Goal: Task Accomplishment & Management: Use online tool/utility

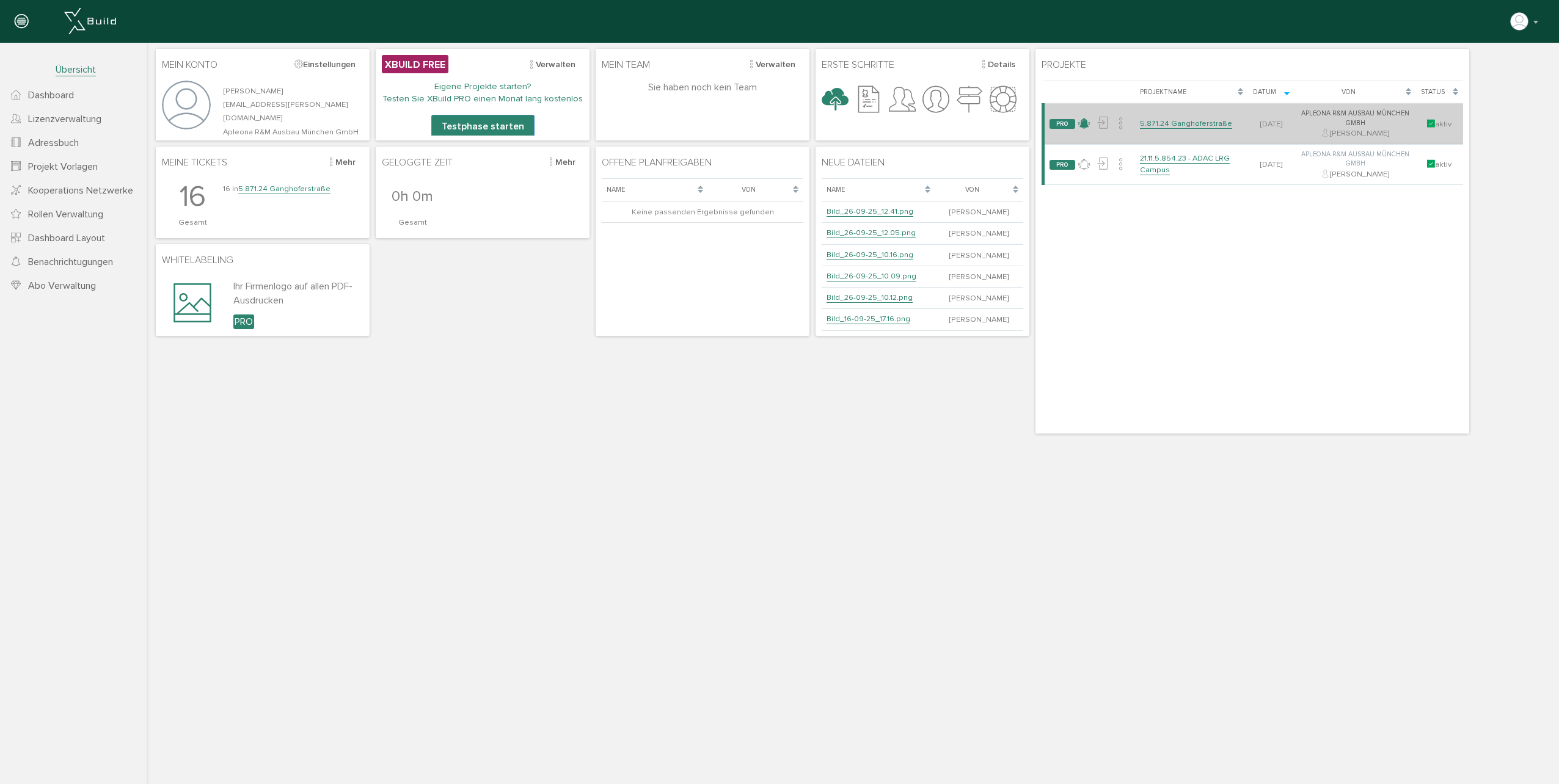
click at [1086, 124] on icon at bounding box center [1084, 123] width 12 height 17
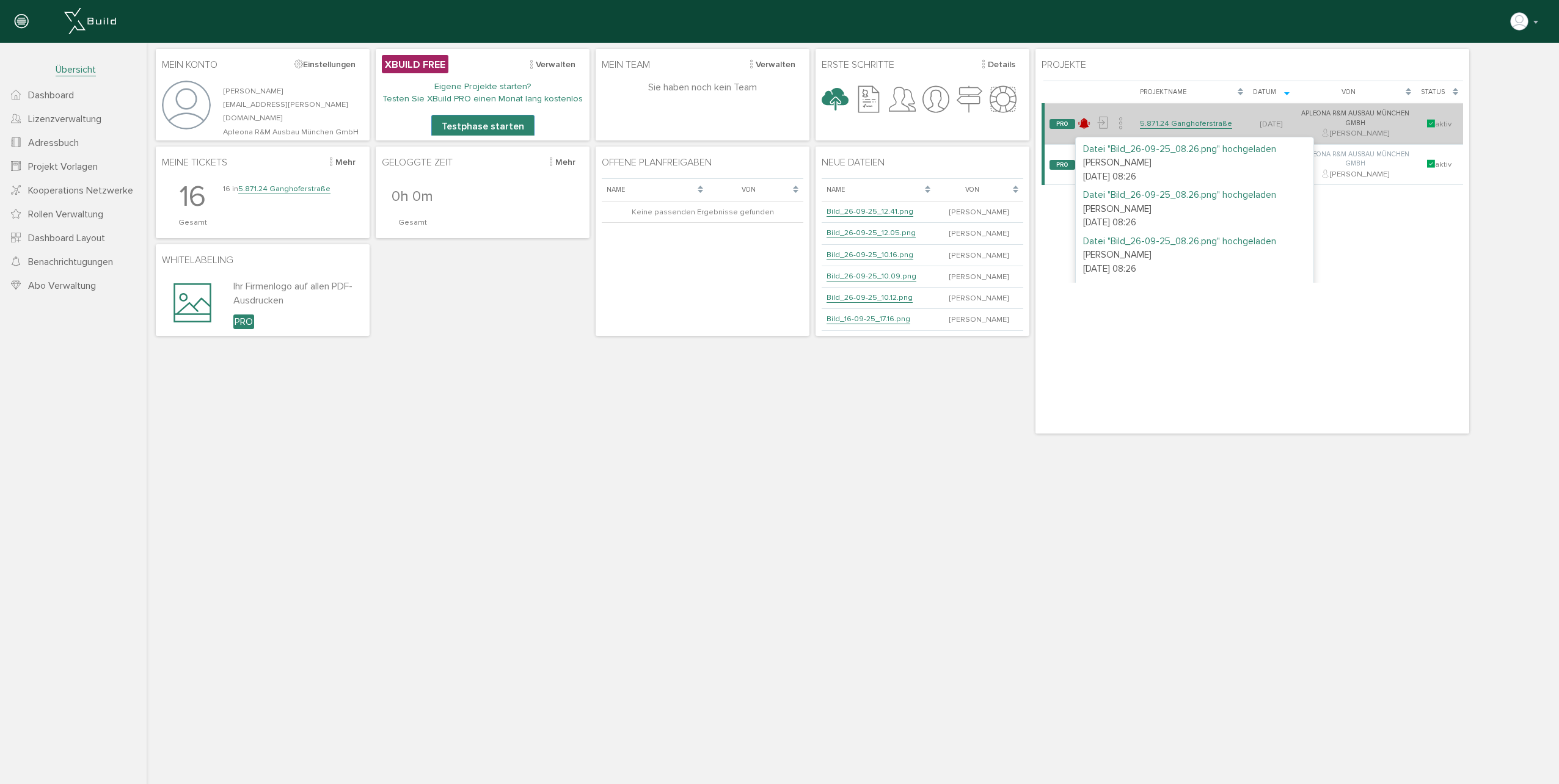
click at [1175, 119] on link "5.871.24 Ganghoferstraße" at bounding box center [1186, 124] width 92 height 10
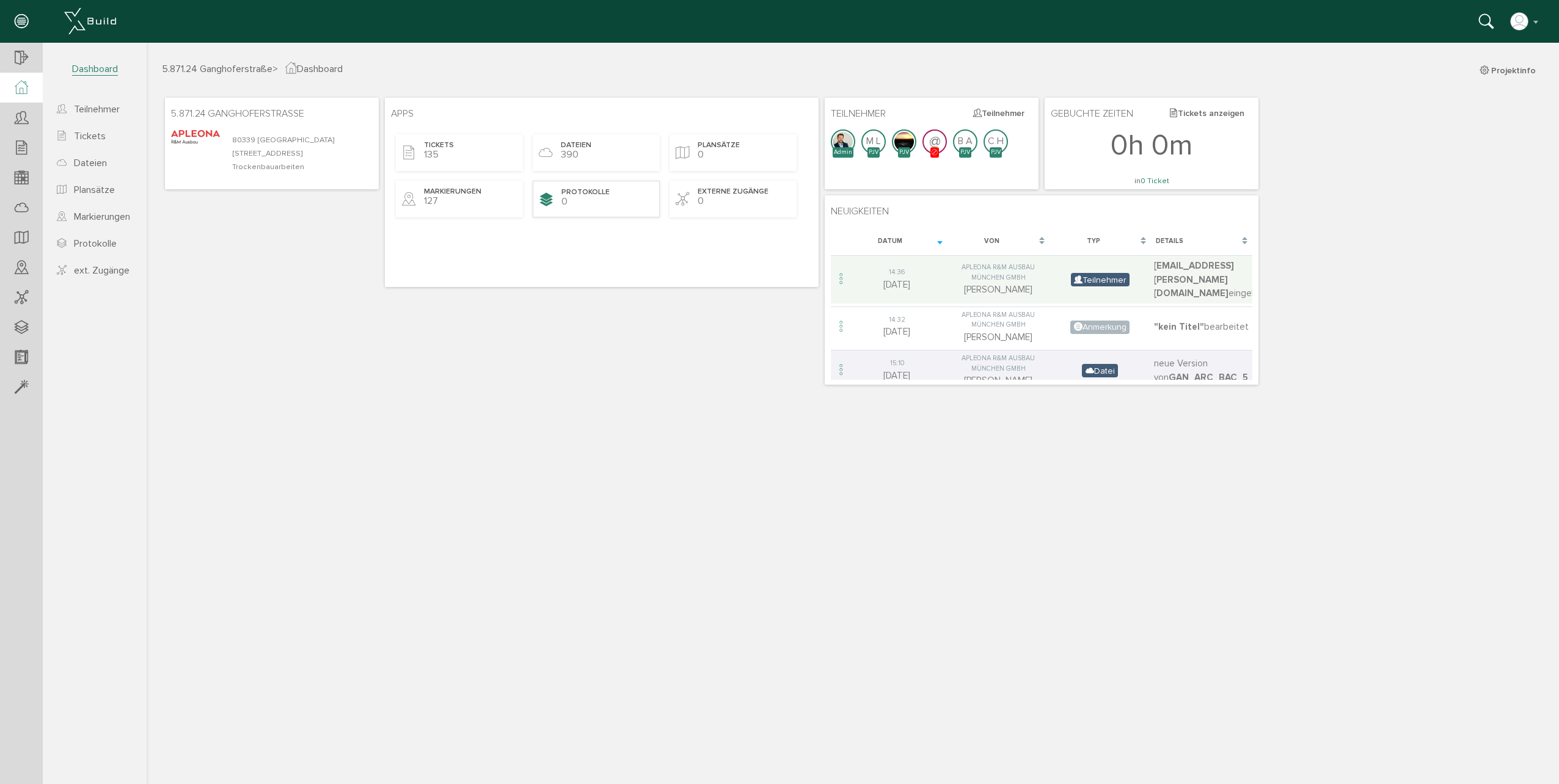
click at [575, 188] on span "Protokolle" at bounding box center [585, 193] width 48 height 10
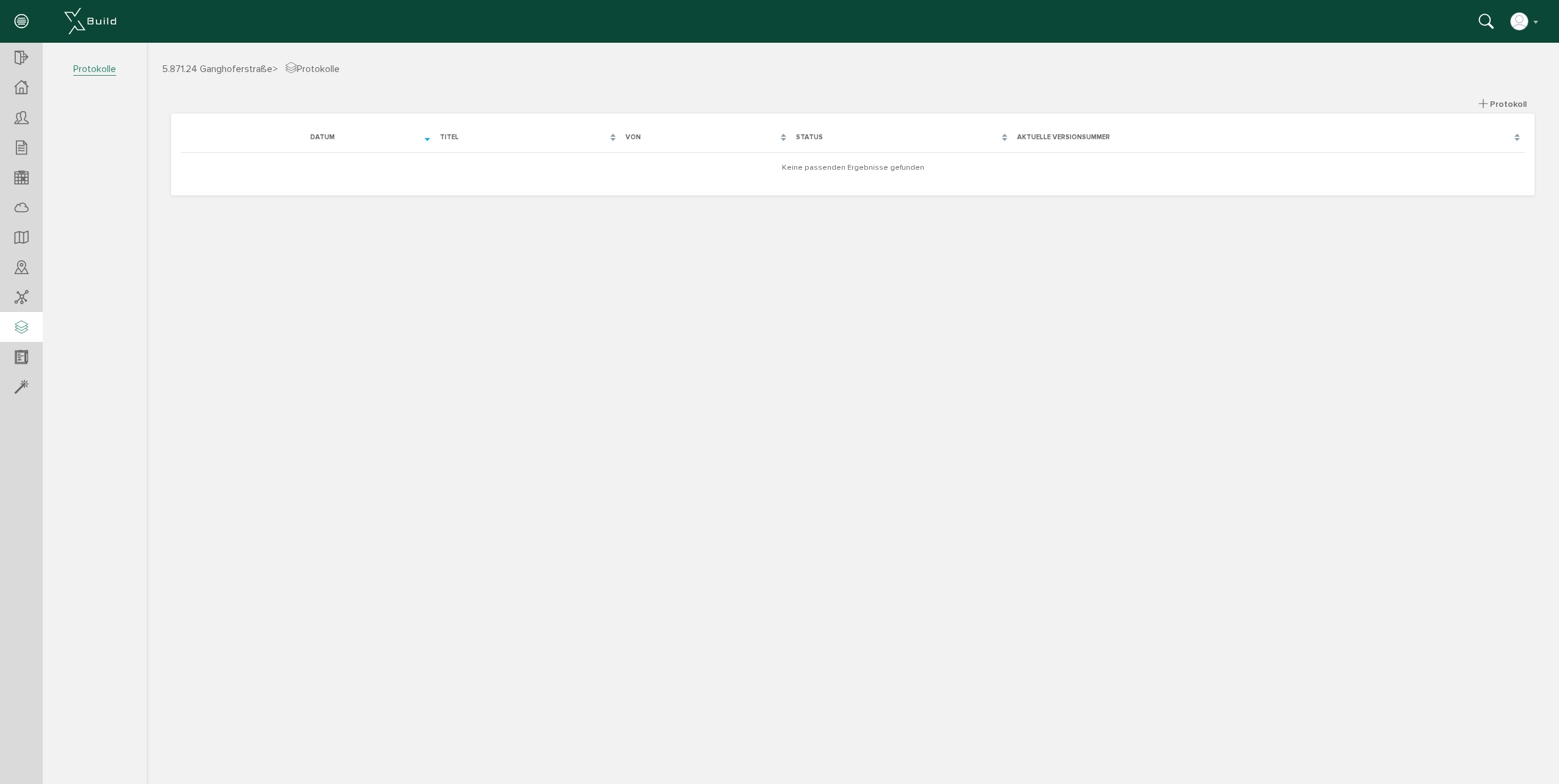
click at [103, 69] on span "Protokolle" at bounding box center [95, 70] width 43 height 13
click at [1505, 108] on span "Protokoll" at bounding box center [1508, 104] width 37 height 10
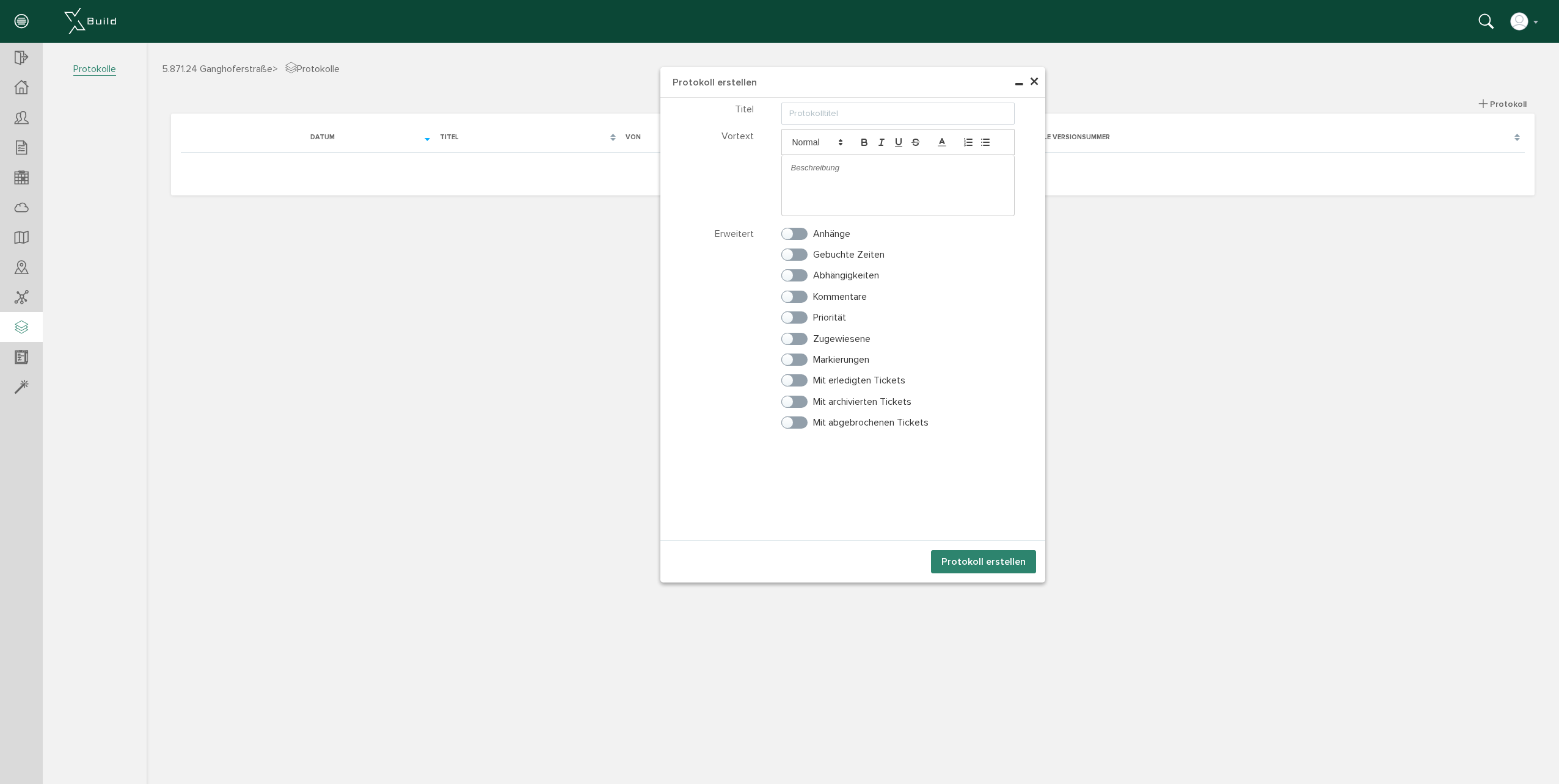
click at [1034, 81] on span "×" at bounding box center [1034, 82] width 10 height 24
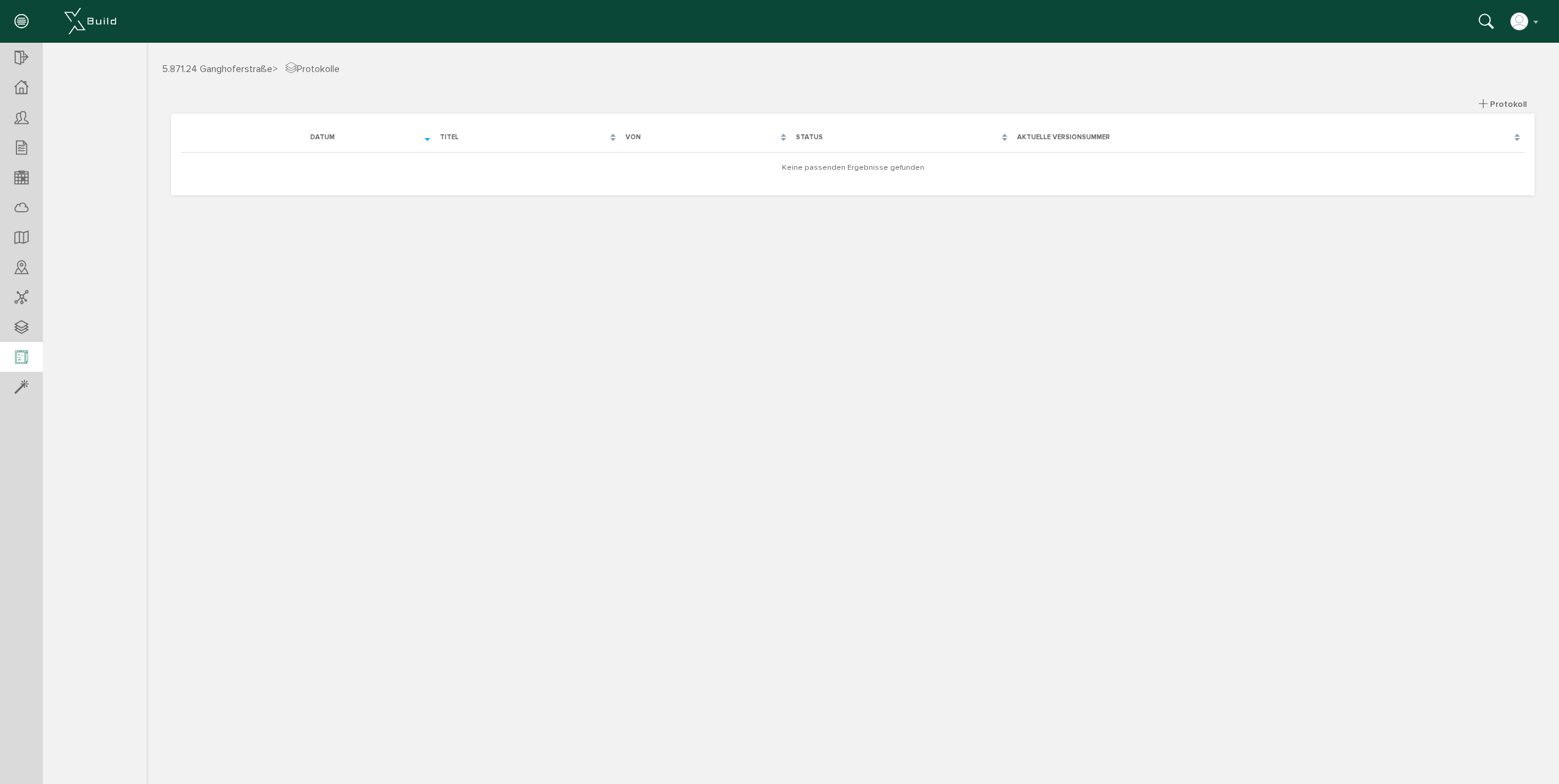
click at [28, 353] on icon at bounding box center [21, 358] width 14 height 17
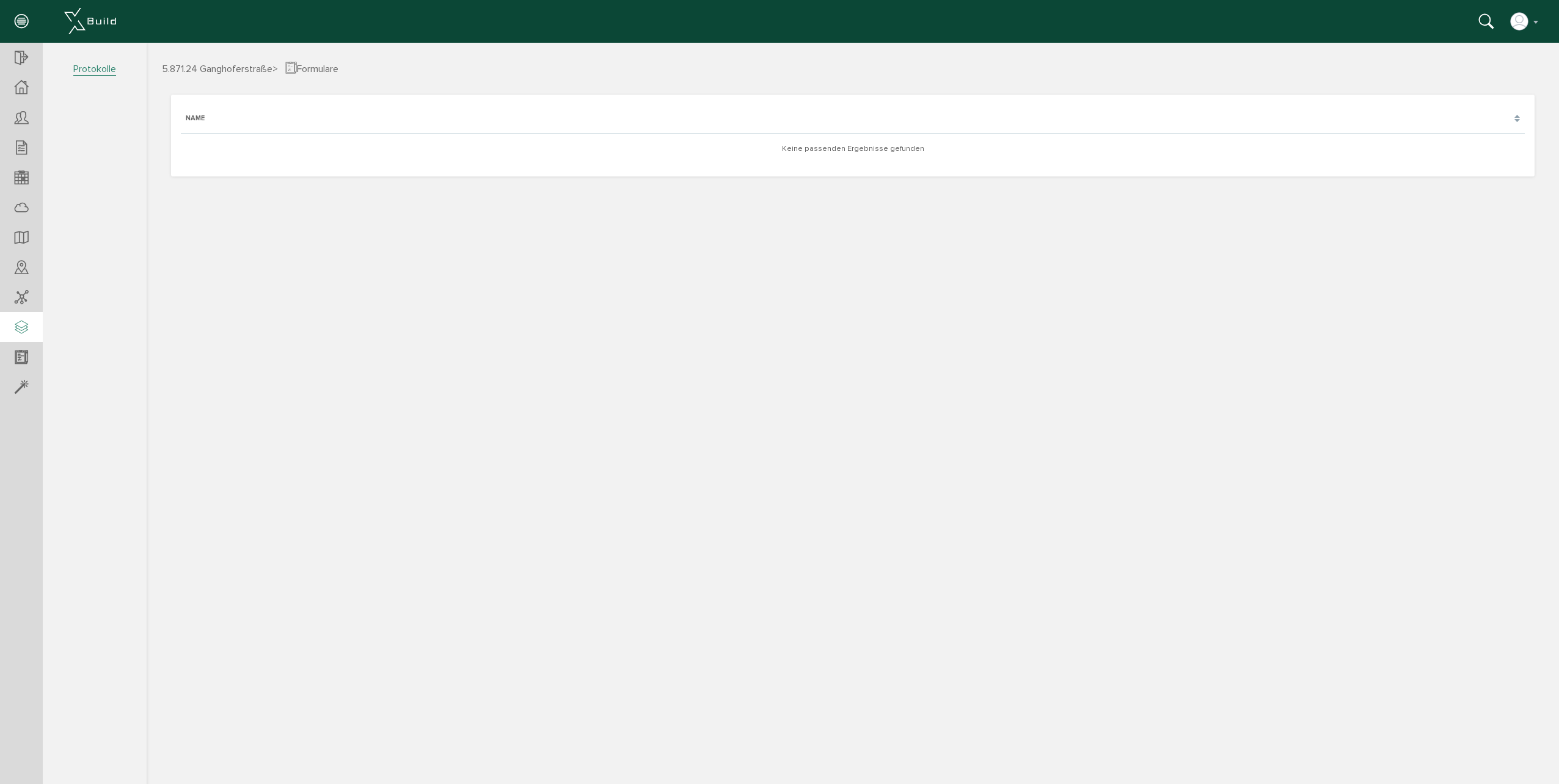
click at [29, 335] on div at bounding box center [21, 328] width 43 height 31
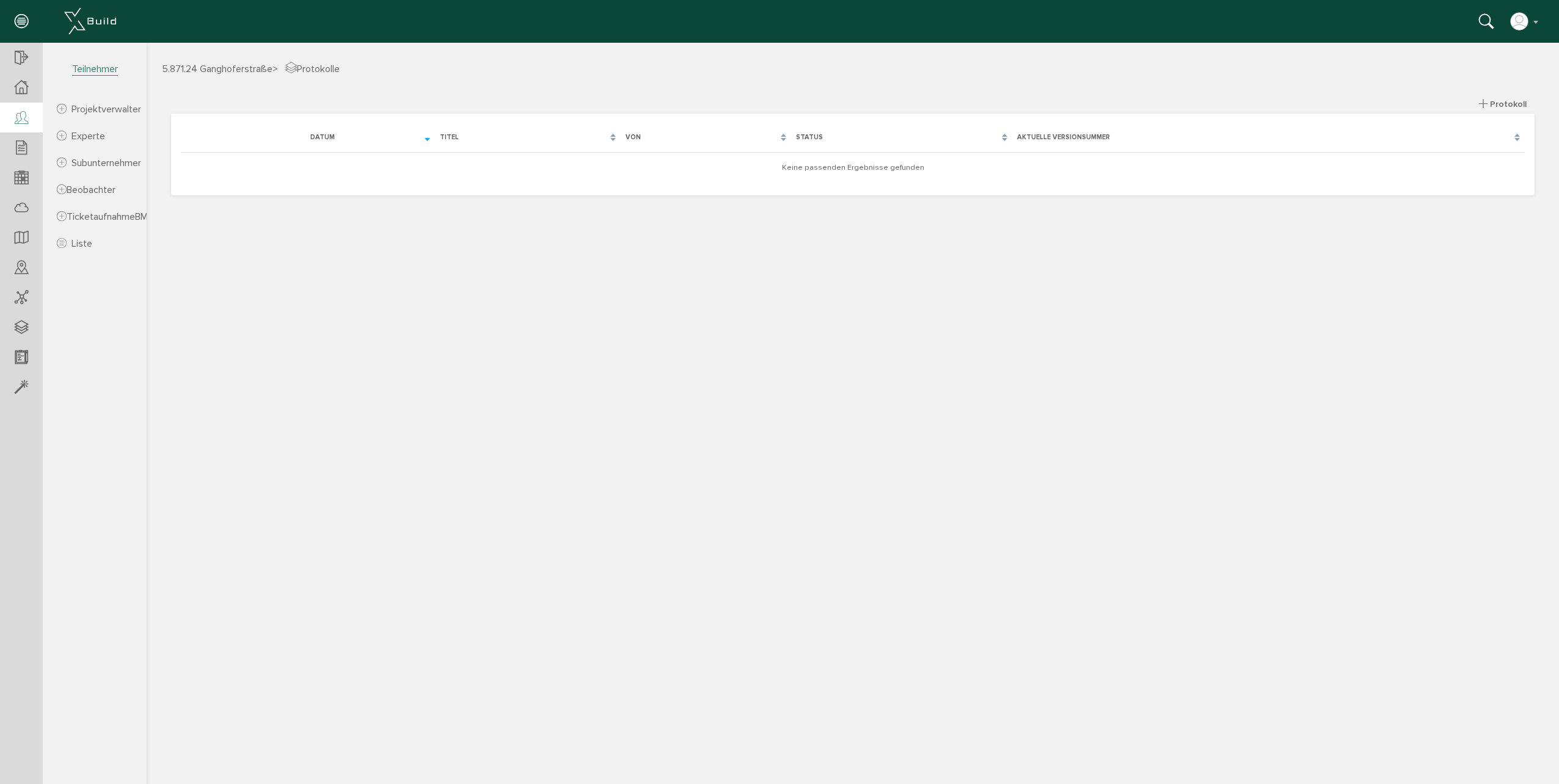
click at [20, 122] on icon at bounding box center [21, 118] width 14 height 17
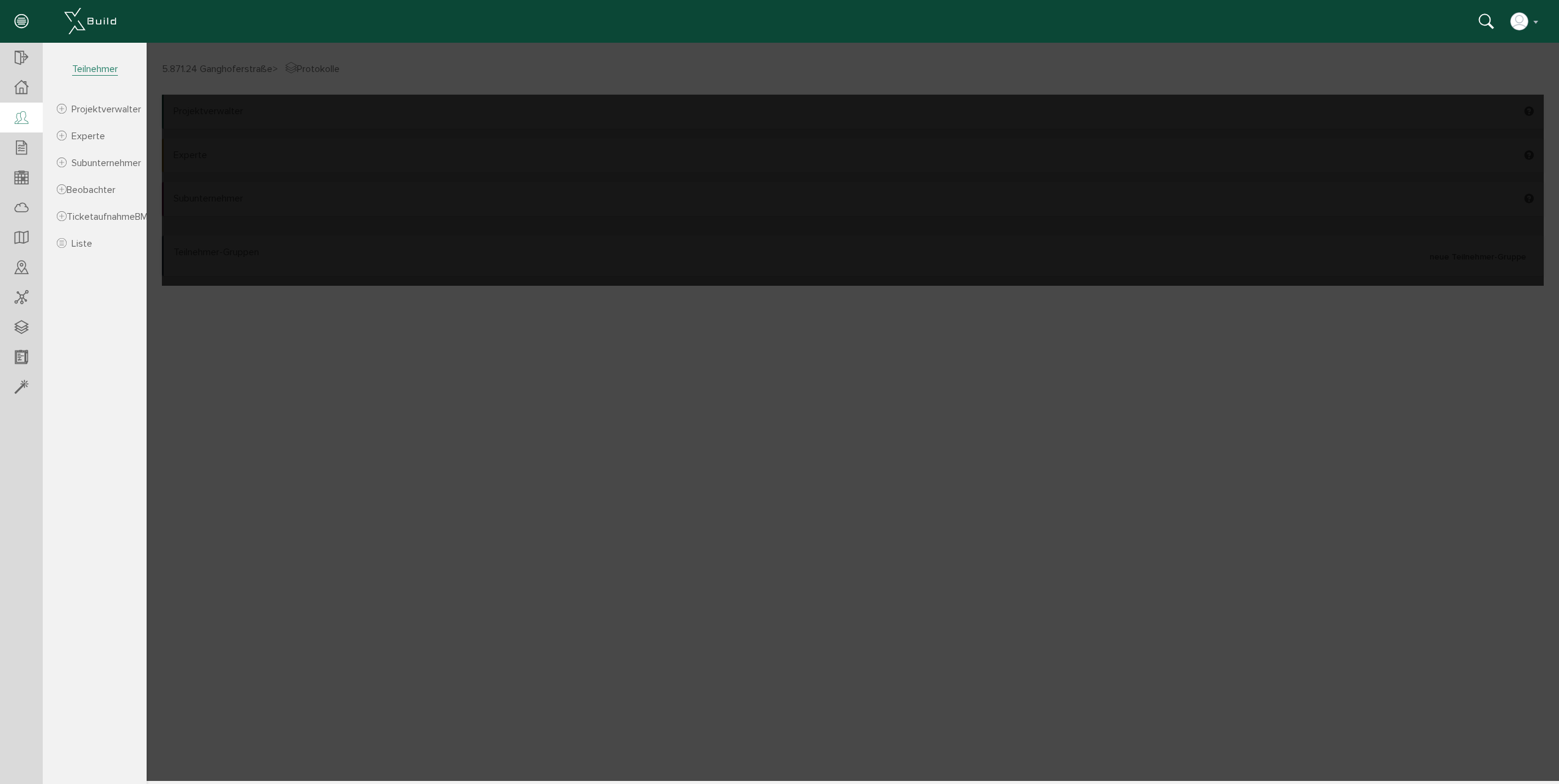
click at [7, 109] on div at bounding box center [21, 118] width 43 height 31
click at [34, 92] on div at bounding box center [21, 88] width 43 height 30
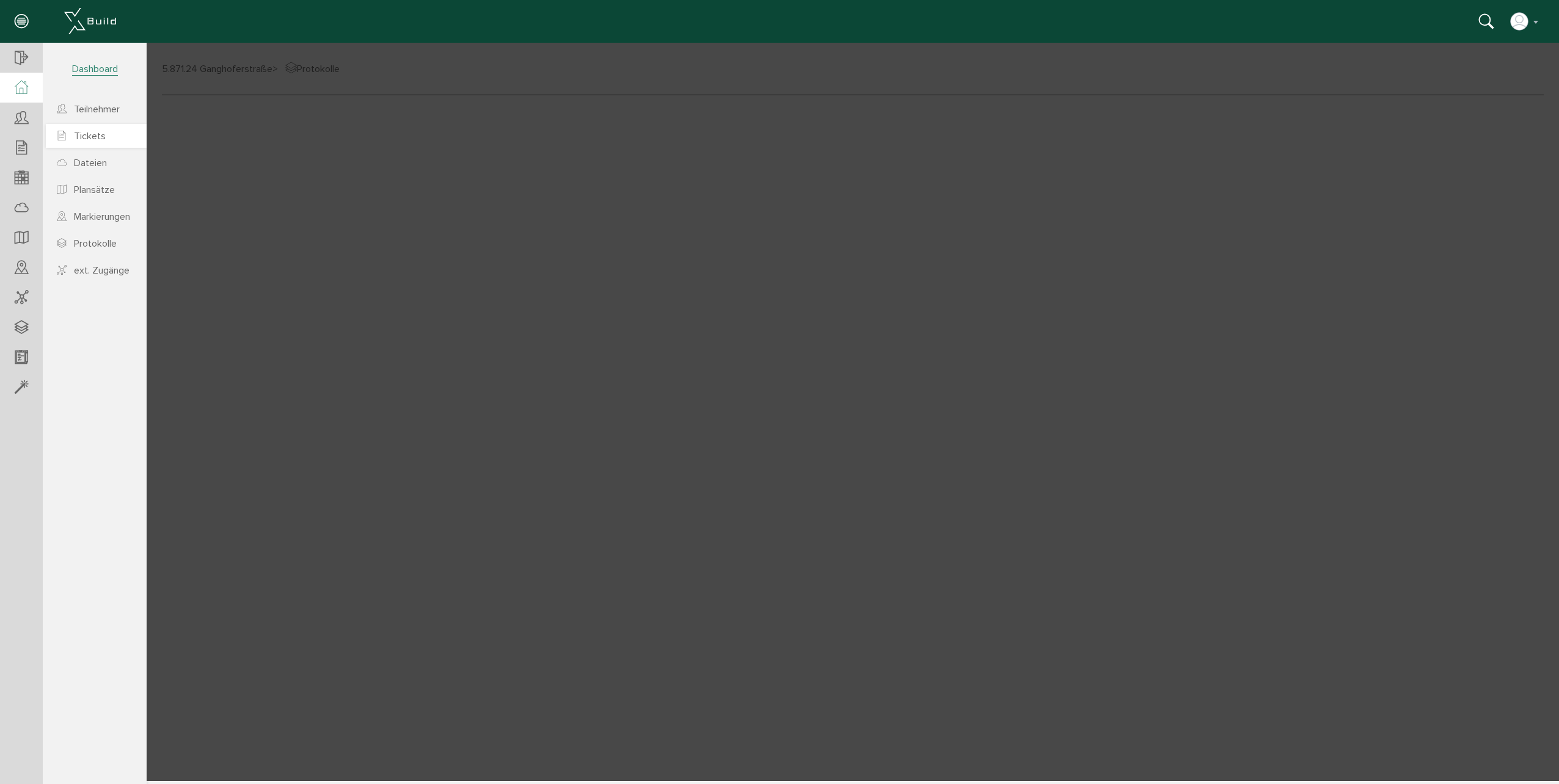
click at [102, 144] on link "Tickets" at bounding box center [96, 135] width 101 height 24
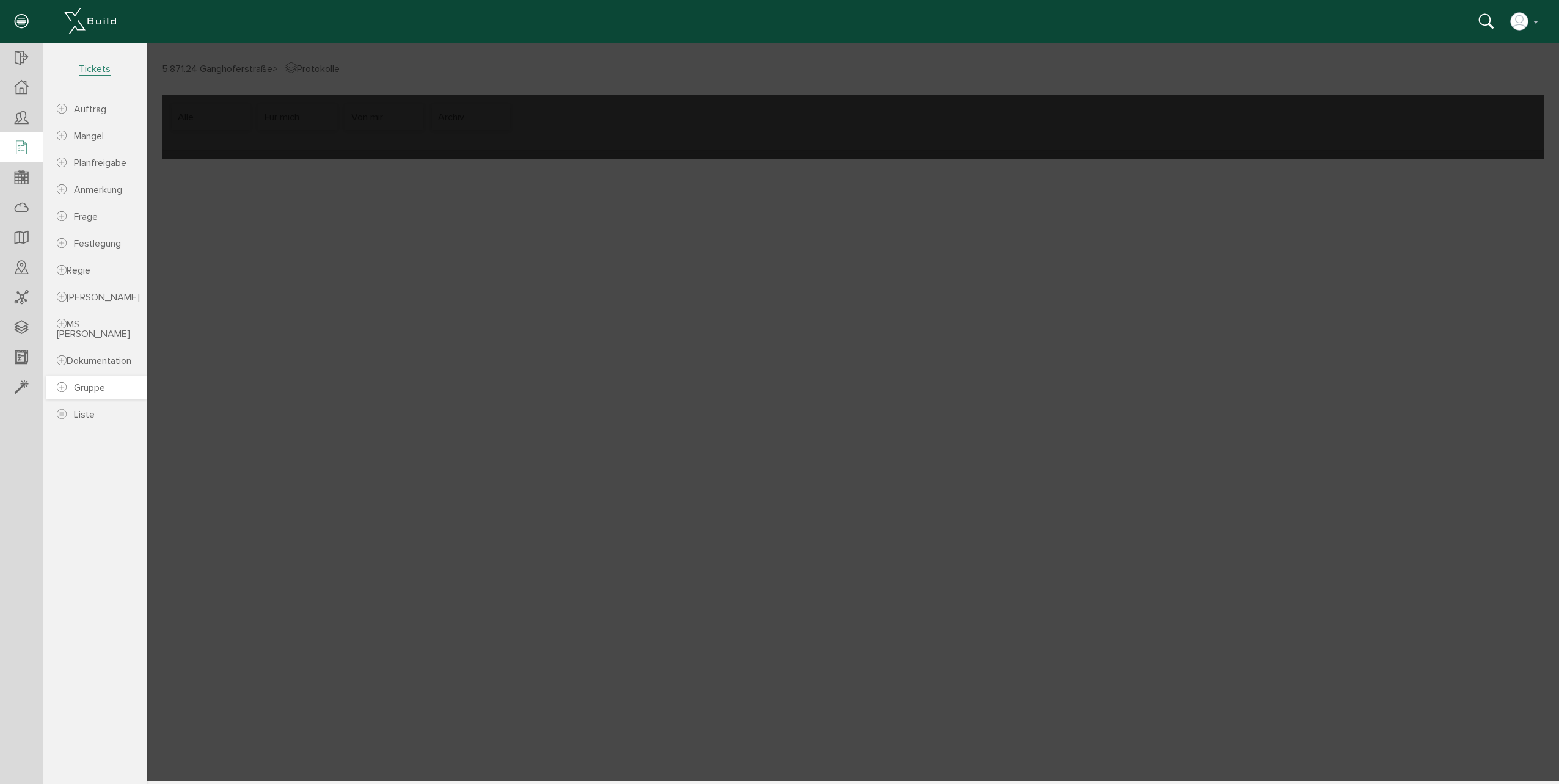
click at [81, 394] on span "Gruppe" at bounding box center [90, 387] width 31 height 12
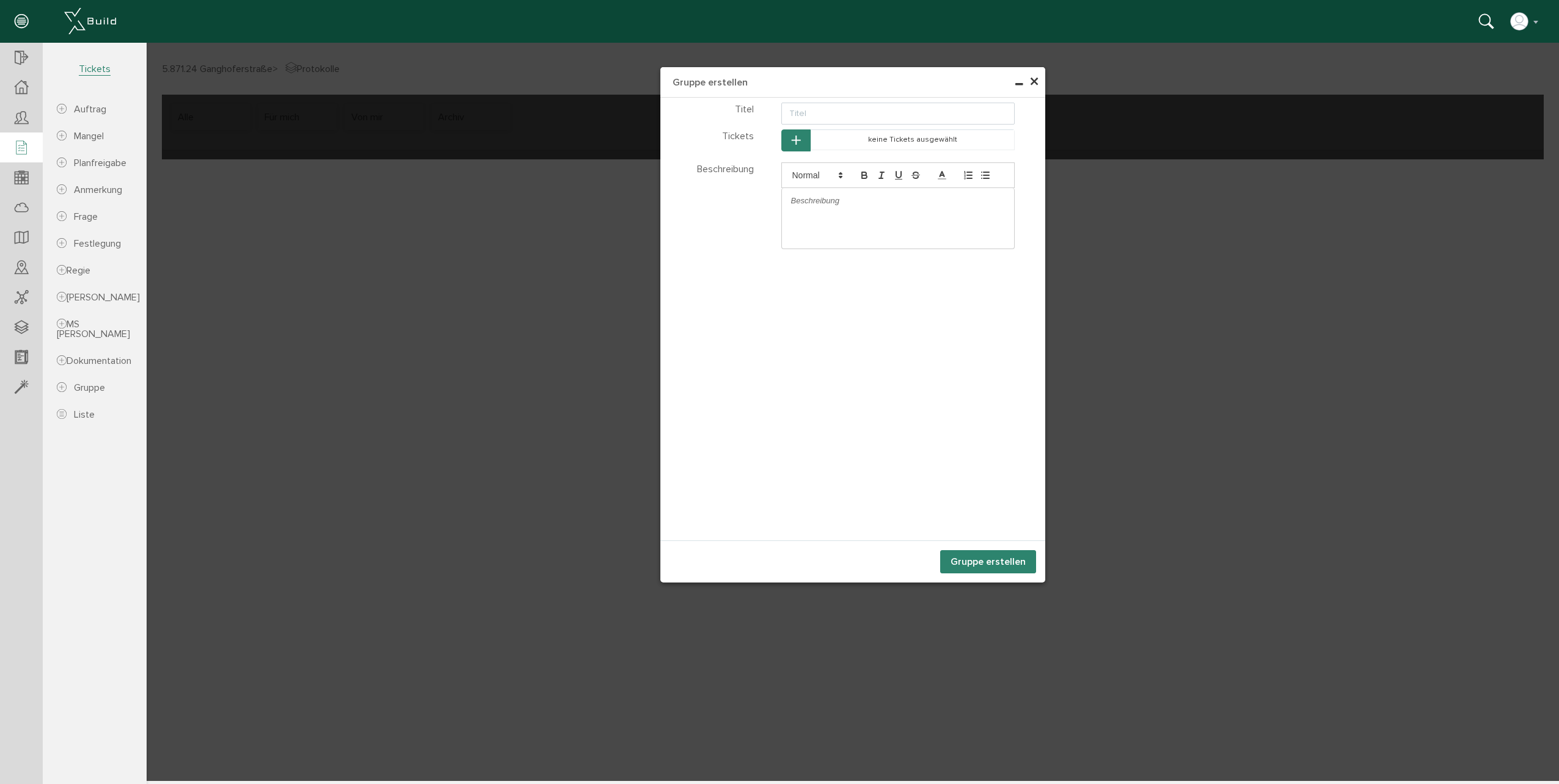
click at [1032, 84] on span "×" at bounding box center [1034, 82] width 10 height 24
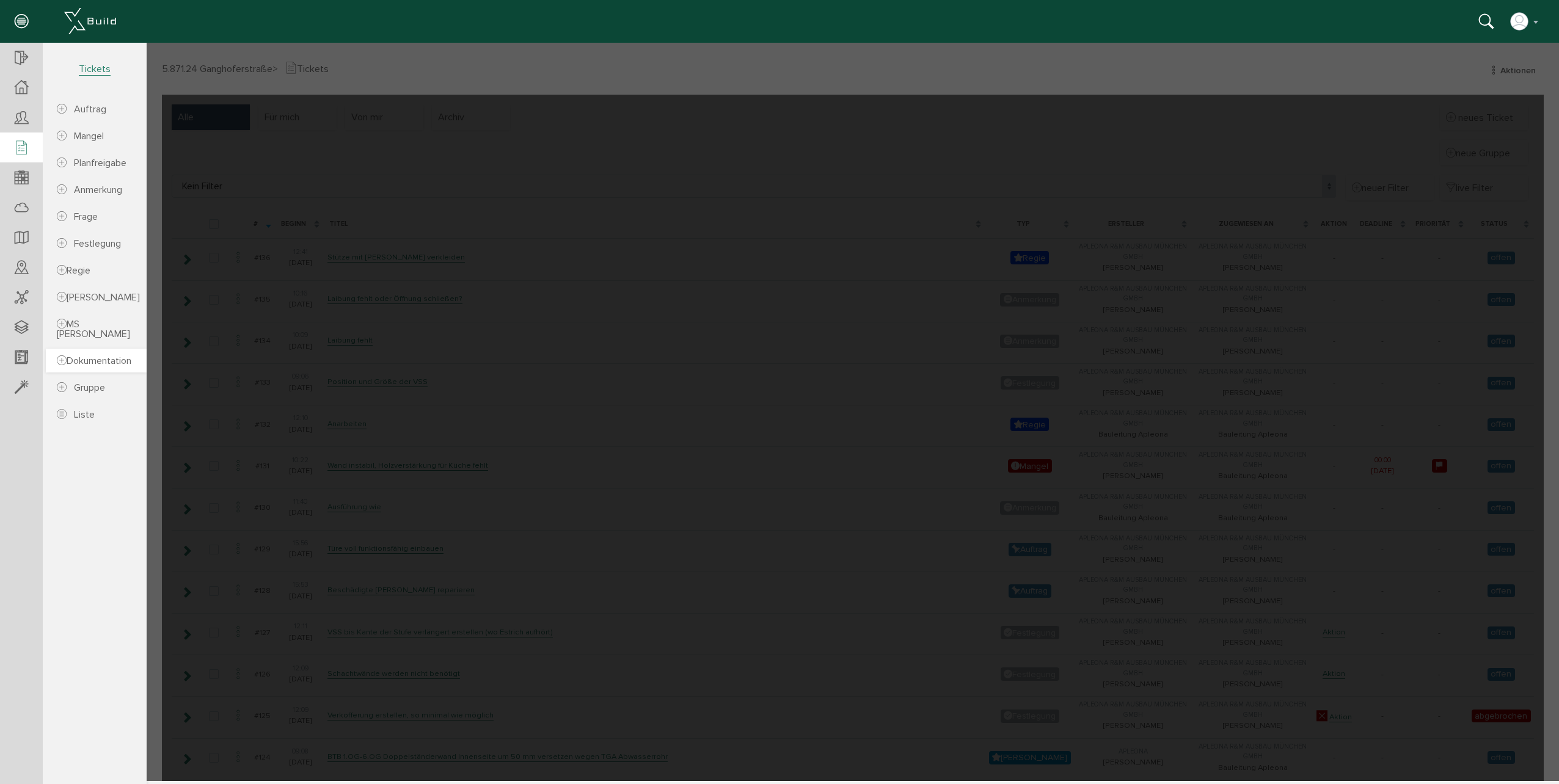
click at [88, 367] on span "Dokumentation" at bounding box center [94, 360] width 75 height 12
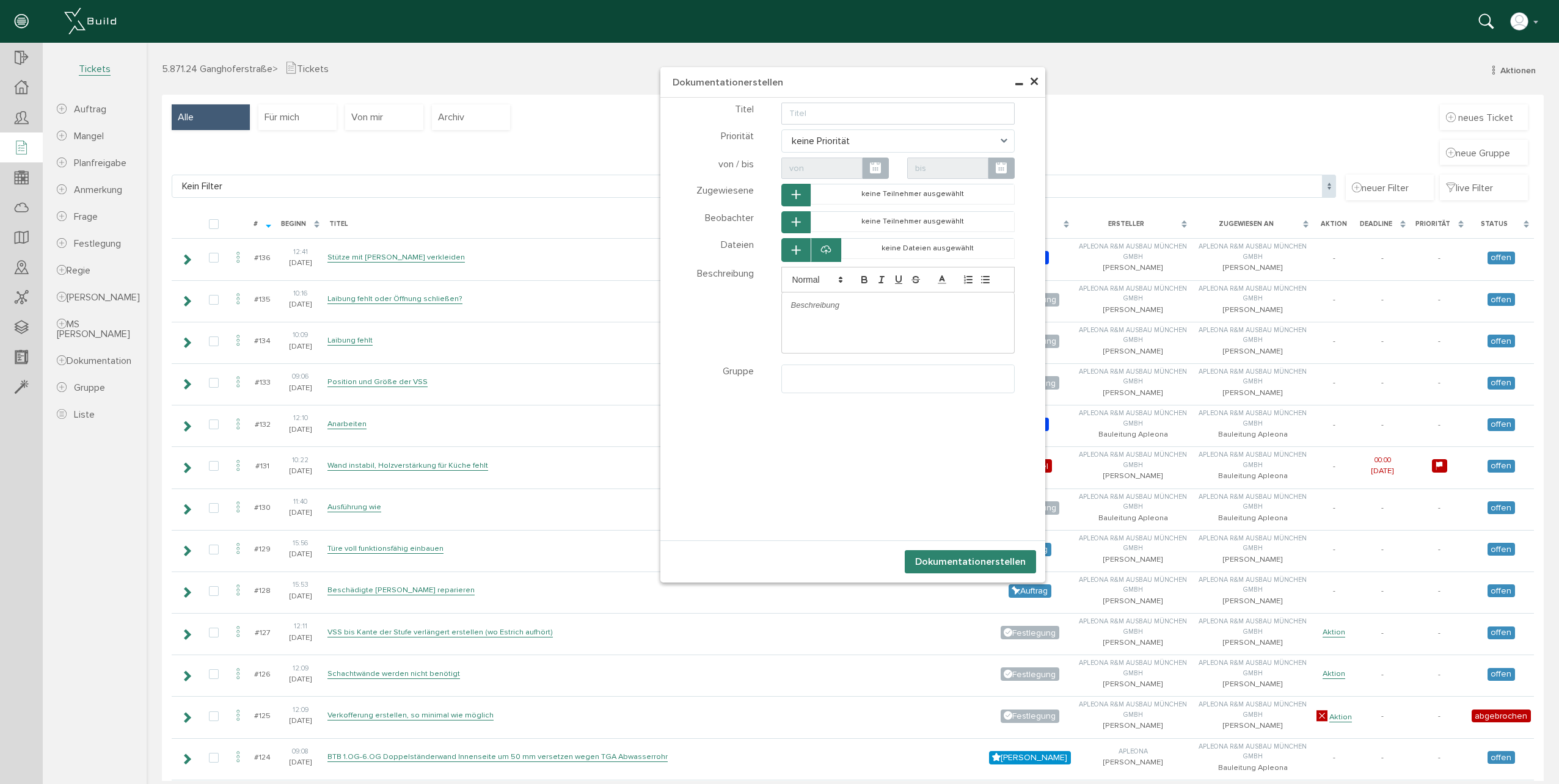
click at [1029, 84] on span "×" at bounding box center [1034, 82] width 10 height 24
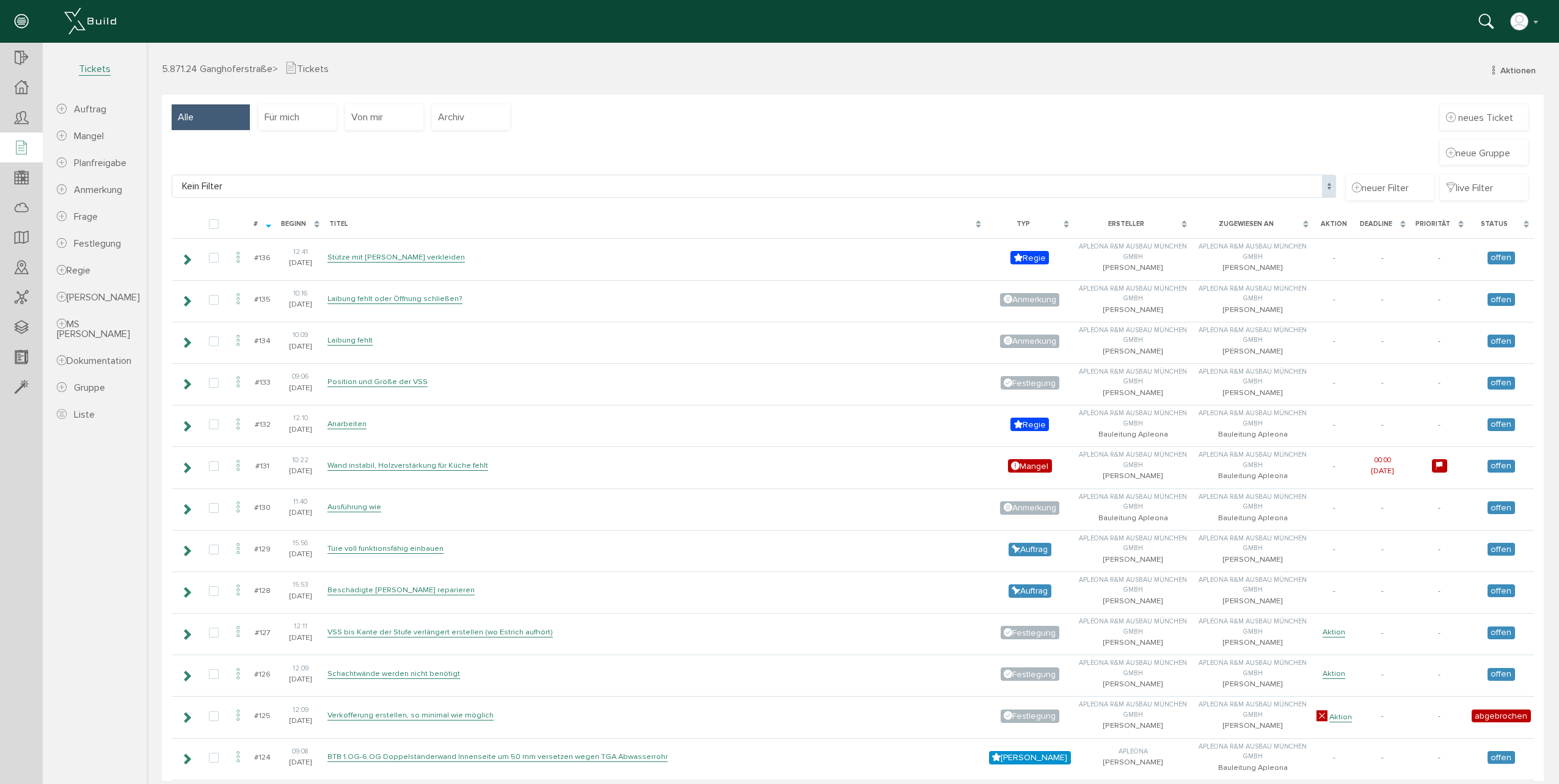
click at [328, 67] on span "Tickets" at bounding box center [306, 69] width 43 height 12
click at [1474, 123] on span "neues Ticket" at bounding box center [1485, 117] width 55 height 12
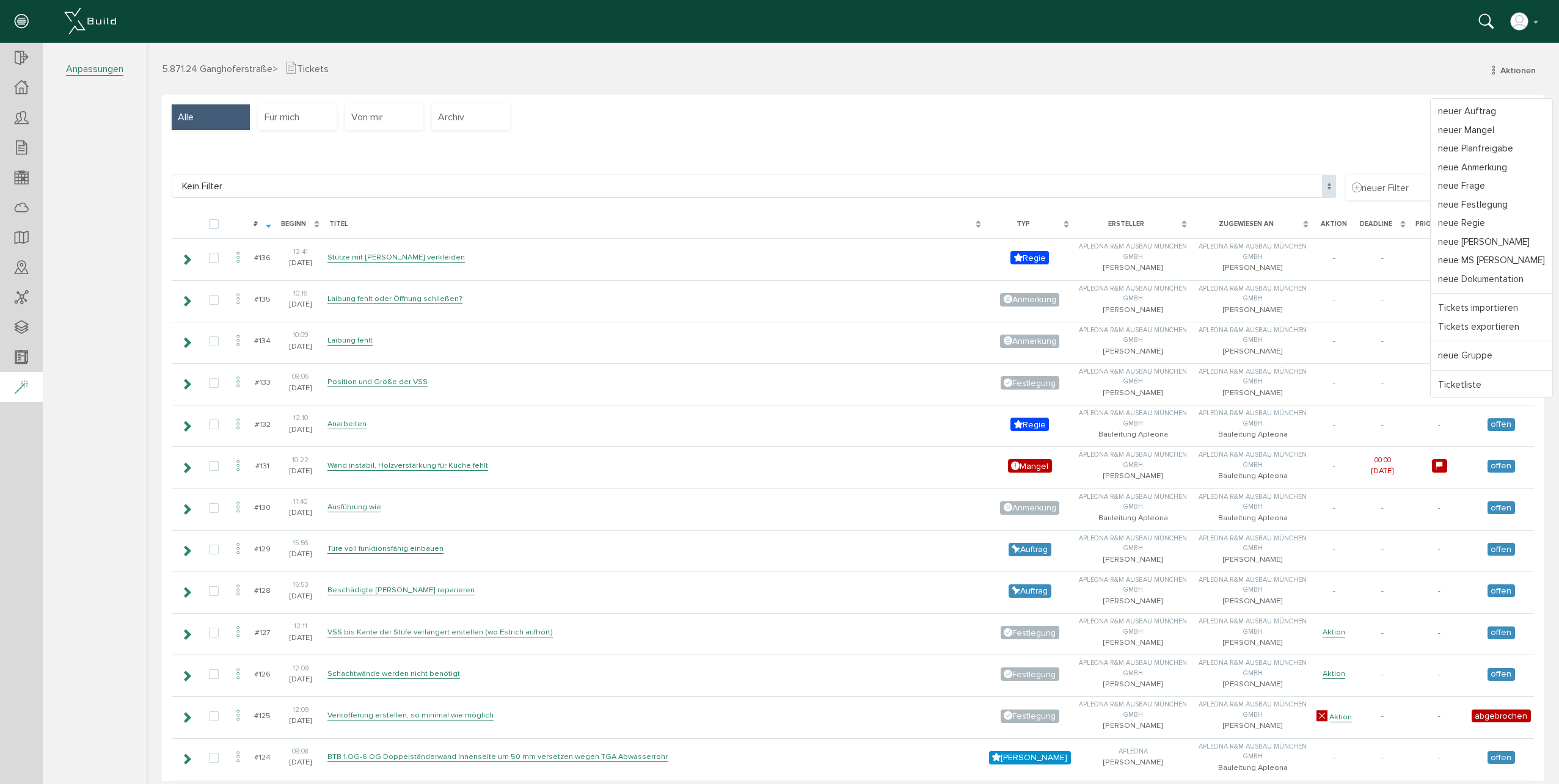
click at [9, 398] on div at bounding box center [21, 387] width 43 height 31
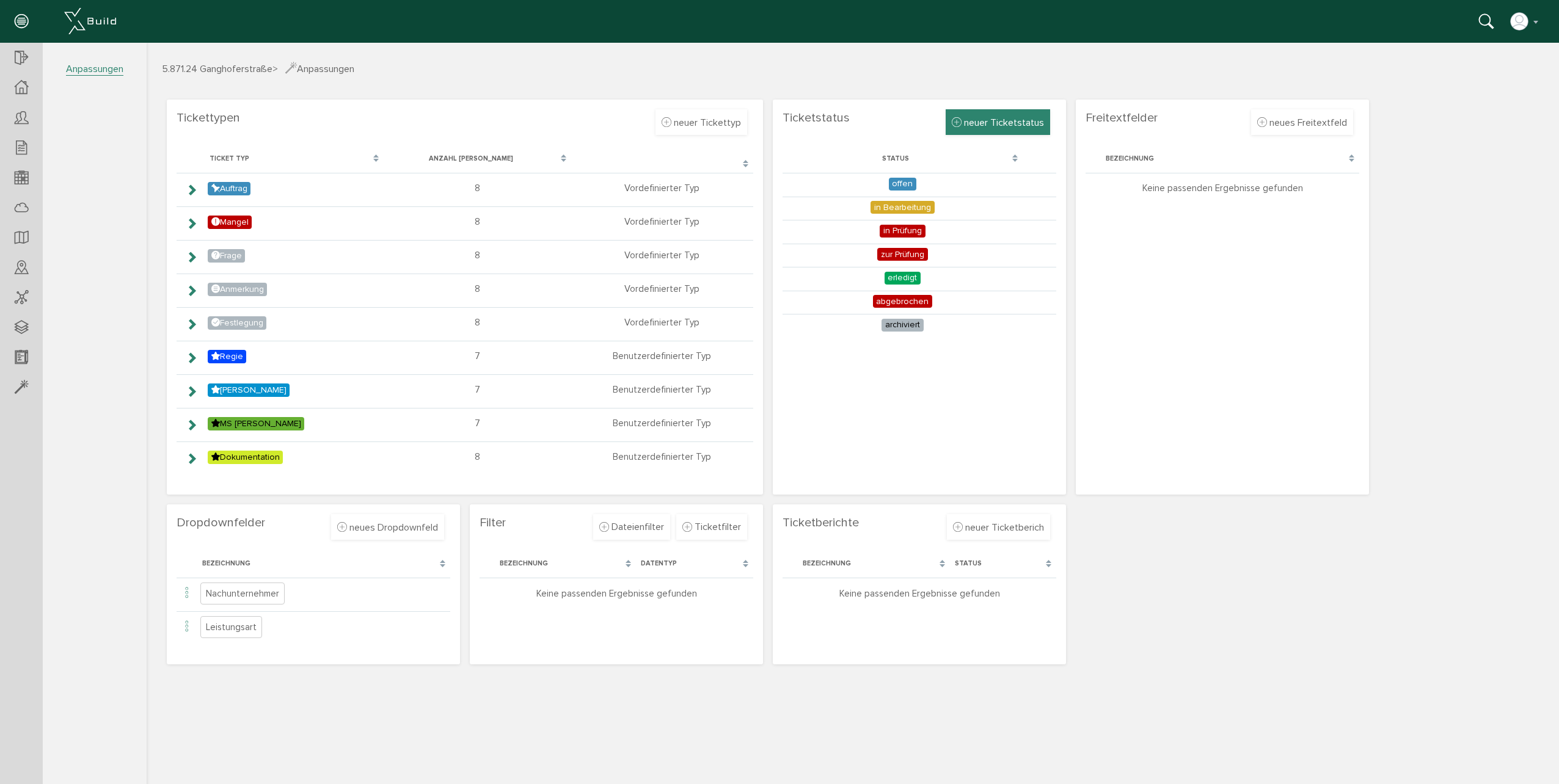
click at [1008, 120] on span "neuer Ticketstatus" at bounding box center [1004, 122] width 80 height 12
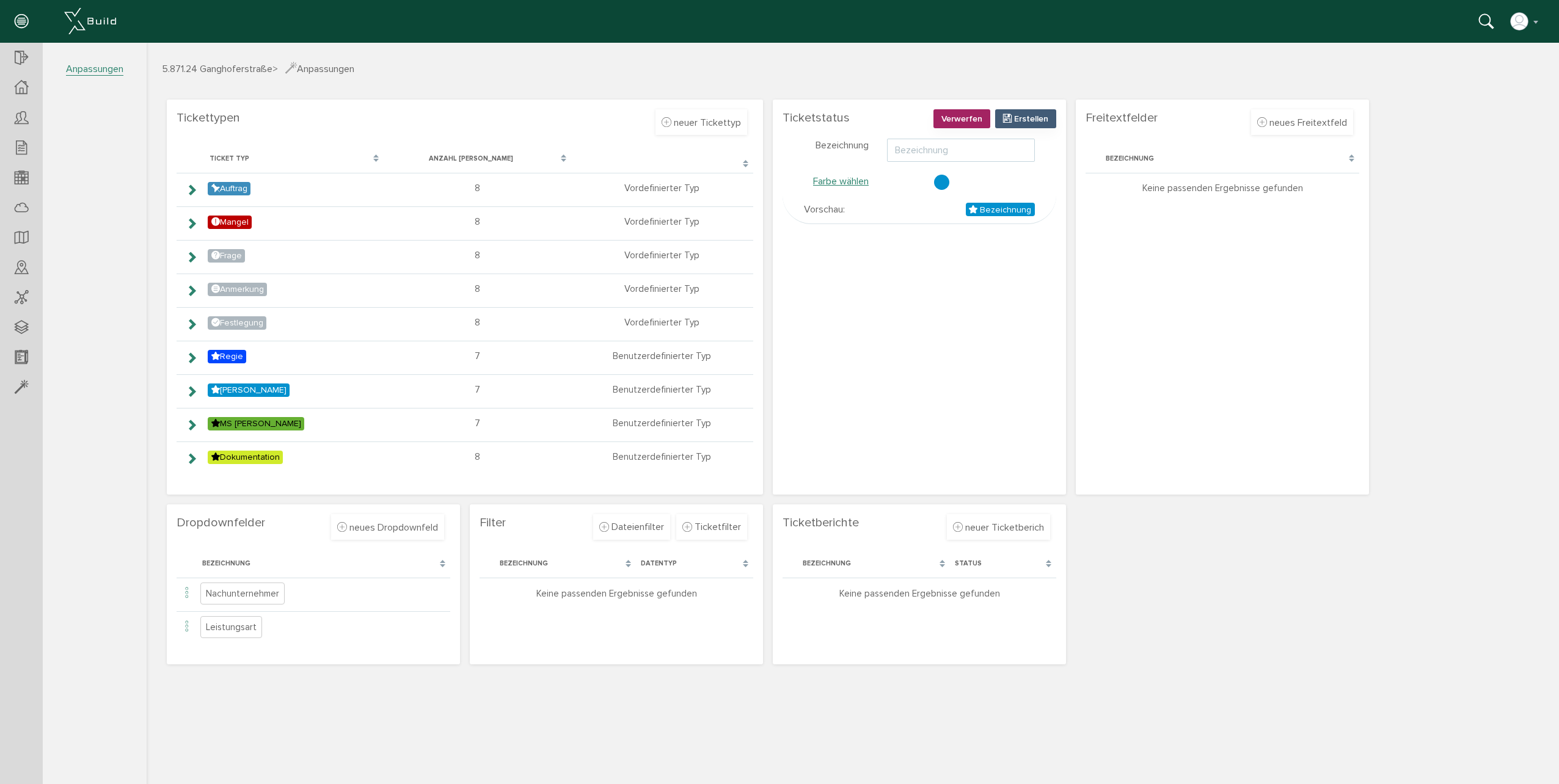
click at [917, 152] on input "text" at bounding box center [960, 150] width 148 height 23
click at [969, 112] on button "Verwerfen" at bounding box center [962, 119] width 57 height 19
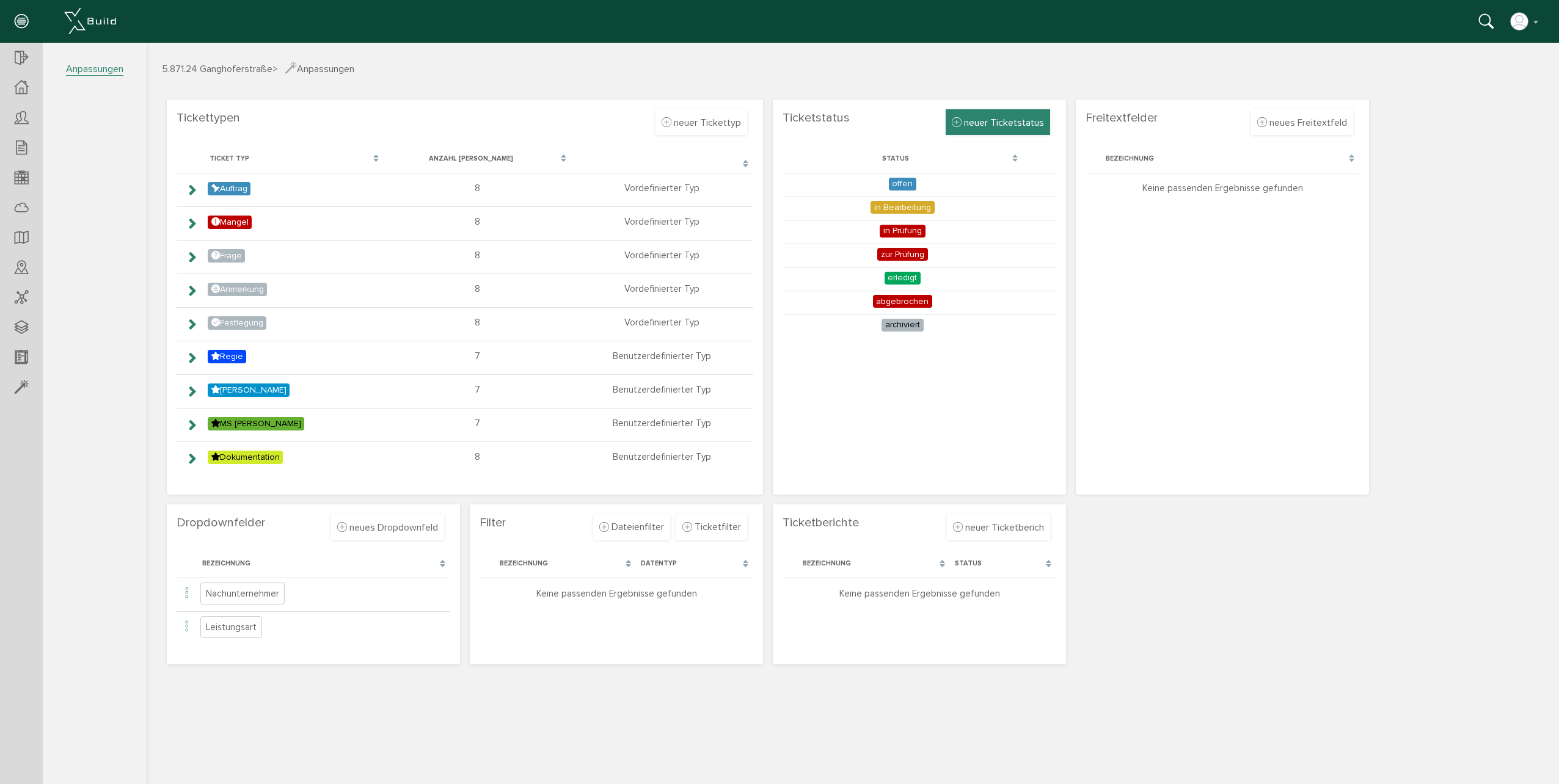
click at [971, 132] on div "neuer Ticketstatus" at bounding box center [998, 122] width 104 height 26
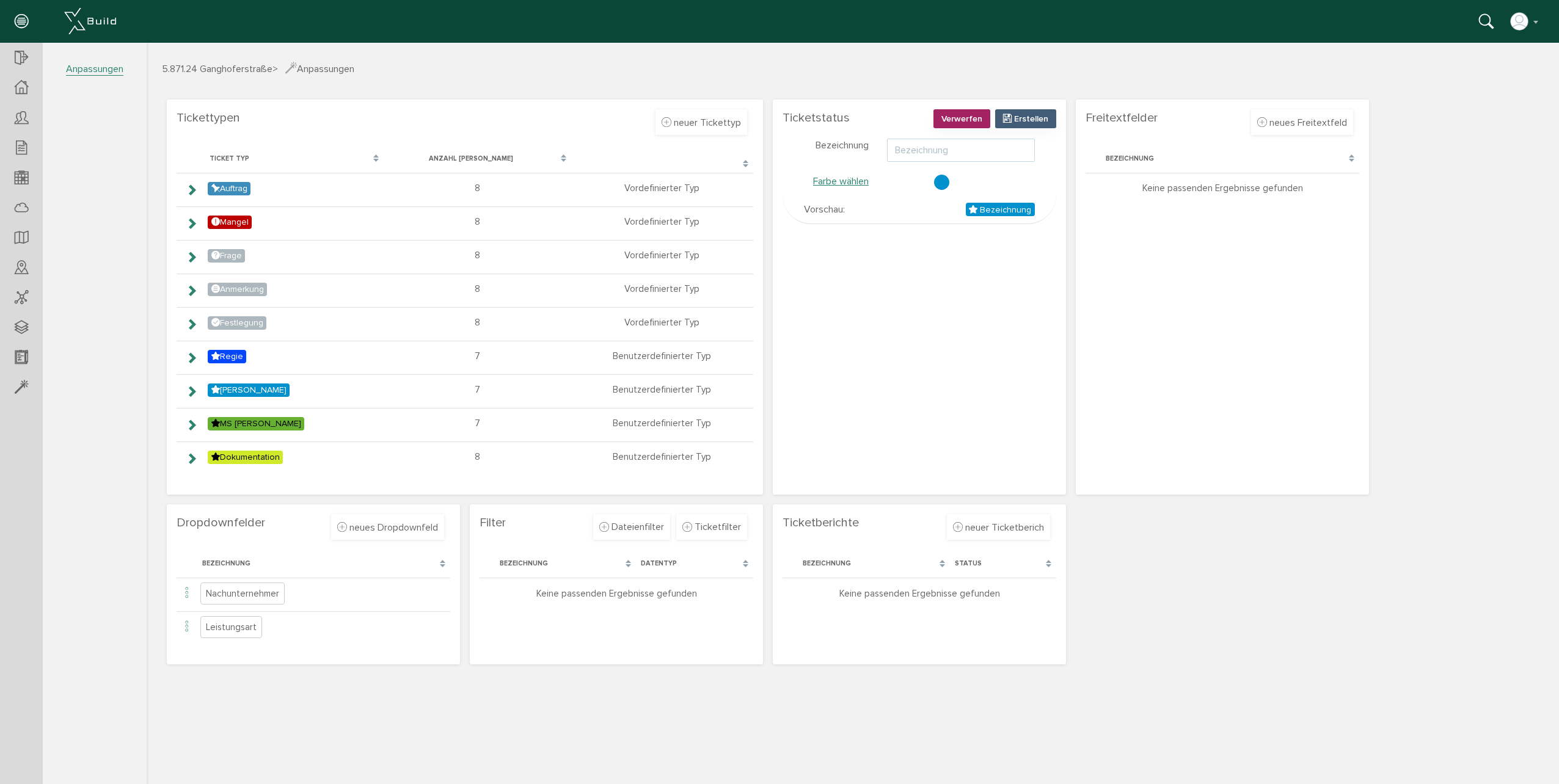
click at [932, 150] on input "text" at bounding box center [960, 150] width 148 height 23
click at [940, 181] on div at bounding box center [942, 182] width 15 height 15
click at [941, 181] on div at bounding box center [942, 182] width 15 height 15
click at [1029, 117] on span "Erstellen" at bounding box center [1031, 119] width 34 height 10
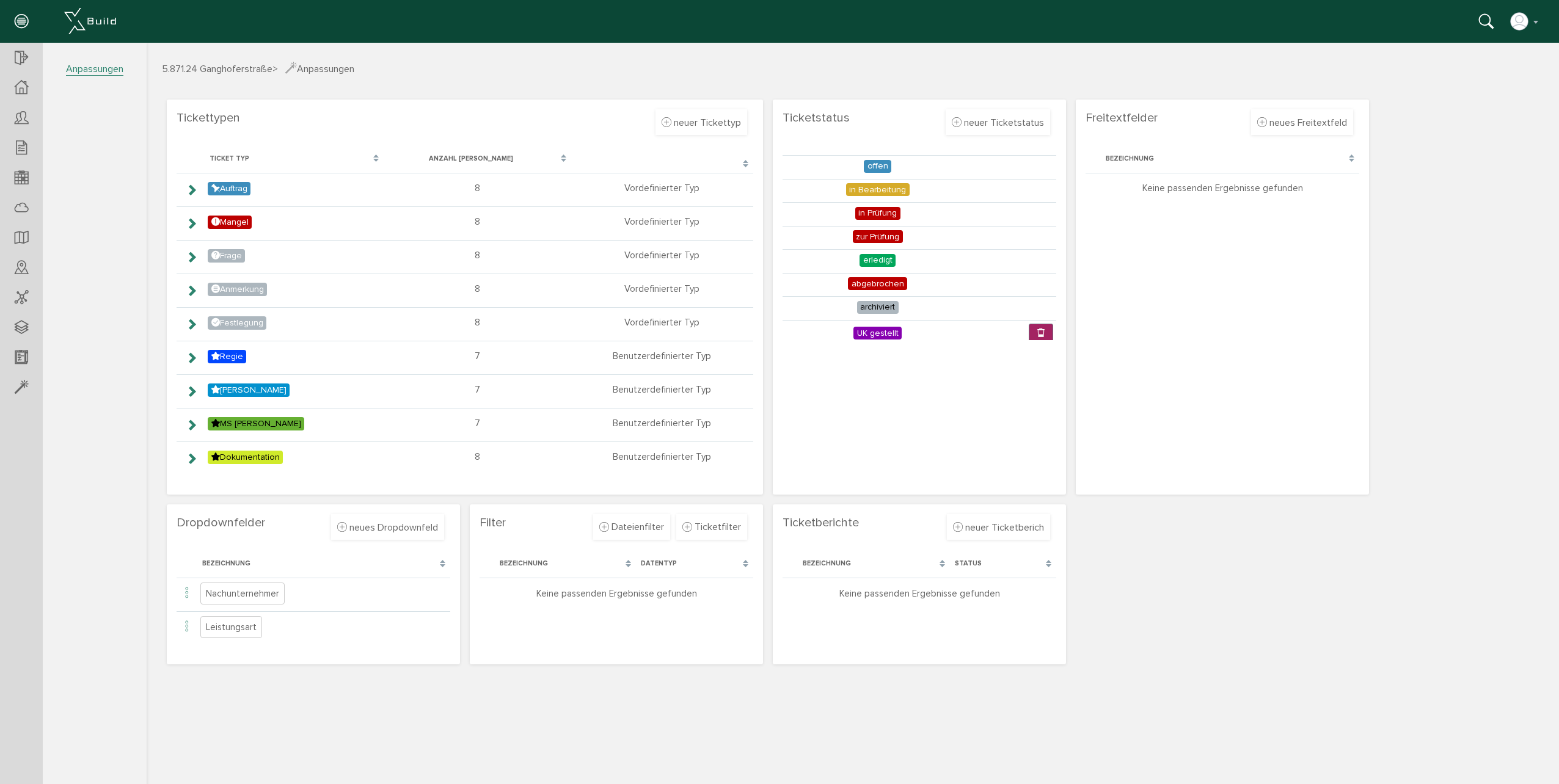
scroll to position [26, 0]
click at [986, 126] on span "neuer Ticketstatus" at bounding box center [1004, 122] width 80 height 12
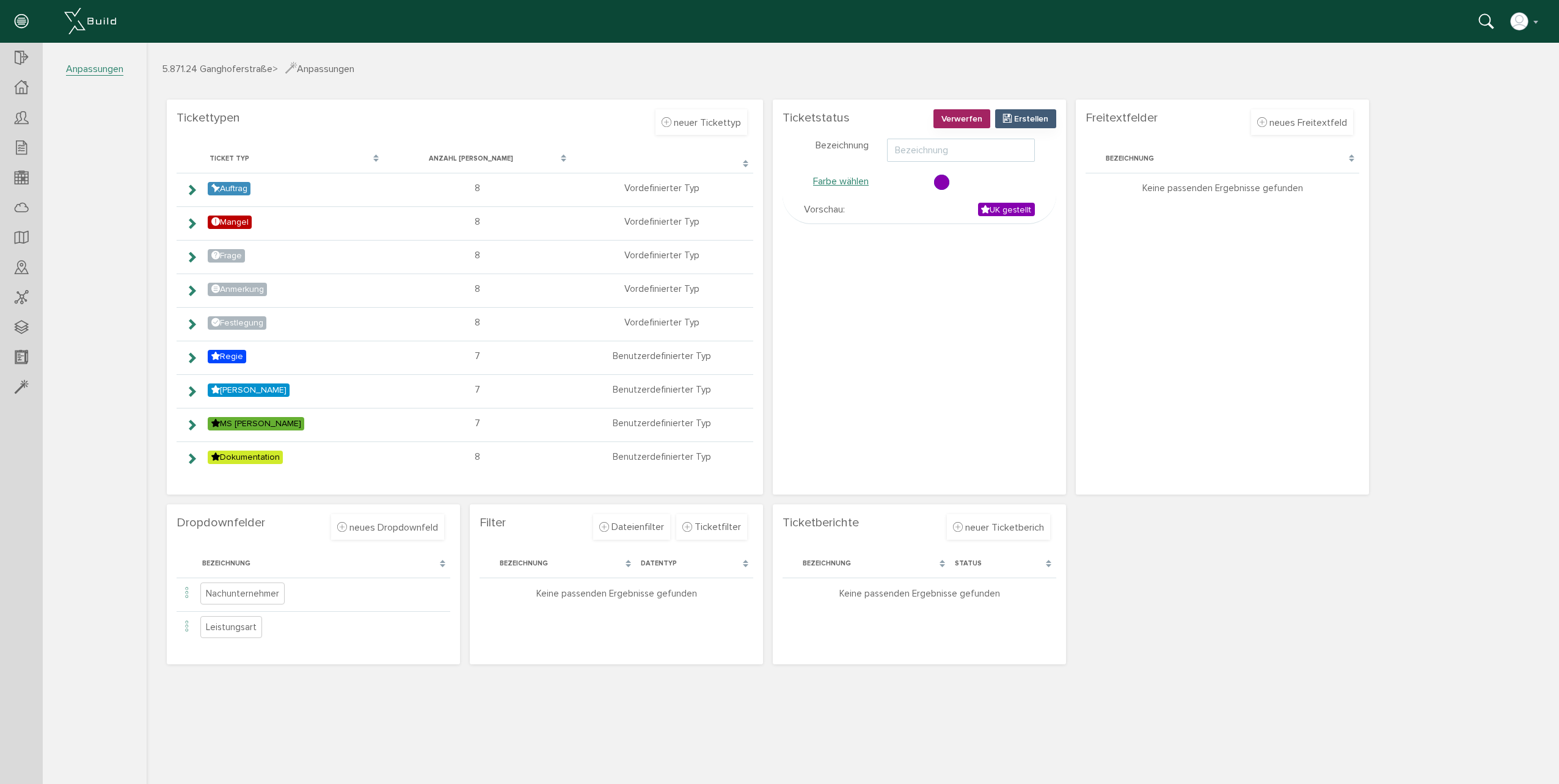
click at [945, 150] on input "text" at bounding box center [960, 150] width 148 height 23
type input "f"
click at [1028, 117] on span "Erstellen" at bounding box center [1031, 119] width 34 height 10
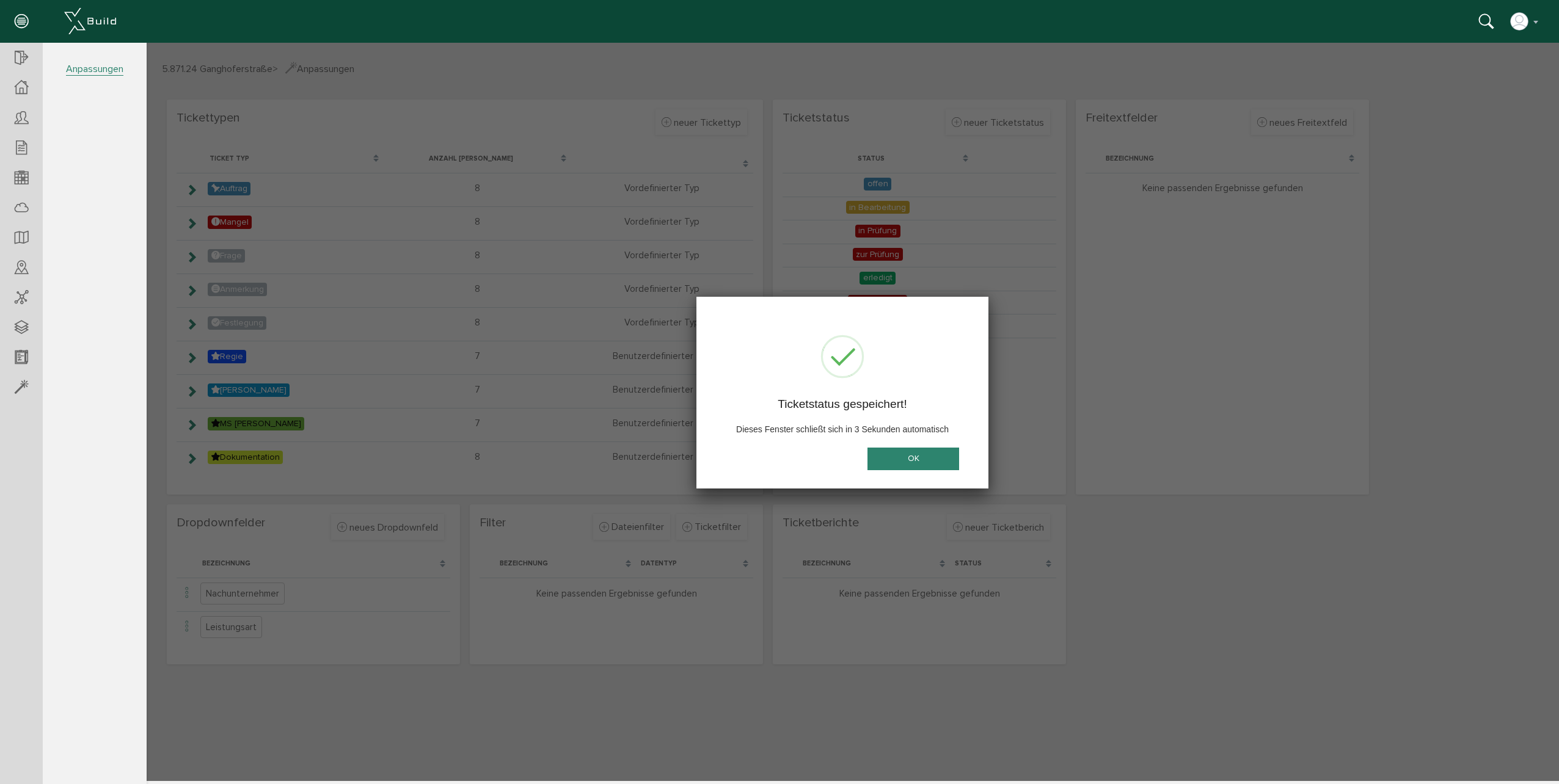
click at [918, 455] on button "OK" at bounding box center [913, 458] width 92 height 23
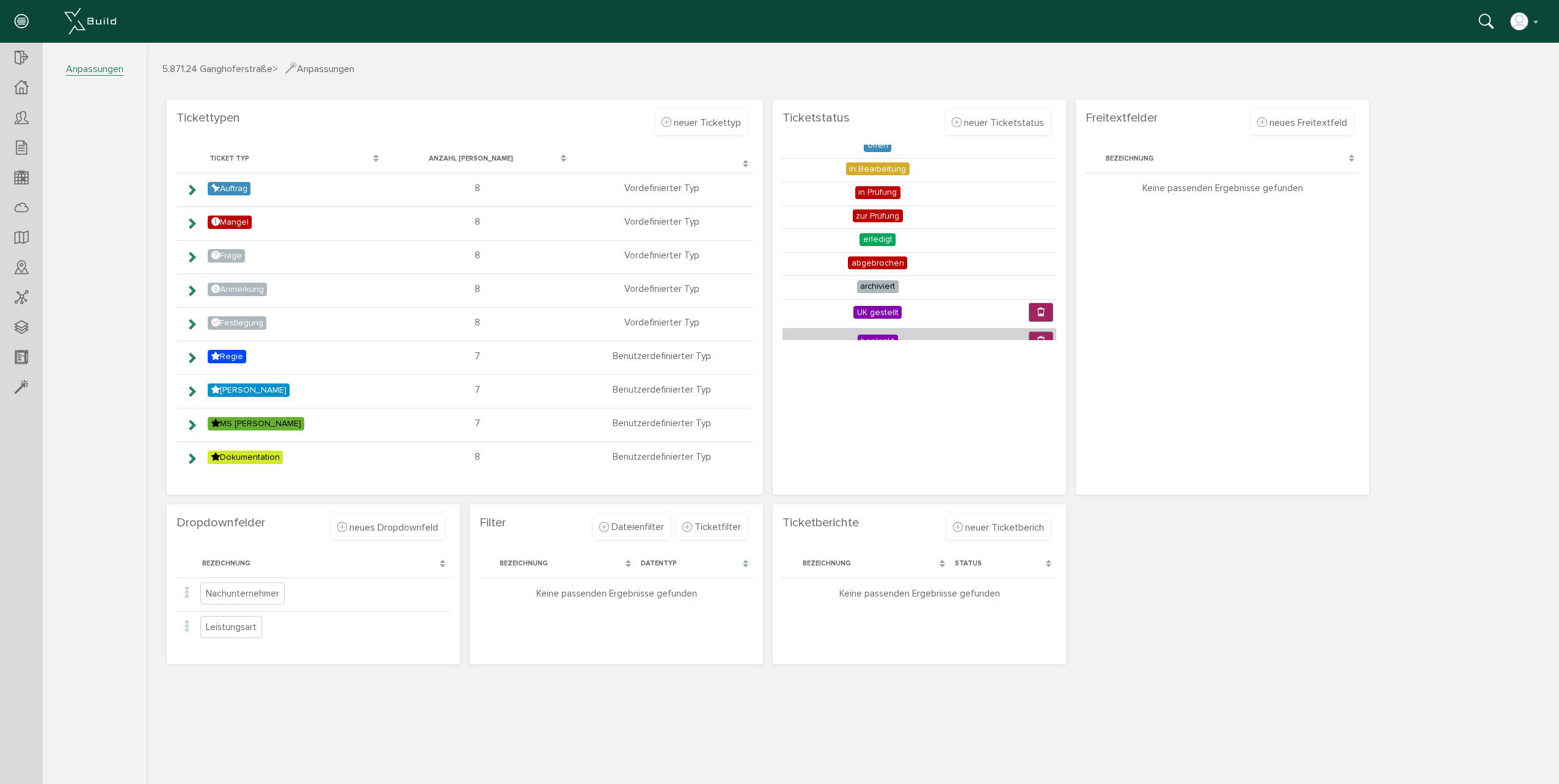
scroll to position [55, 0]
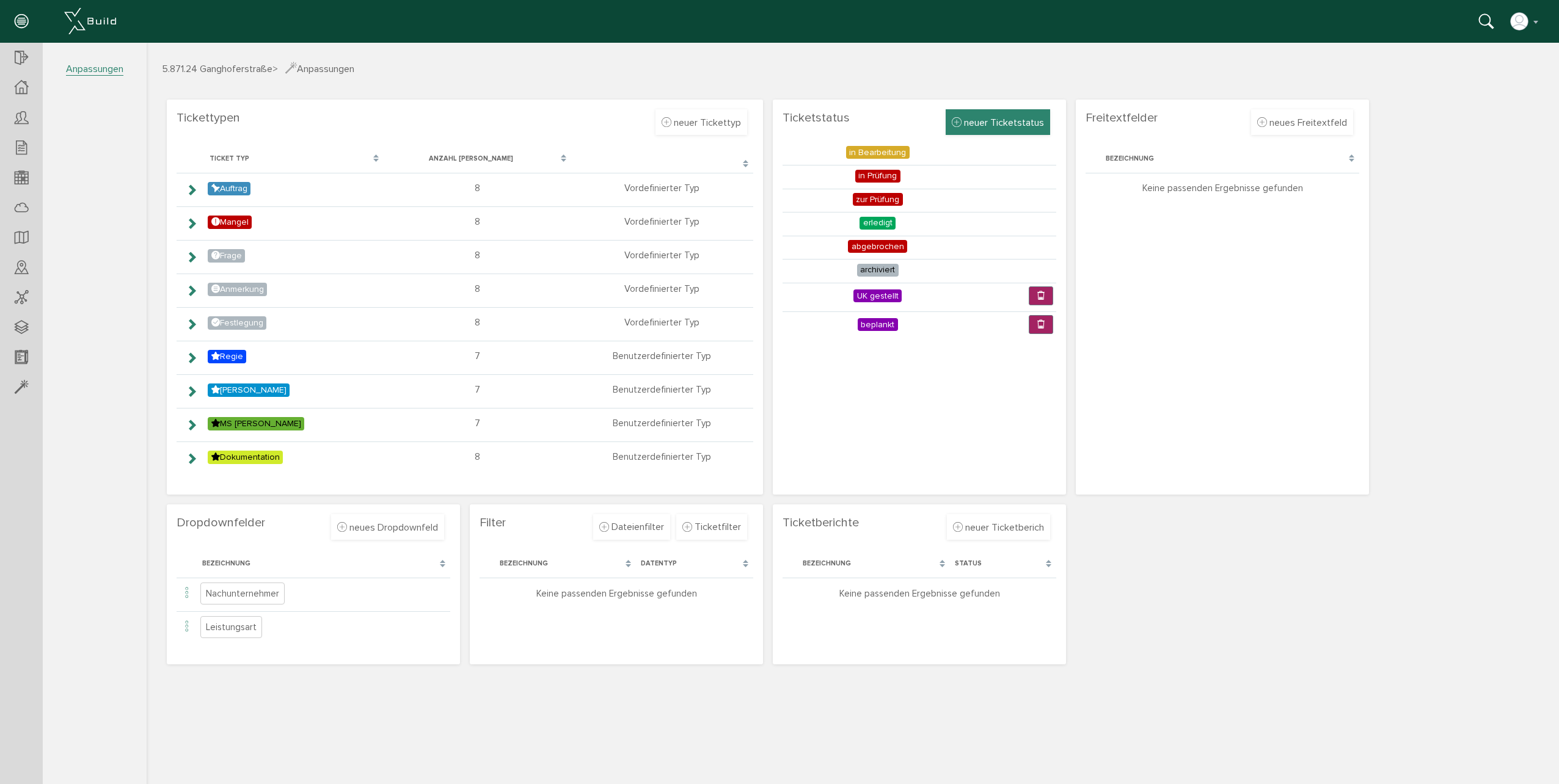
click at [1025, 121] on span "neuer Ticketstatus" at bounding box center [1004, 122] width 80 height 12
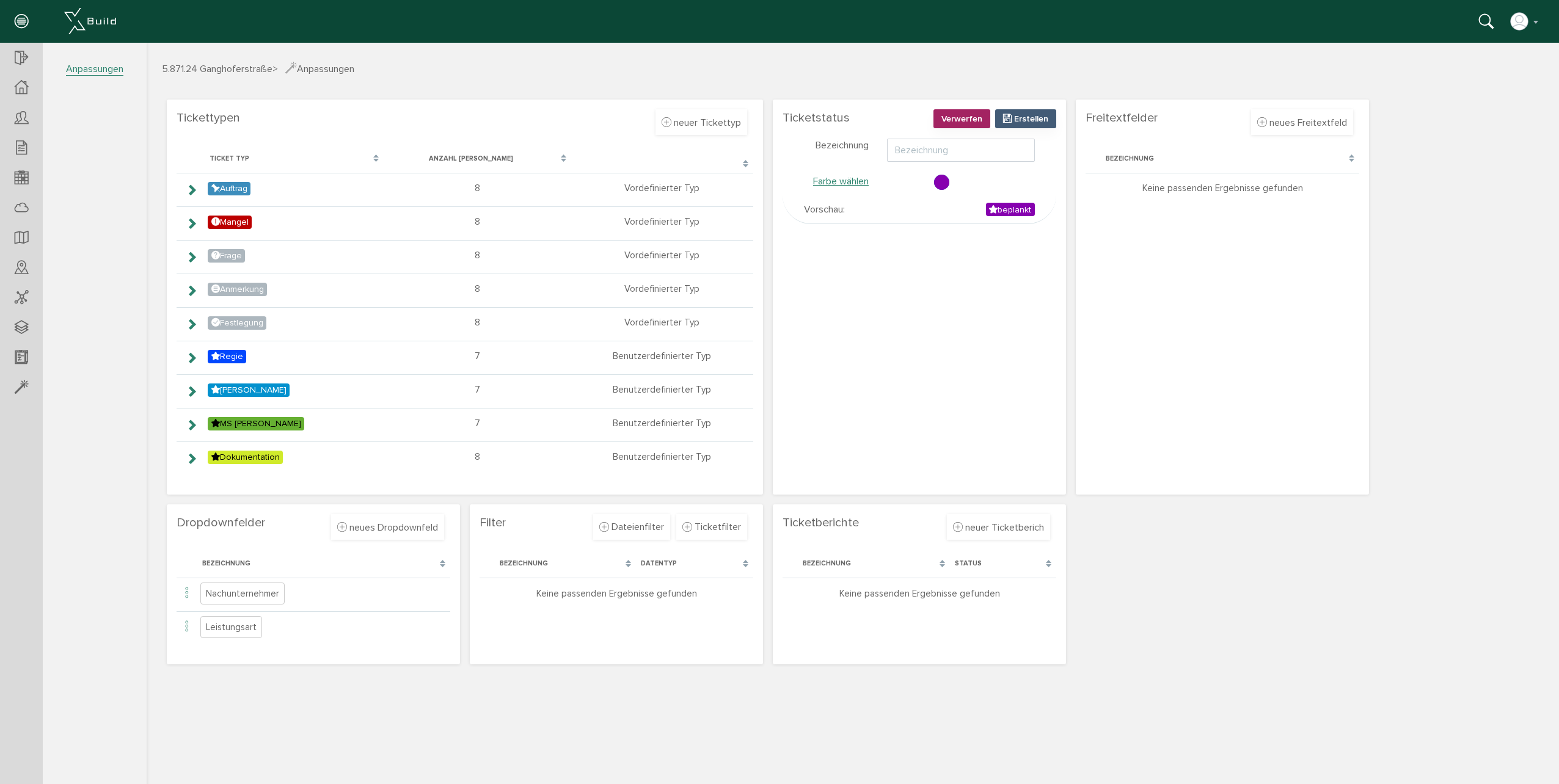
scroll to position [0, 0]
click at [916, 156] on input "text" at bounding box center [960, 150] width 148 height 23
click at [1044, 122] on span "Erstellen" at bounding box center [1031, 119] width 34 height 10
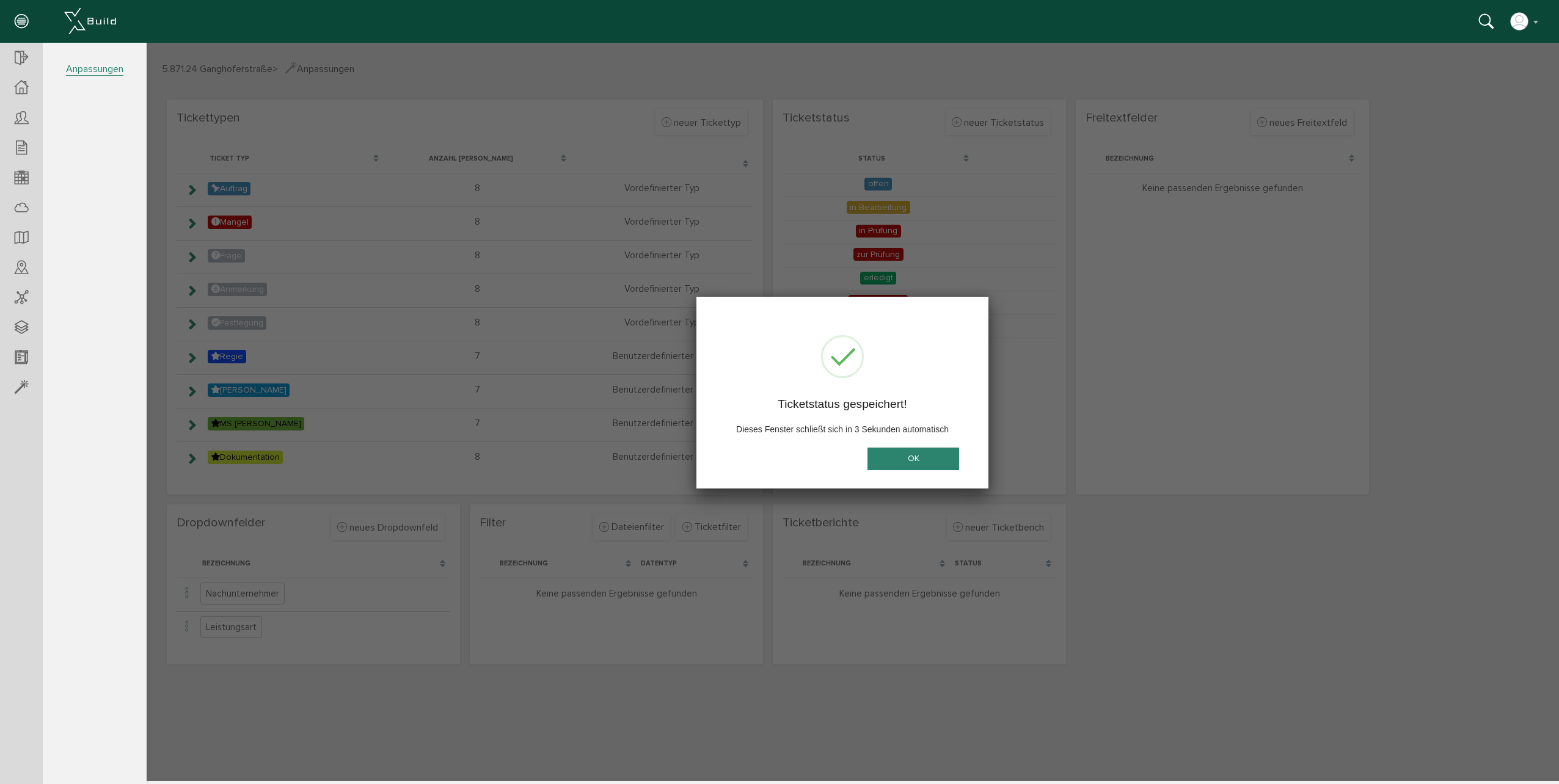
click at [906, 465] on button "OK" at bounding box center [913, 458] width 92 height 23
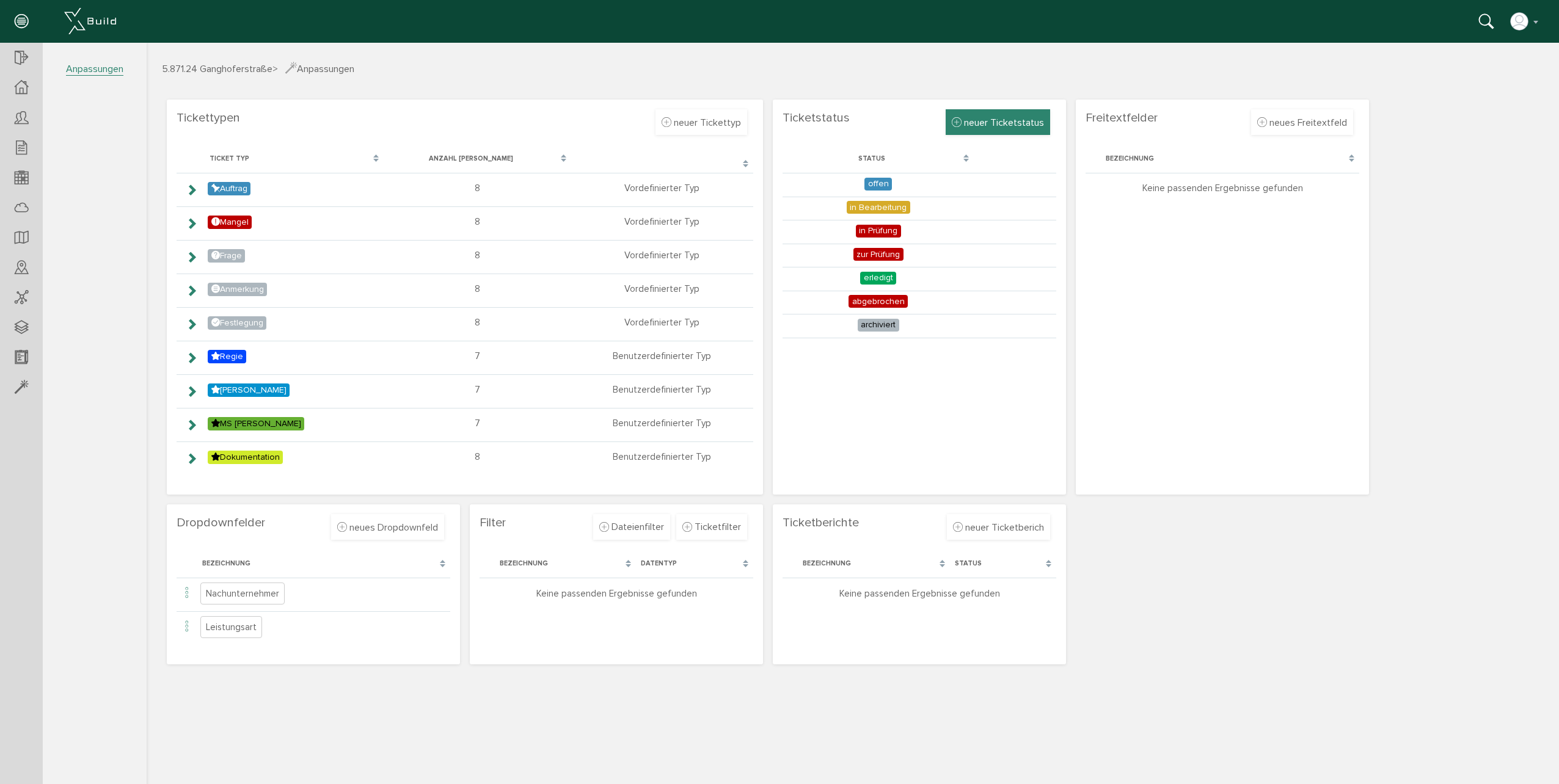
click at [999, 124] on span "neuer Ticketstatus" at bounding box center [1004, 122] width 80 height 12
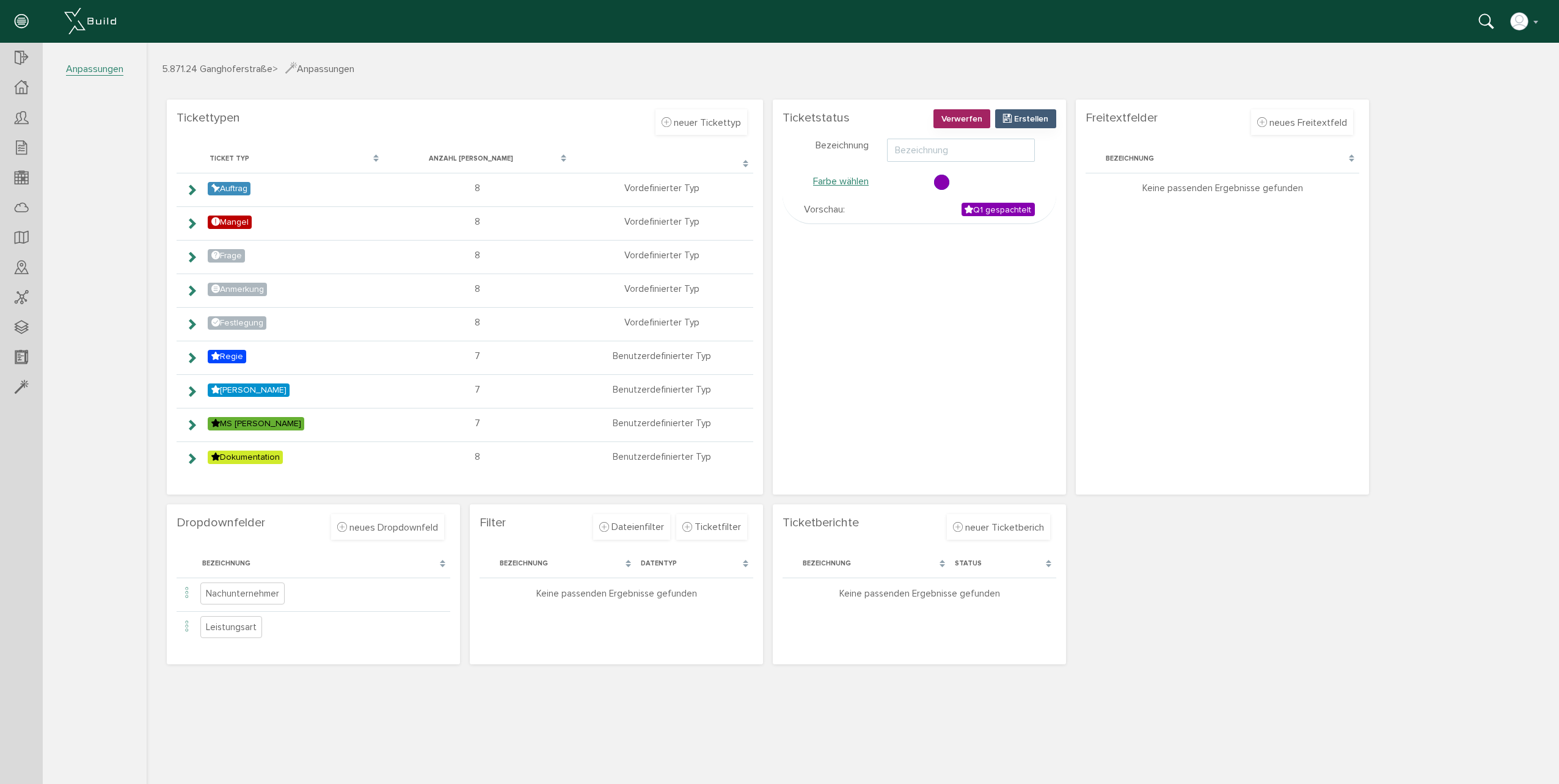
click at [912, 150] on input "text" at bounding box center [960, 150] width 148 height 23
click at [1031, 115] on span "Erstellen" at bounding box center [1031, 119] width 34 height 10
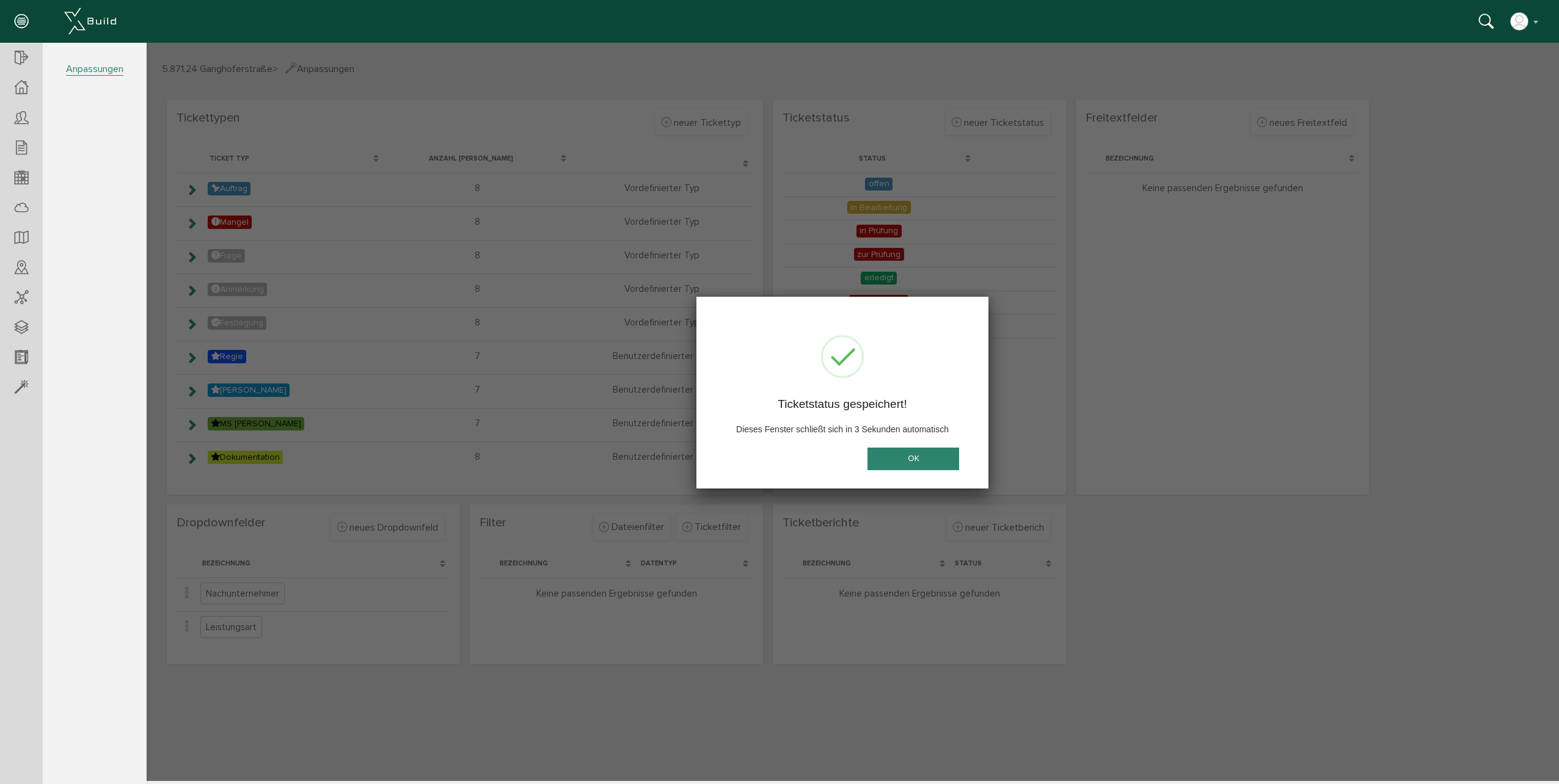
click at [917, 456] on button "OK" at bounding box center [913, 458] width 92 height 23
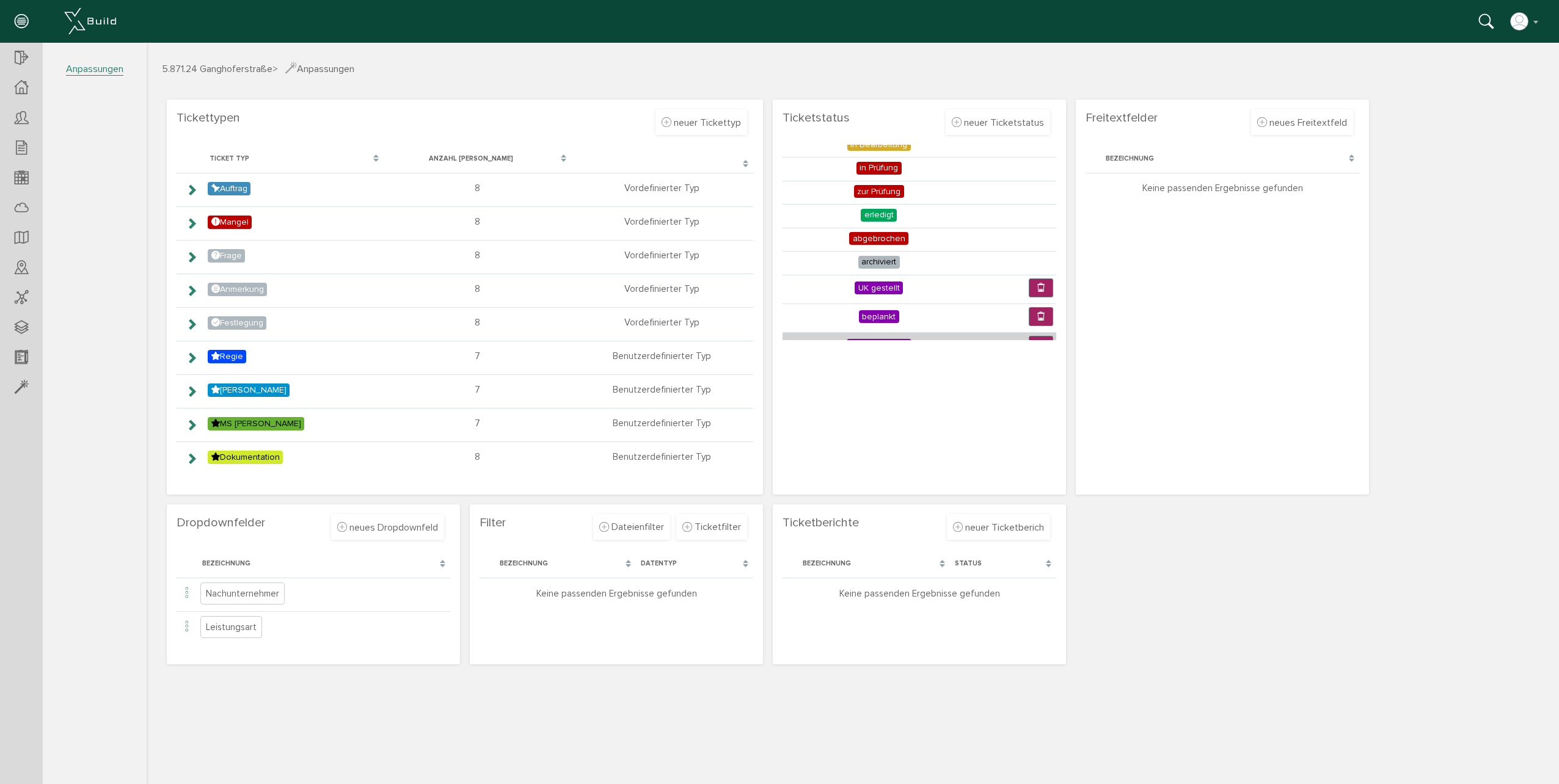
scroll to position [112, 0]
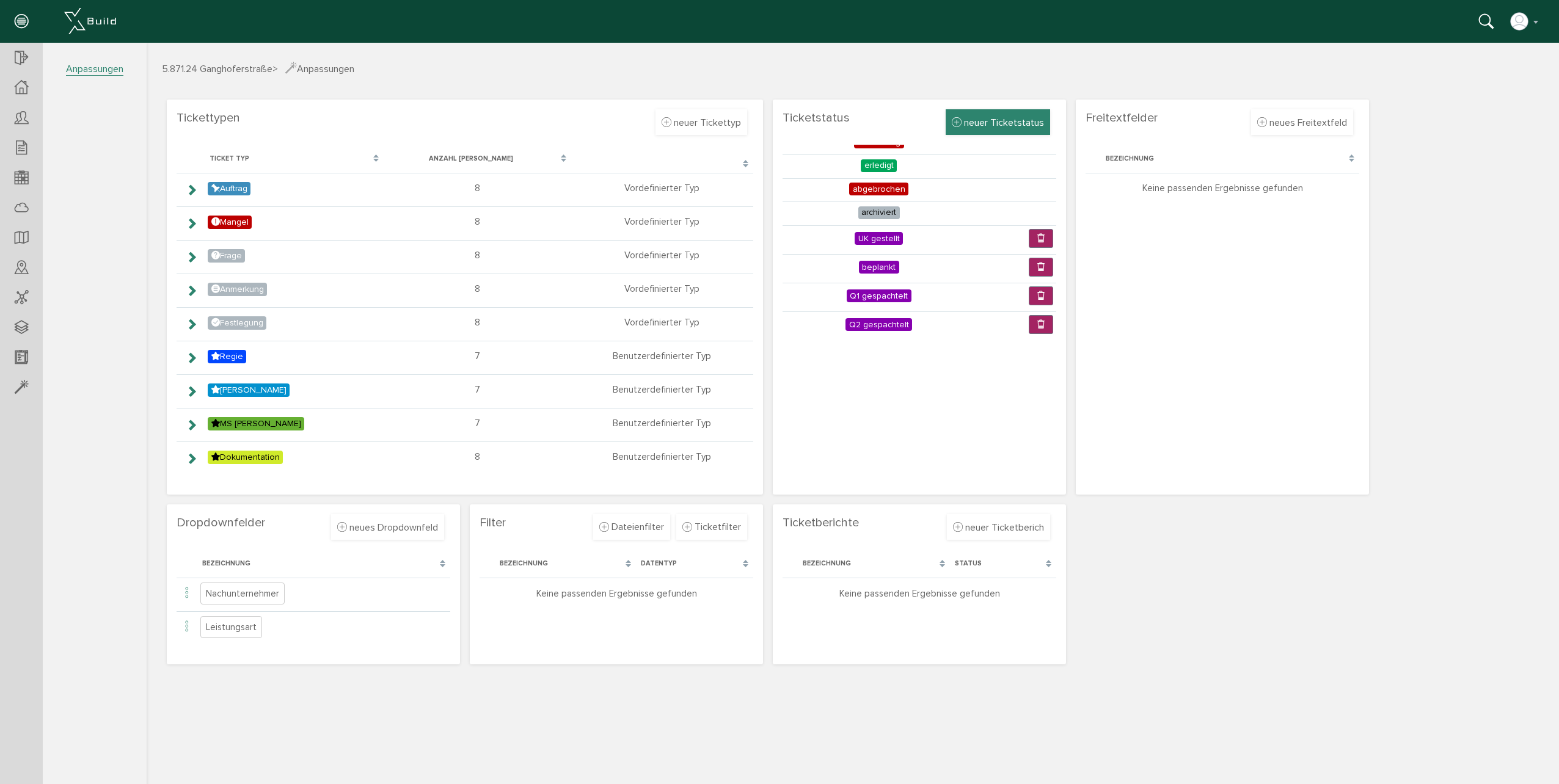
click at [996, 122] on span "neuer Ticketstatus" at bounding box center [1004, 122] width 80 height 12
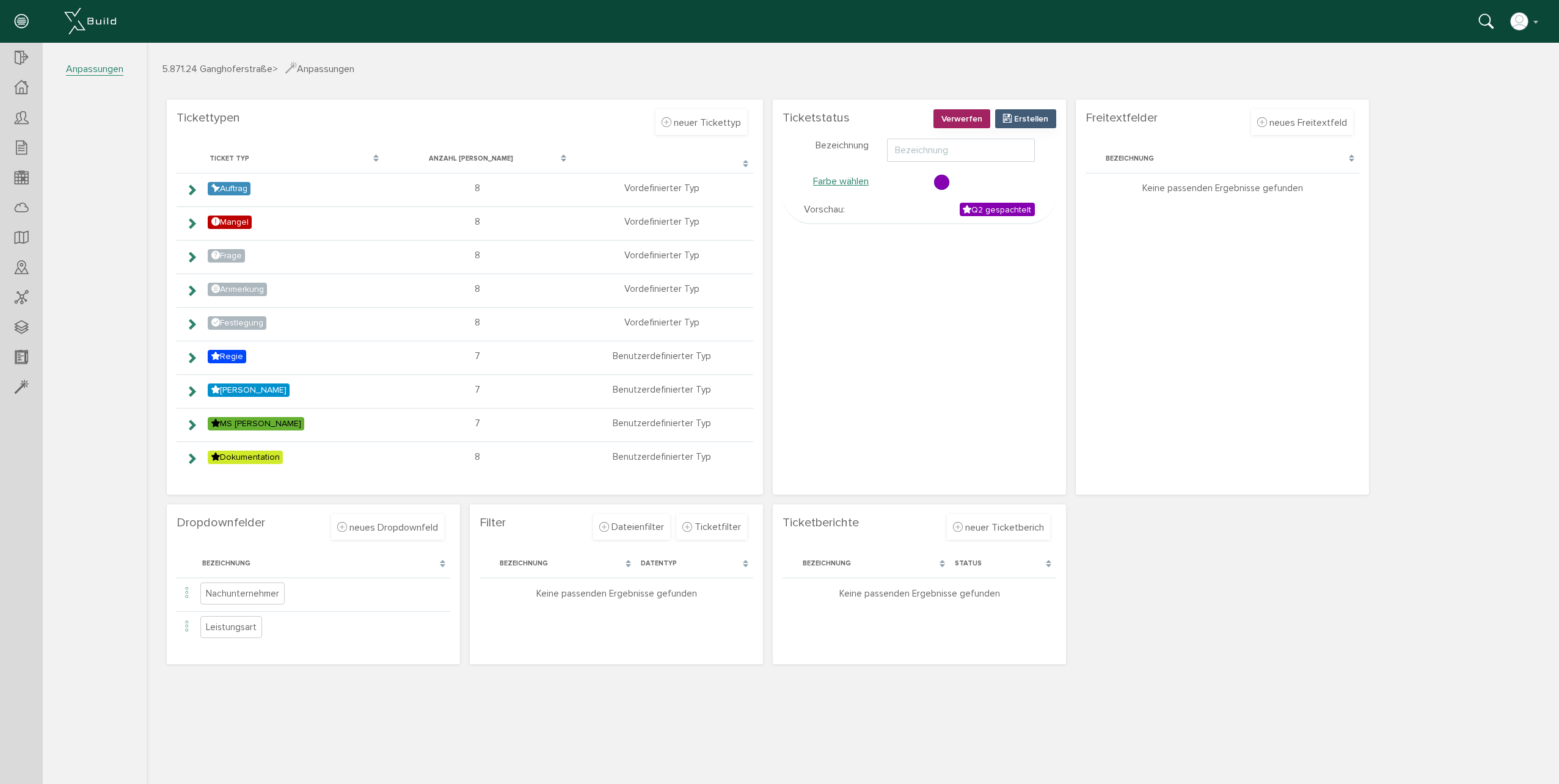
scroll to position [0, 0]
click at [962, 150] on input "text" at bounding box center [960, 150] width 148 height 23
type input "Aussparungen erstellt"
click at [1022, 123] on span "Erstellen" at bounding box center [1031, 119] width 34 height 10
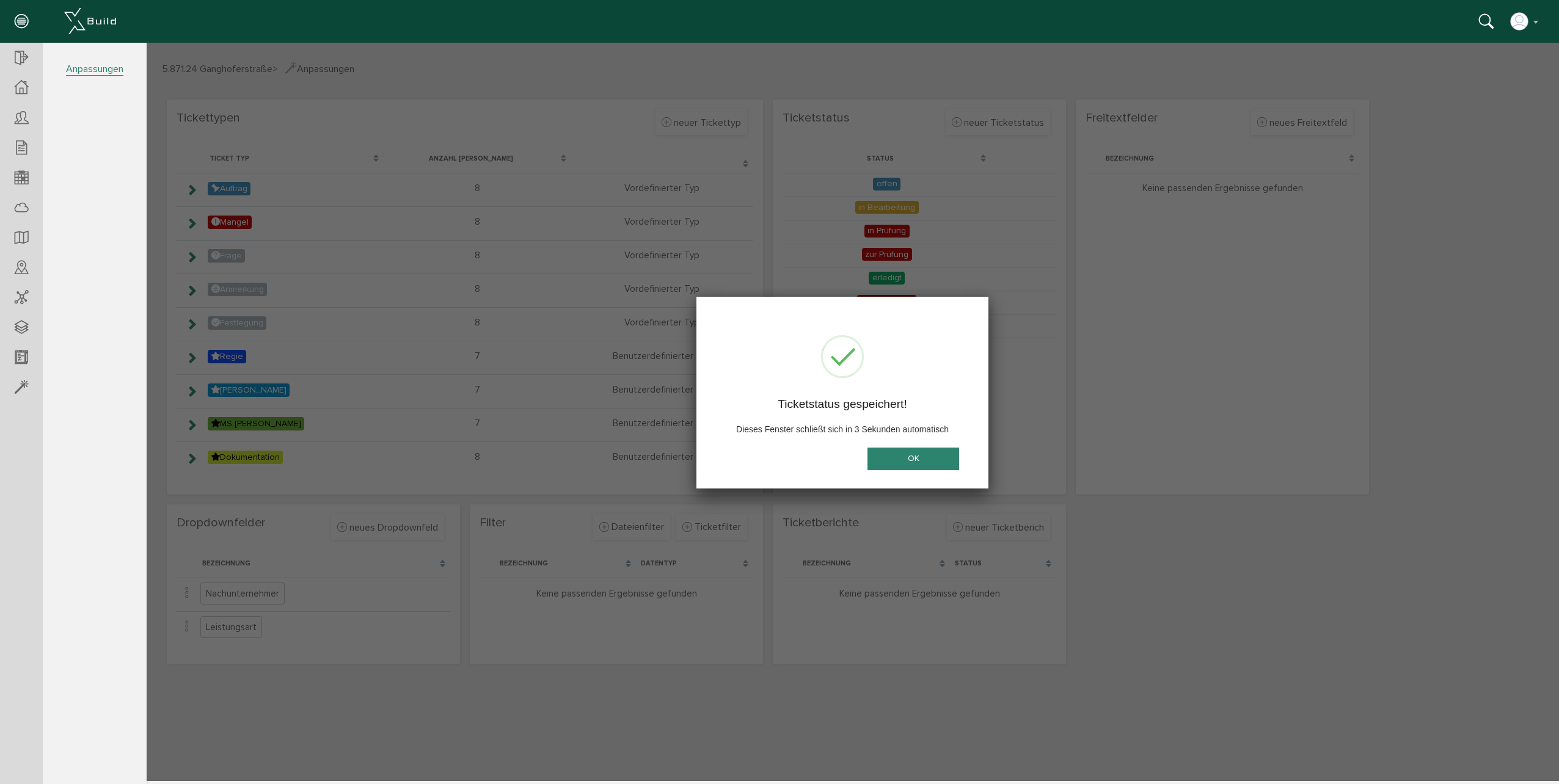
click at [925, 452] on button "OK" at bounding box center [913, 458] width 92 height 23
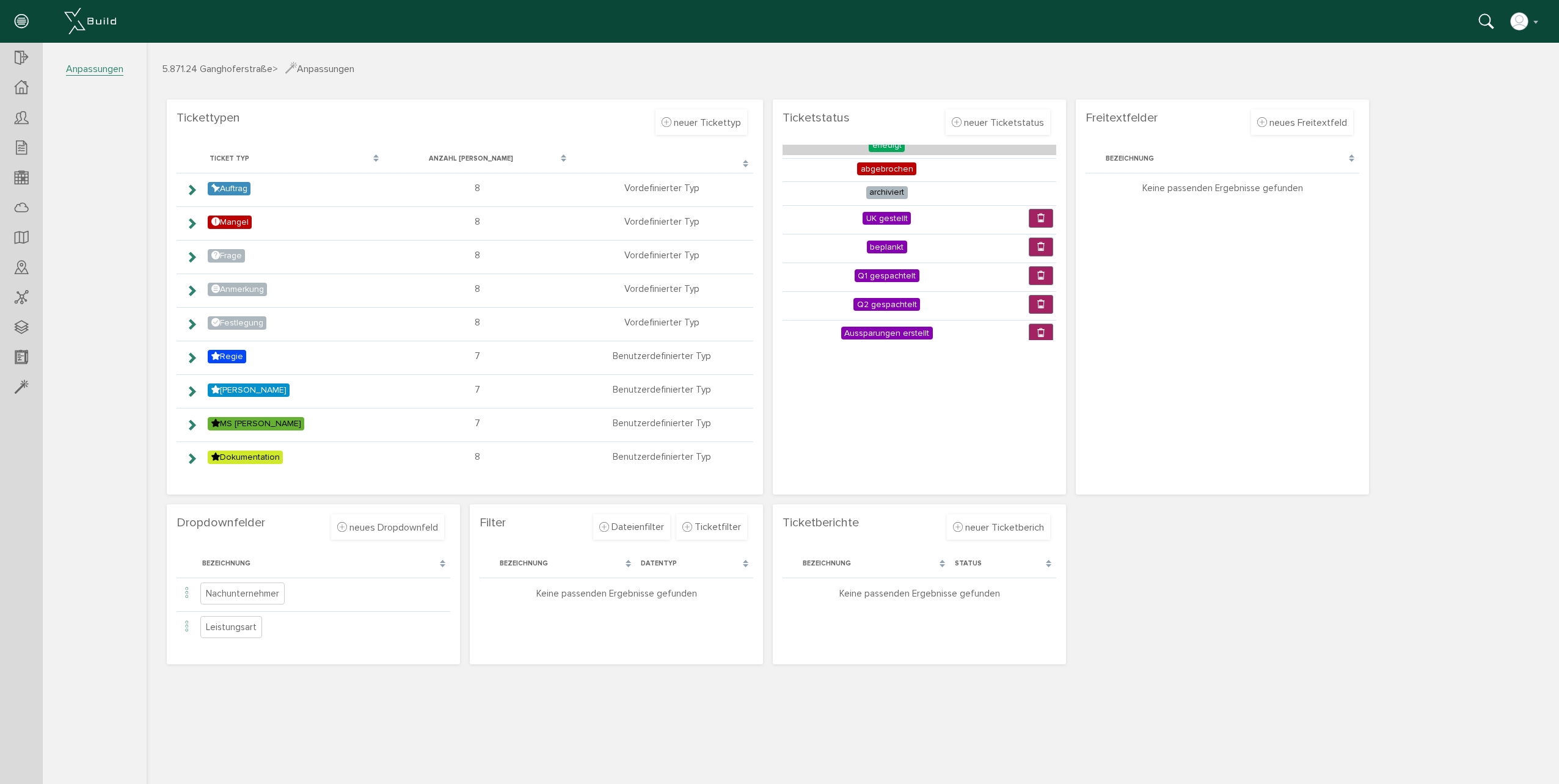
scroll to position [141, 0]
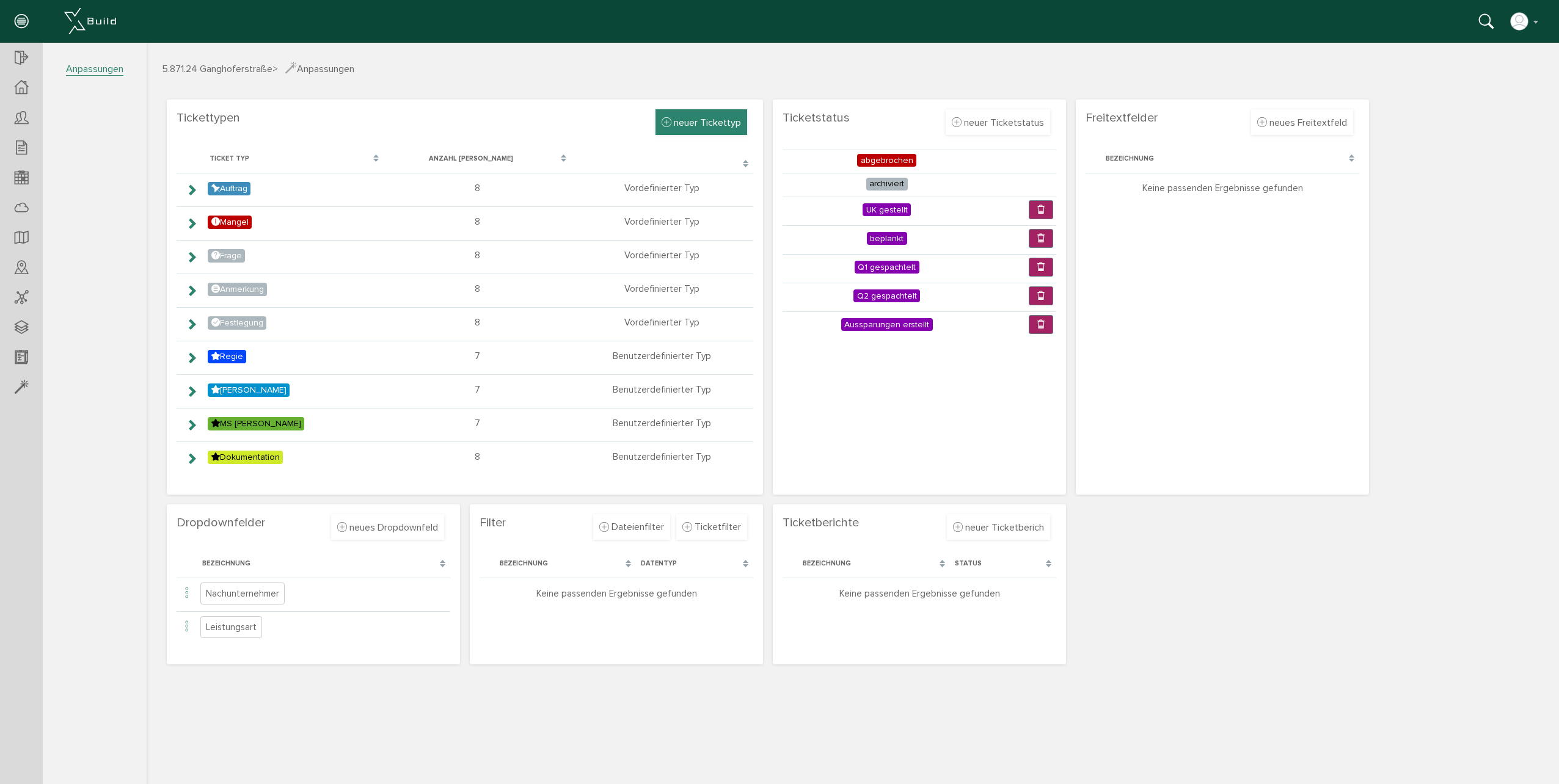
click at [661, 128] on div "neuer Tickettyp" at bounding box center [701, 122] width 92 height 26
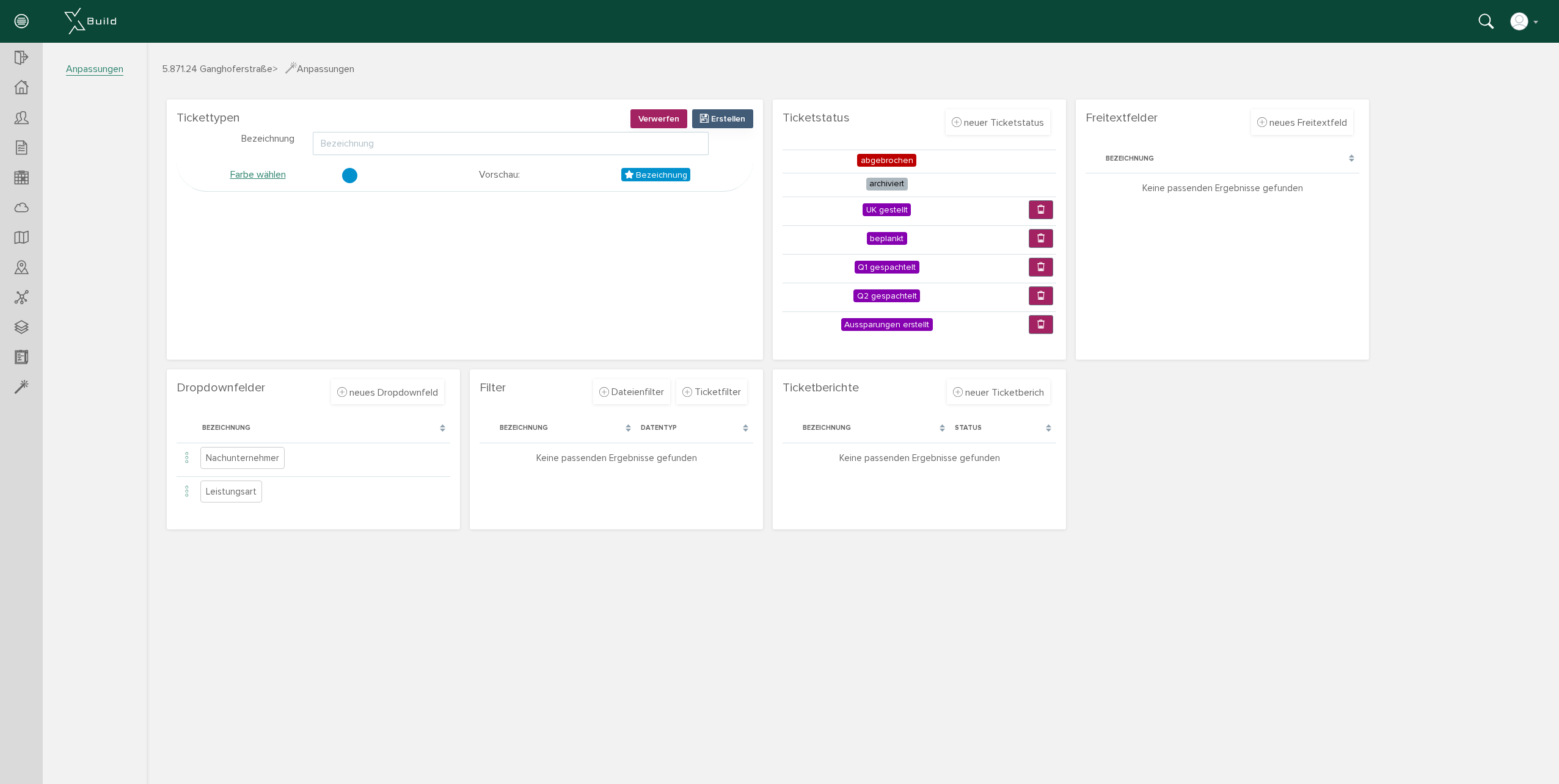
click at [484, 152] on input "text" at bounding box center [511, 144] width 396 height 23
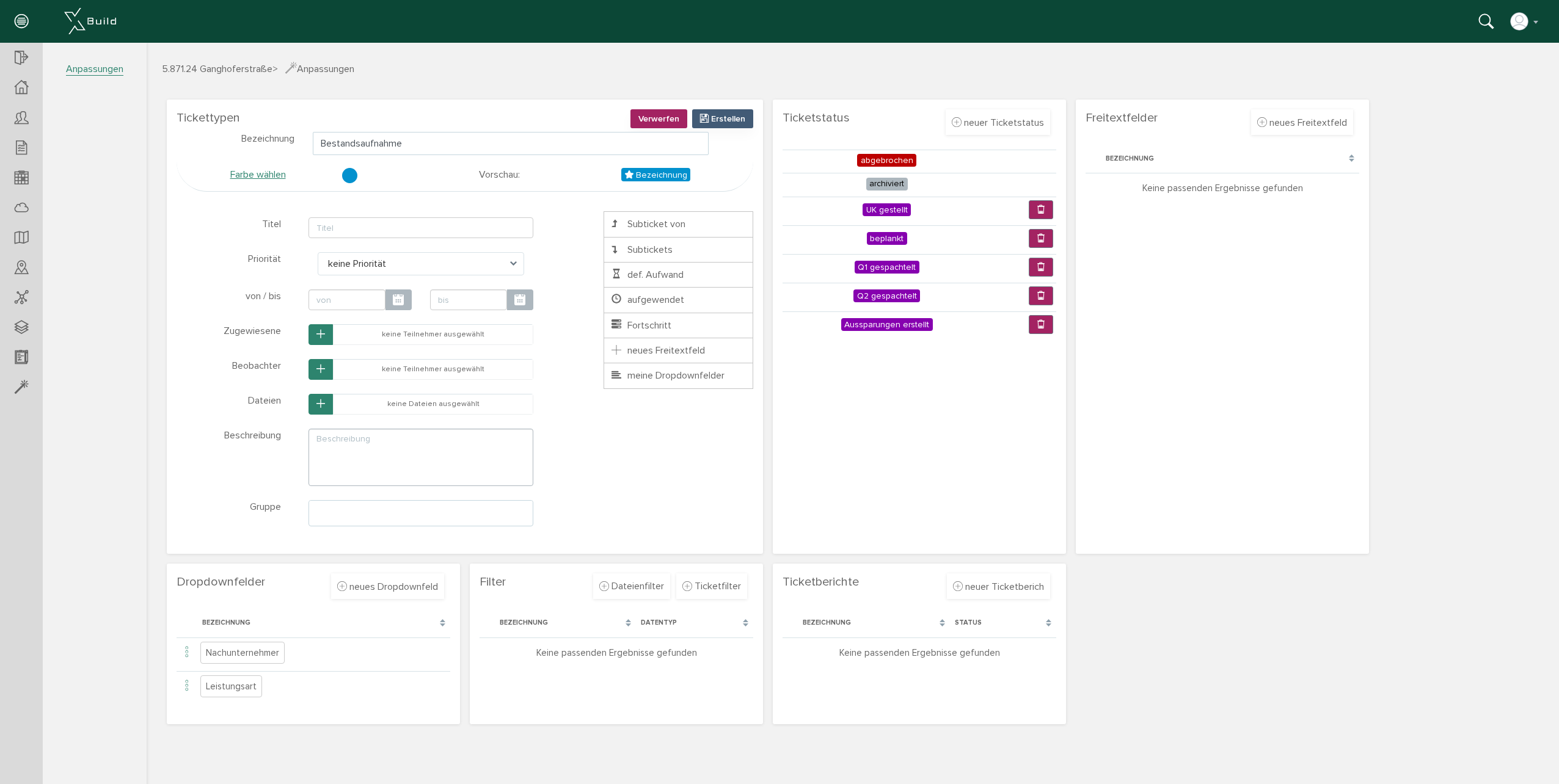
click at [350, 175] on div at bounding box center [350, 175] width 15 height 15
click at [663, 325] on span "Fortschritt" at bounding box center [640, 325] width 62 height 12
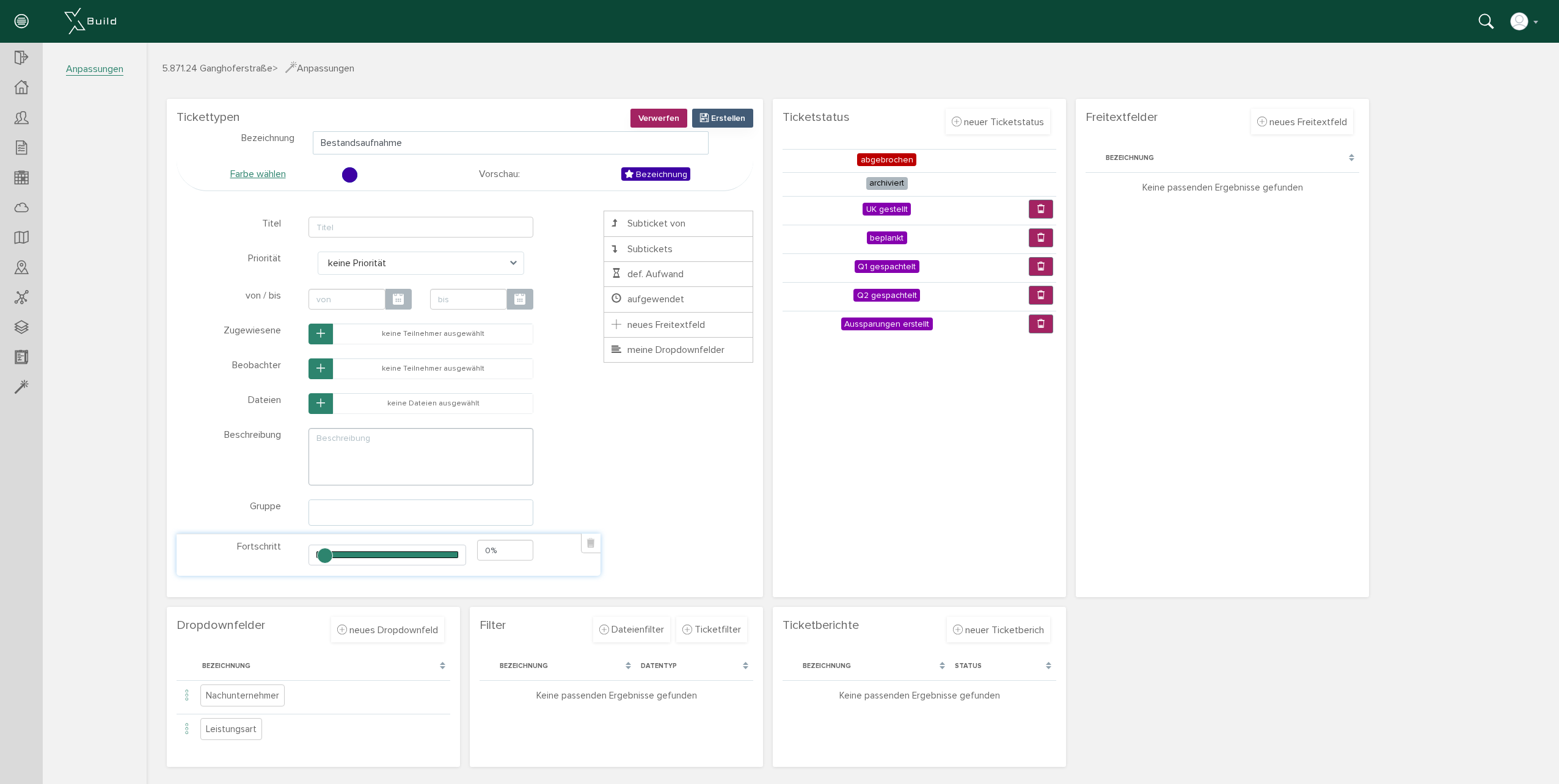
type input "Bestandsaufnahme"
drag, startPoint x: 338, startPoint y: 561, endPoint x: 423, endPoint y: 562, distance: 85.0
click at [423, 562] on input "range" at bounding box center [386, 555] width 157 height 21
drag, startPoint x: 426, startPoint y: 558, endPoint x: 455, endPoint y: 557, distance: 29.0
click at [455, 557] on input "range" at bounding box center [386, 555] width 157 height 21
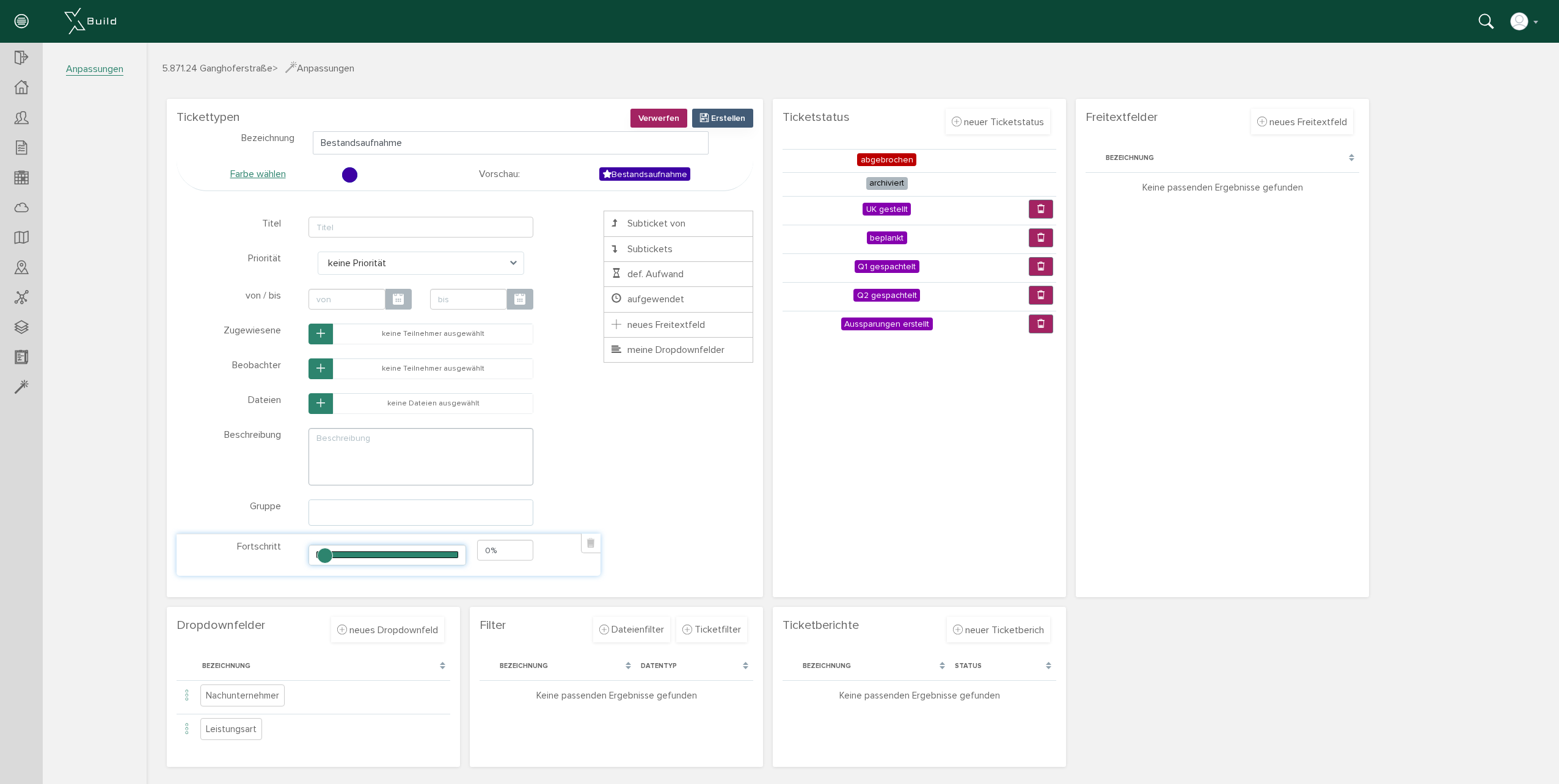
drag, startPoint x: 435, startPoint y: 557, endPoint x: 306, endPoint y: 561, distance: 129.1
type input "0"
click at [308, 561] on input "range" at bounding box center [386, 555] width 157 height 21
click at [665, 357] on li "meine Dropdownfelder" at bounding box center [679, 350] width 150 height 26
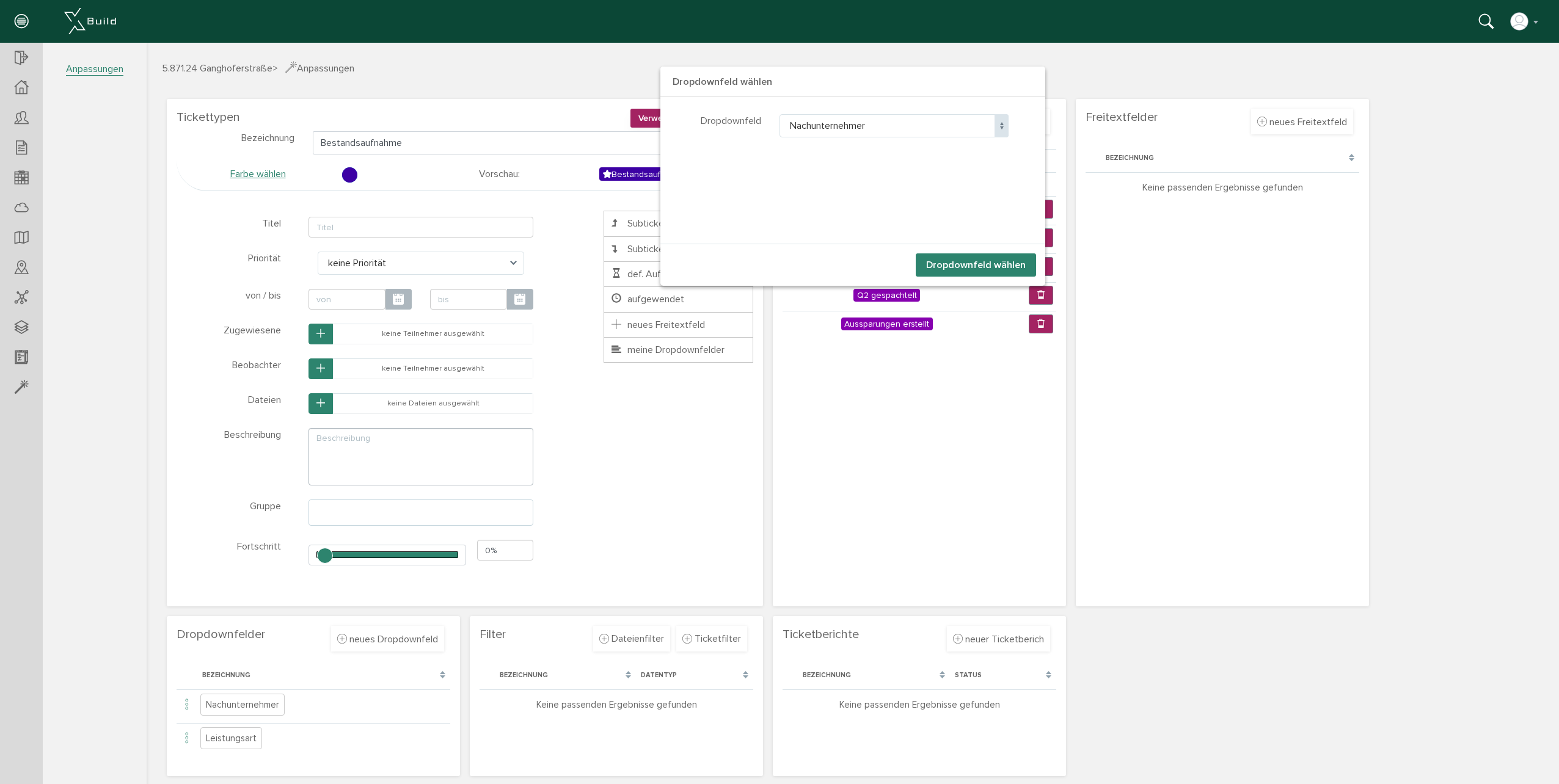
click at [998, 126] on span at bounding box center [1002, 126] width 14 height 23
click at [995, 124] on span at bounding box center [1002, 126] width 14 height 23
select select "Nachunternehmer"
click at [933, 266] on button "Dropdownfeld wählen" at bounding box center [976, 265] width 121 height 23
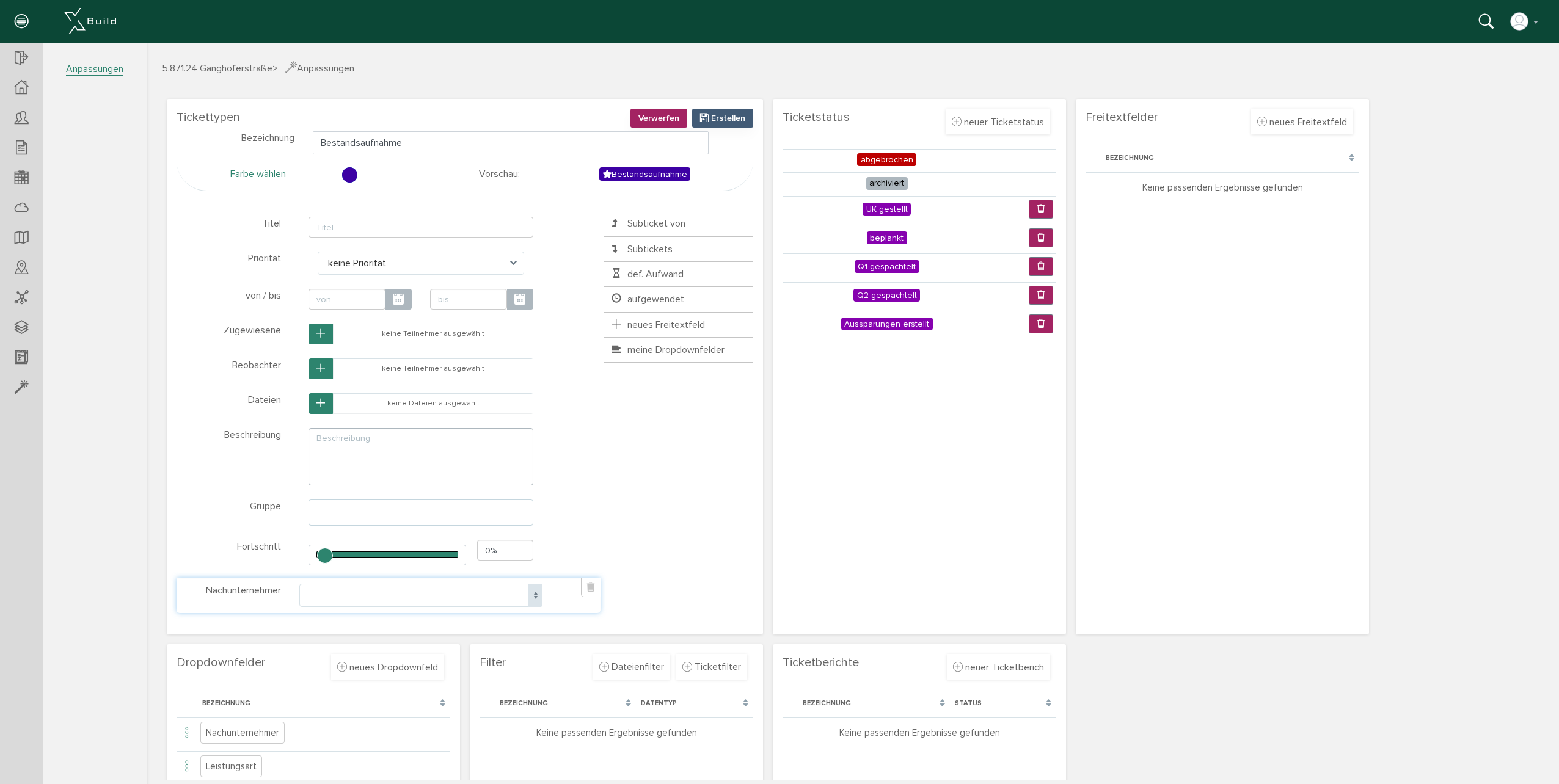
click at [537, 603] on span at bounding box center [535, 595] width 14 height 23
click at [590, 590] on link at bounding box center [591, 587] width 19 height 19
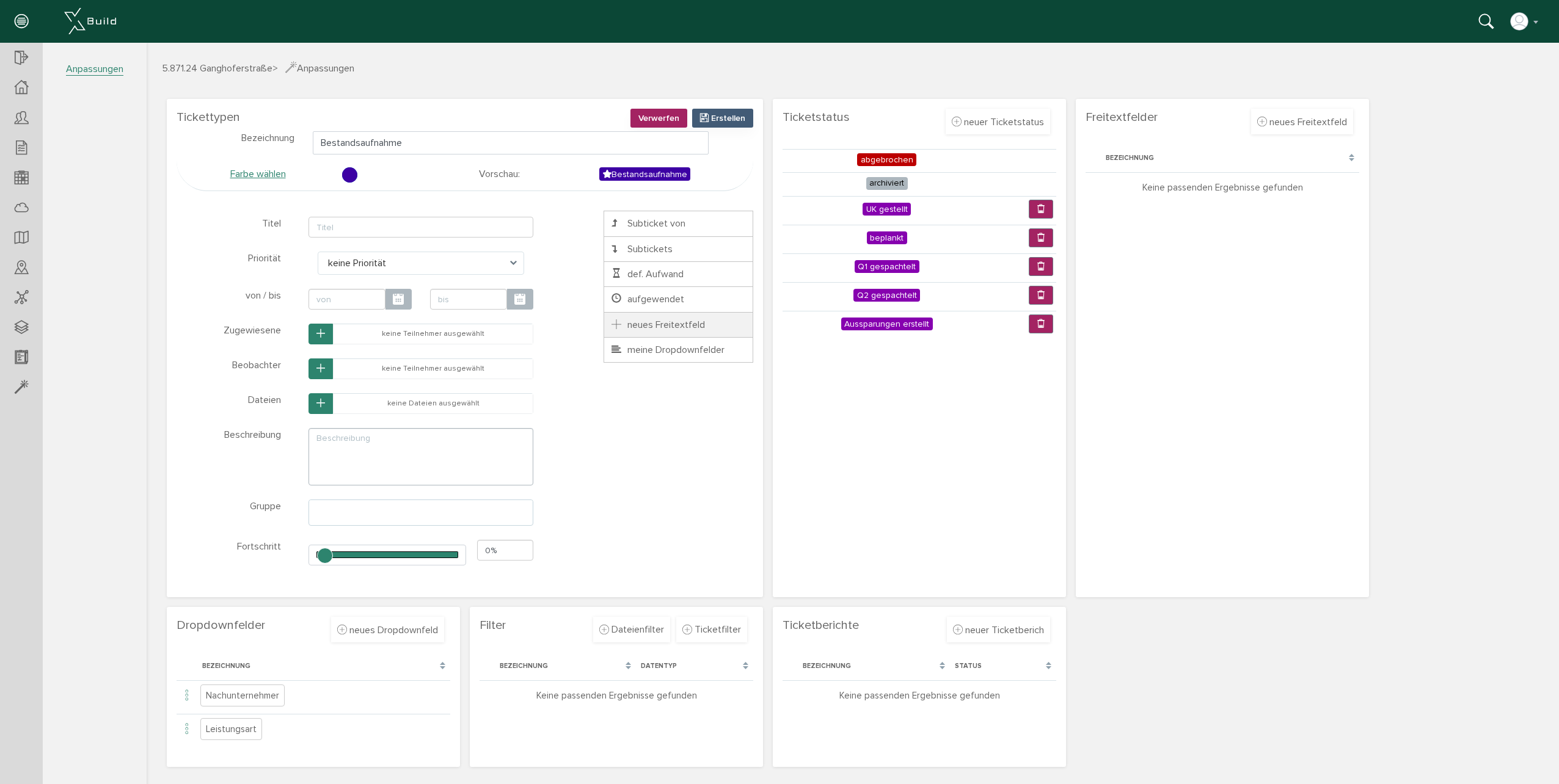
click at [675, 324] on span "neues Freitextfeld" at bounding box center [657, 324] width 95 height 12
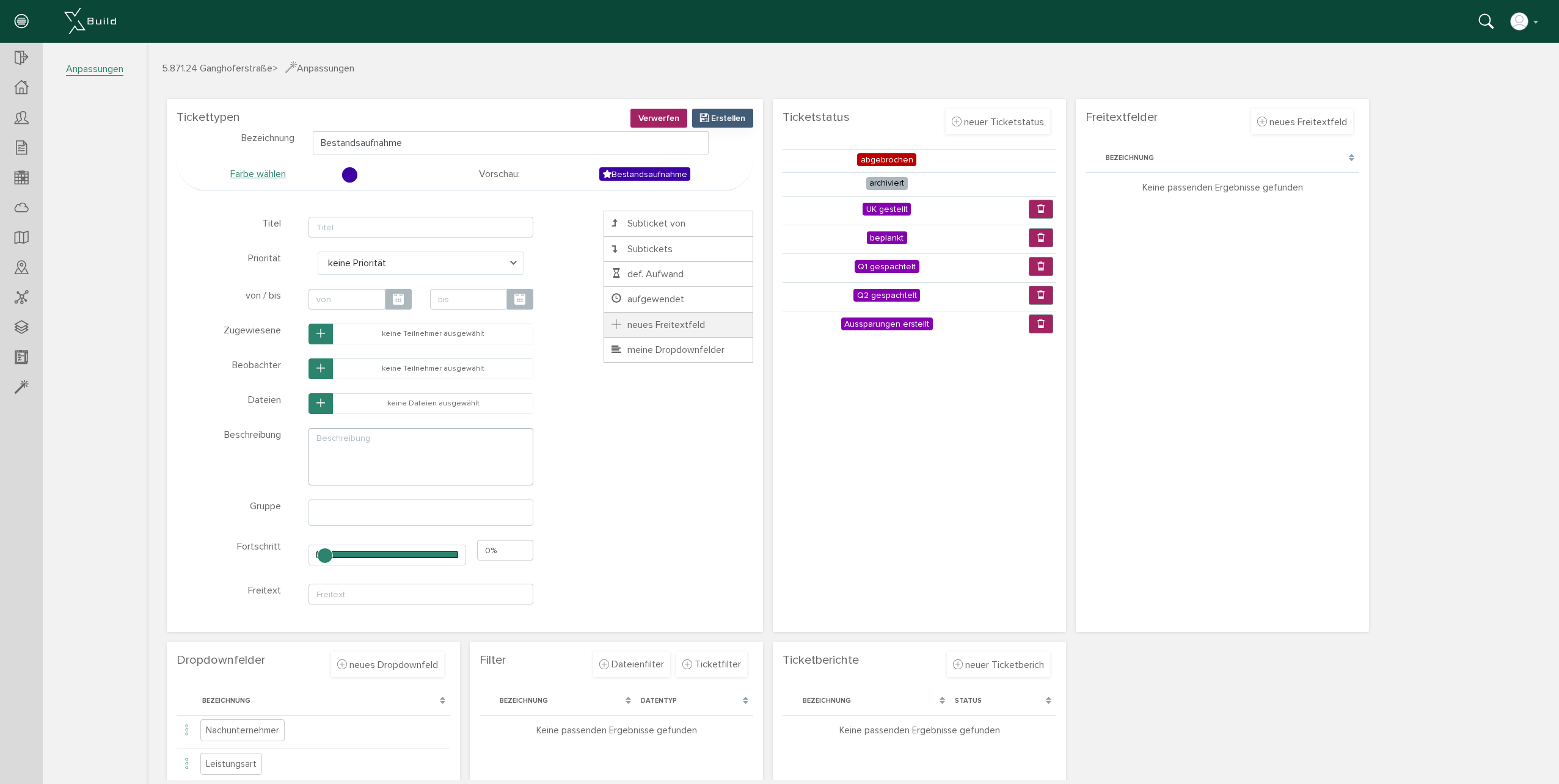
scroll to position [28, 0]
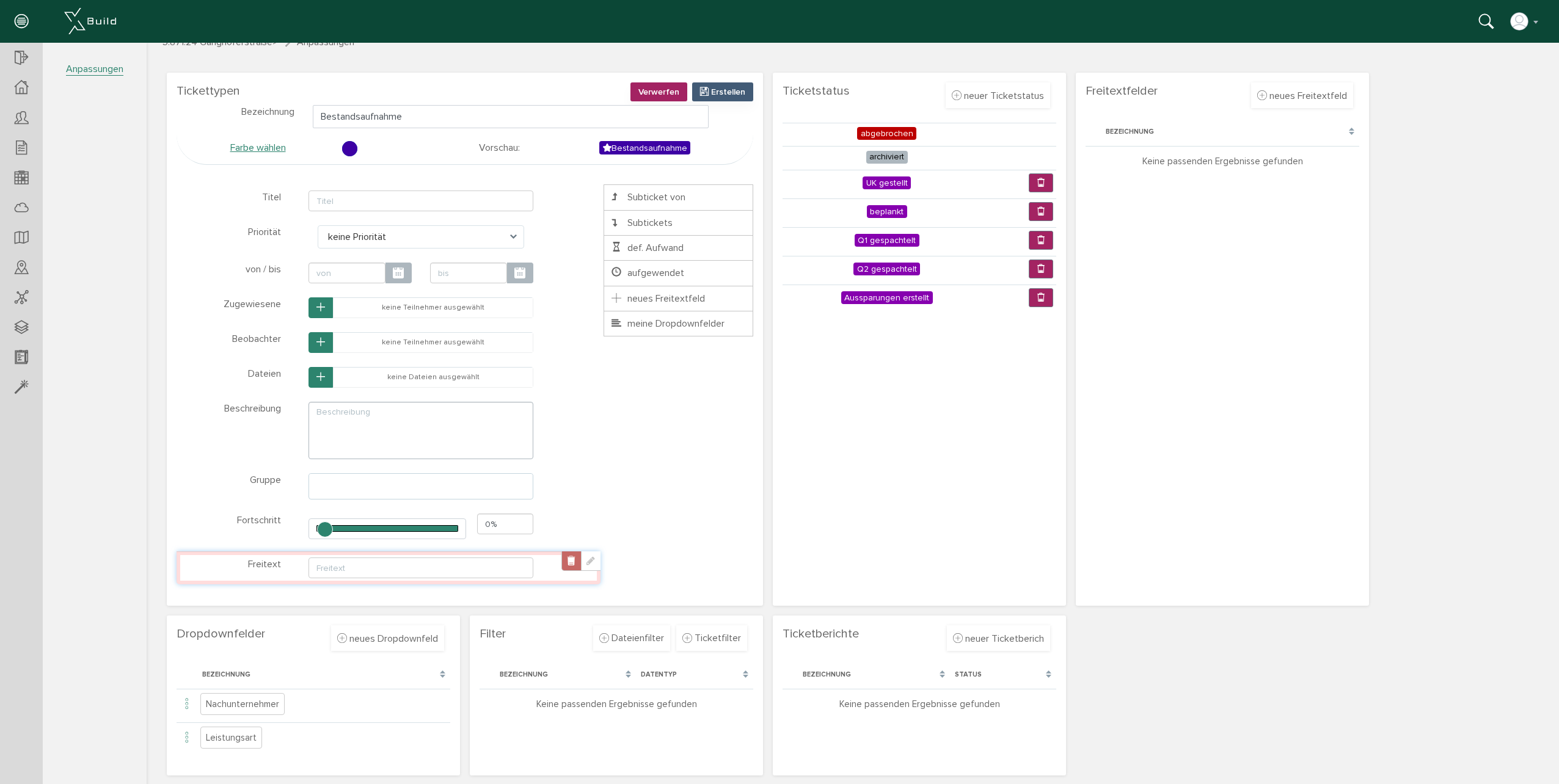
click at [571, 560] on link at bounding box center [571, 561] width 19 height 19
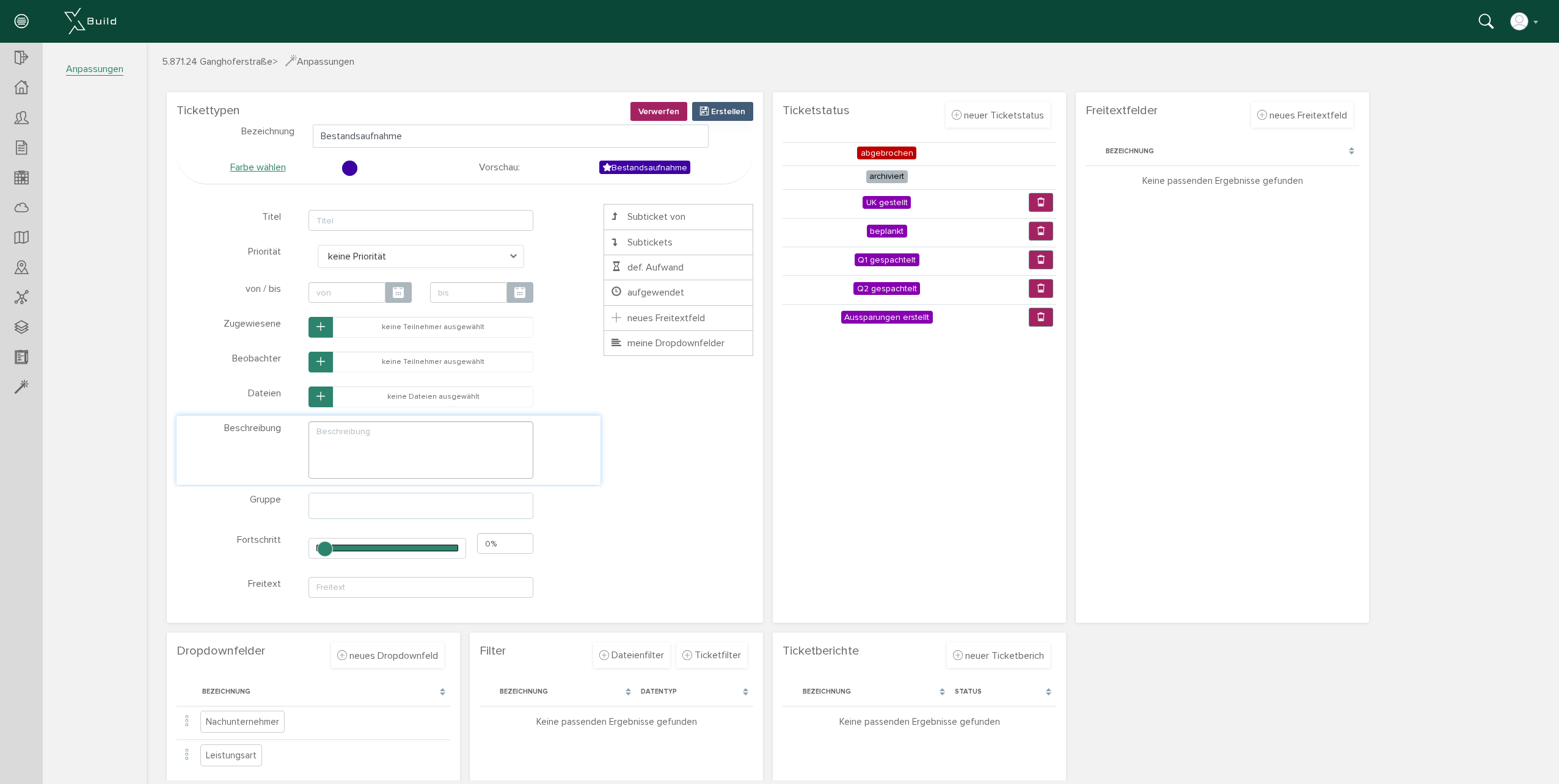
scroll to position [0, 0]
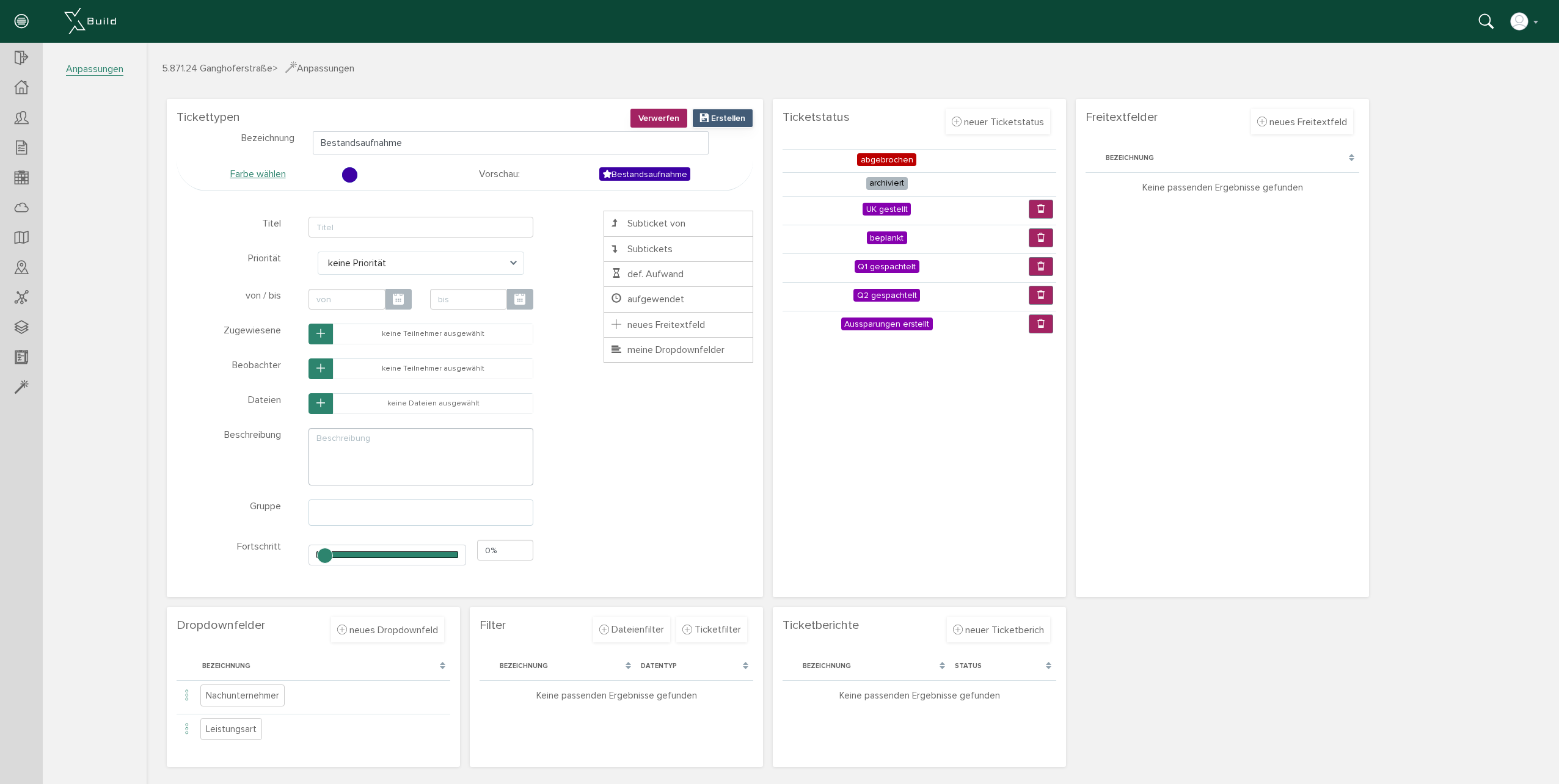
click at [724, 114] on span "Erstellen" at bounding box center [728, 118] width 34 height 10
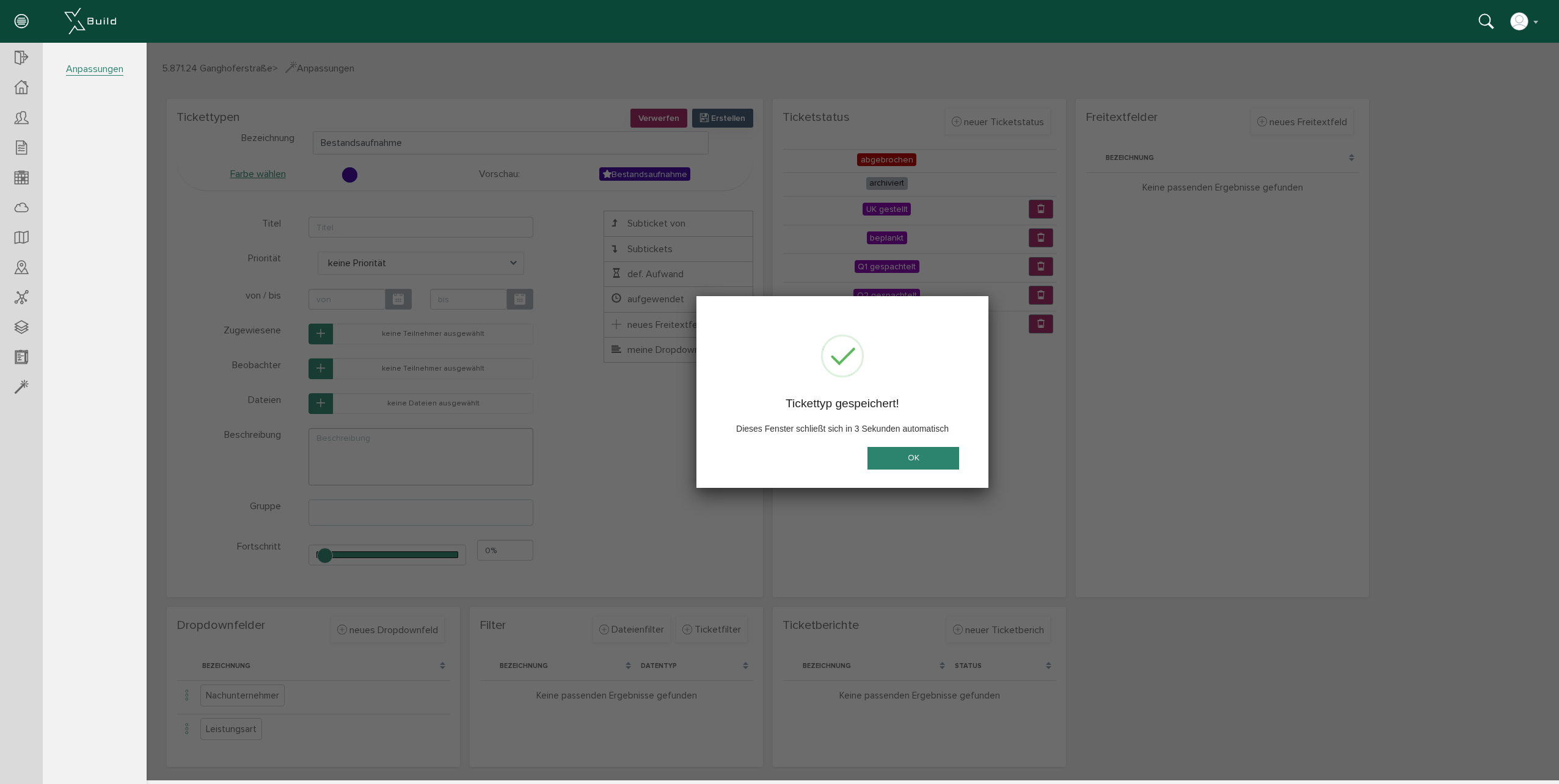
click at [909, 447] on button "OK" at bounding box center [913, 458] width 92 height 23
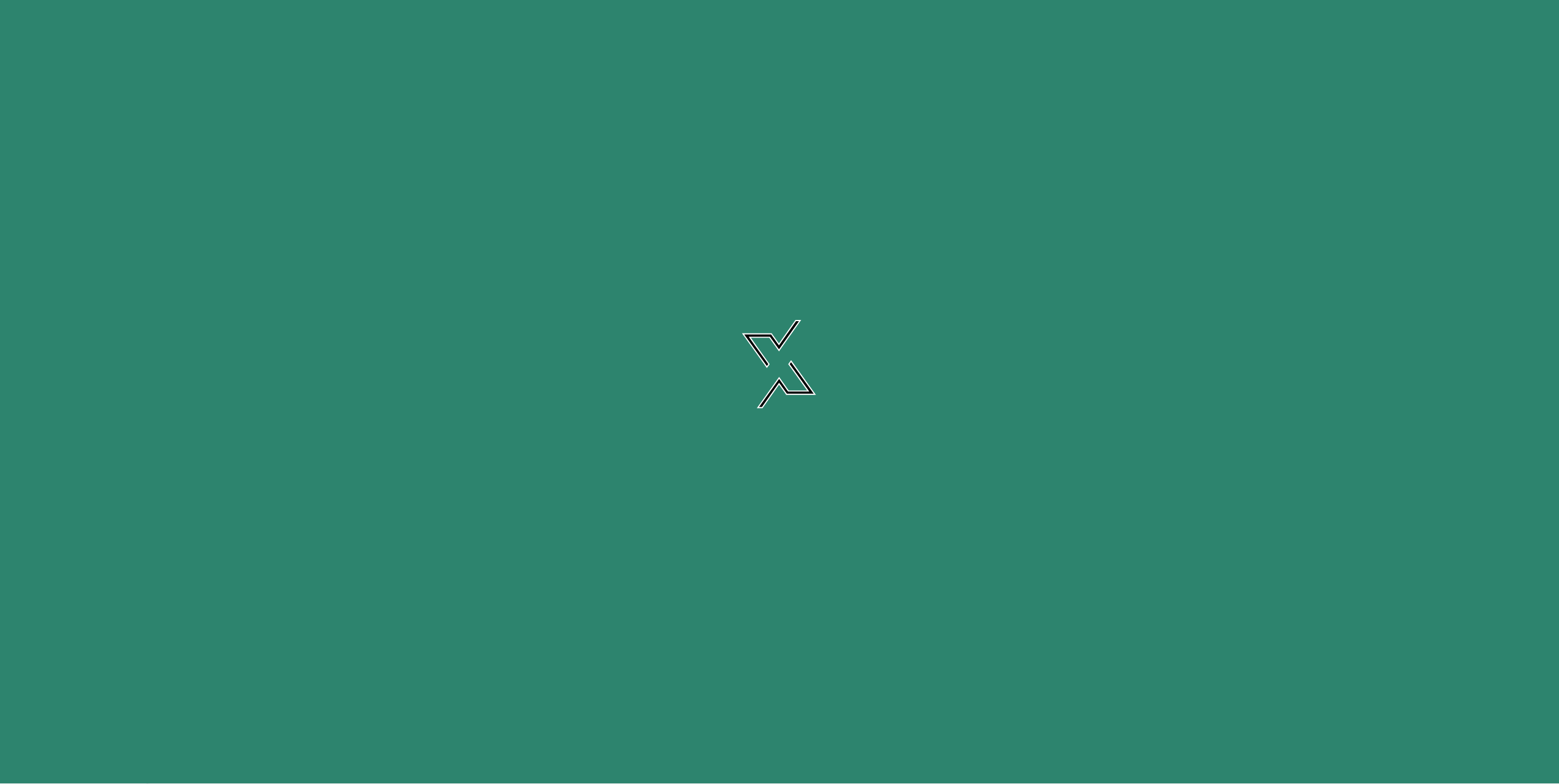
click at [439, 135] on div at bounding box center [779, 391] width 1559 height 784
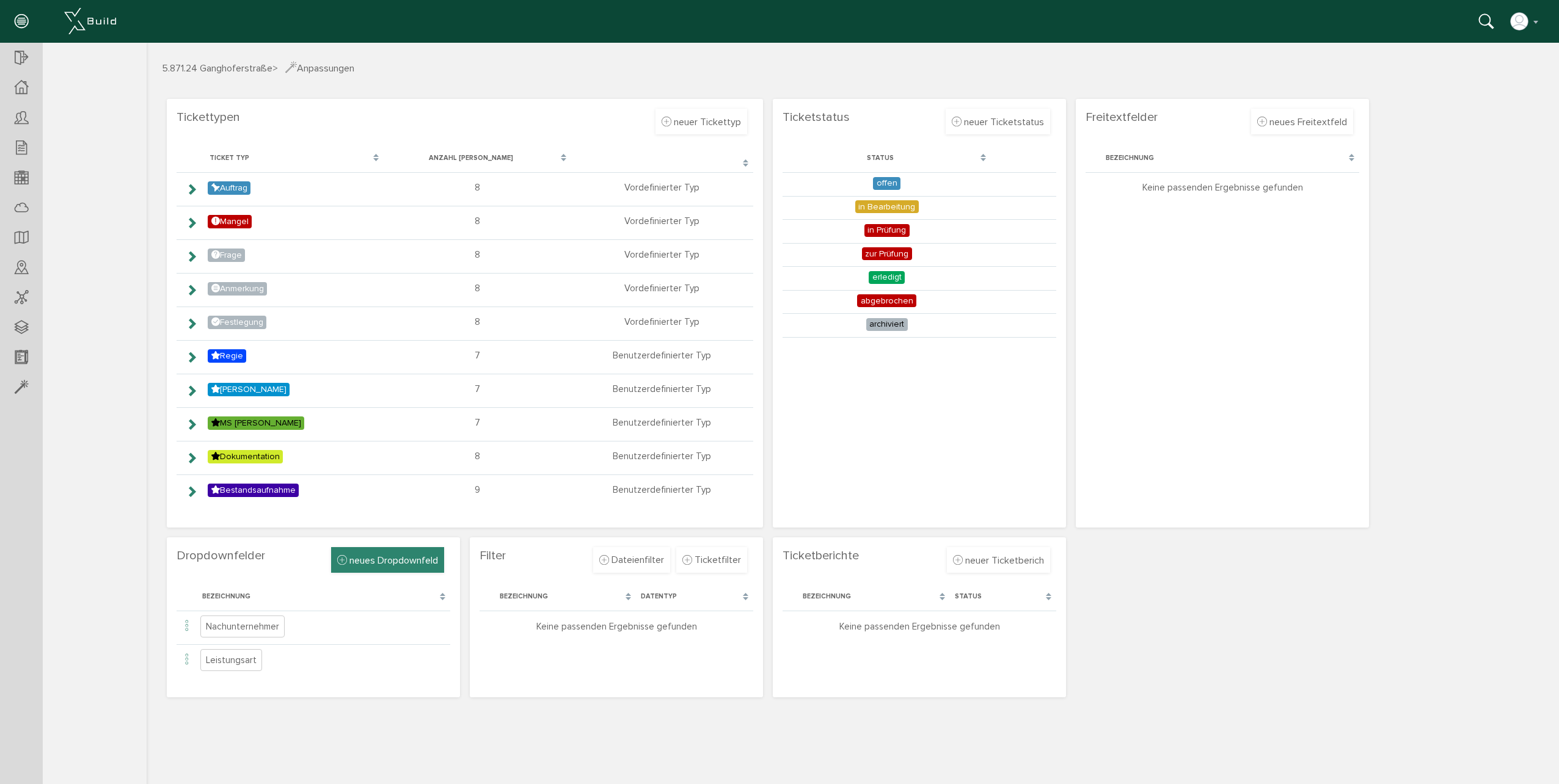
click at [382, 567] on div "neues Dropdownfeld" at bounding box center [387, 560] width 113 height 26
click at [435, 634] on button "+" at bounding box center [424, 626] width 26 height 23
click at [343, 622] on input "text" at bounding box center [339, 626] width 115 height 23
type input "äö"
click at [420, 618] on button "+" at bounding box center [424, 626] width 26 height 23
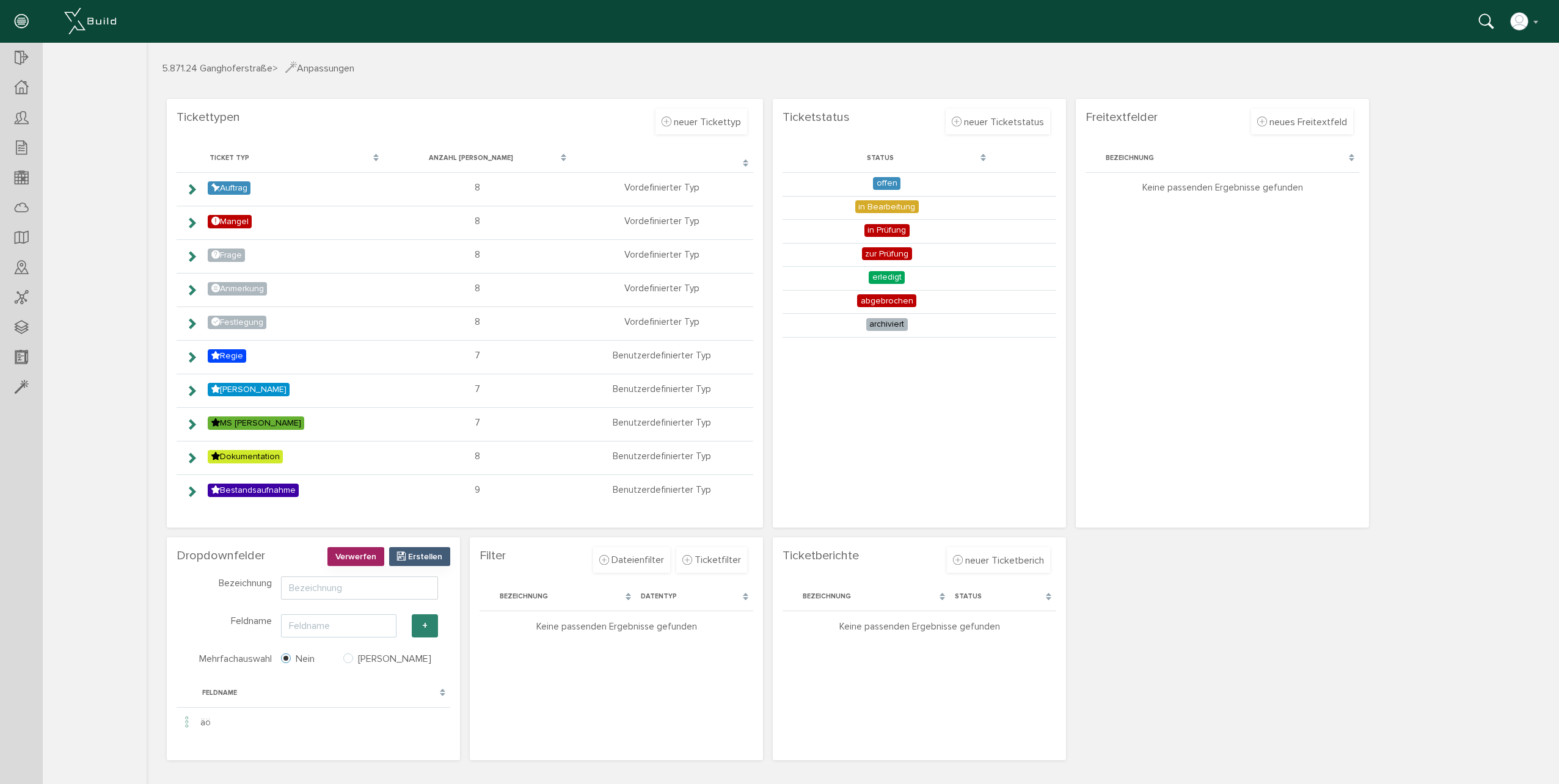
click at [349, 622] on input "text" at bounding box center [339, 626] width 115 height 23
click at [367, 550] on button "Verwerfen" at bounding box center [356, 556] width 57 height 19
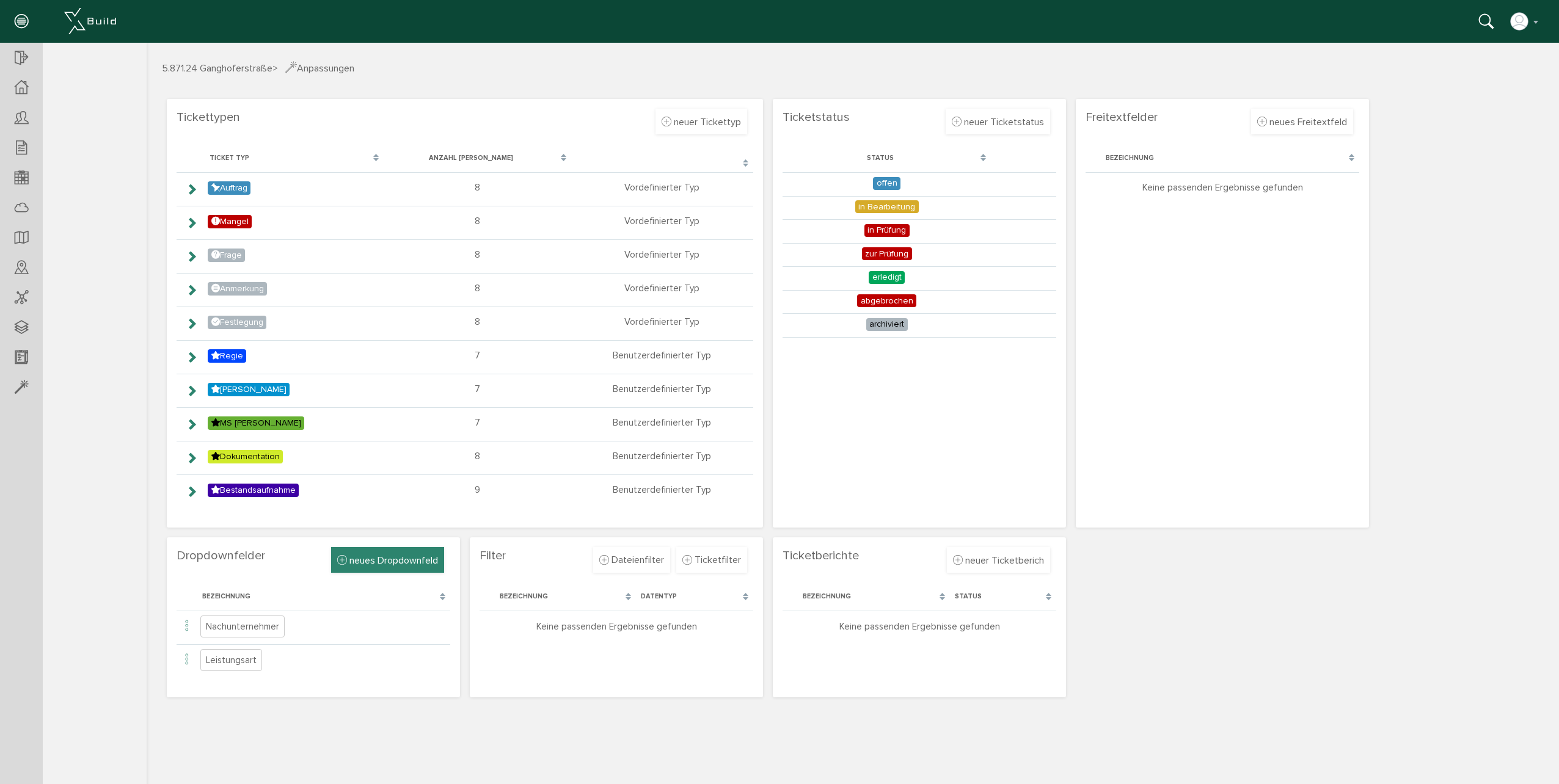
click at [406, 565] on span "neues Dropdownfeld" at bounding box center [393, 560] width 88 height 12
click at [362, 594] on input "text" at bounding box center [359, 588] width 157 height 23
type input "Bearbeitungsstand"
click at [364, 627] on input "text" at bounding box center [339, 626] width 115 height 23
type input "UK gestellt"
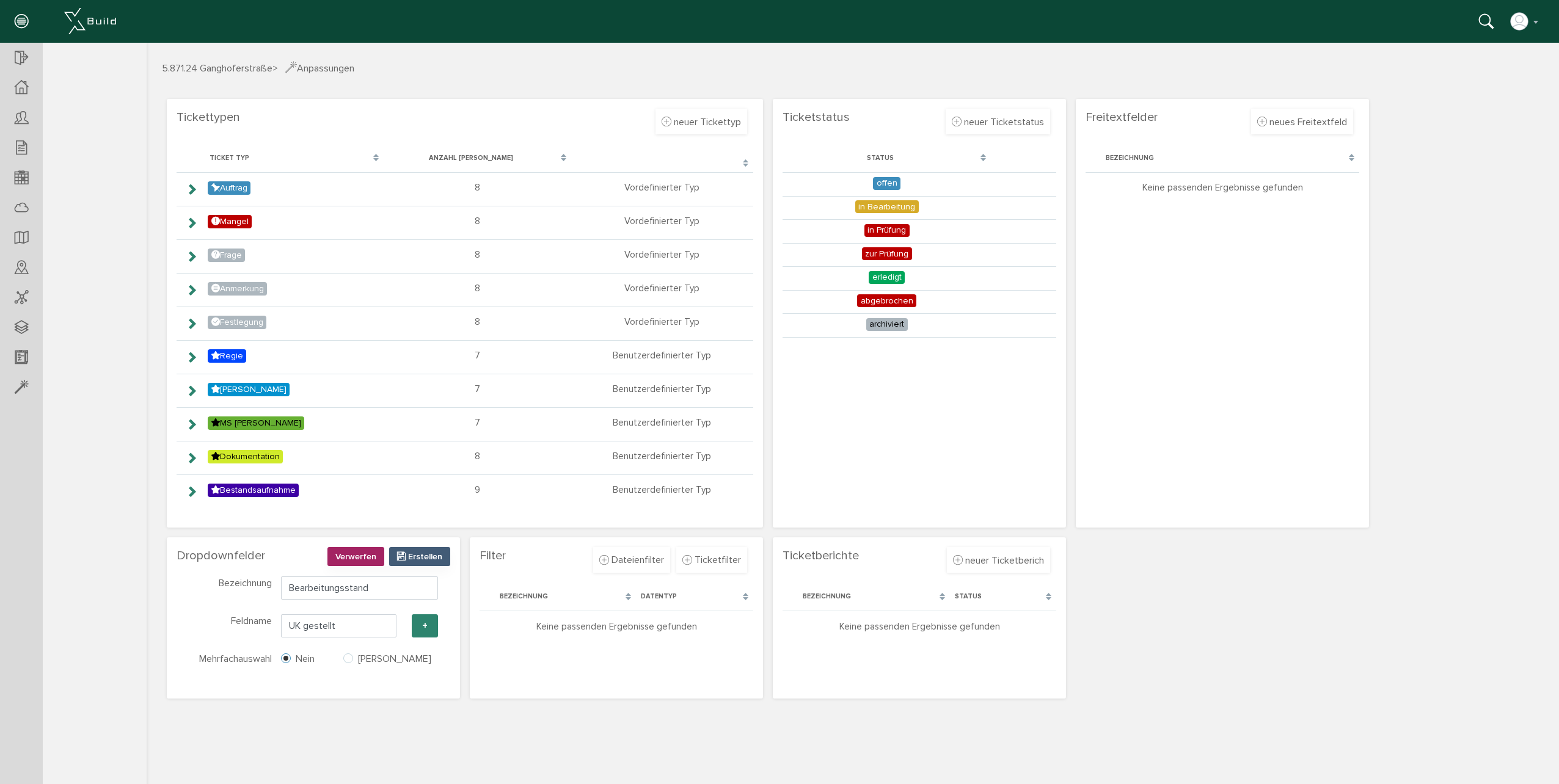
click at [431, 627] on button "+" at bounding box center [424, 626] width 26 height 23
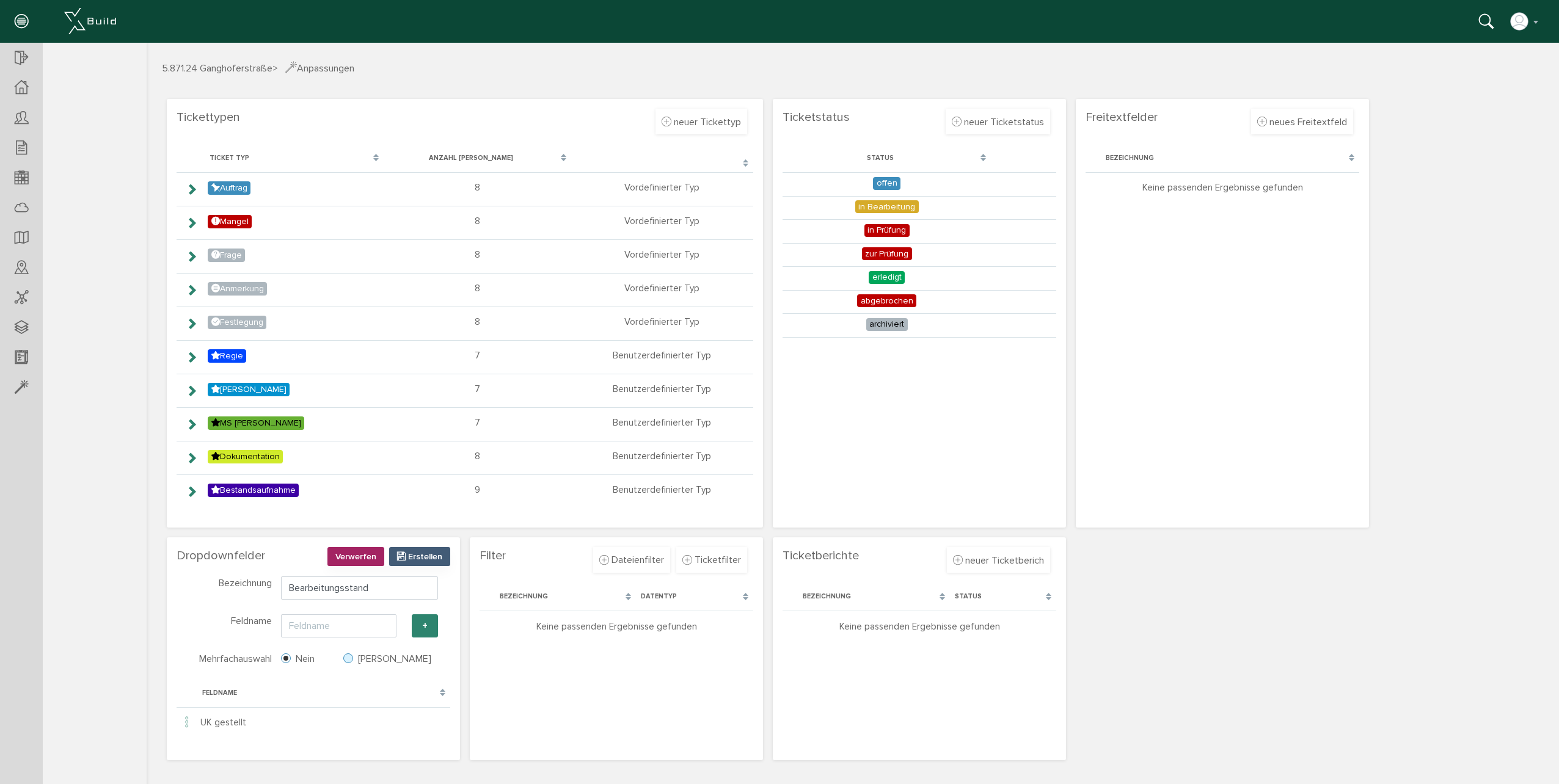
click at [346, 655] on label "[PERSON_NAME]" at bounding box center [387, 658] width 88 height 11
click at [339, 655] on input "[PERSON_NAME]" at bounding box center [335, 658] width 8 height 8
radio input "true"
click at [324, 625] on input "text" at bounding box center [339, 626] width 115 height 23
type input "Beplankung fertig"
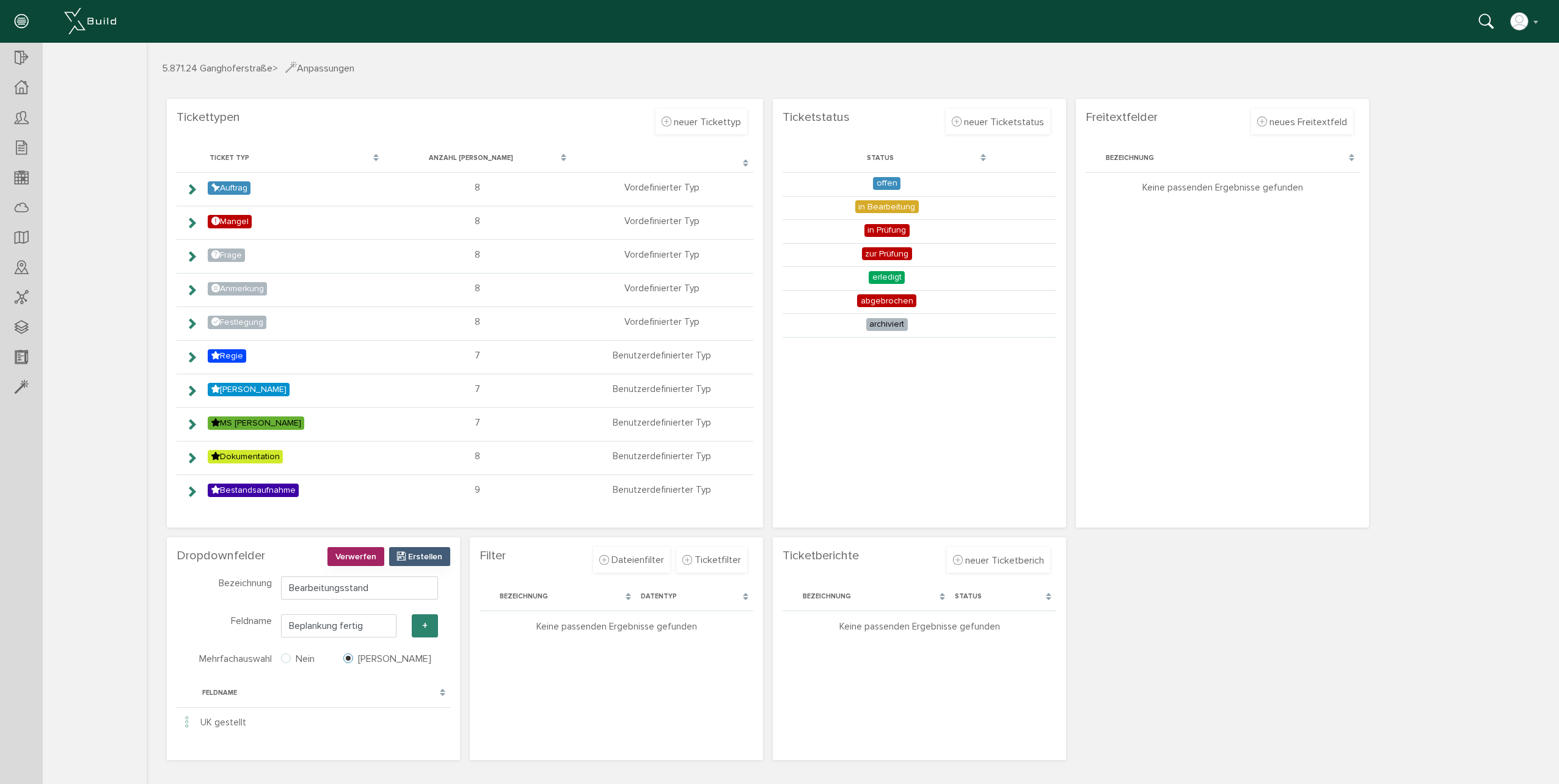
click at [429, 628] on button "+" at bounding box center [424, 626] width 26 height 23
click at [317, 629] on input "text" at bounding box center [339, 626] width 115 height 23
type input "S"
type input "Q1 gespachtelt"
click at [423, 625] on button "+" at bounding box center [424, 626] width 26 height 23
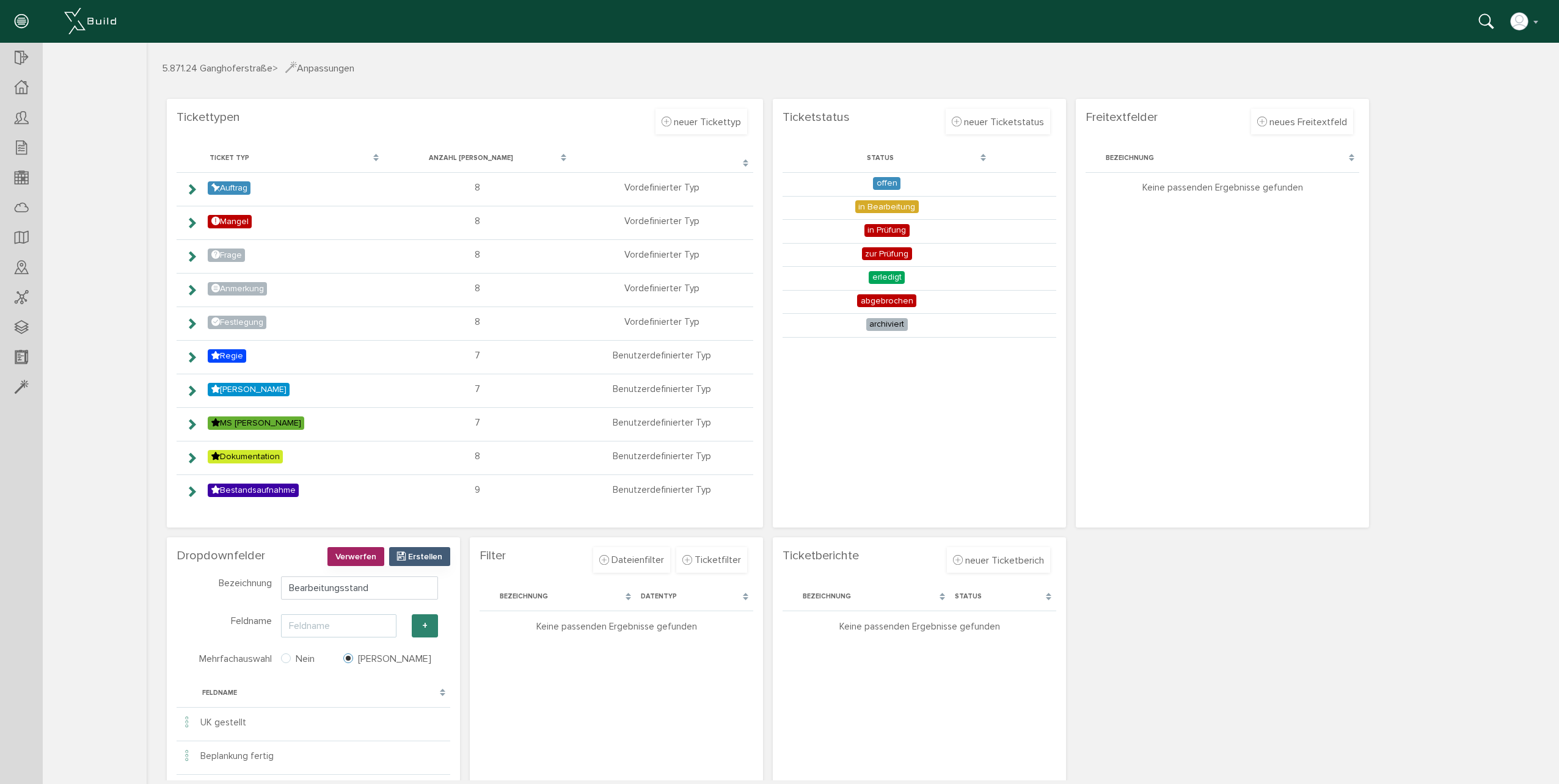
click at [345, 631] on input "text" at bounding box center [339, 626] width 115 height 23
type input "Q2 gespachtelt"
click at [430, 630] on button "+" at bounding box center [424, 626] width 26 height 23
click at [322, 627] on input "text" at bounding box center [339, 626] width 115 height 23
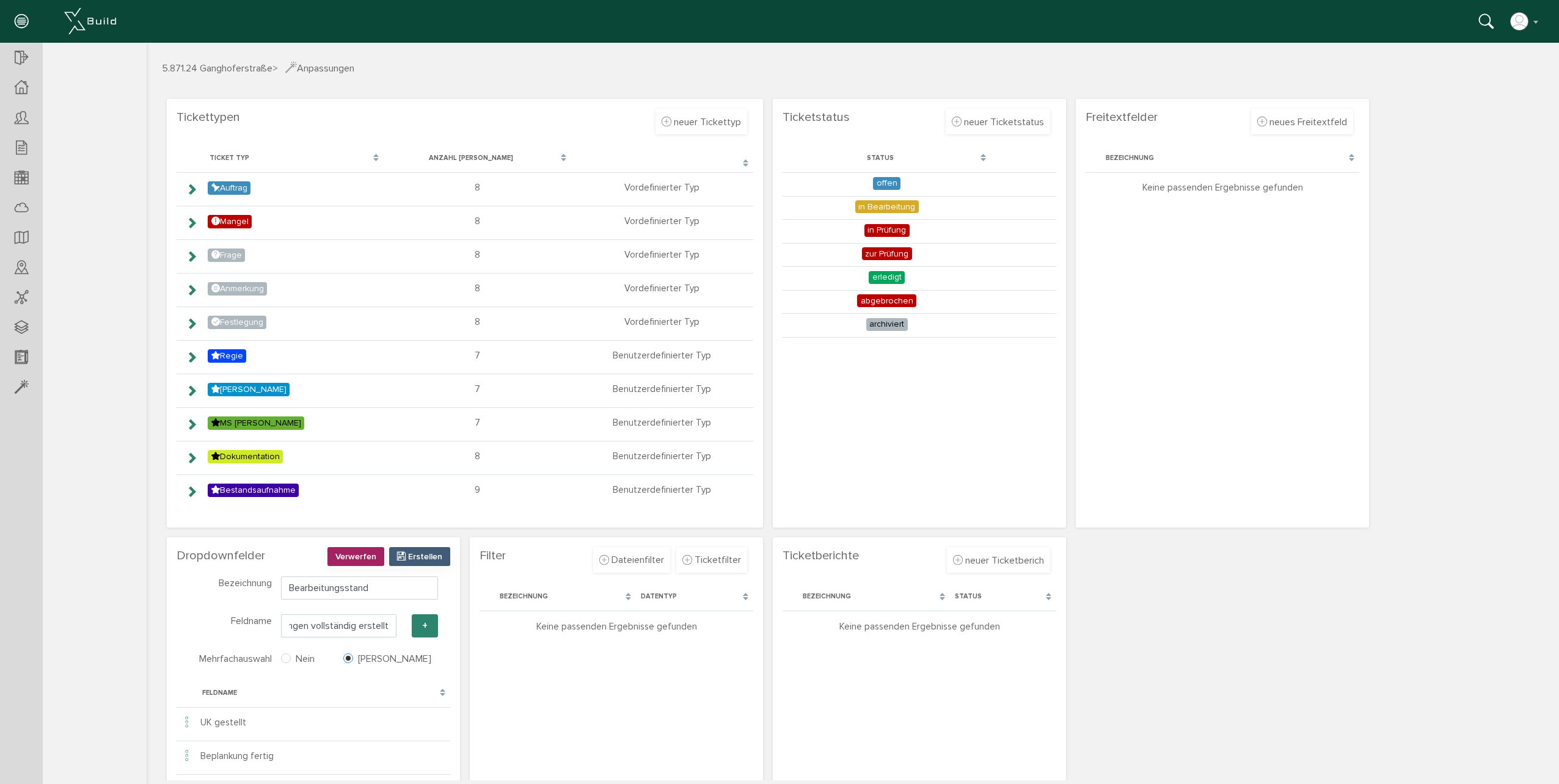
type input "Aussparungen vollständig erstellt"
click at [419, 629] on button "+" at bounding box center [424, 626] width 26 height 23
click at [354, 629] on input "text" at bounding box center [339, 626] width 115 height 23
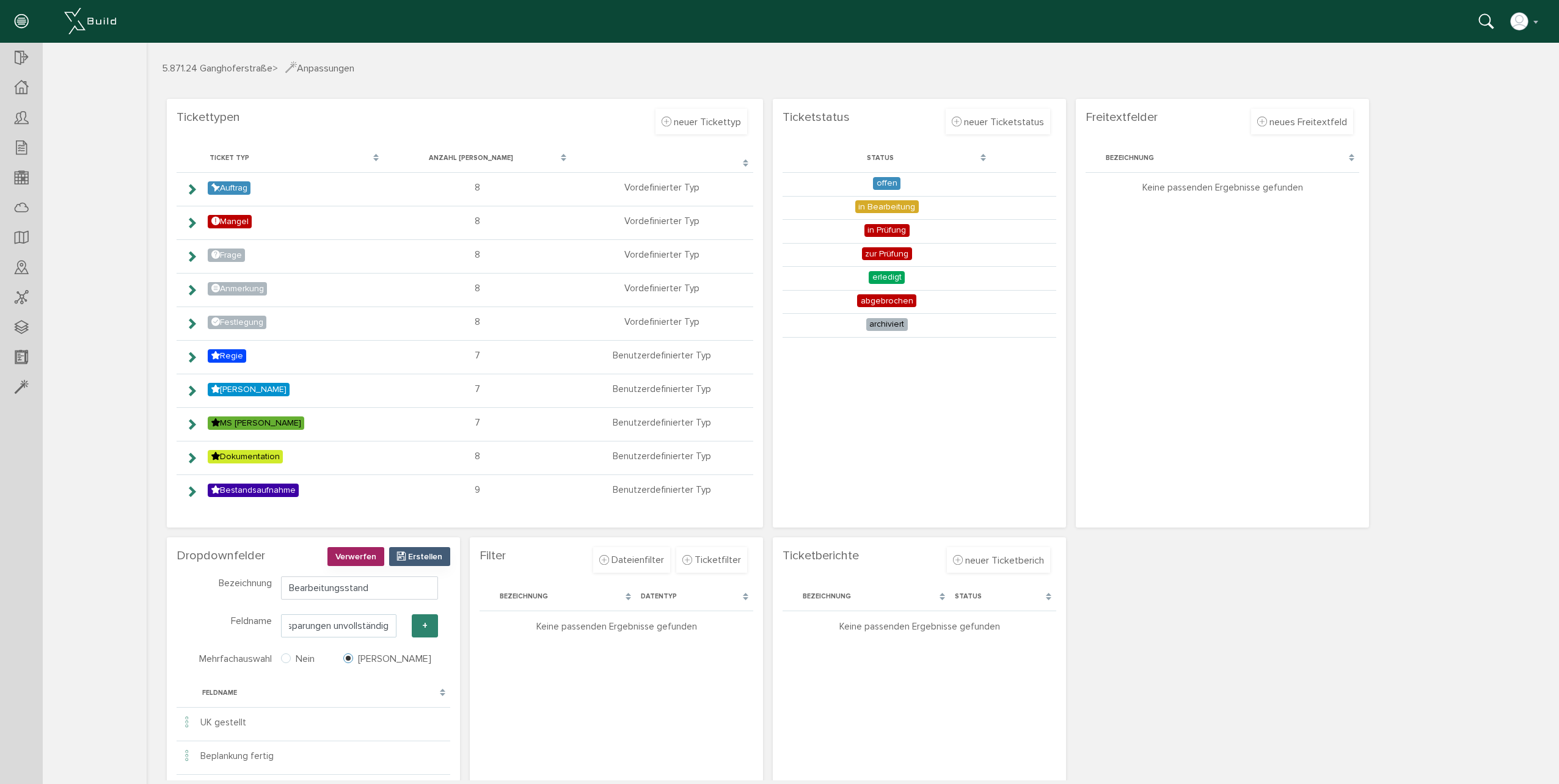
type input "Aussparungen unvollständig"
click at [424, 629] on button "+" at bounding box center [424, 626] width 26 height 23
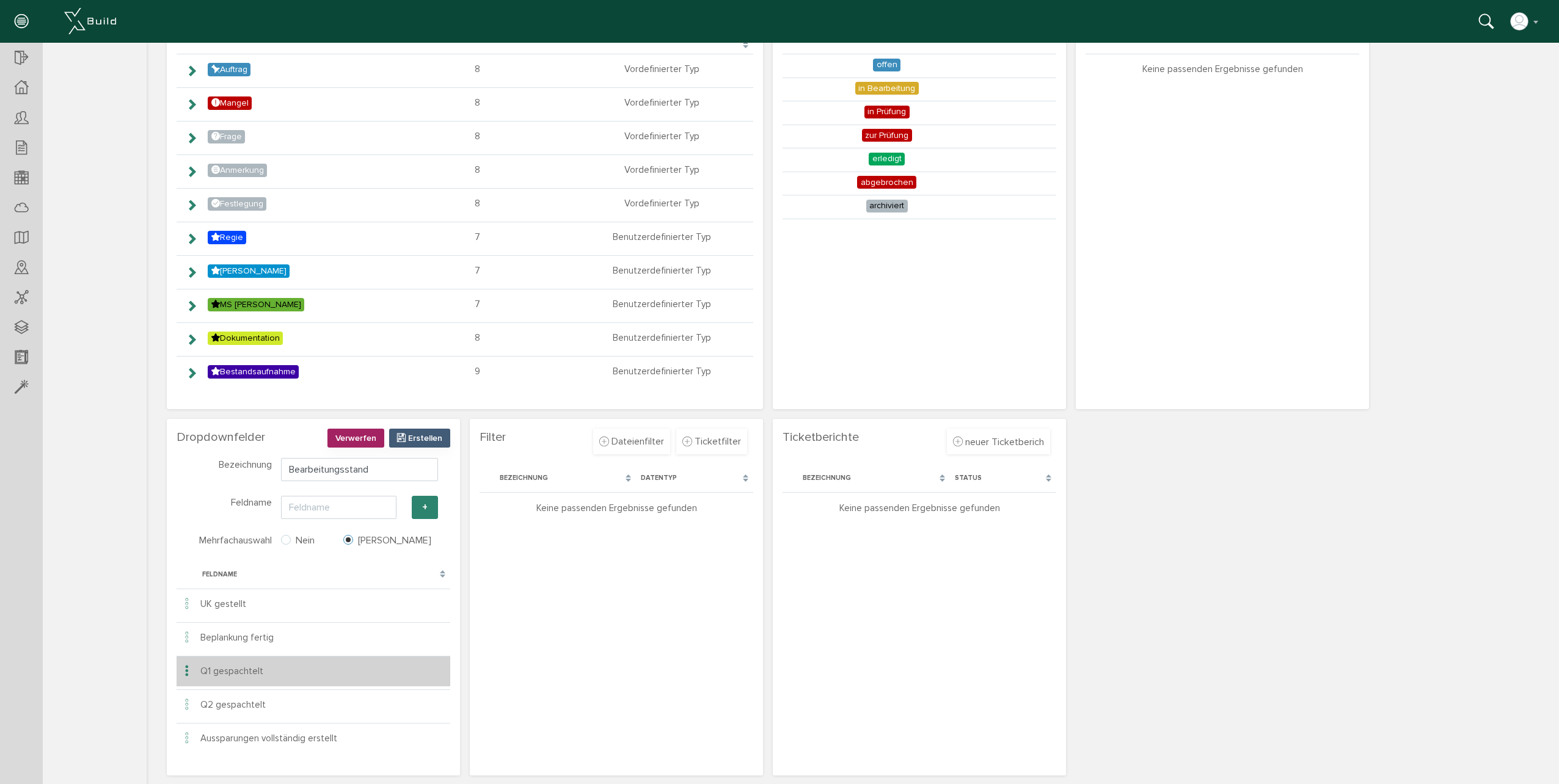
scroll to position [34, 0]
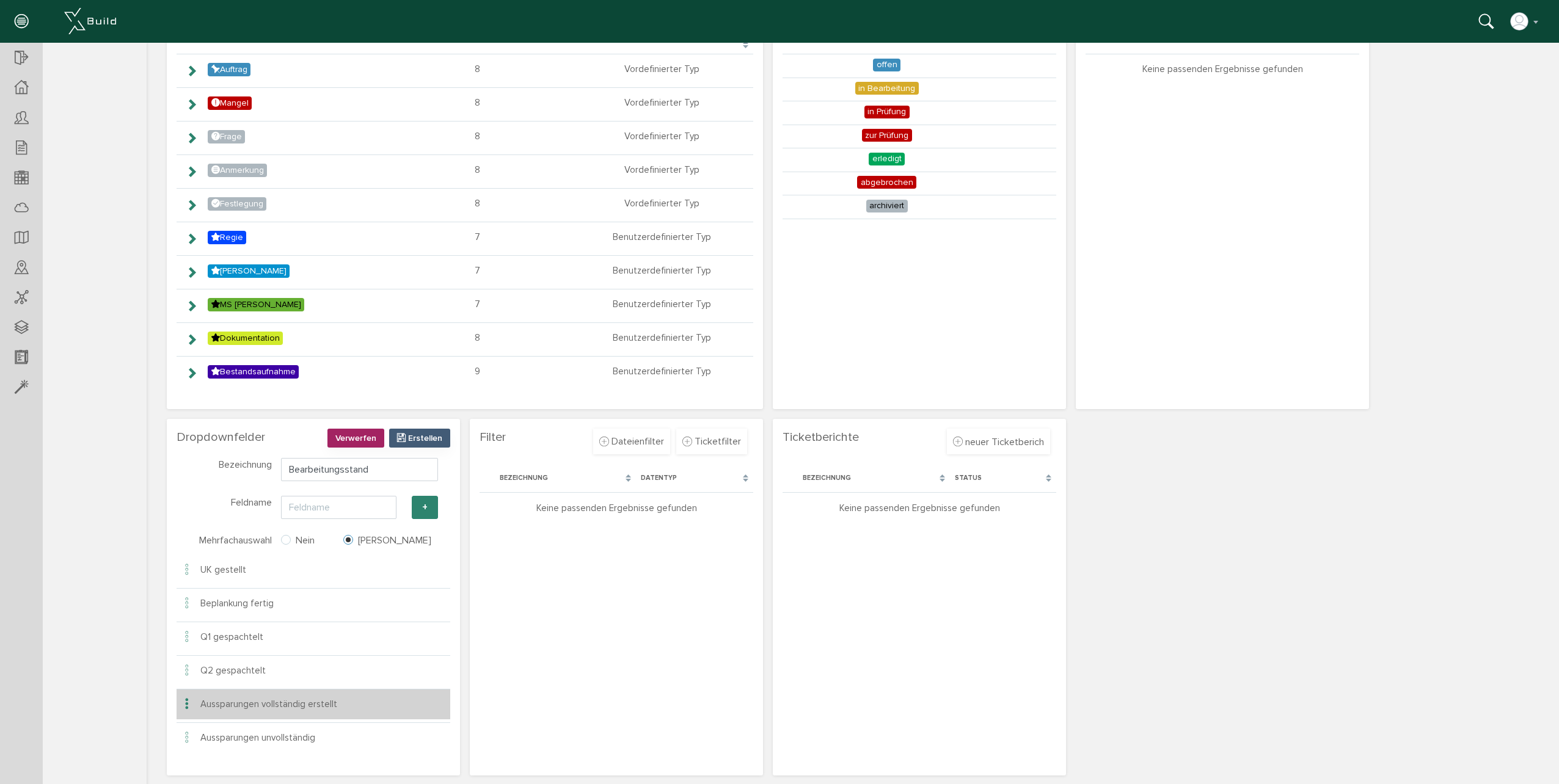
click at [314, 714] on td "Aussparungen vollständig erstellt" at bounding box center [324, 703] width 253 height 30
click at [368, 712] on span "bearbeiten" at bounding box center [388, 712] width 46 height 12
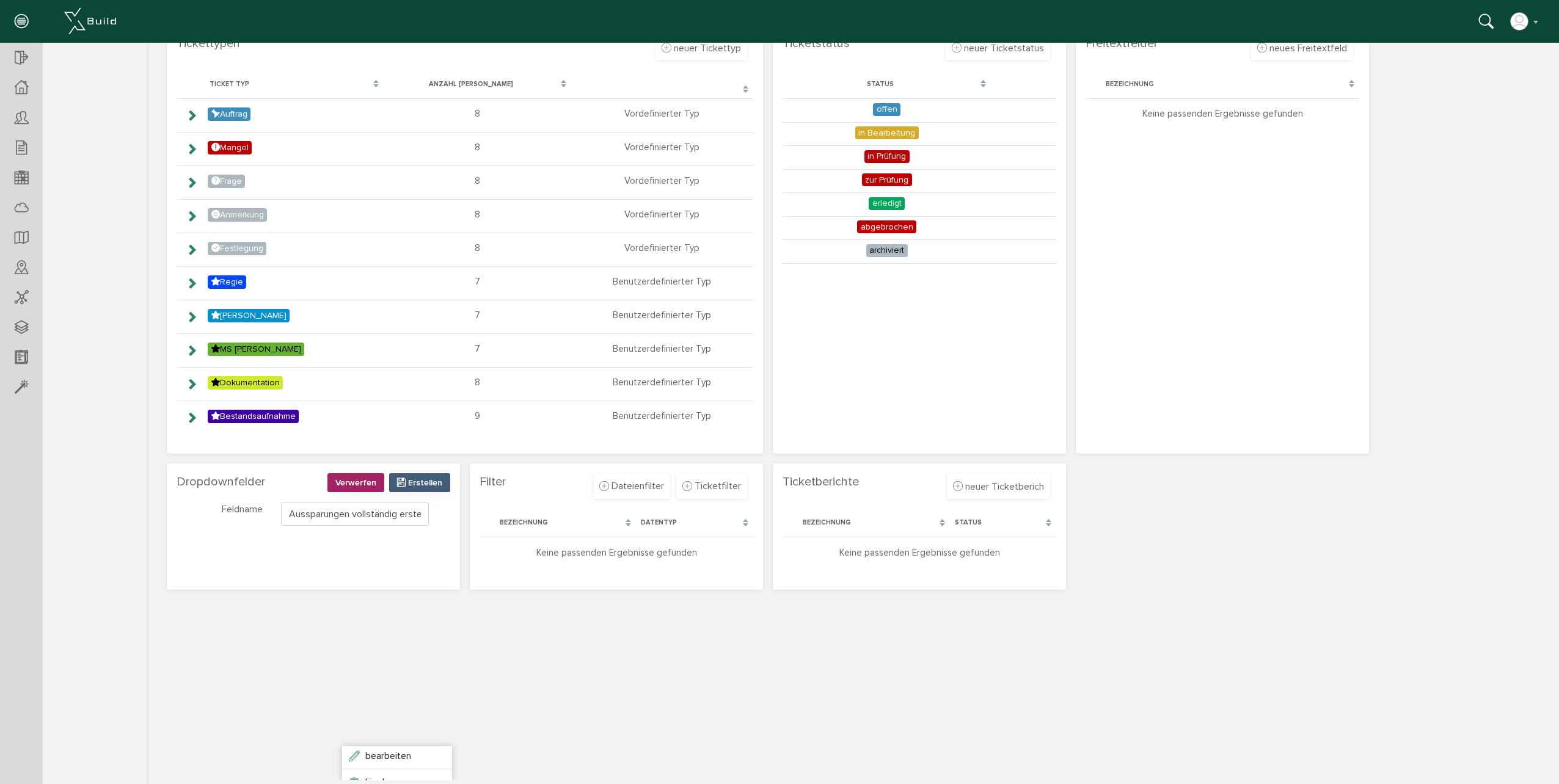
scroll to position [0, 0]
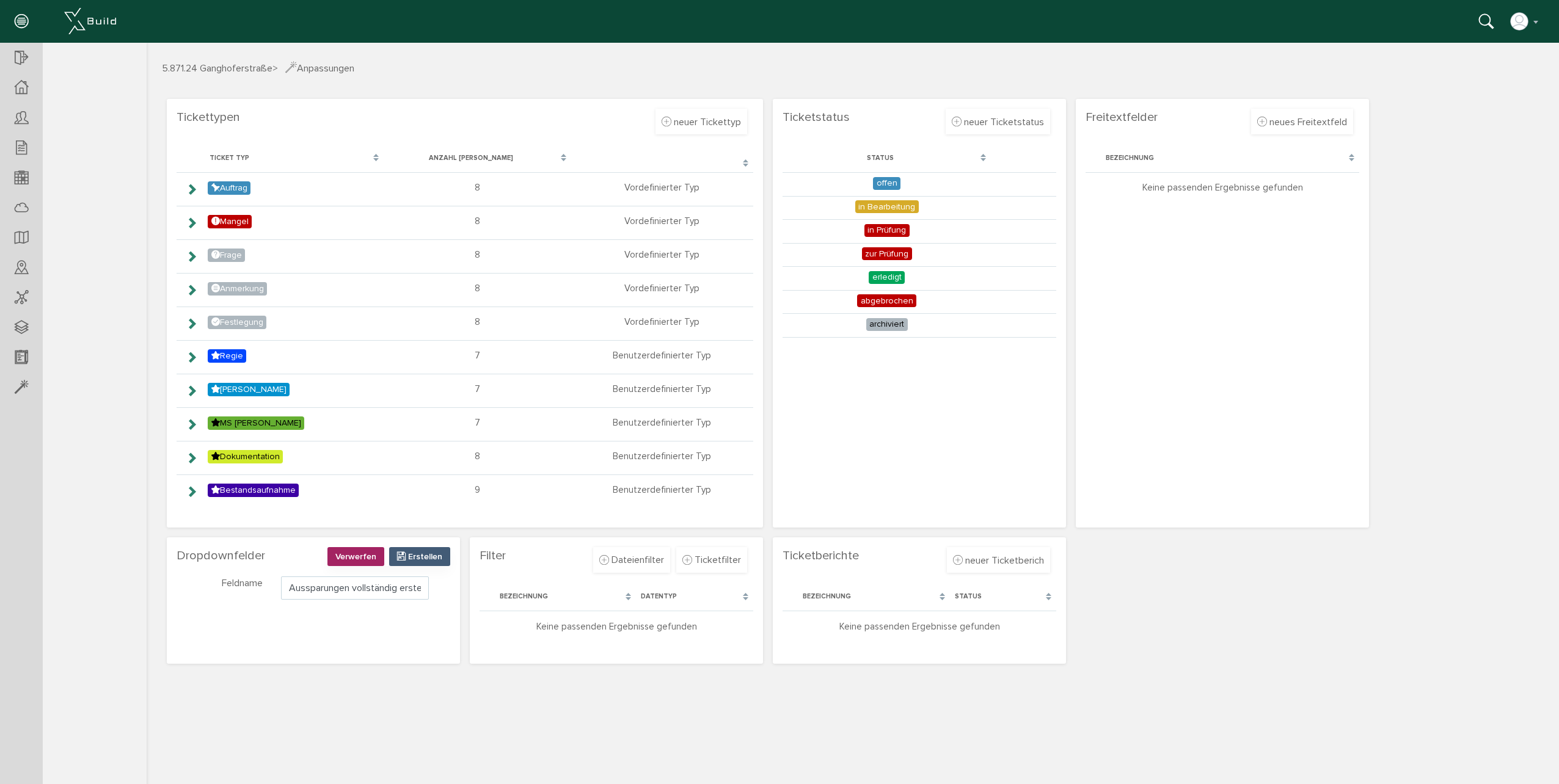
click at [405, 589] on input "Aussparungen vollständig erstellt" at bounding box center [355, 588] width 148 height 23
drag, startPoint x: 399, startPoint y: 588, endPoint x: 433, endPoint y: 587, distance: 34.0
click at [433, 587] on div "Aussparungen vollständig erstellt" at bounding box center [355, 588] width 166 height 23
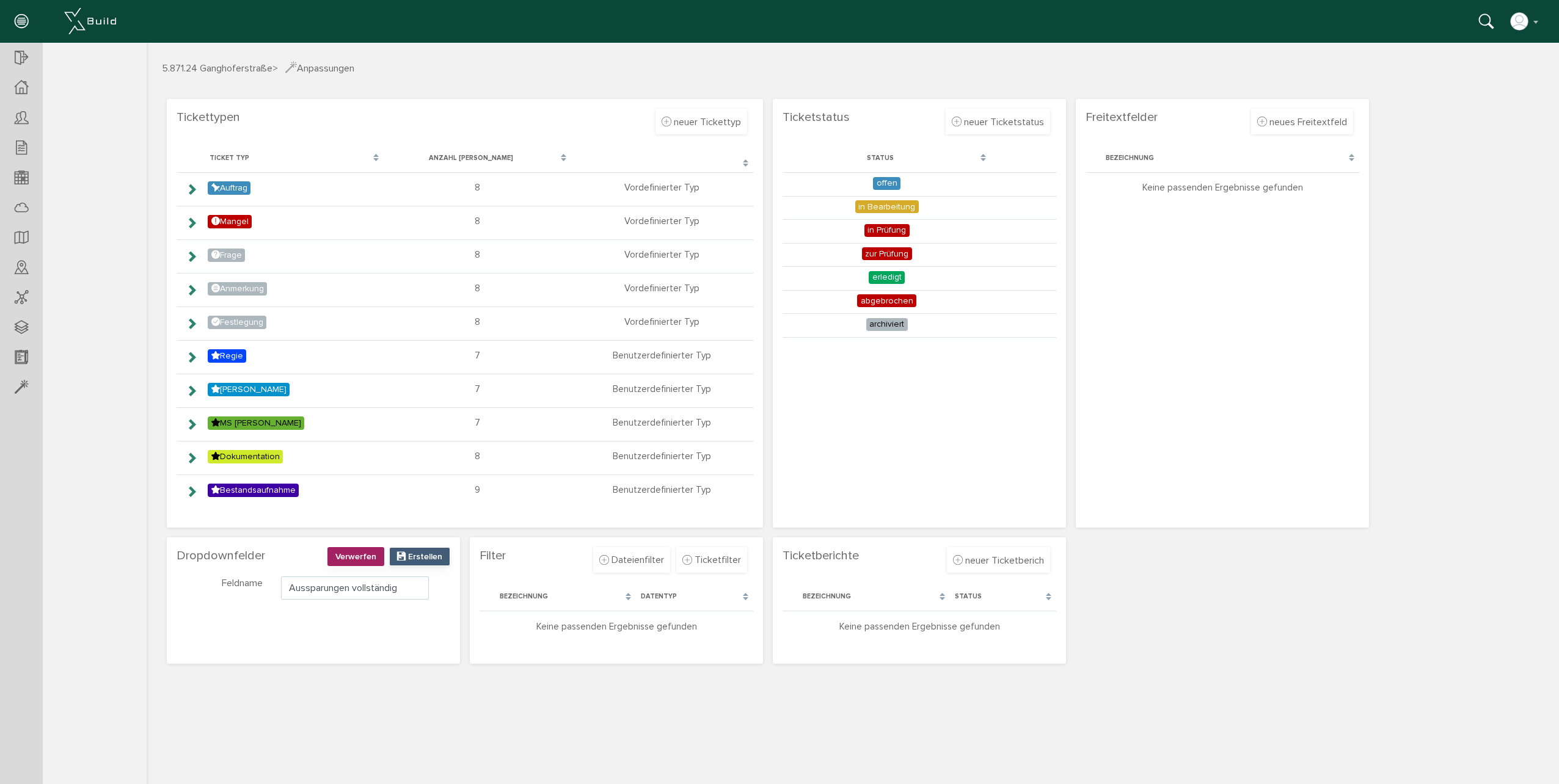
type input "Aussparungen vollständig"
click at [422, 559] on span "Erstellen" at bounding box center [425, 556] width 34 height 10
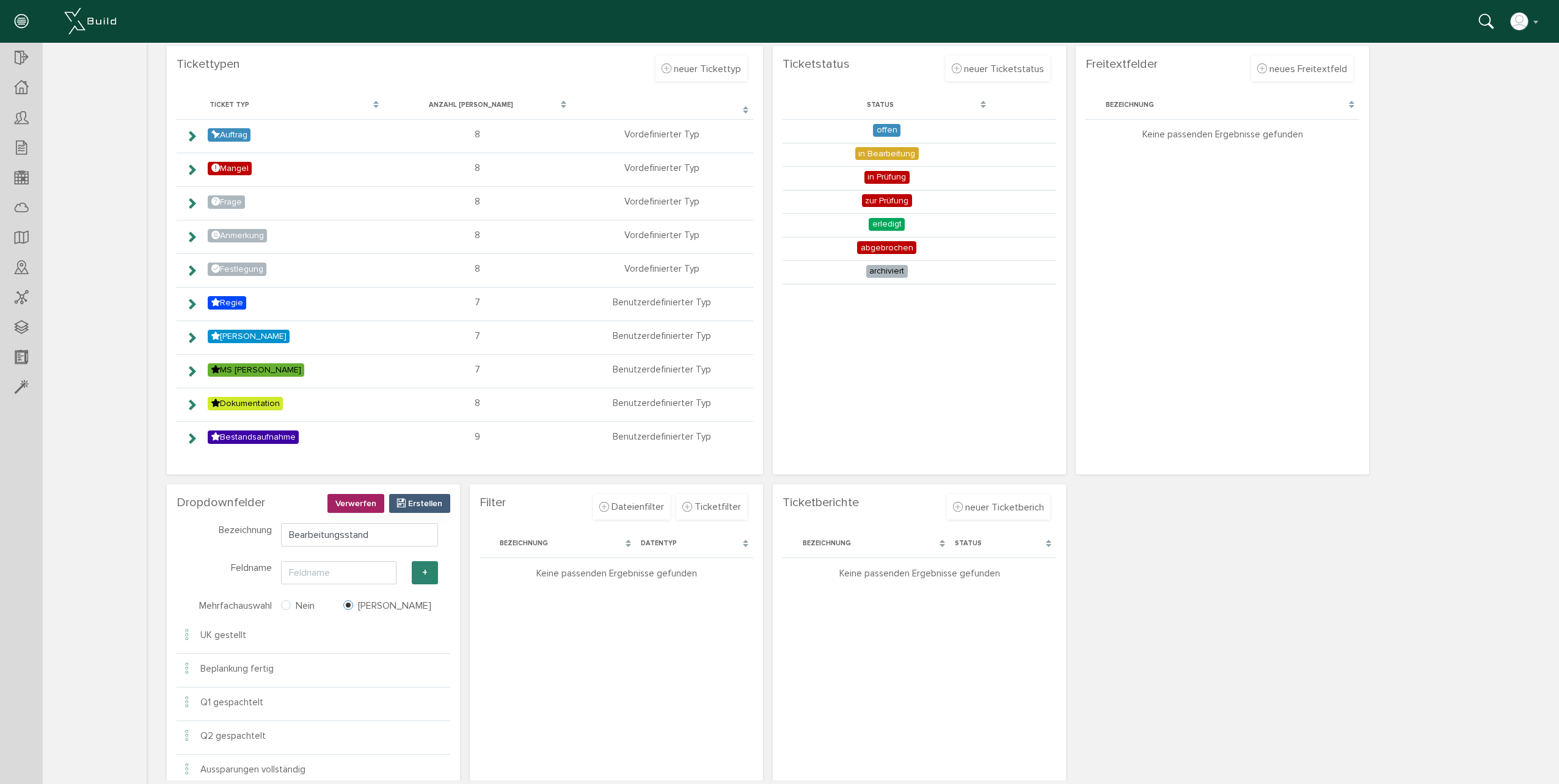
scroll to position [119, 0]
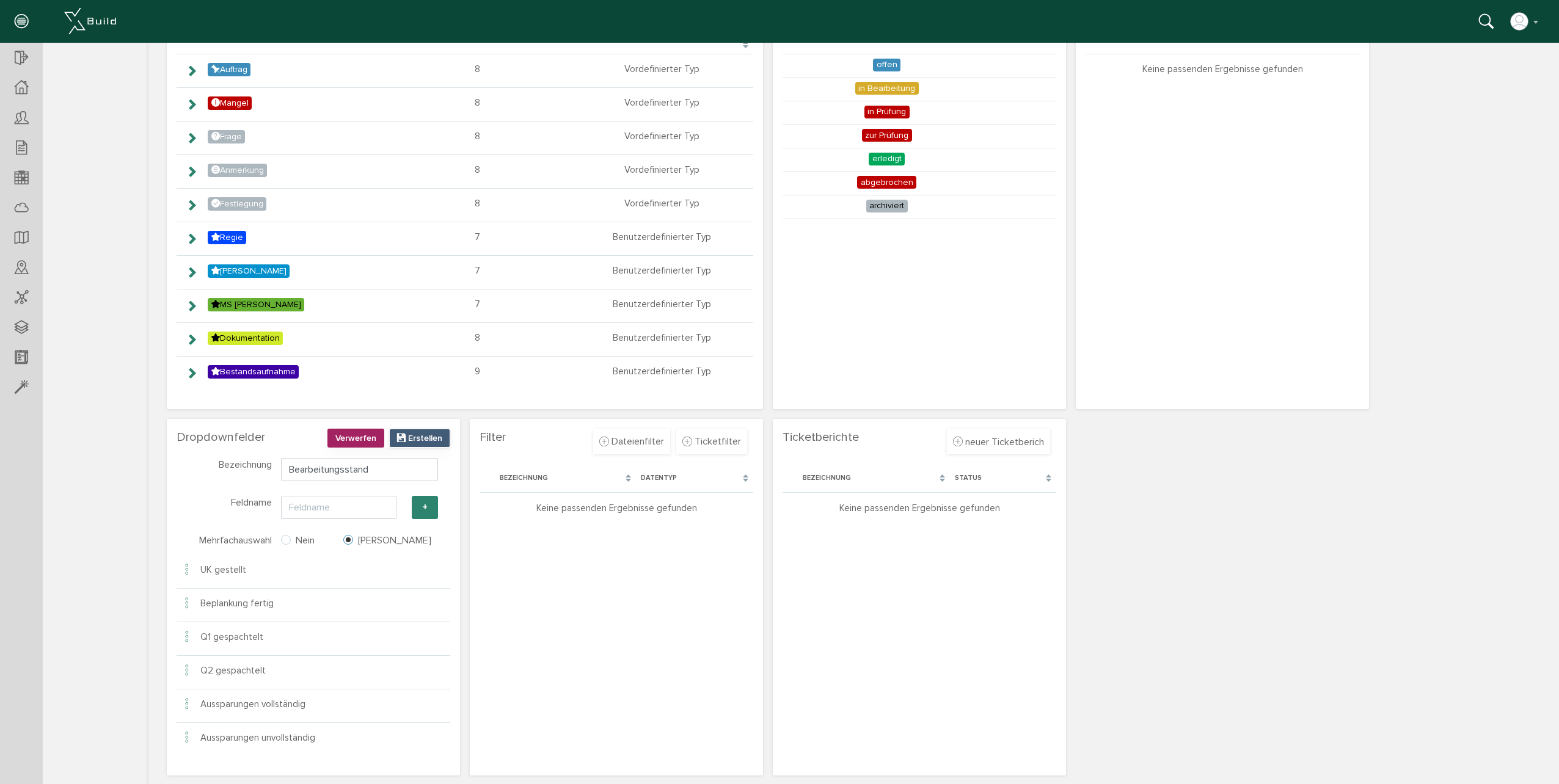
click at [430, 435] on span "Erstellen" at bounding box center [425, 438] width 34 height 10
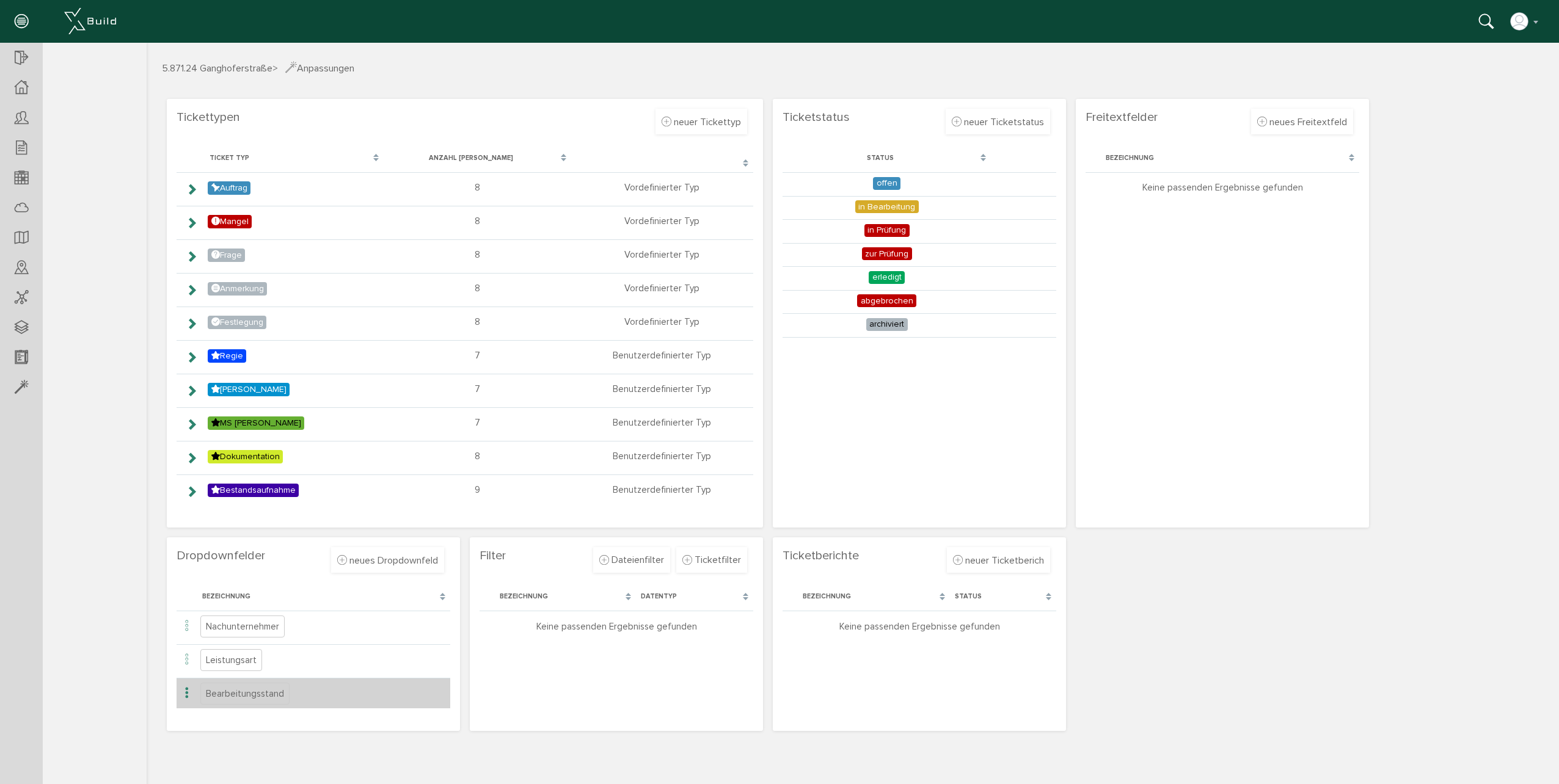
click at [230, 694] on span "Bearbeitungsstand" at bounding box center [245, 694] width 89 height 22
click at [341, 694] on td "Bearbeitungsstand" at bounding box center [324, 692] width 253 height 30
click at [248, 697] on span "Bearbeitungsstand" at bounding box center [245, 694] width 89 height 22
click at [324, 696] on li "bearbeiten" at bounding box center [359, 702] width 110 height 19
type input "Bearbeitungsstand"
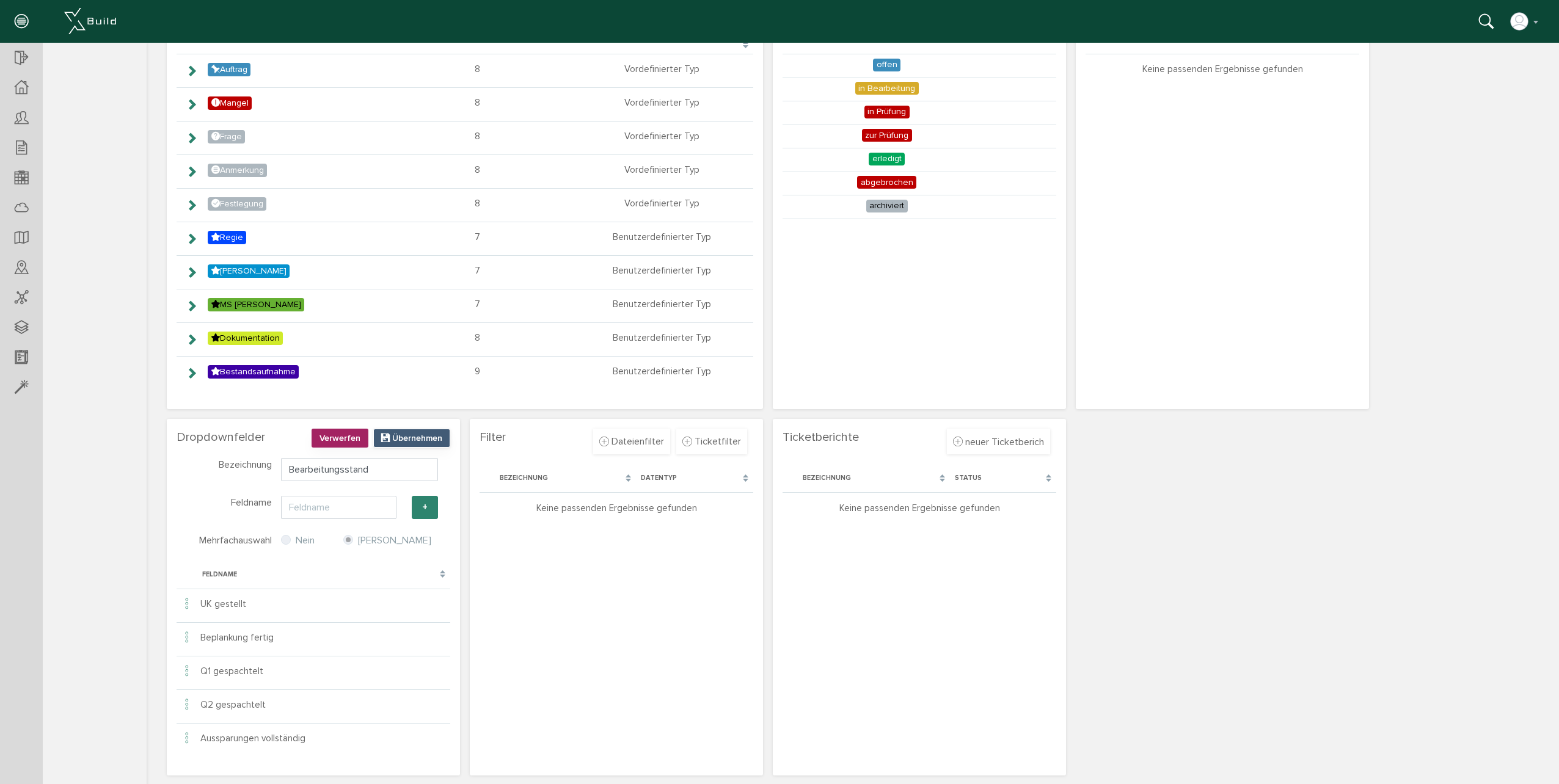
click at [428, 433] on span "Übernehmen" at bounding box center [417, 438] width 50 height 10
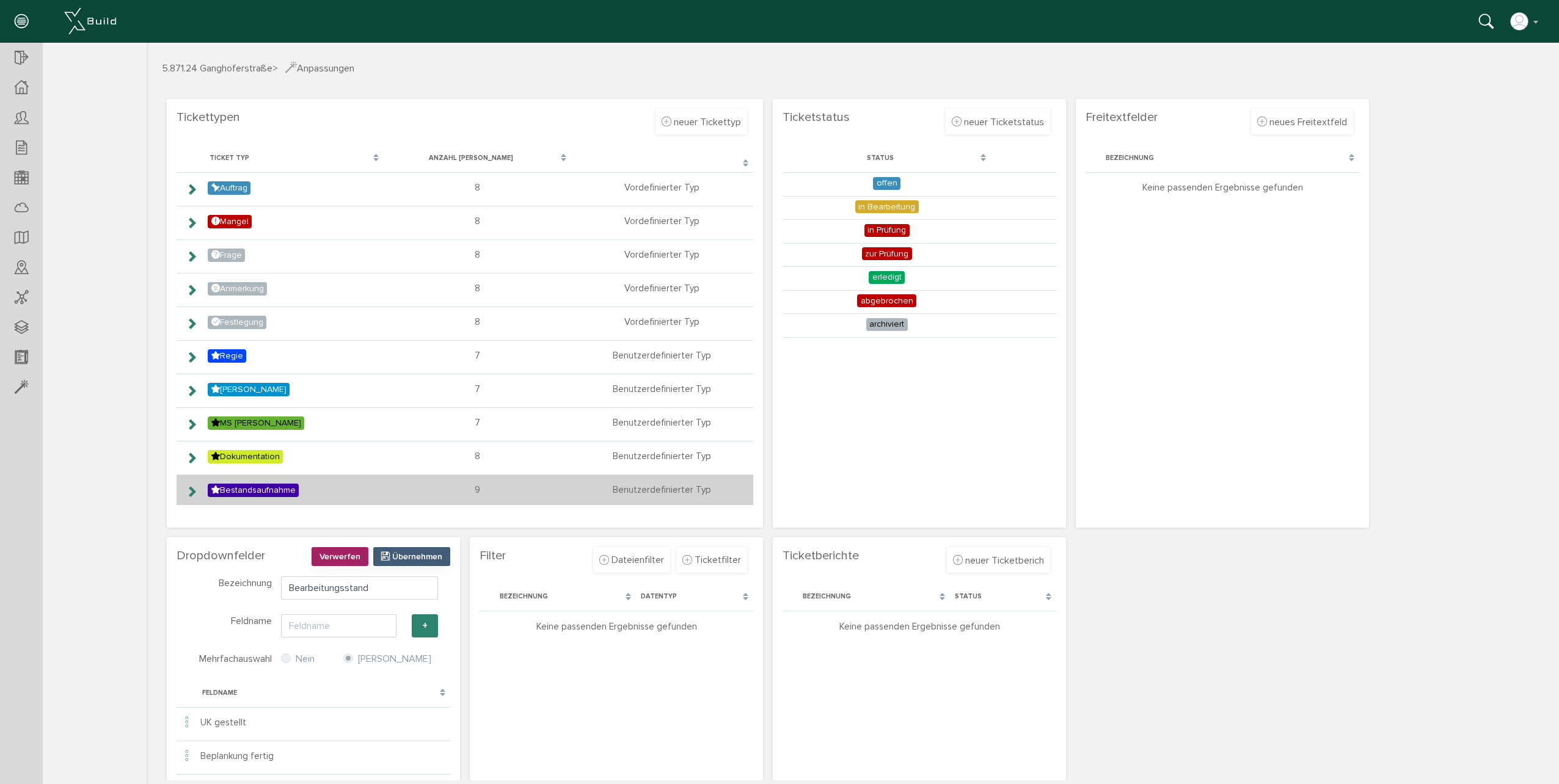
click at [192, 492] on icon at bounding box center [192, 491] width 12 height 10
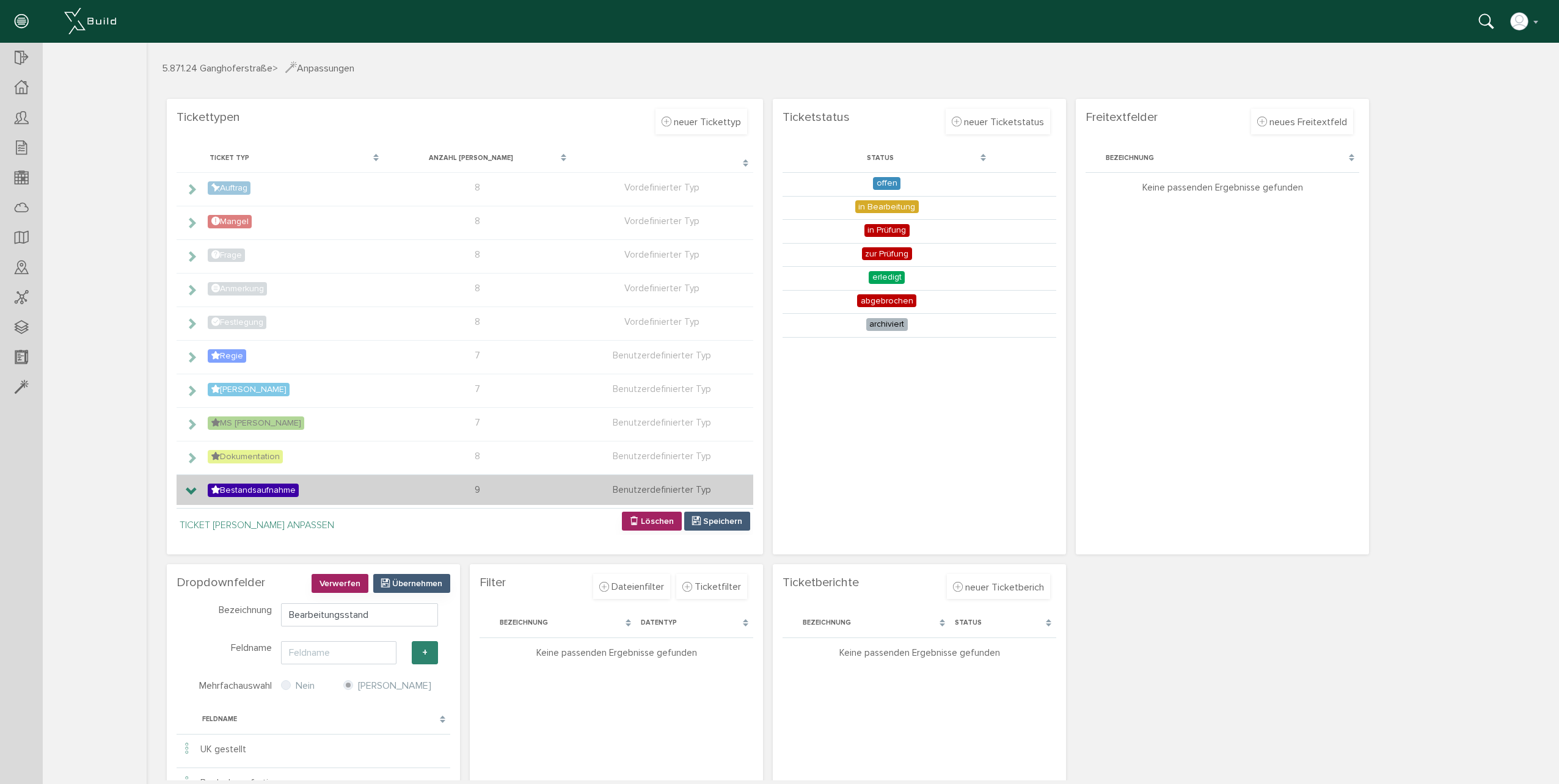
drag, startPoint x: 193, startPoint y: 487, endPoint x: 513, endPoint y: 489, distance: 320.0
drag, startPoint x: 513, startPoint y: 489, endPoint x: 192, endPoint y: 491, distance: 321.0
click at [192, 491] on icon at bounding box center [192, 491] width 12 height 10
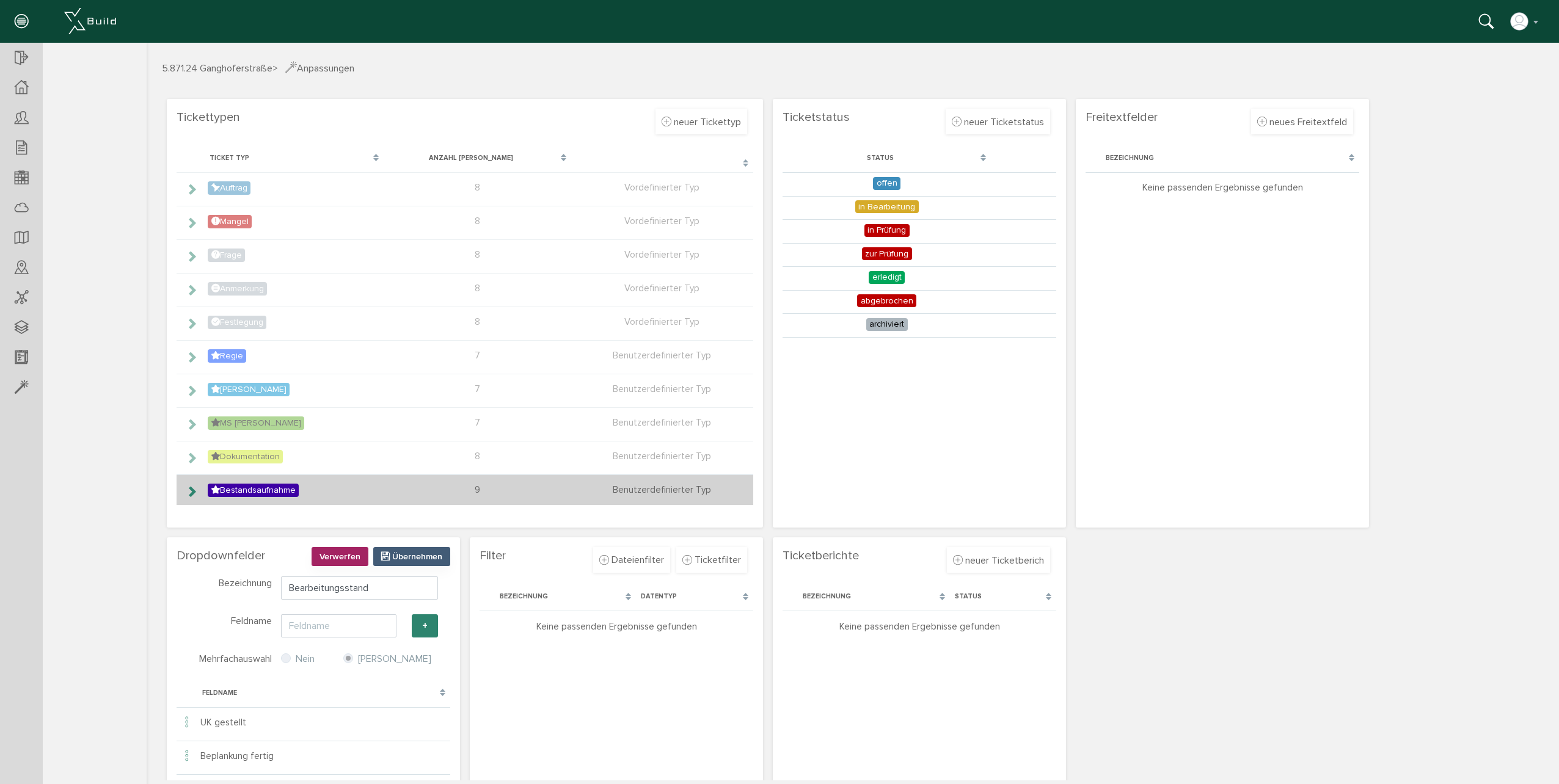
click at [192, 491] on icon at bounding box center [192, 491] width 12 height 10
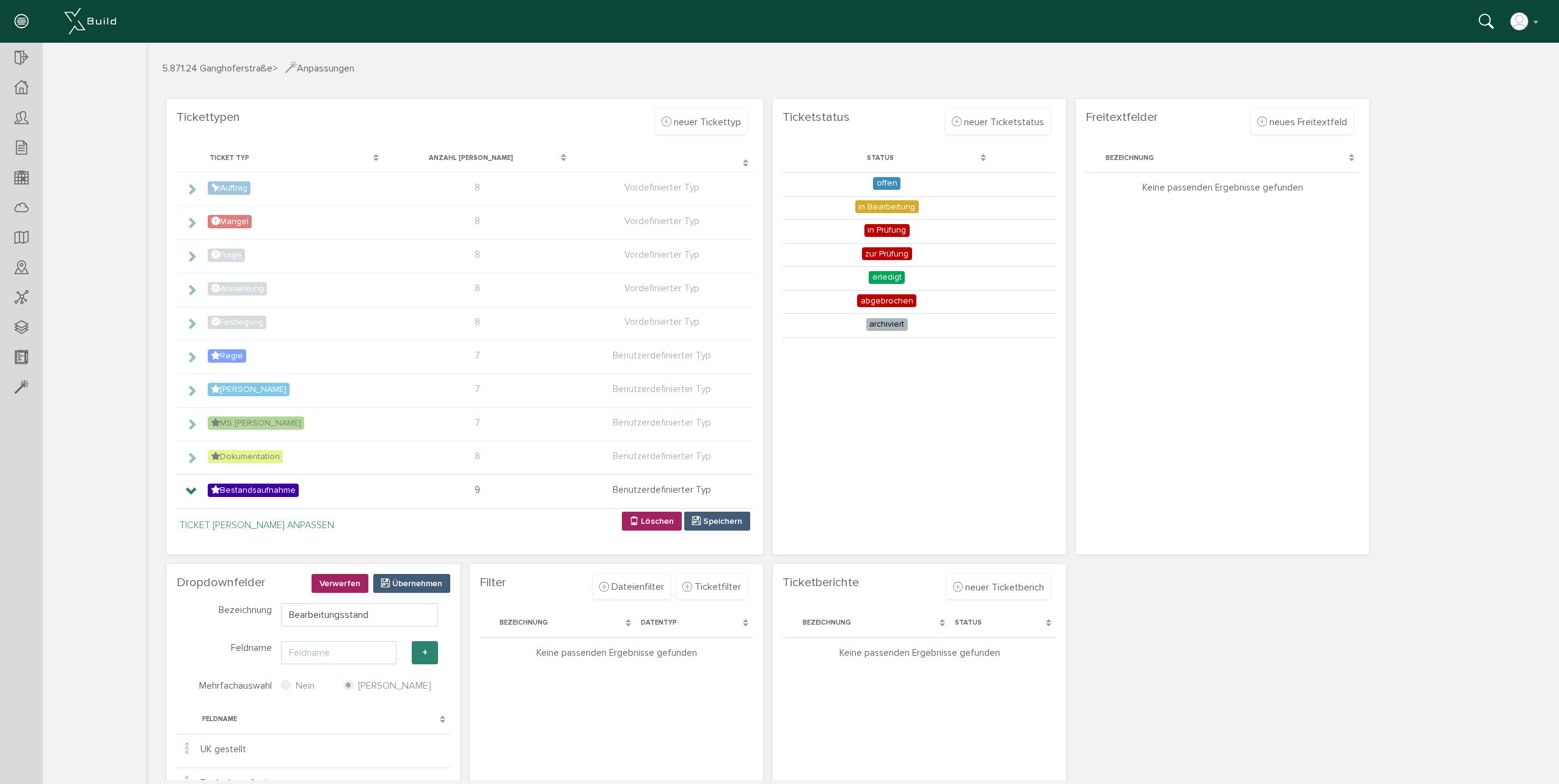
click at [238, 527] on p "Ticket [PERSON_NAME] Anpassen" at bounding box center [468, 525] width 564 height 15
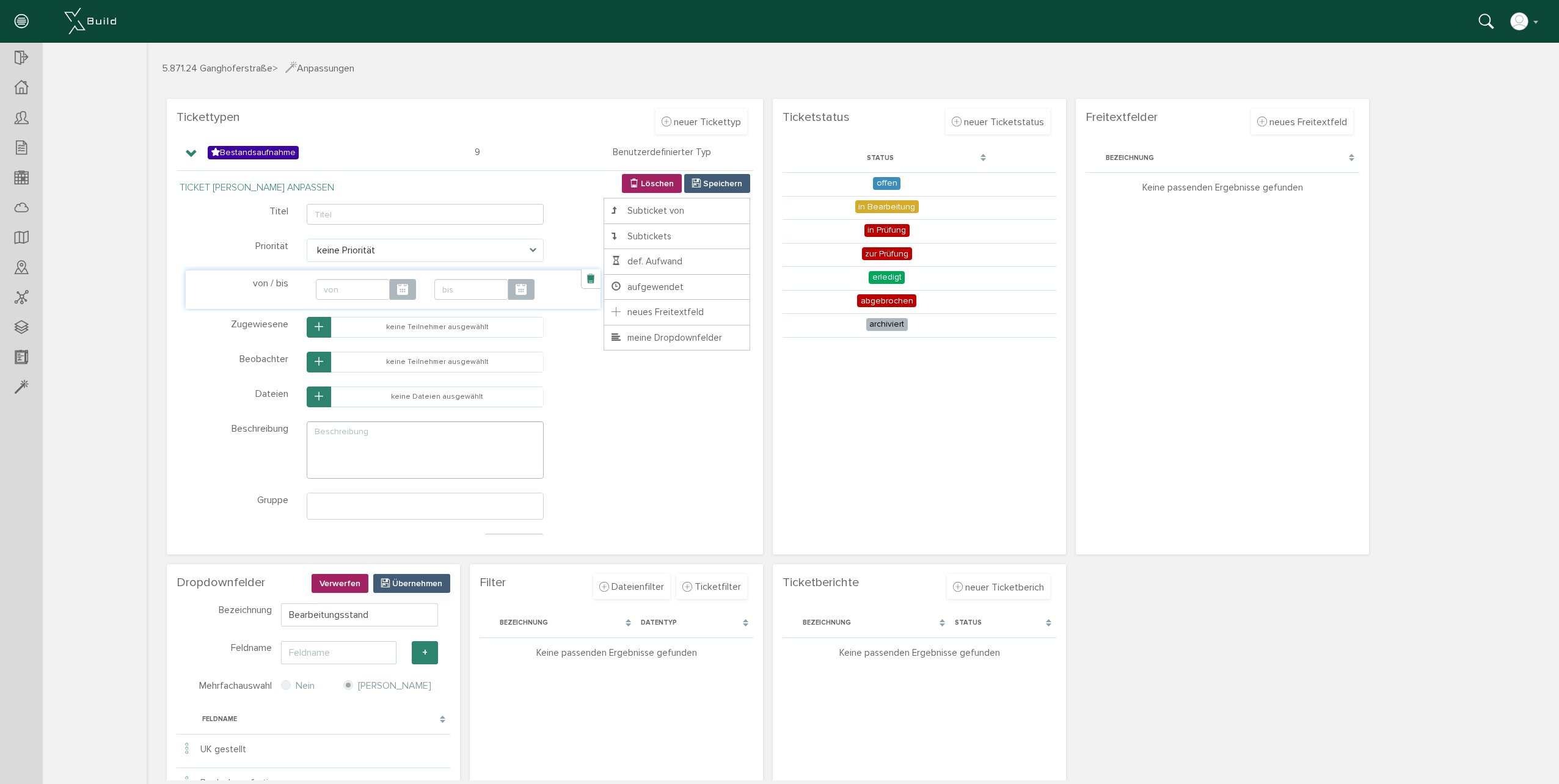
scroll to position [339, 0]
click at [652, 338] on span "meine Dropdownfelder" at bounding box center [666, 336] width 112 height 11
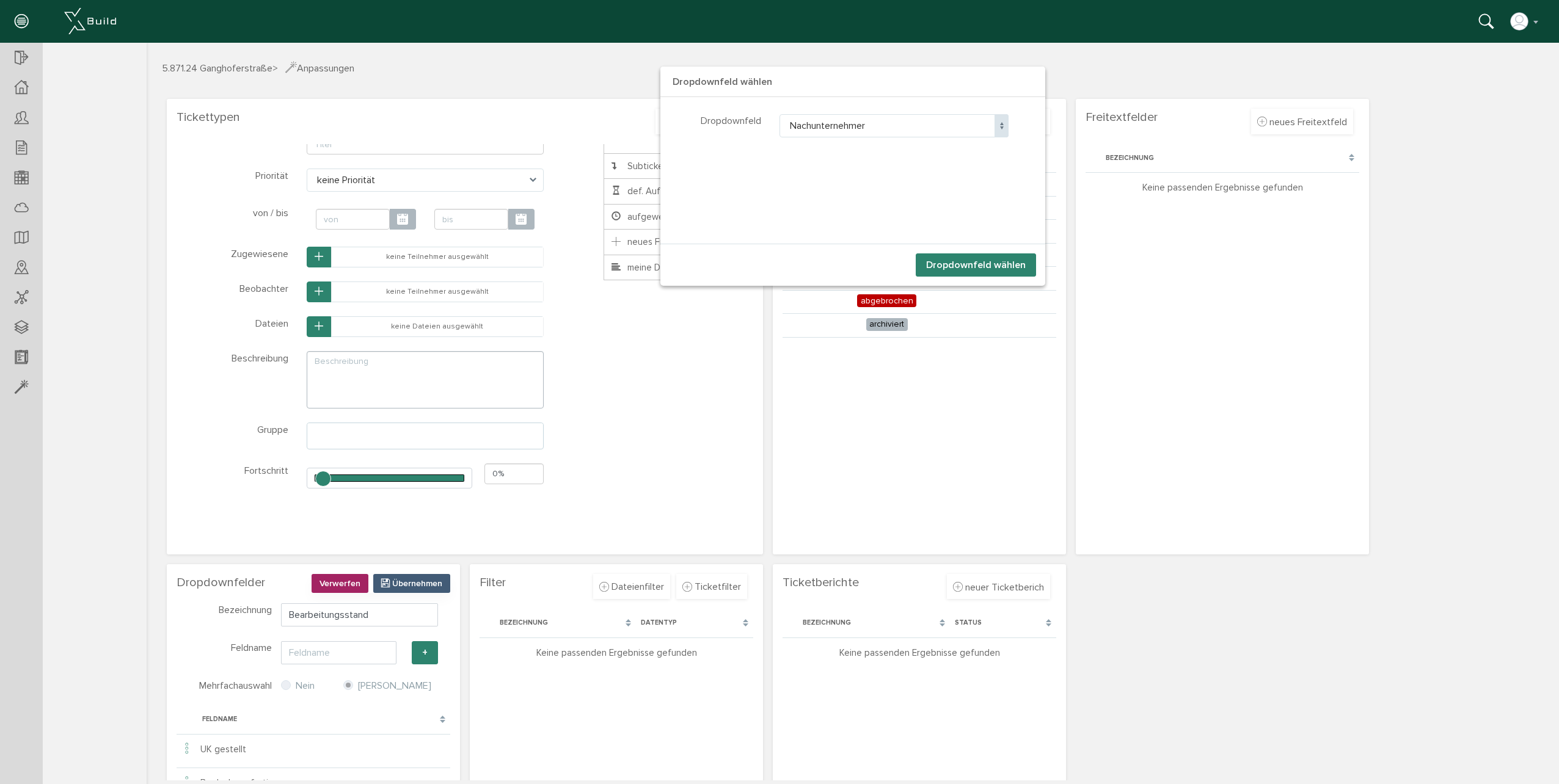
click at [998, 121] on span at bounding box center [1002, 126] width 14 height 23
select select "Bearbeitungsstand"
click at [955, 260] on button "Dropdownfeld wählen" at bounding box center [976, 265] width 121 height 23
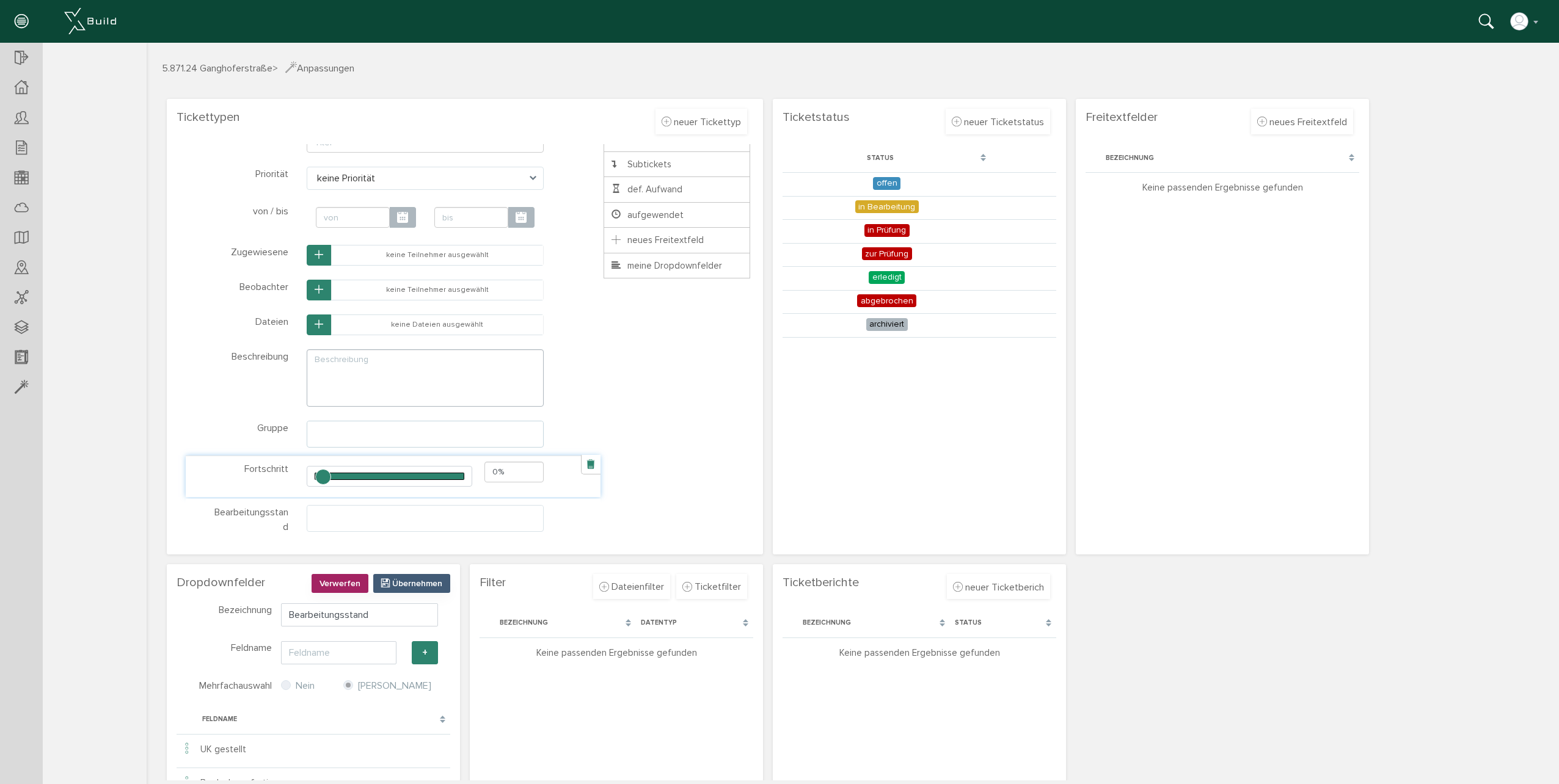
scroll to position [445, 0]
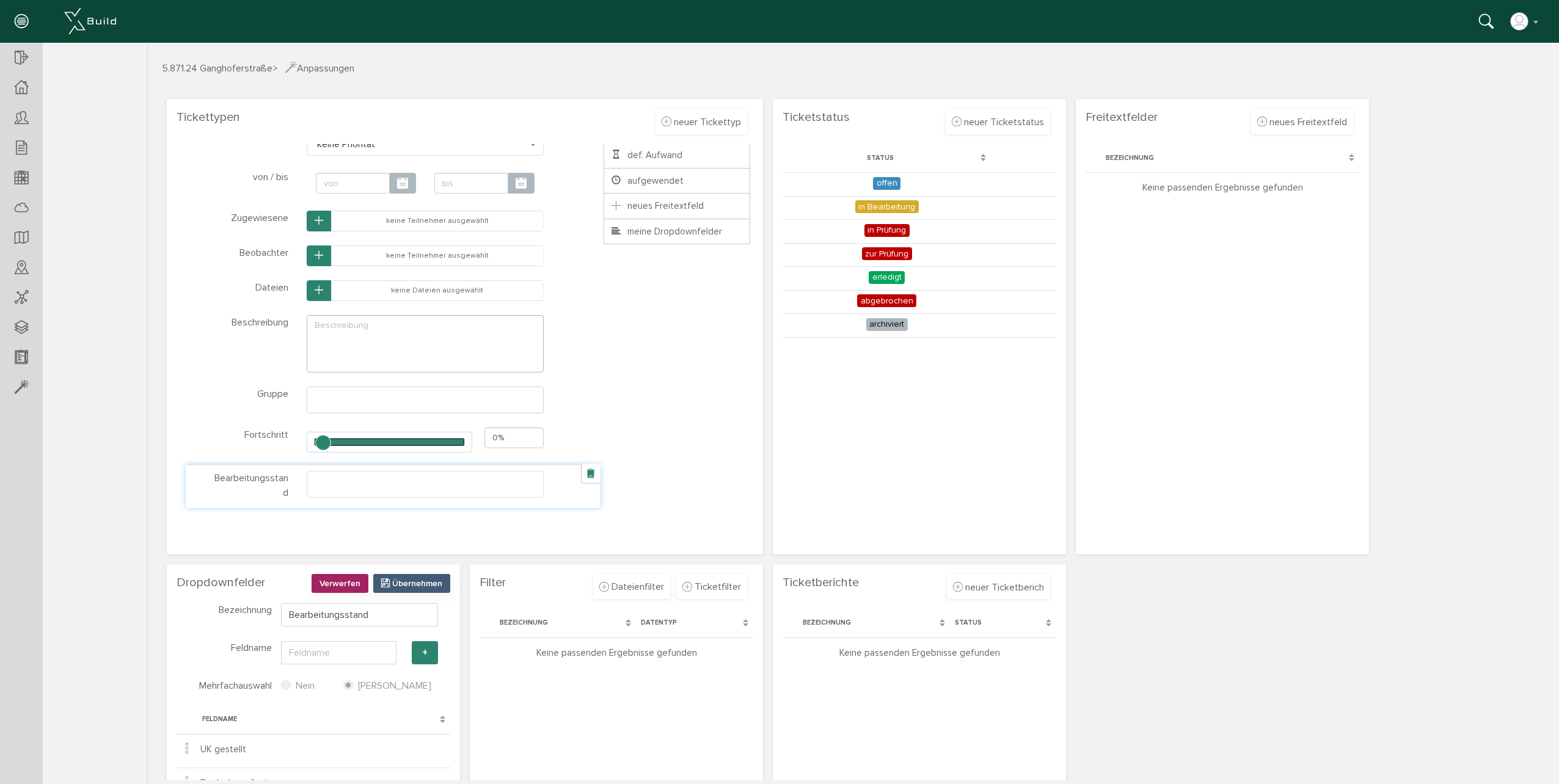
click at [525, 491] on ul at bounding box center [425, 483] width 236 height 23
click at [667, 514] on div "* ? Titel Klasse Name title-1759133843969 Schließen * ? Priorität keine Priorit…" at bounding box center [468, 304] width 564 height 424
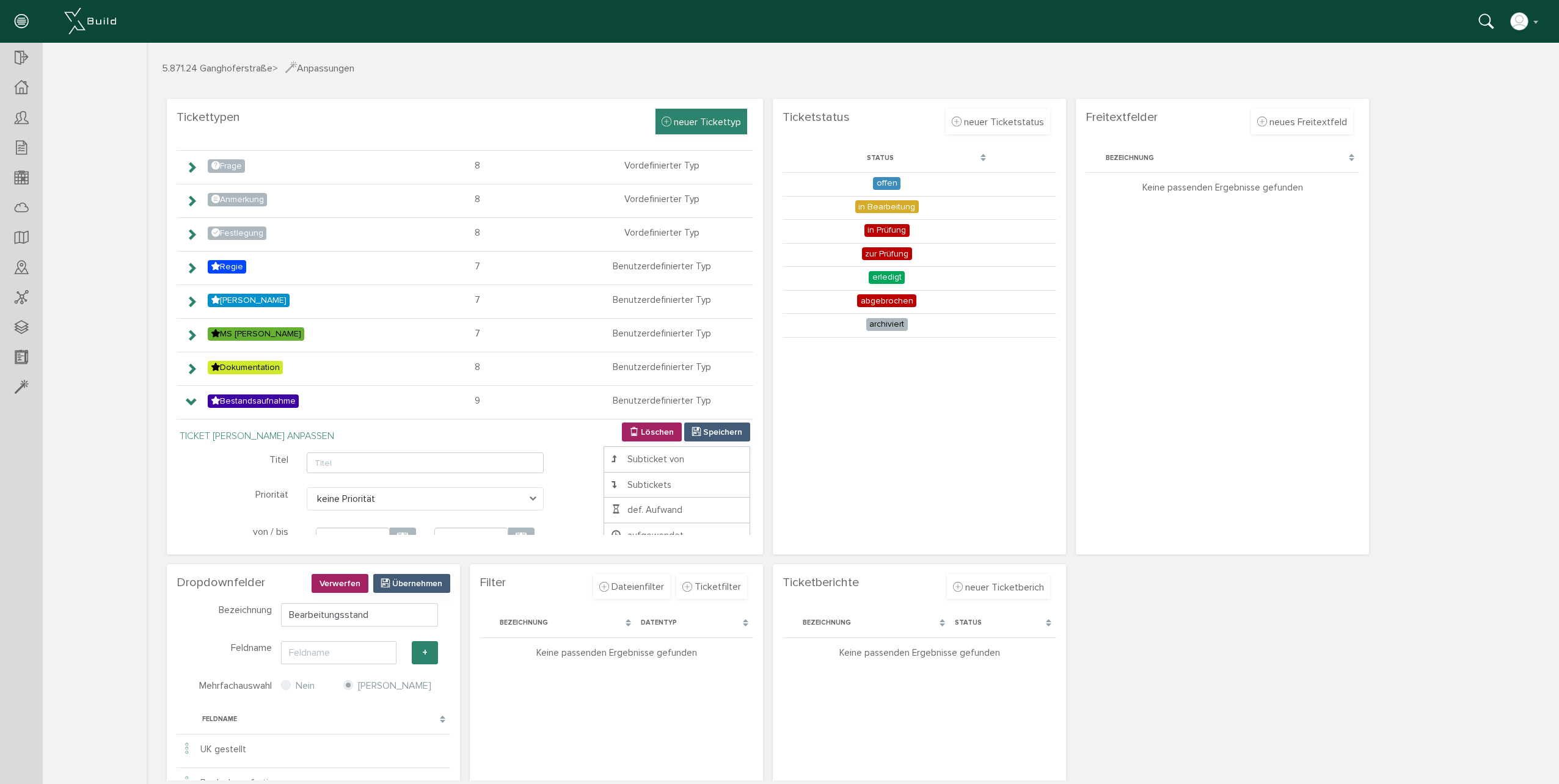
scroll to position [79, 0]
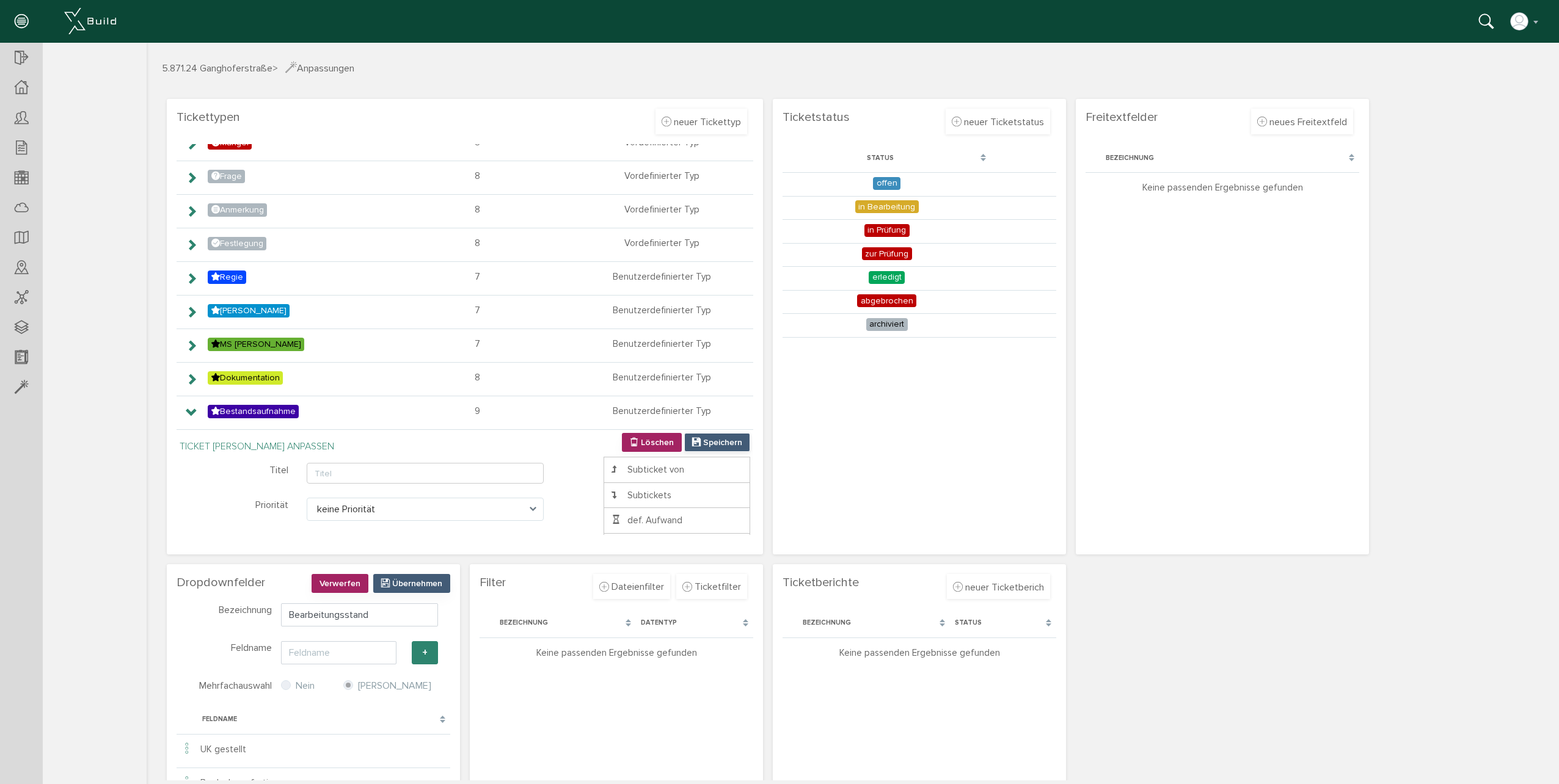
click at [707, 444] on span "Speichern" at bounding box center [722, 442] width 39 height 10
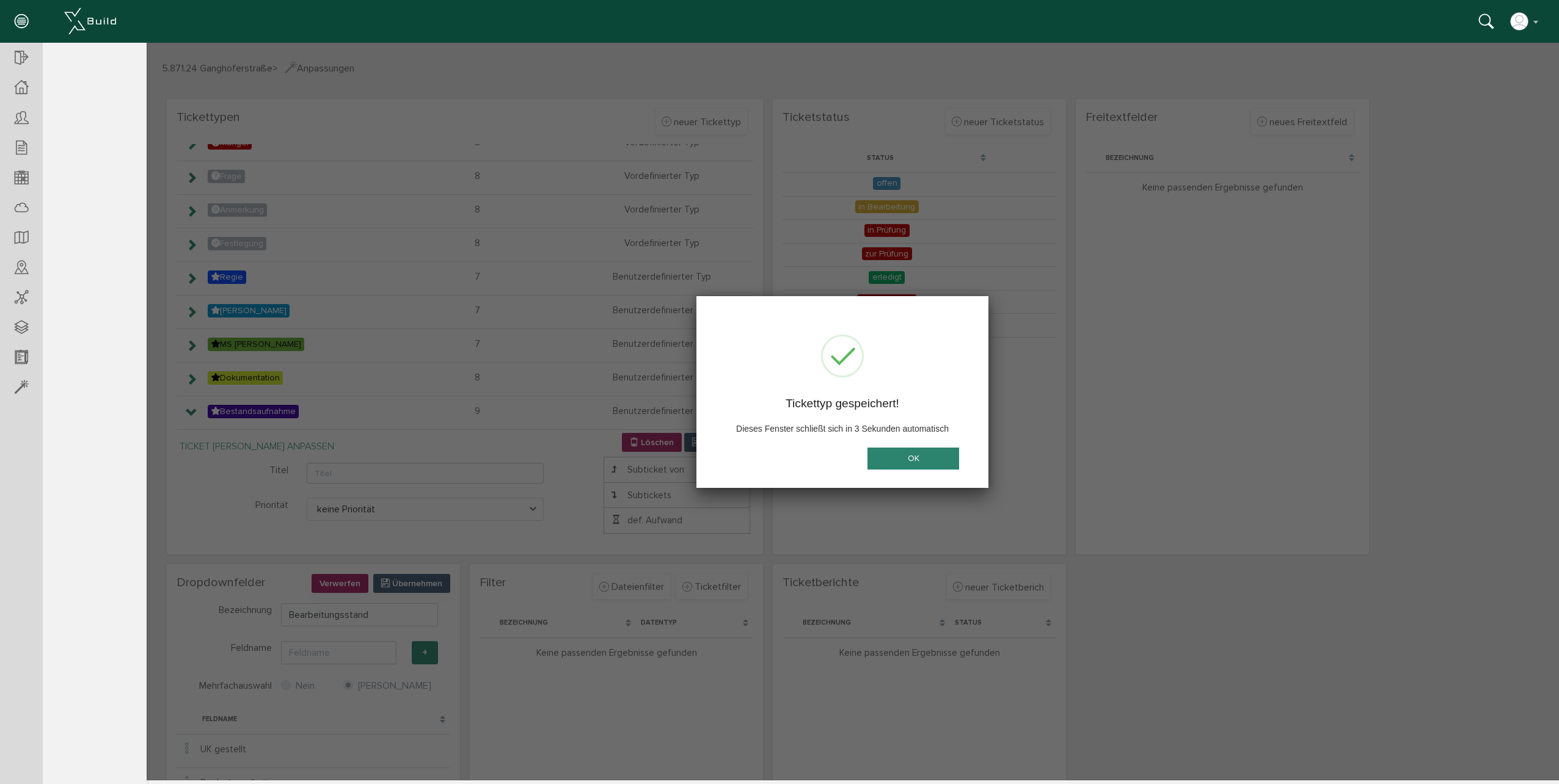
scroll to position [0, 0]
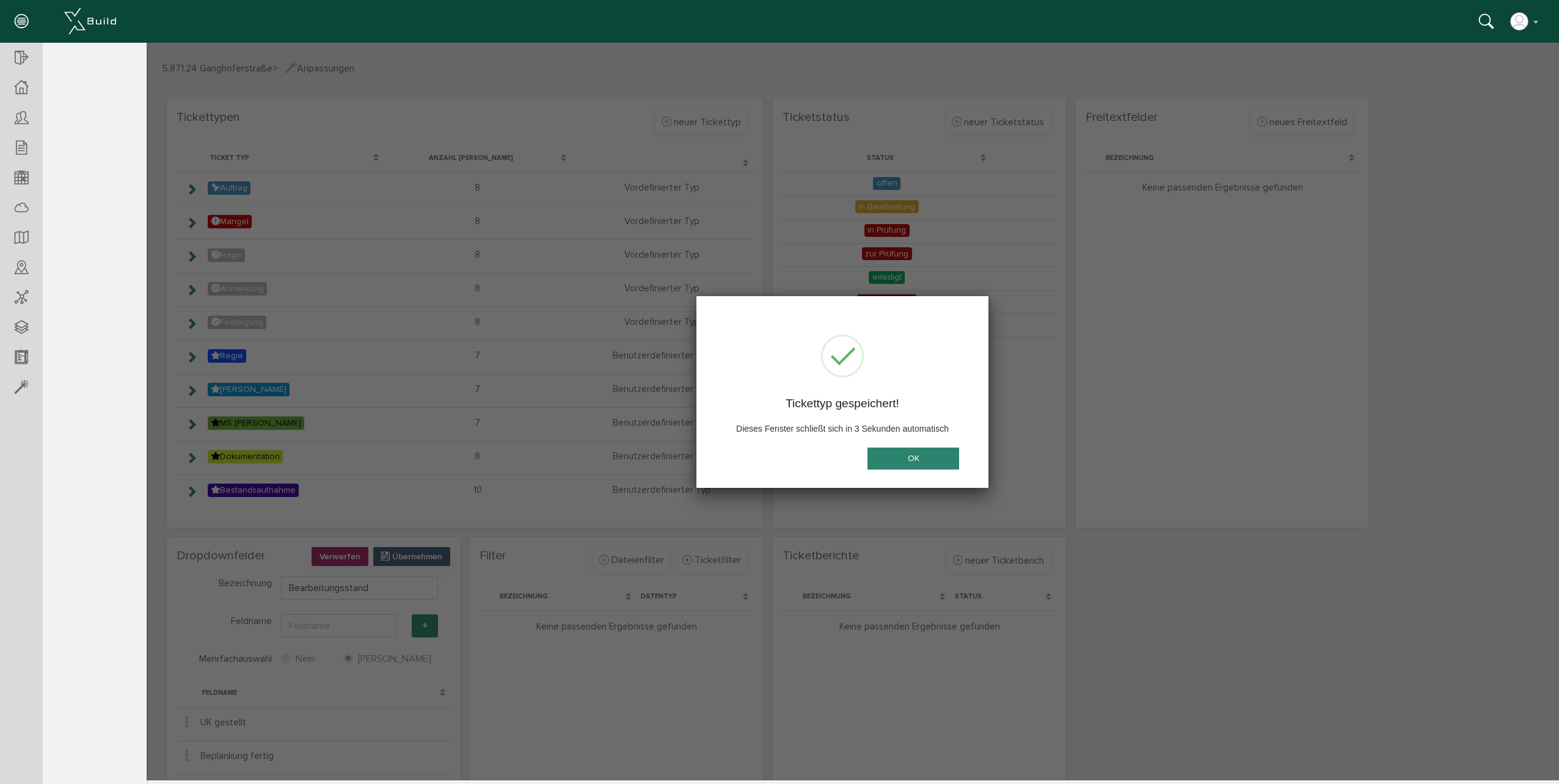
click at [911, 452] on button "OK" at bounding box center [913, 458] width 92 height 23
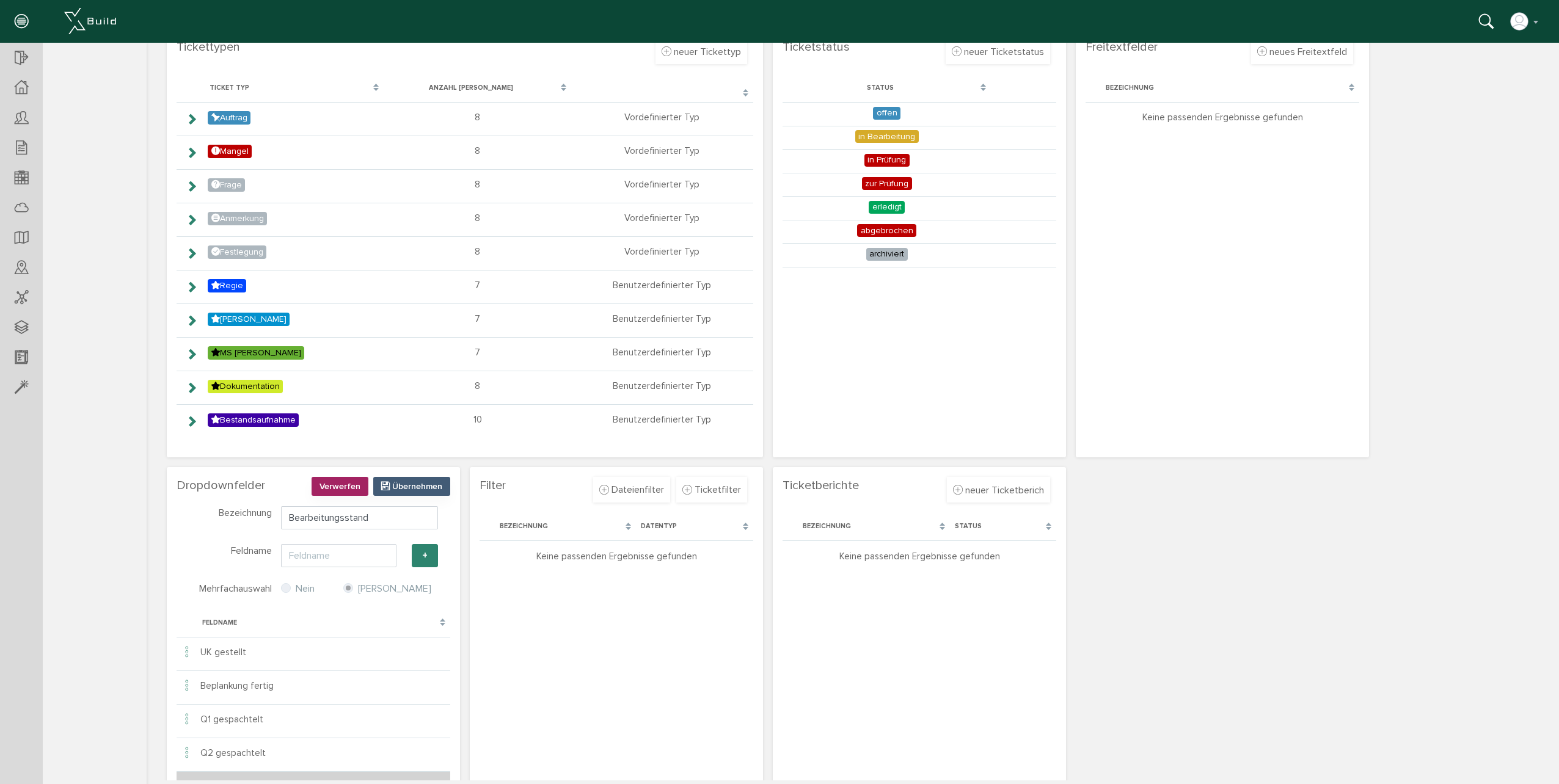
scroll to position [119, 0]
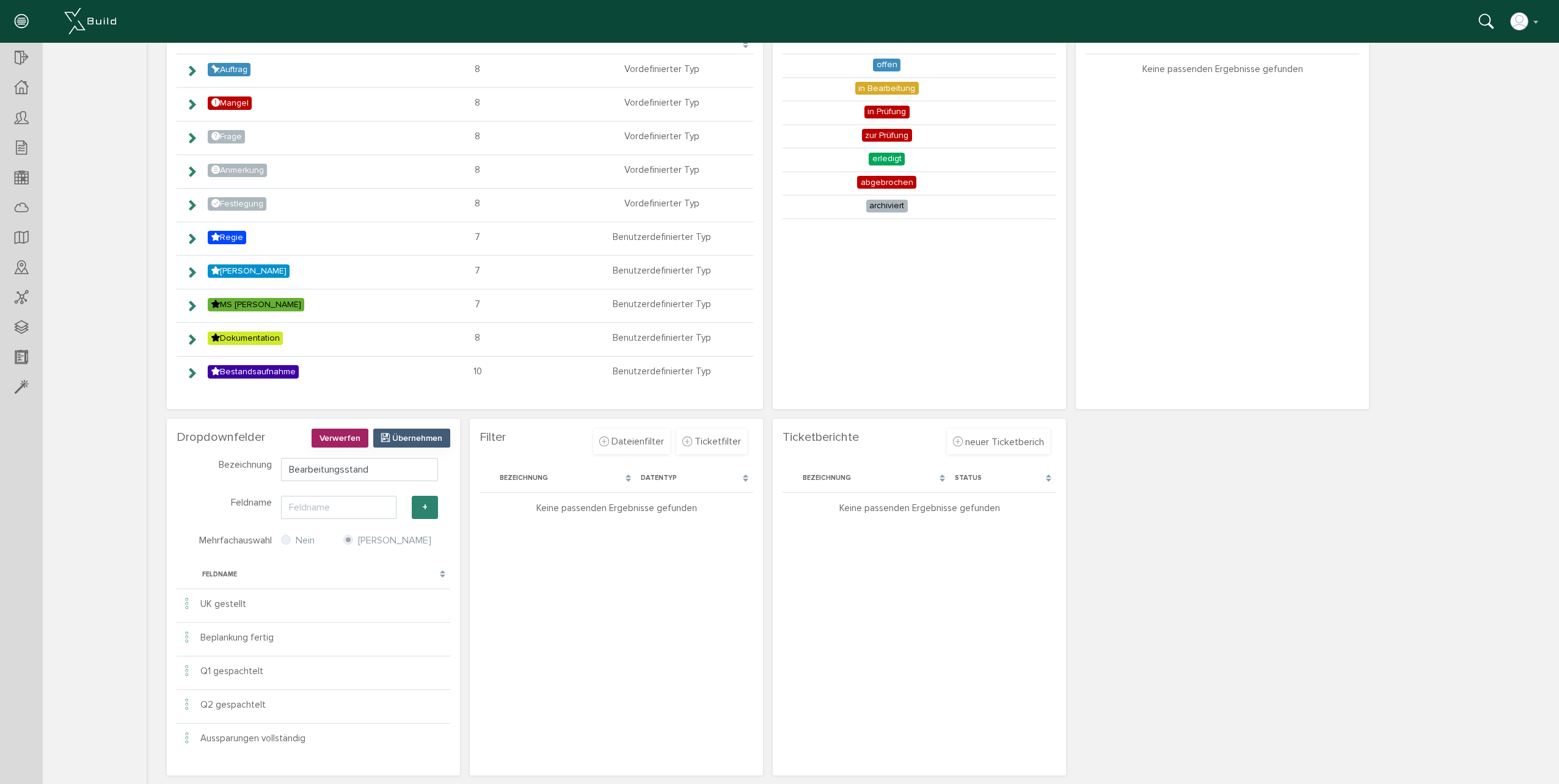
click at [330, 509] on input "text" at bounding box center [339, 507] width 115 height 23
type input "B"
type input "Vorleistung fehlt"
click at [424, 508] on button "+" at bounding box center [424, 507] width 26 height 23
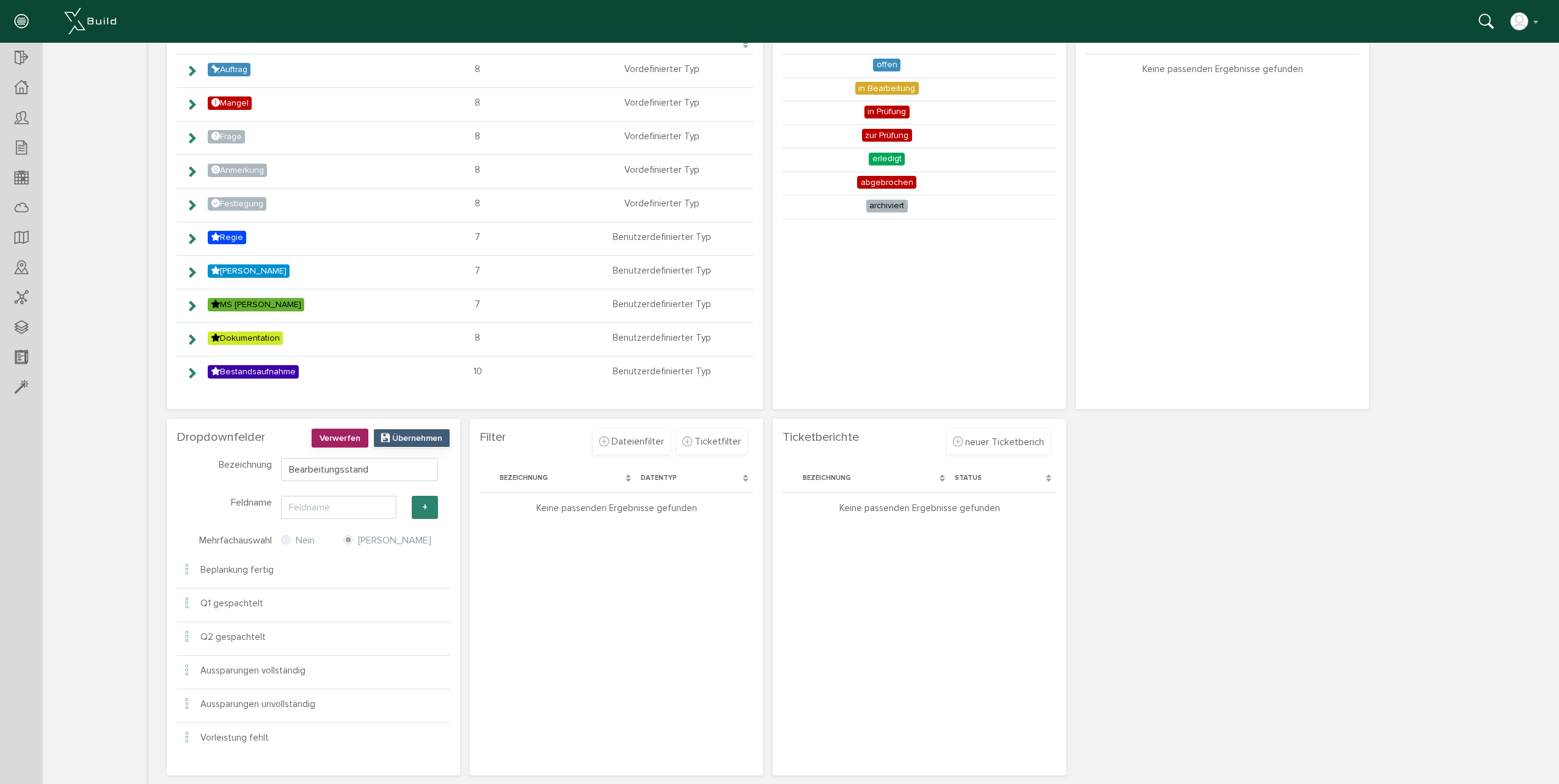
click at [418, 440] on span "Übernehmen" at bounding box center [417, 438] width 50 height 10
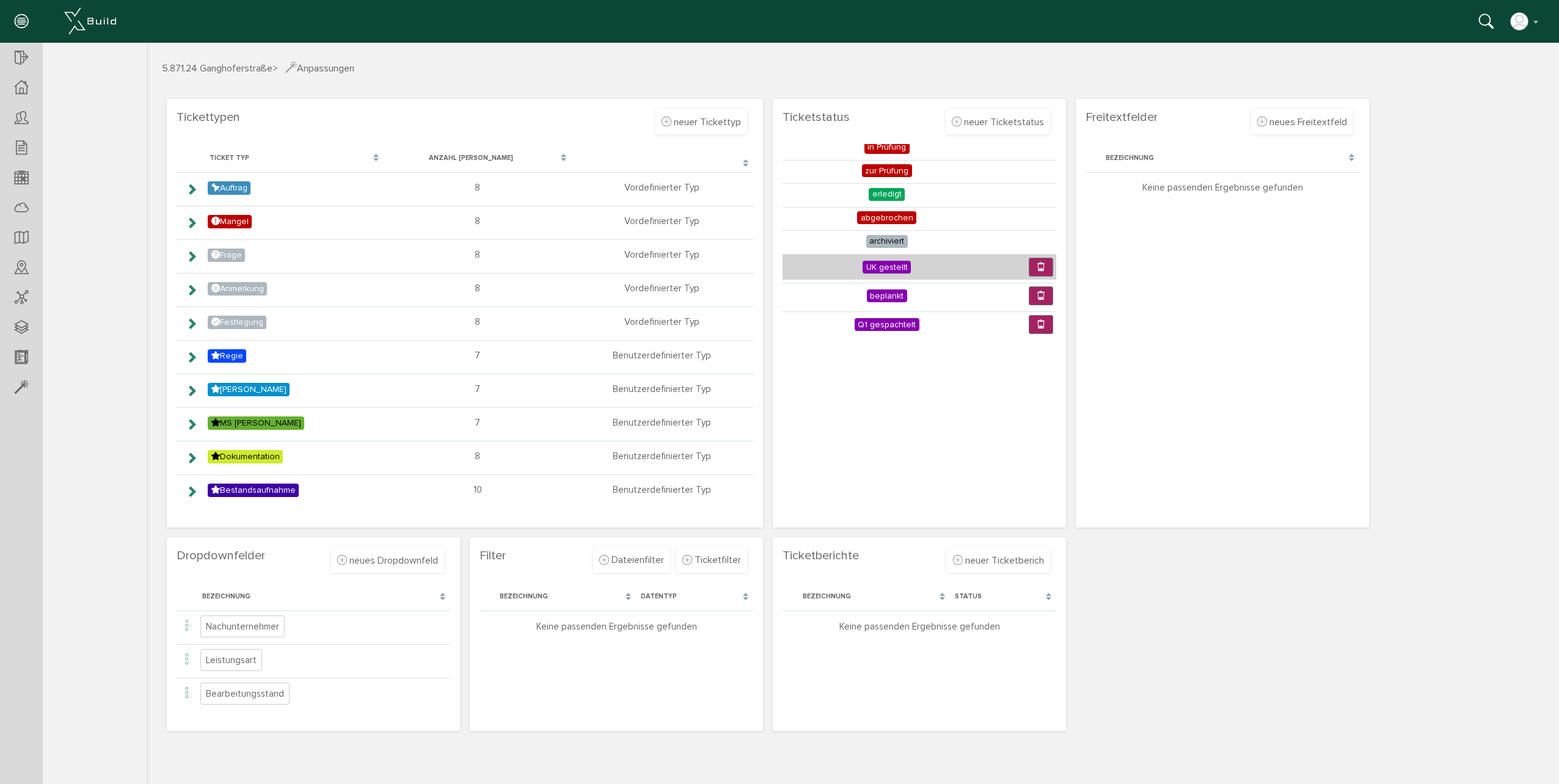
scroll to position [141, 0]
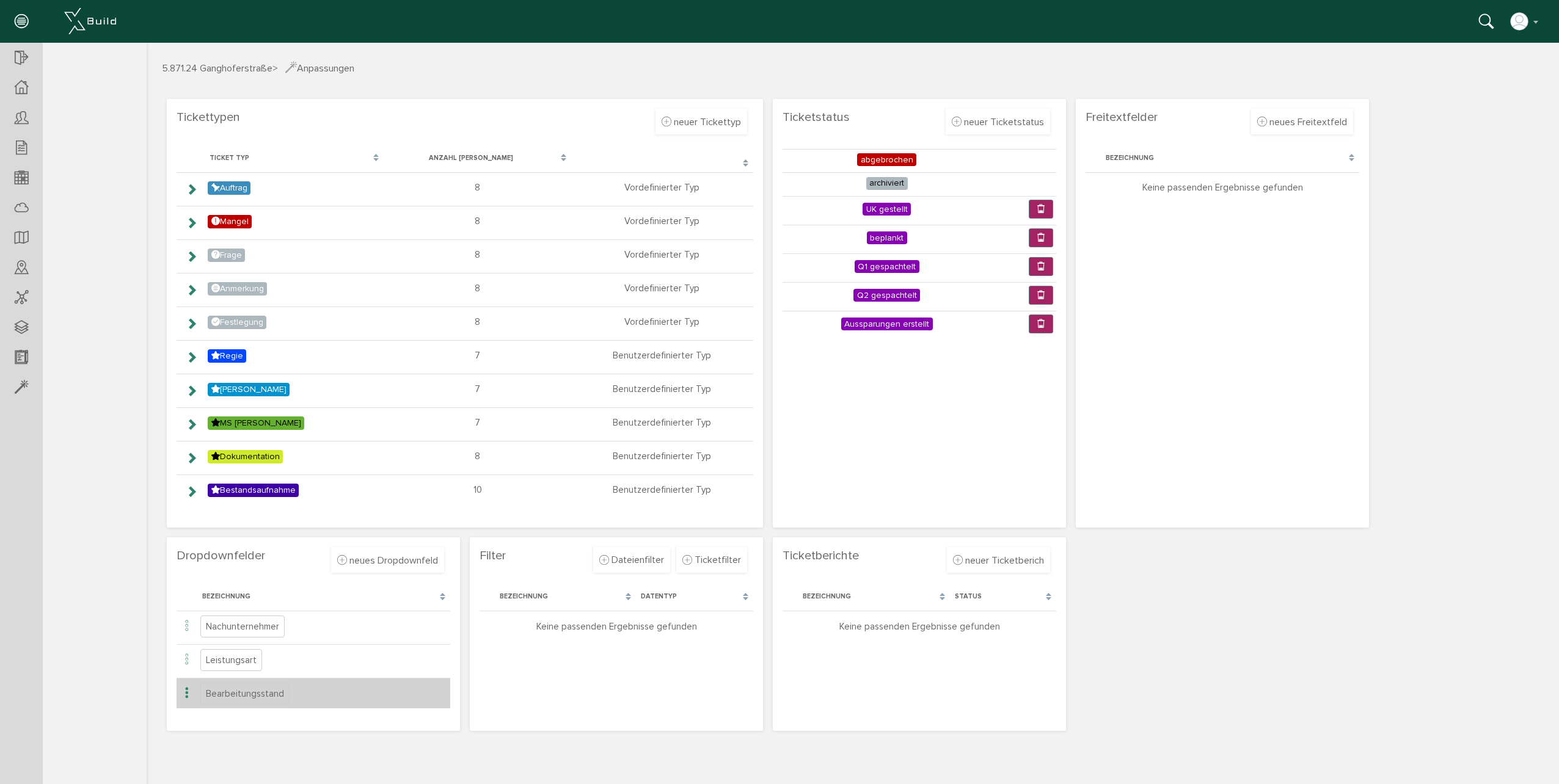
click at [277, 692] on span "Bearbeitungsstand" at bounding box center [245, 694] width 89 height 22
click at [183, 694] on icon at bounding box center [186, 694] width 15 height 17
click at [237, 709] on span "bearbeiten" at bounding box center [234, 708] width 46 height 12
type input "Bearbeitungsstand"
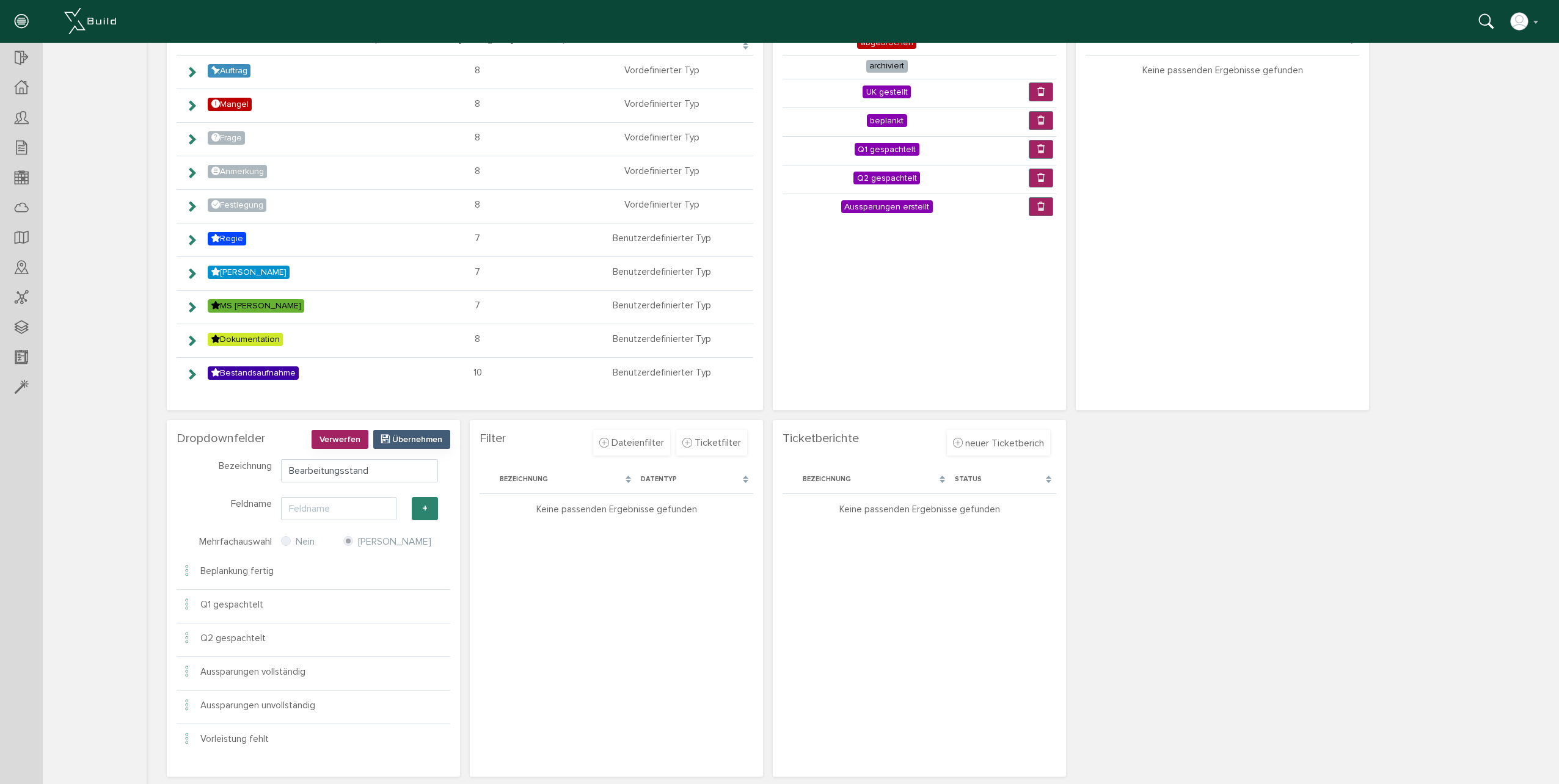
scroll to position [119, 0]
click at [352, 507] on input "text" at bounding box center [339, 507] width 115 height 23
type input "Behinderung"
click at [417, 507] on button "+" at bounding box center [424, 507] width 26 height 23
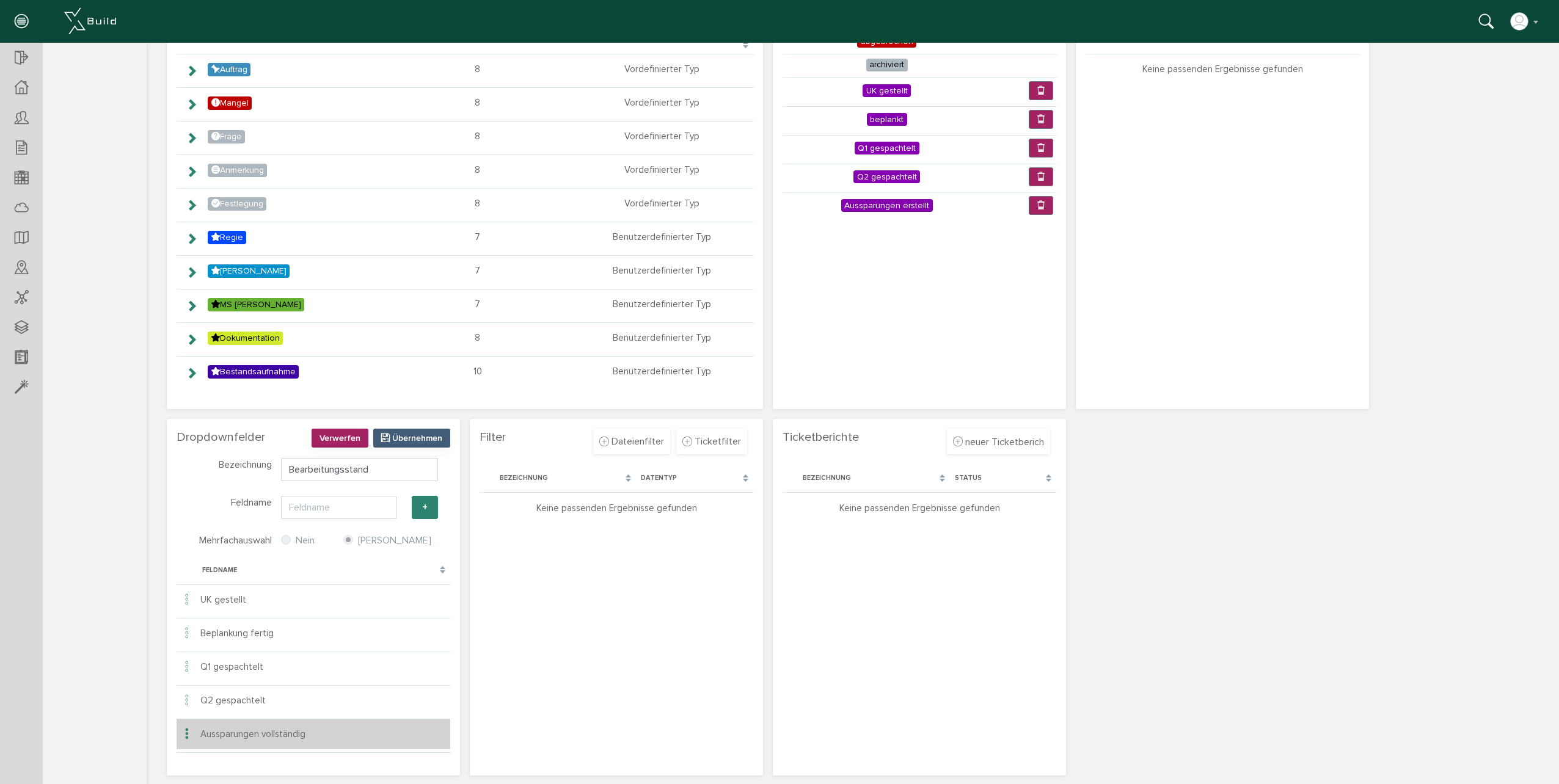
scroll to position [0, 0]
click at [432, 437] on span "Übernehmen" at bounding box center [417, 438] width 50 height 10
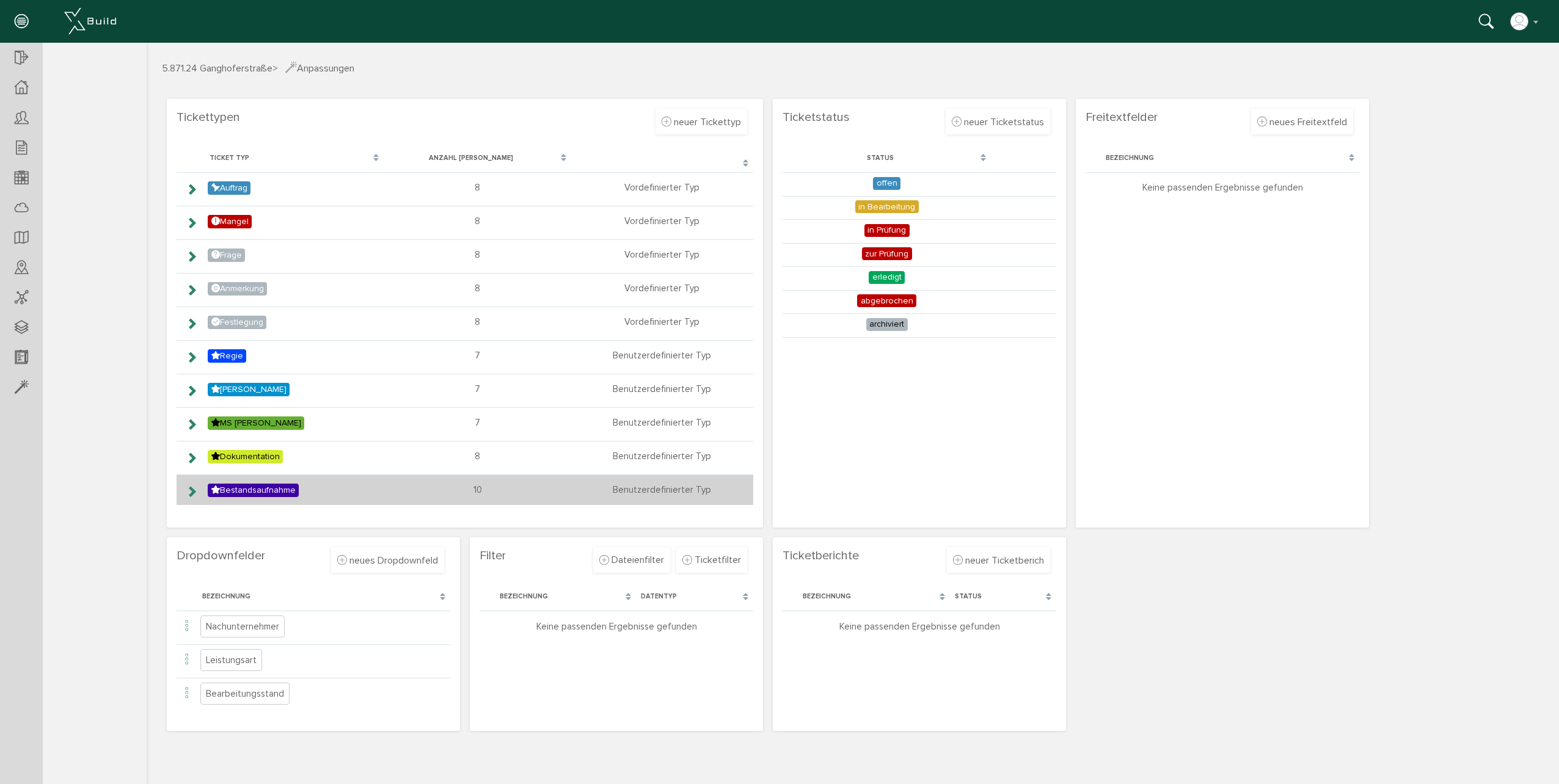
drag, startPoint x: 197, startPoint y: 488, endPoint x: 205, endPoint y: 490, distance: 8.2
click at [197, 488] on icon at bounding box center [192, 491] width 12 height 10
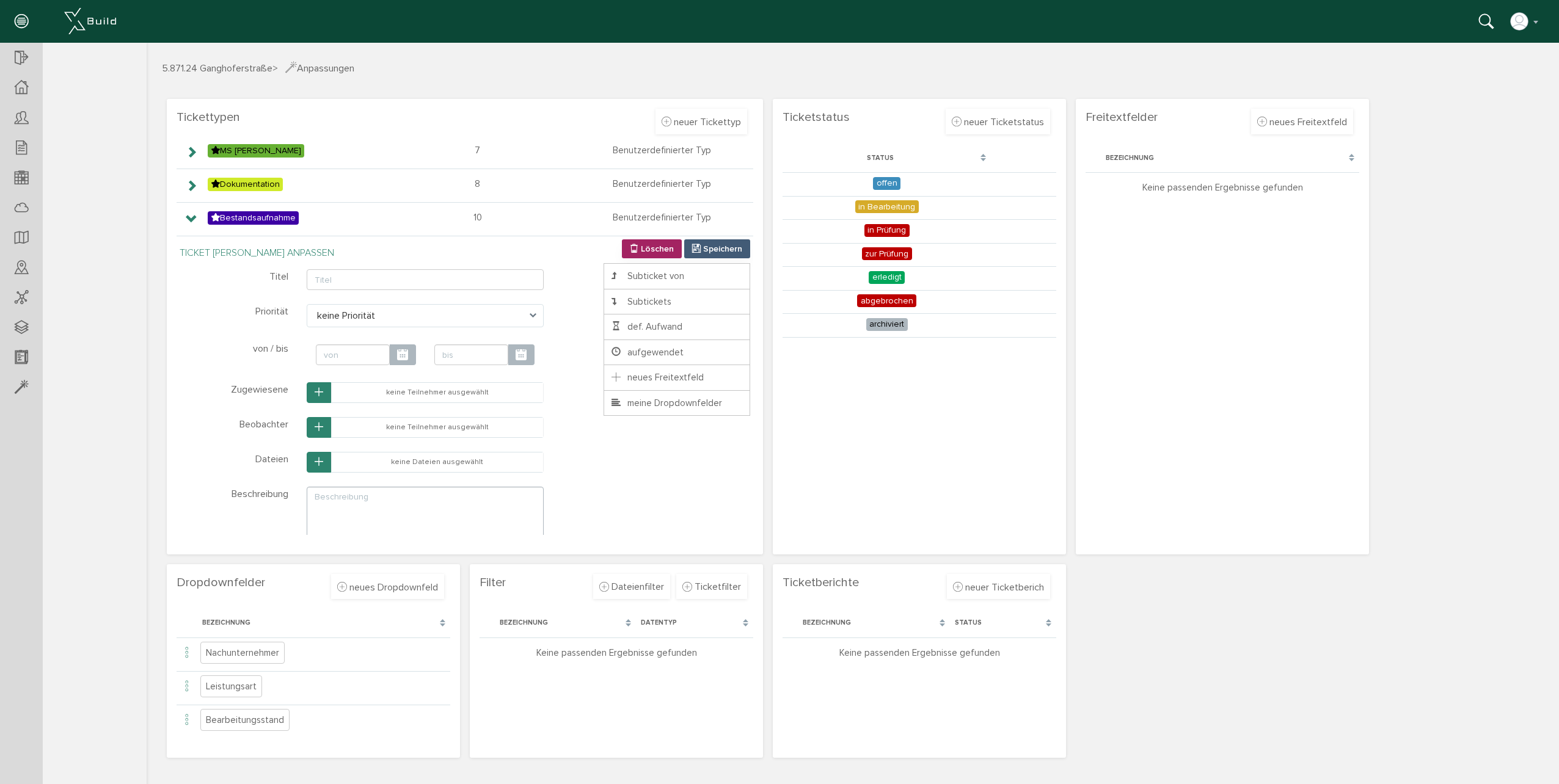
scroll to position [262, 0]
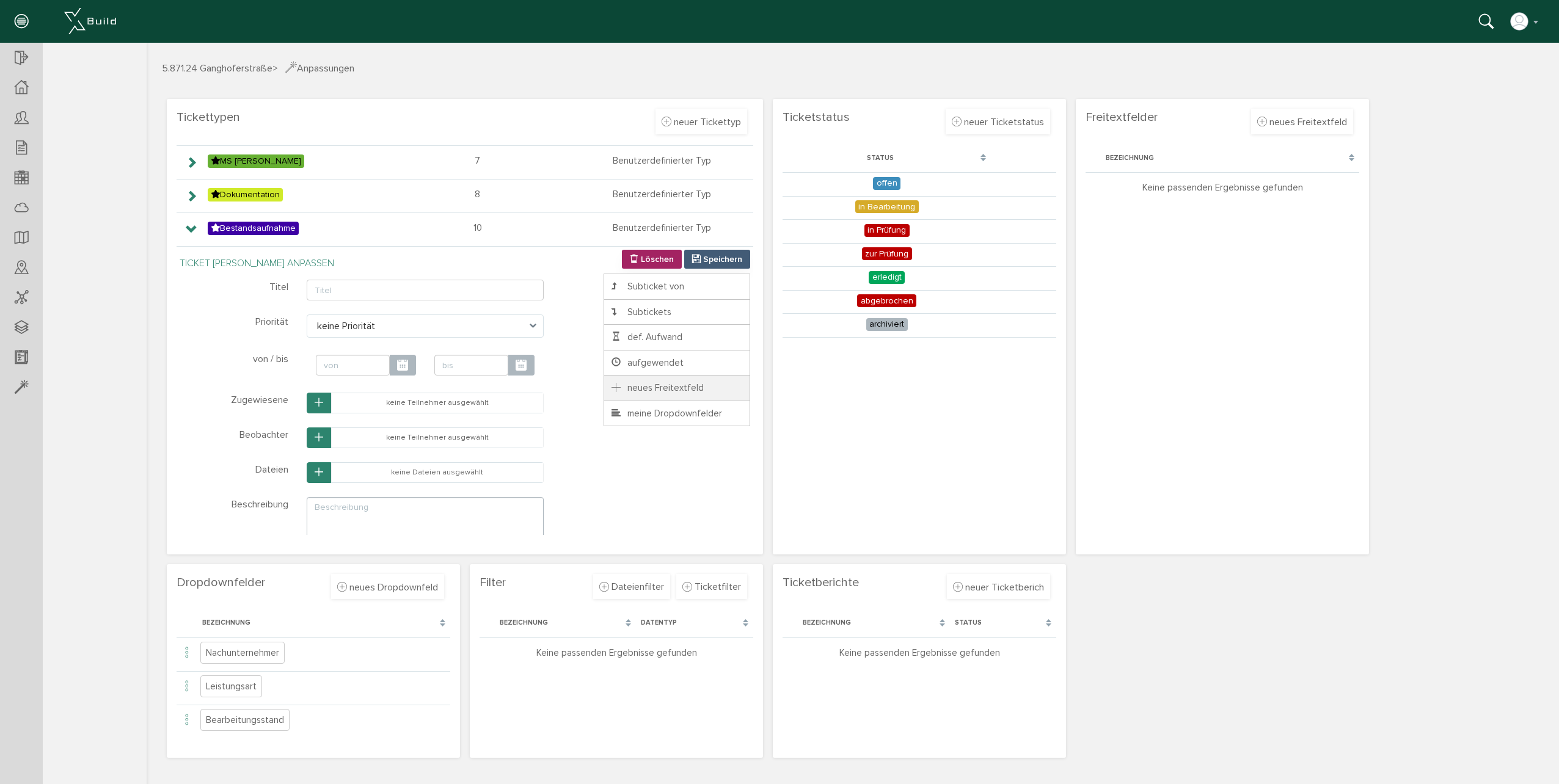
click at [651, 390] on span "neues Freitextfeld" at bounding box center [657, 387] width 94 height 11
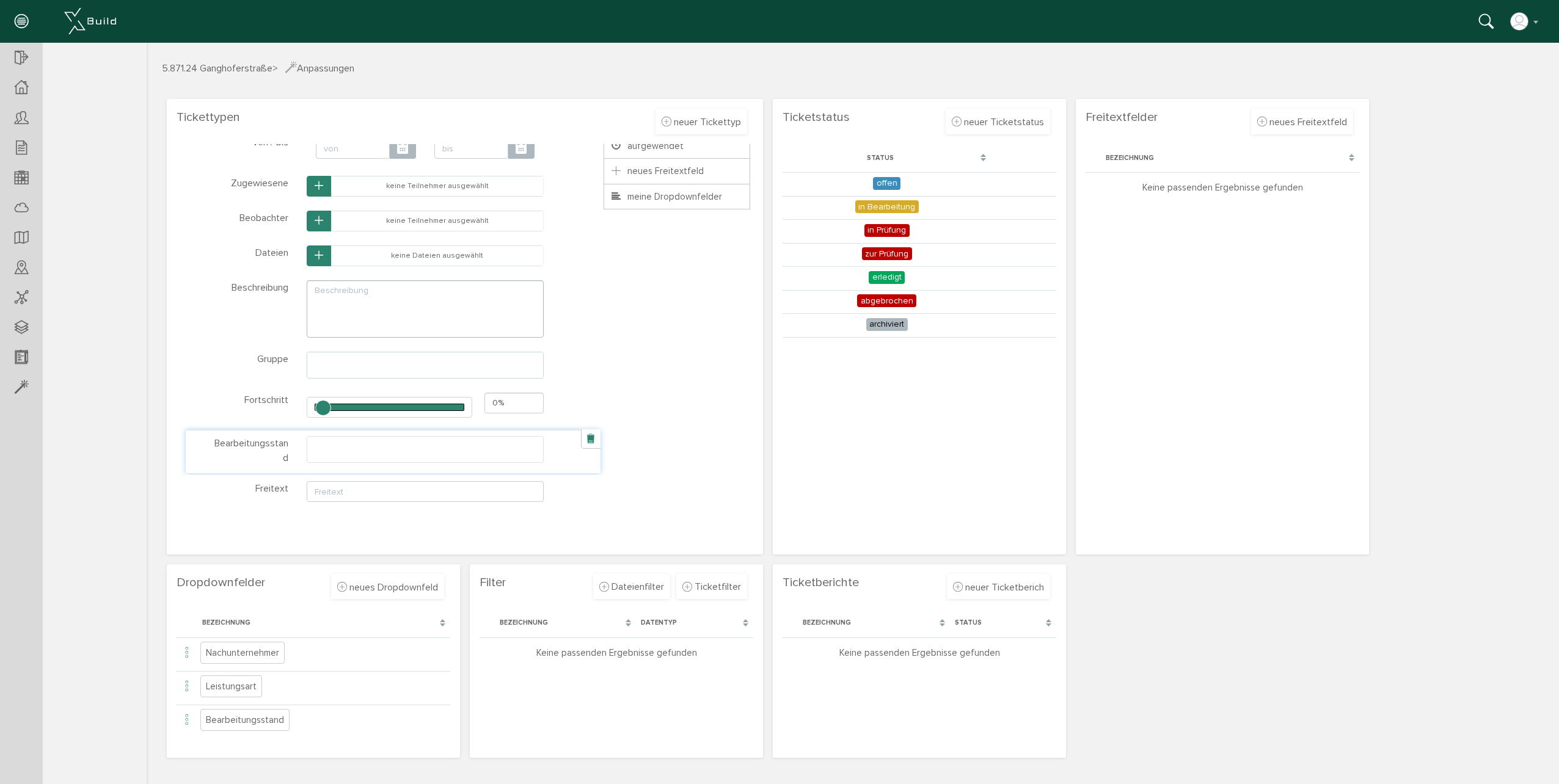
scroll to position [480, 0]
click at [472, 448] on ul at bounding box center [425, 448] width 236 height 23
click at [666, 387] on div "* ? Titel Klasse Name title-1759133932861 Schließen * ? Priorität keine Priorit…" at bounding box center [468, 286] width 564 height 459
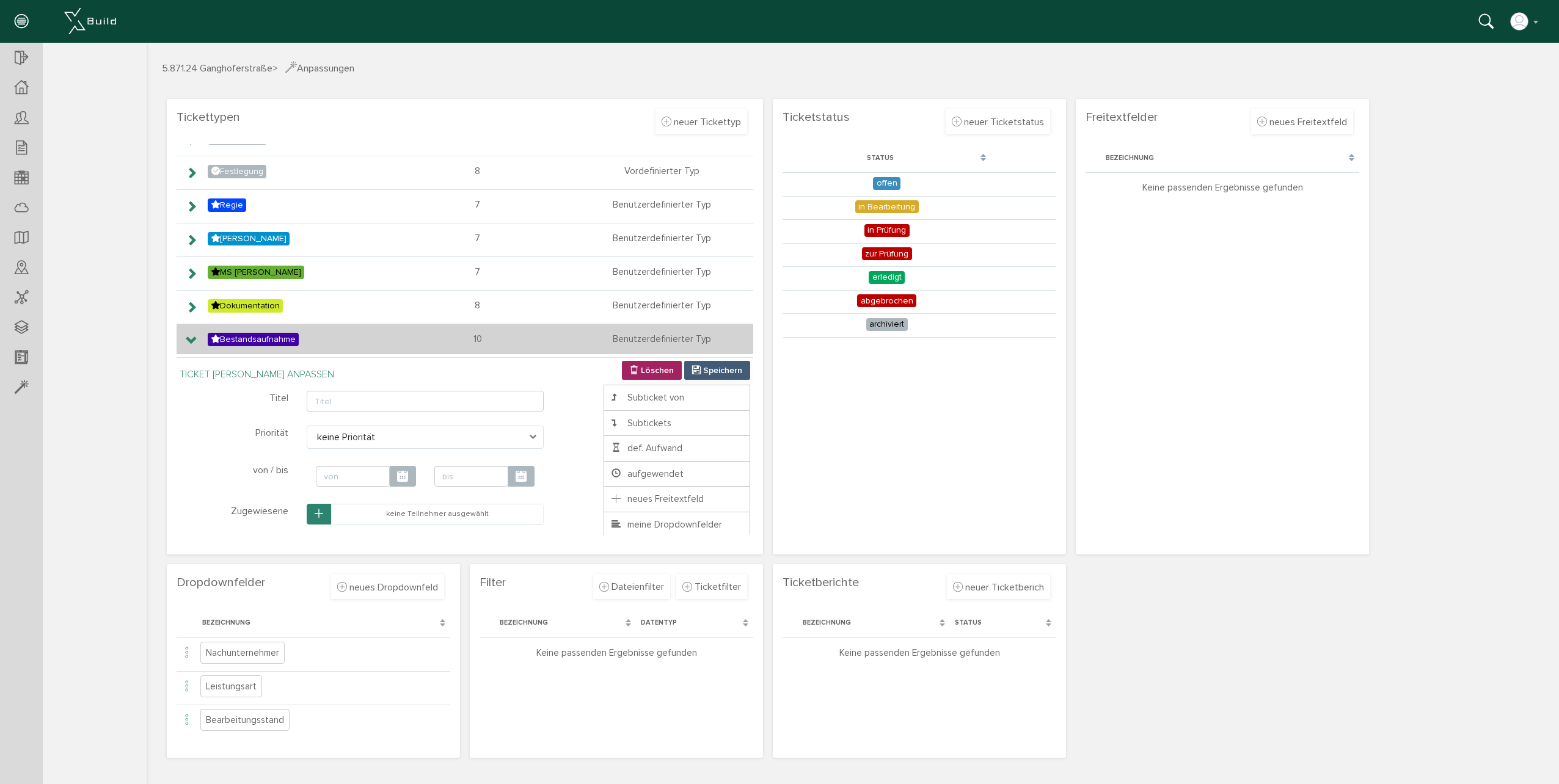
scroll to position [122, 0]
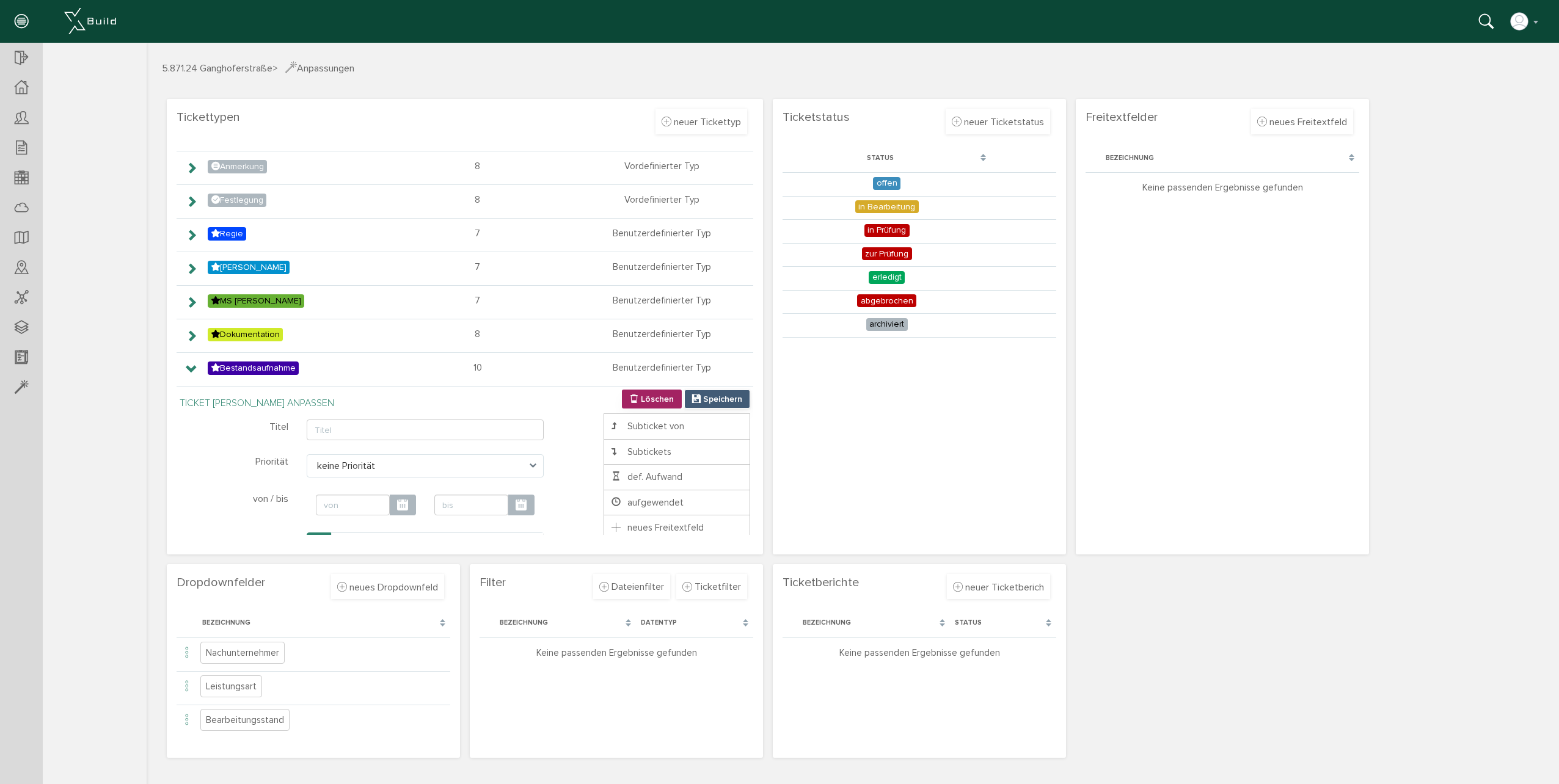
click at [727, 394] on span "Speichern" at bounding box center [722, 399] width 39 height 10
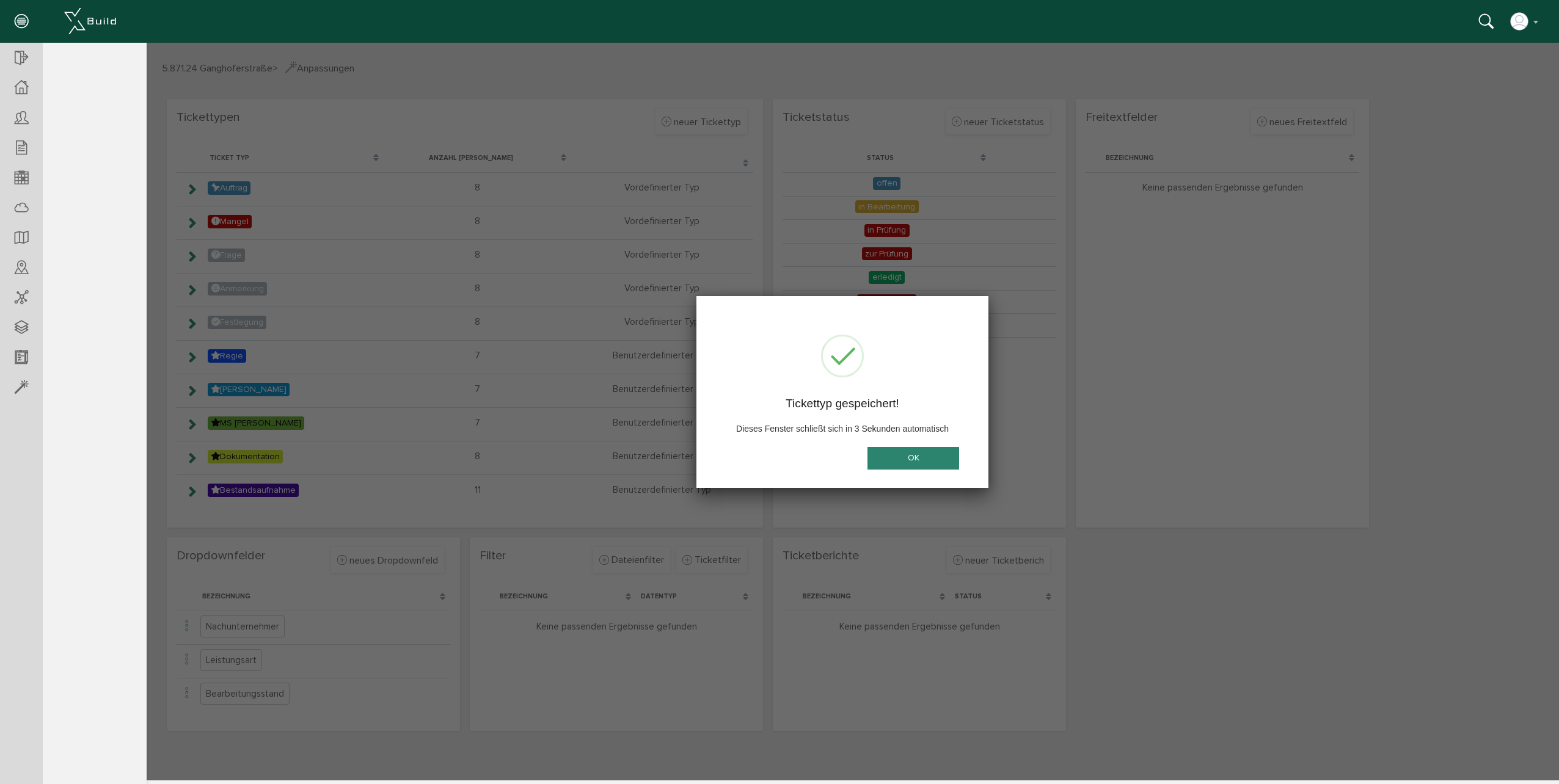
scroll to position [0, 0]
click at [879, 457] on button "OK" at bounding box center [913, 458] width 92 height 23
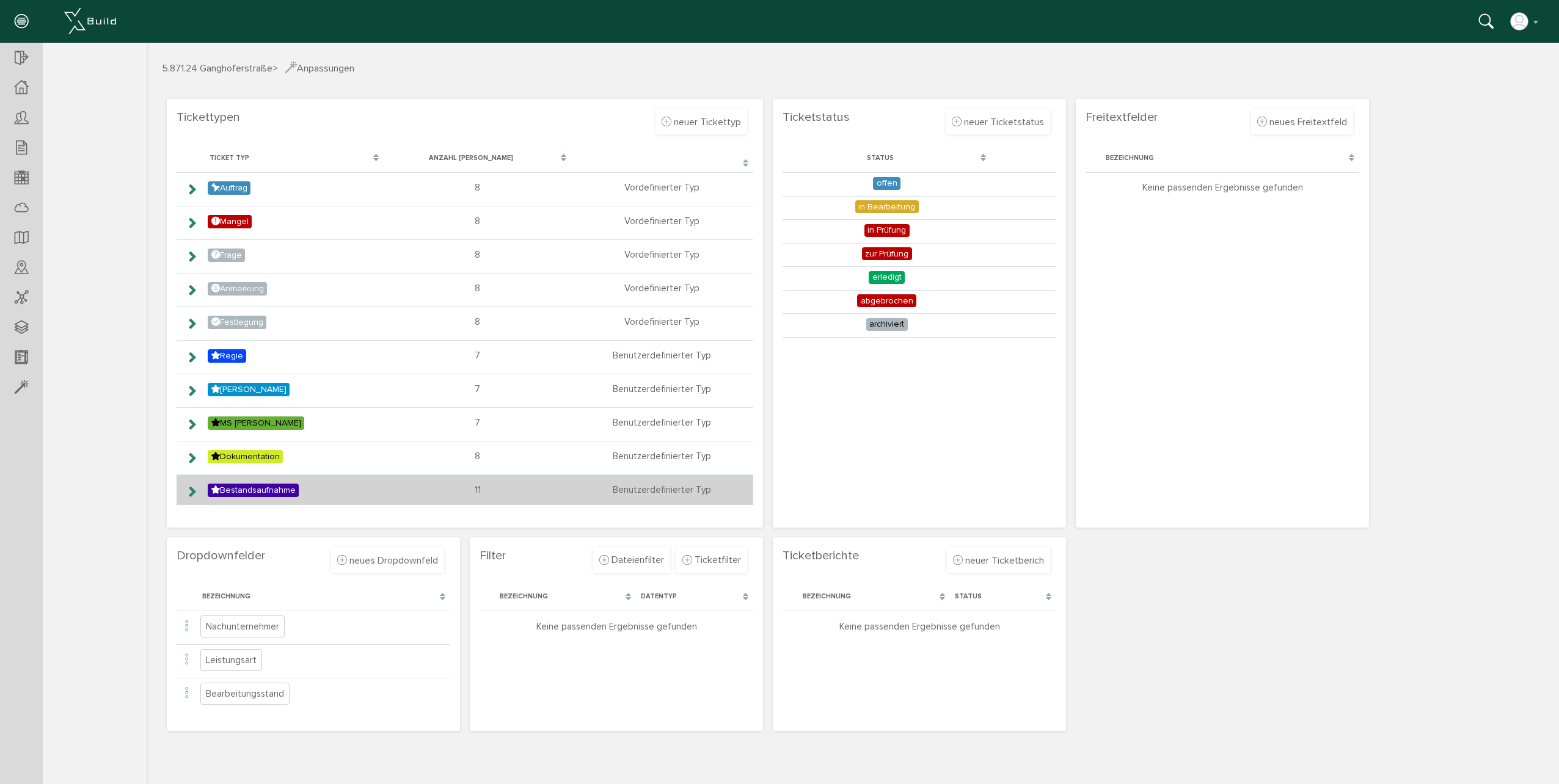
drag, startPoint x: 189, startPoint y: 489, endPoint x: 195, endPoint y: 487, distance: 6.3
click at [189, 489] on icon at bounding box center [192, 491] width 12 height 10
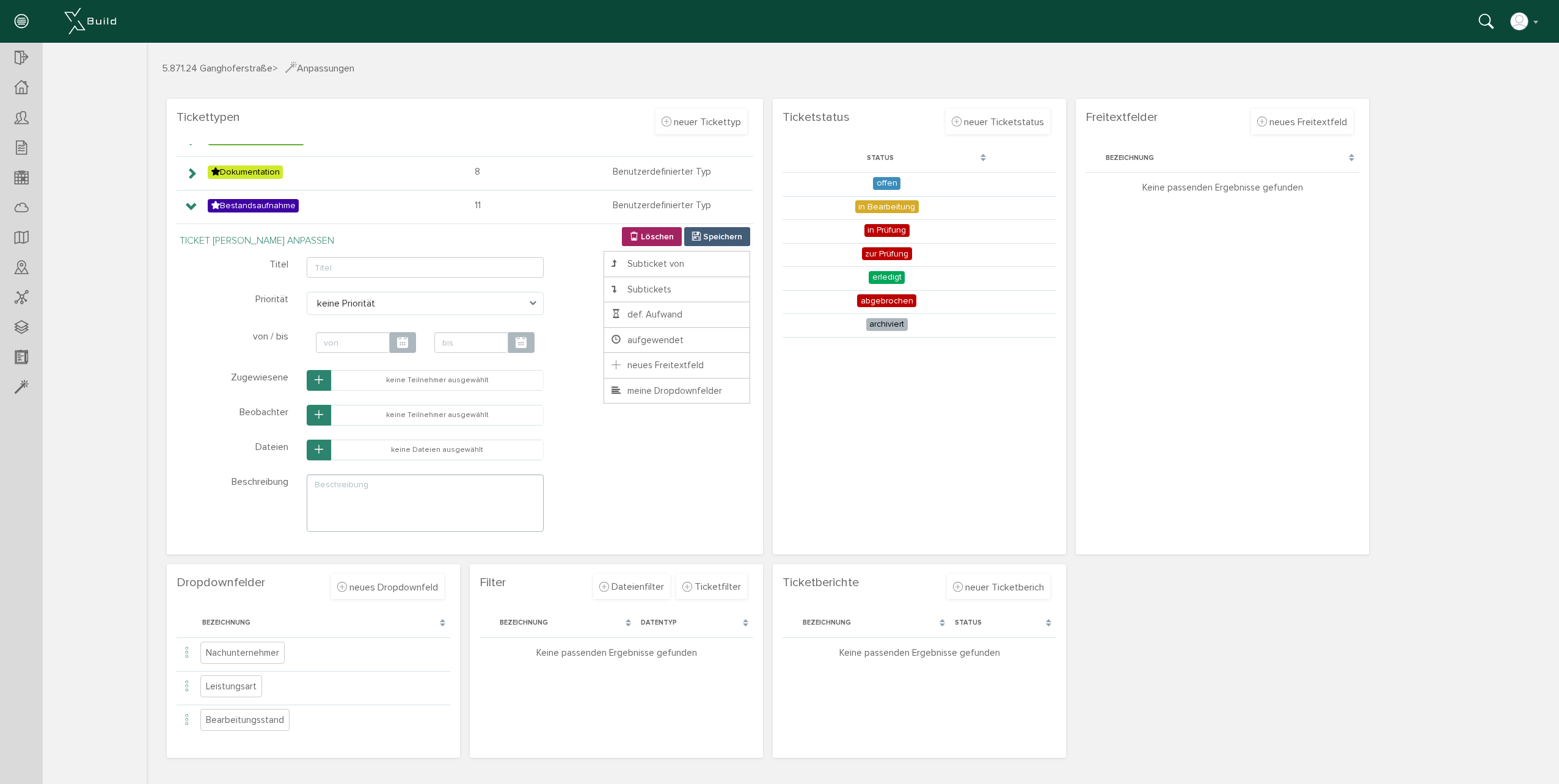
scroll to position [427, 0]
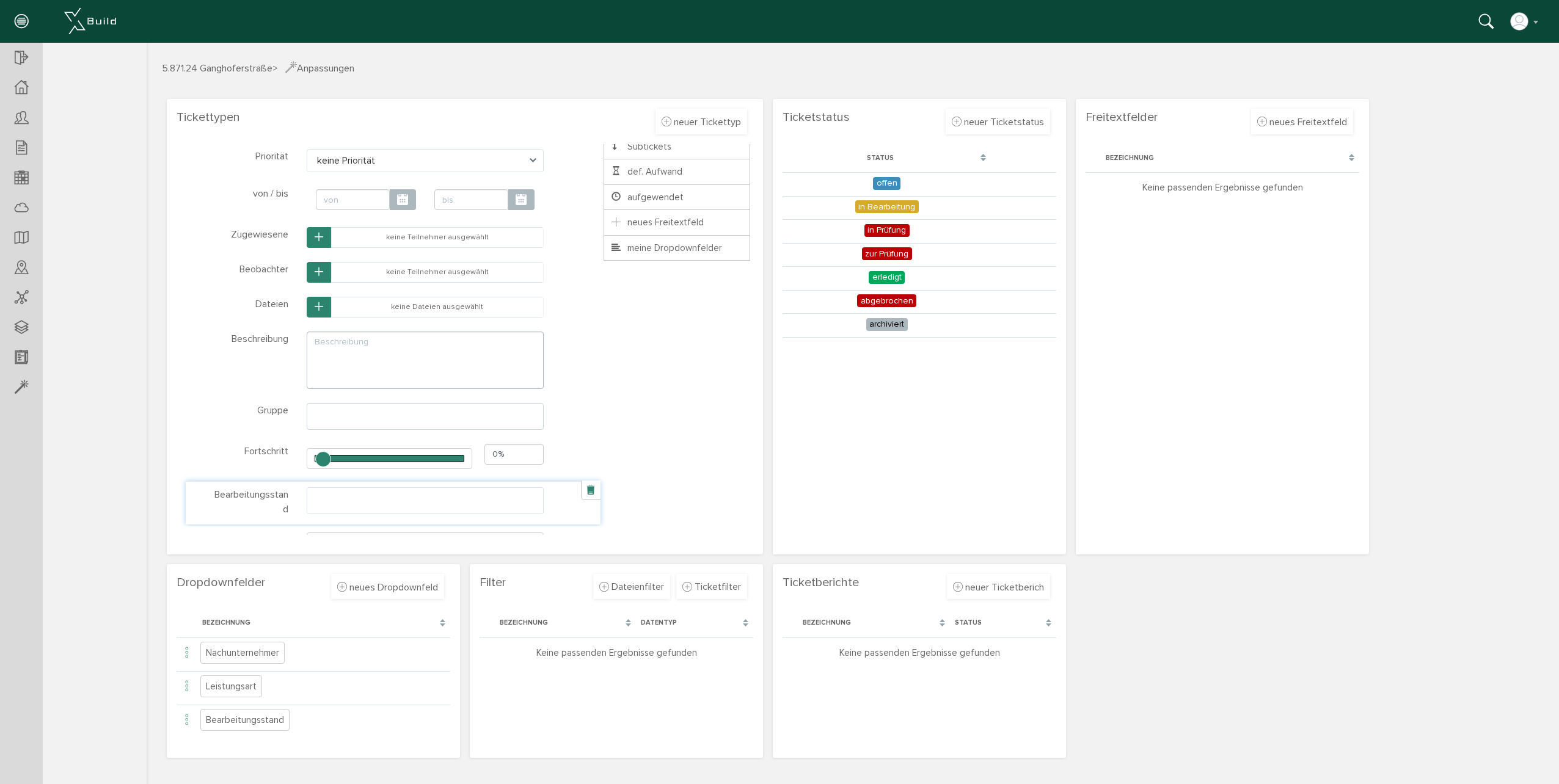
click at [327, 496] on ul at bounding box center [425, 500] width 236 height 23
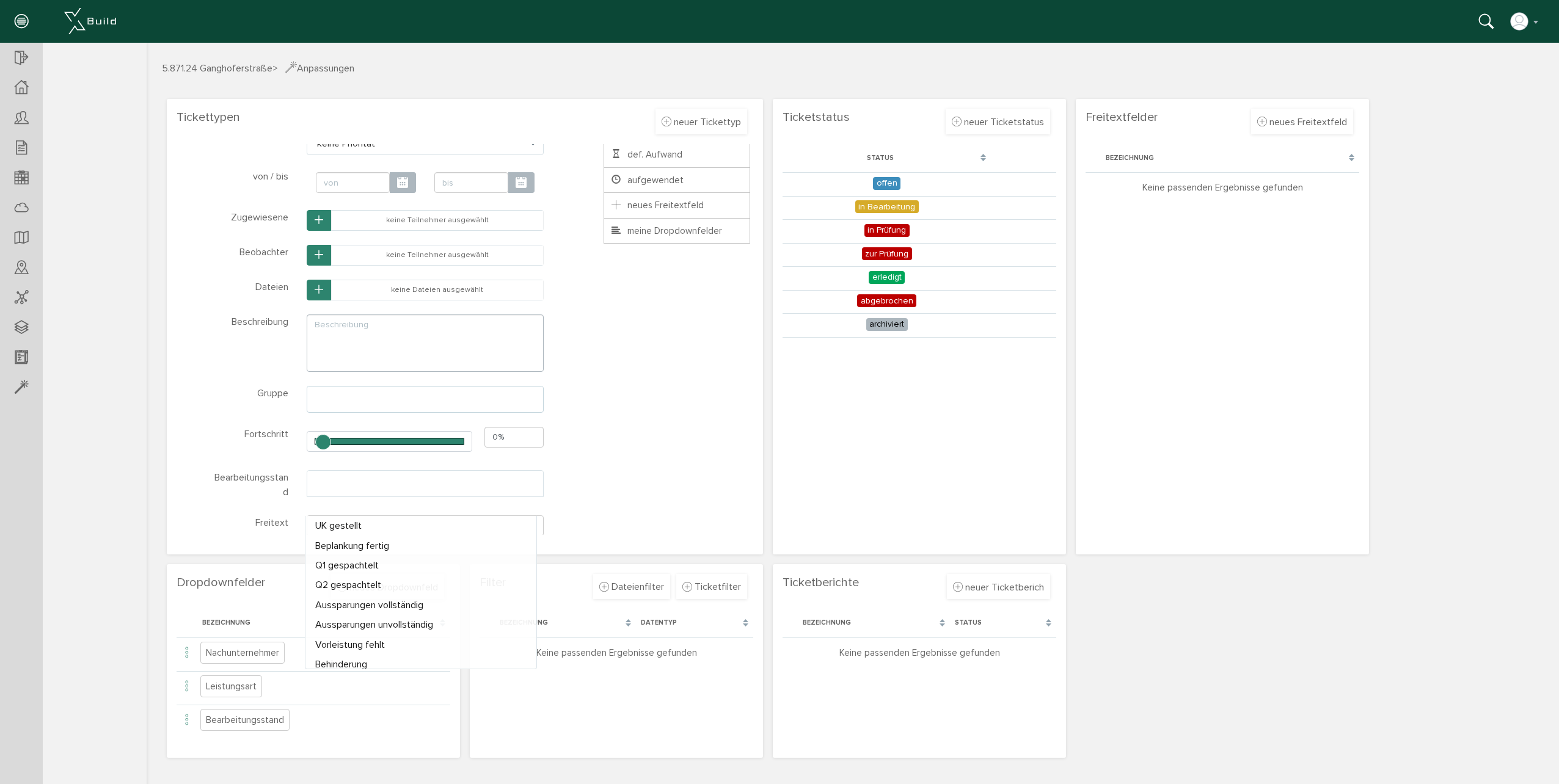
click at [668, 416] on div "* ? Titel Klasse Name title-1759133993824 Schließen * ? Priorität keine Priorit…" at bounding box center [468, 320] width 564 height 459
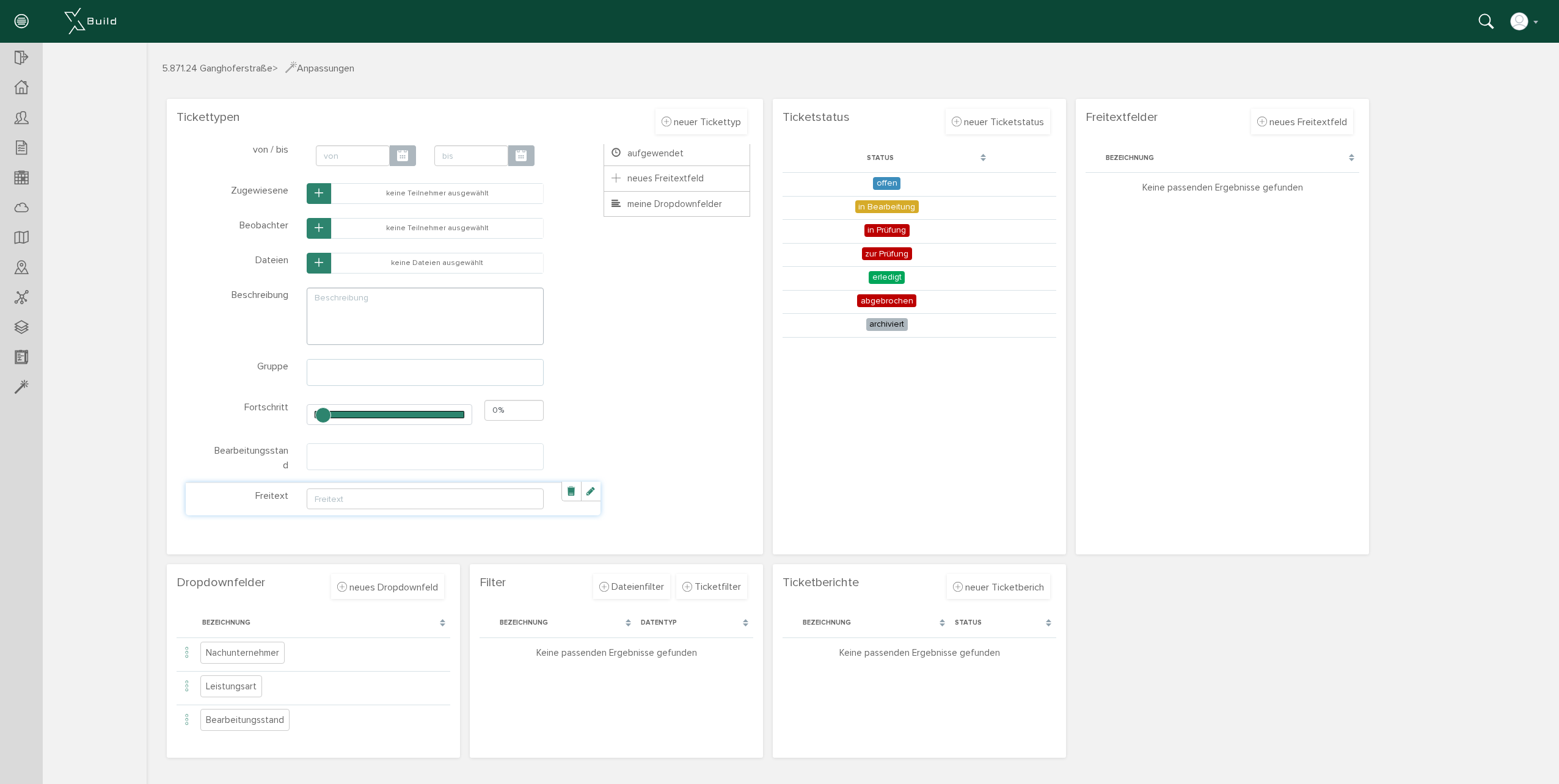
scroll to position [480, 0]
click at [335, 494] on input "text" at bounding box center [424, 491] width 237 height 21
type input "B"
click at [581, 484] on link at bounding box center [591, 484] width 19 height 19
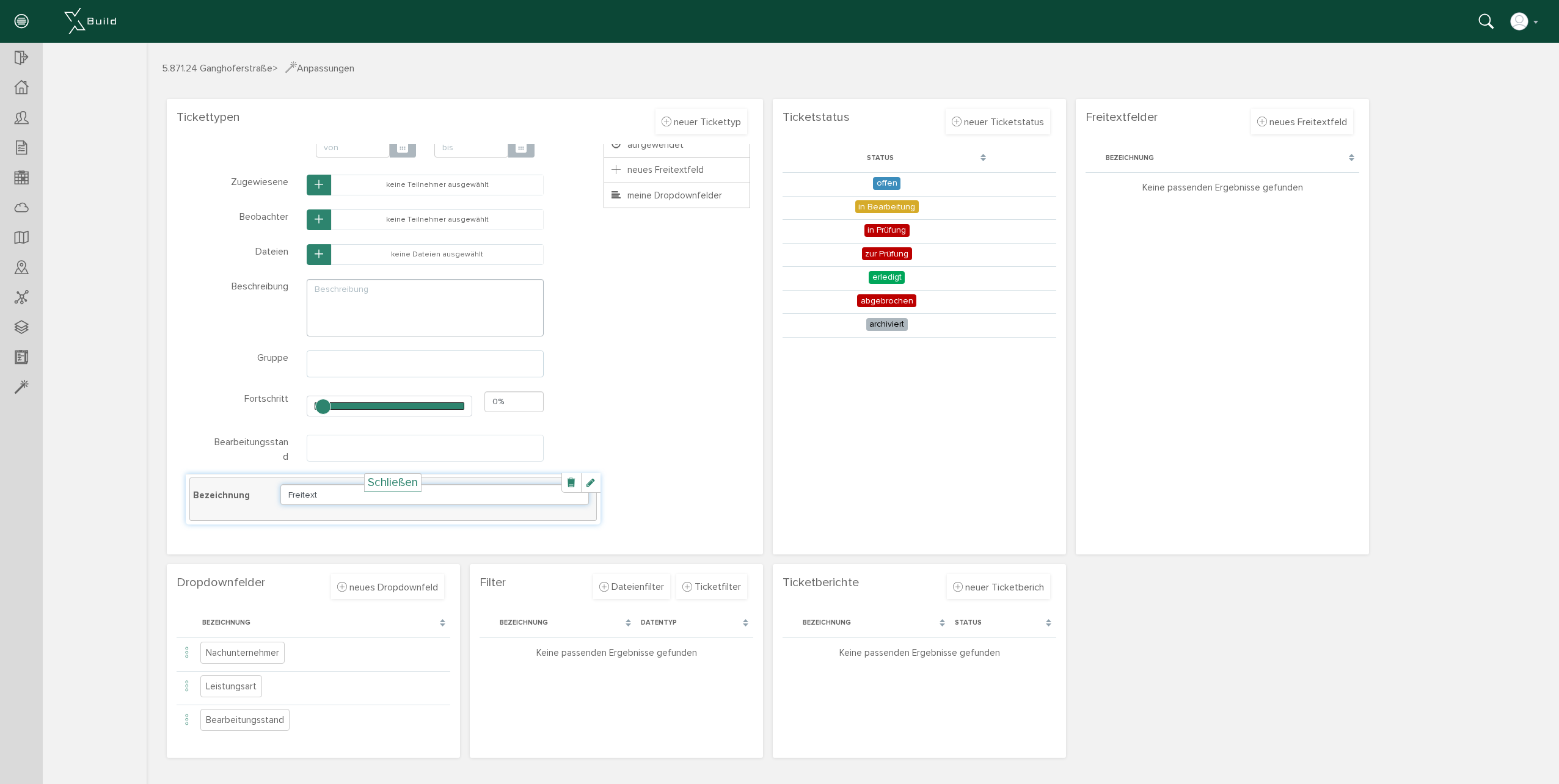
drag, startPoint x: 323, startPoint y: 498, endPoint x: 270, endPoint y: 498, distance: 53.0
click at [270, 498] on div "Bezeichnung Freitext" at bounding box center [393, 495] width 400 height 21
type input "Begründung"
click at [581, 487] on link at bounding box center [591, 483] width 19 height 19
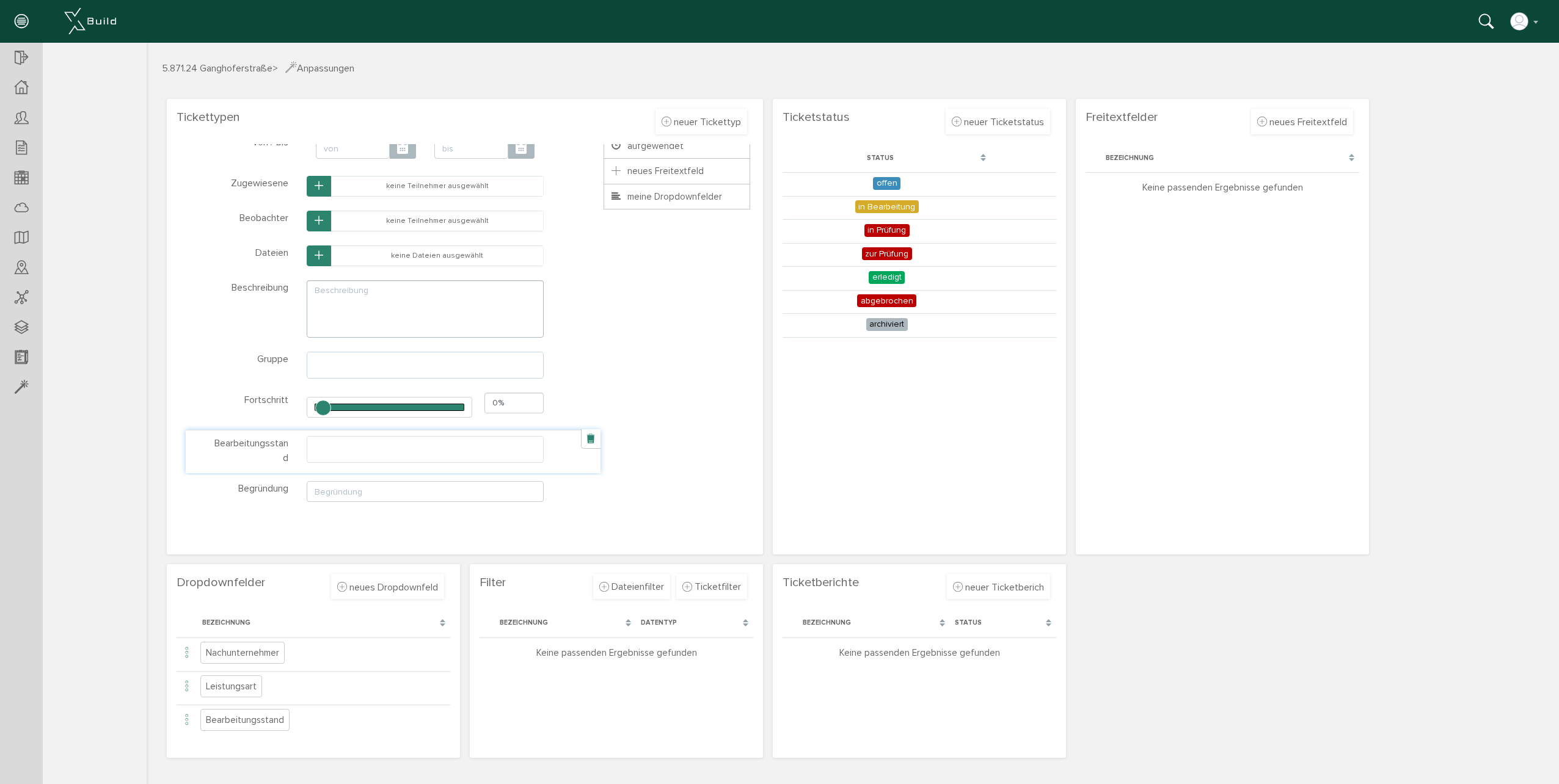
click at [521, 453] on ul at bounding box center [425, 448] width 236 height 23
type input ",0"
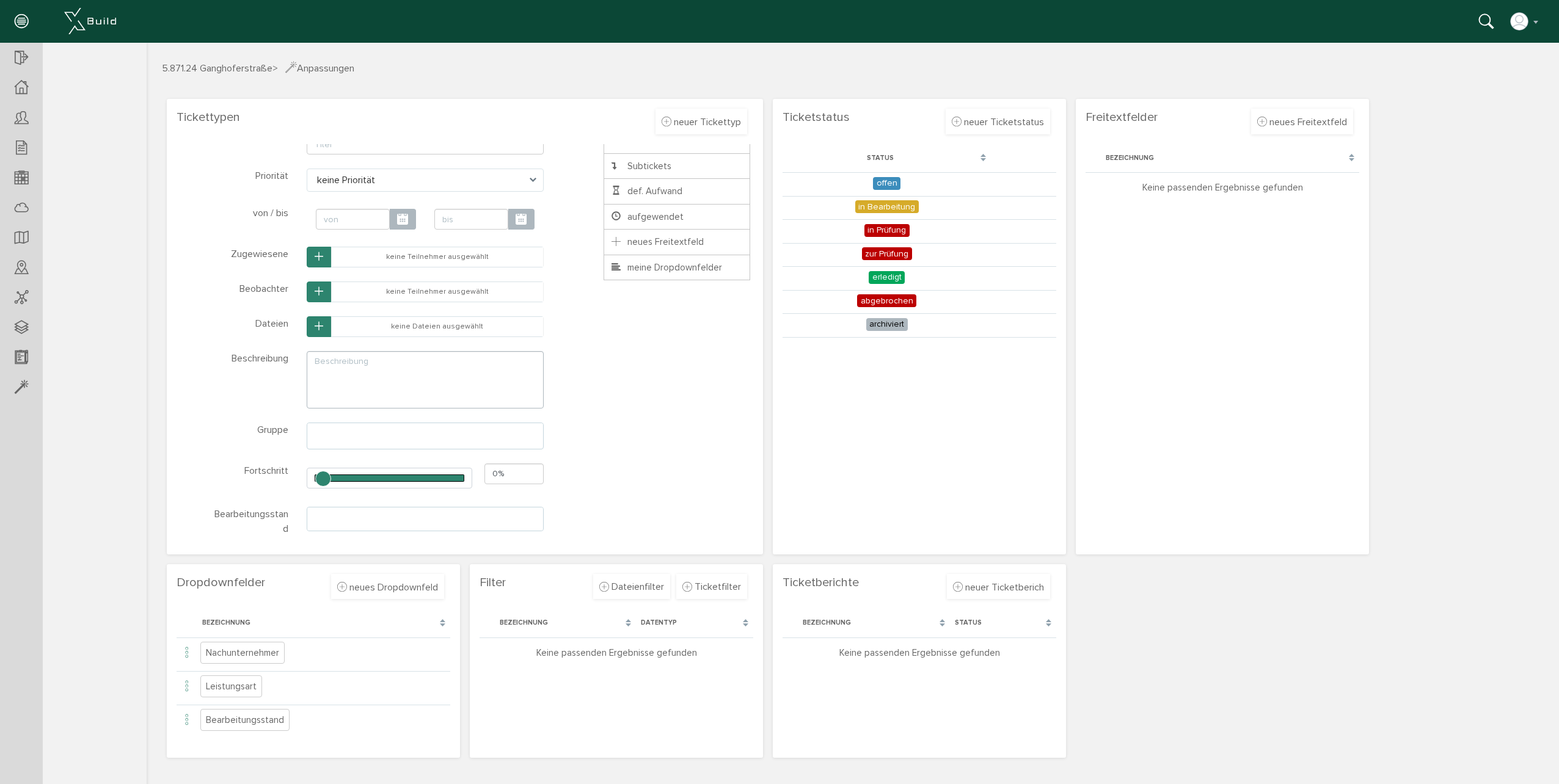
scroll to position [297, 0]
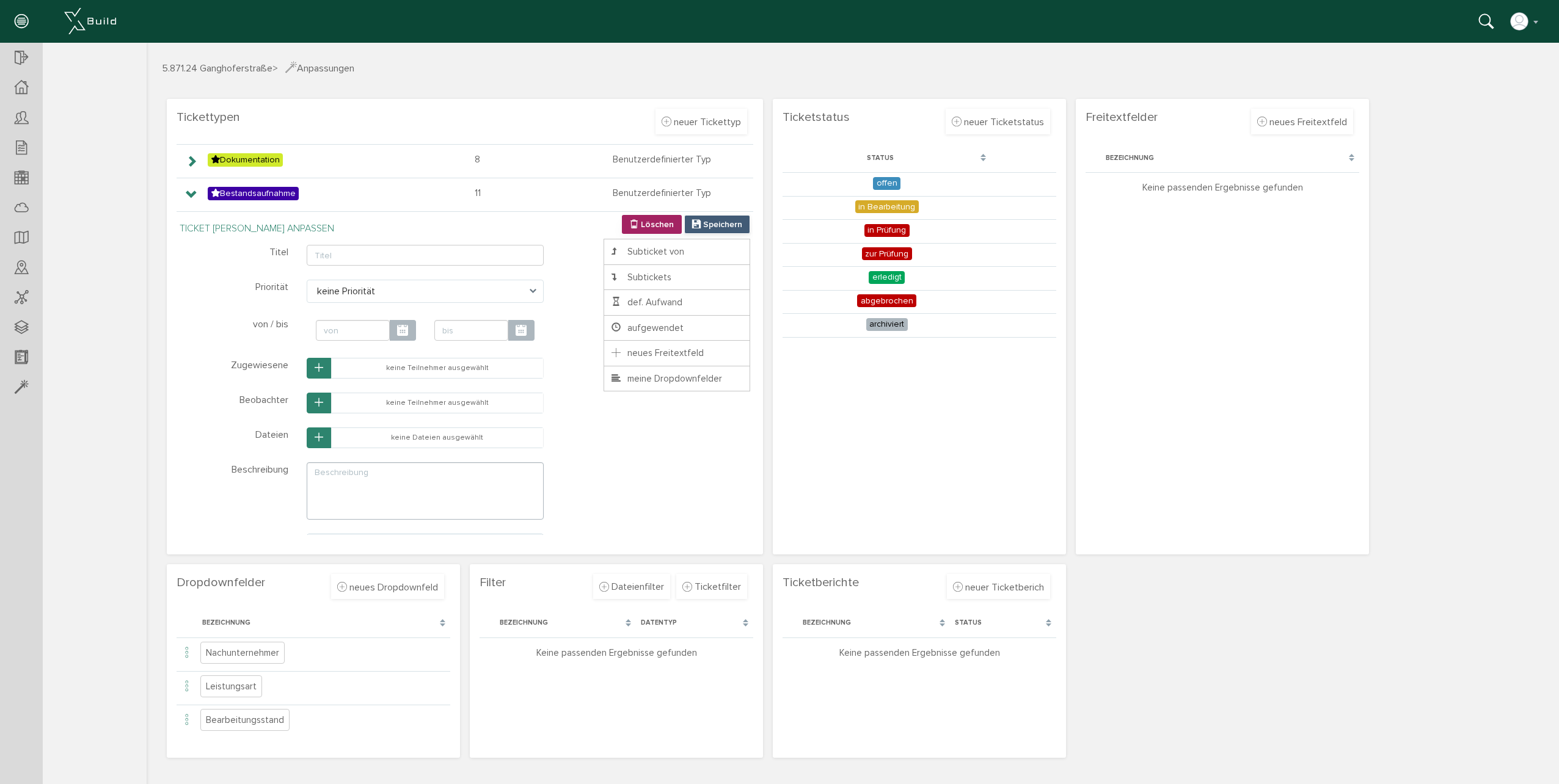
click at [703, 225] on span "Speichern" at bounding box center [722, 224] width 39 height 10
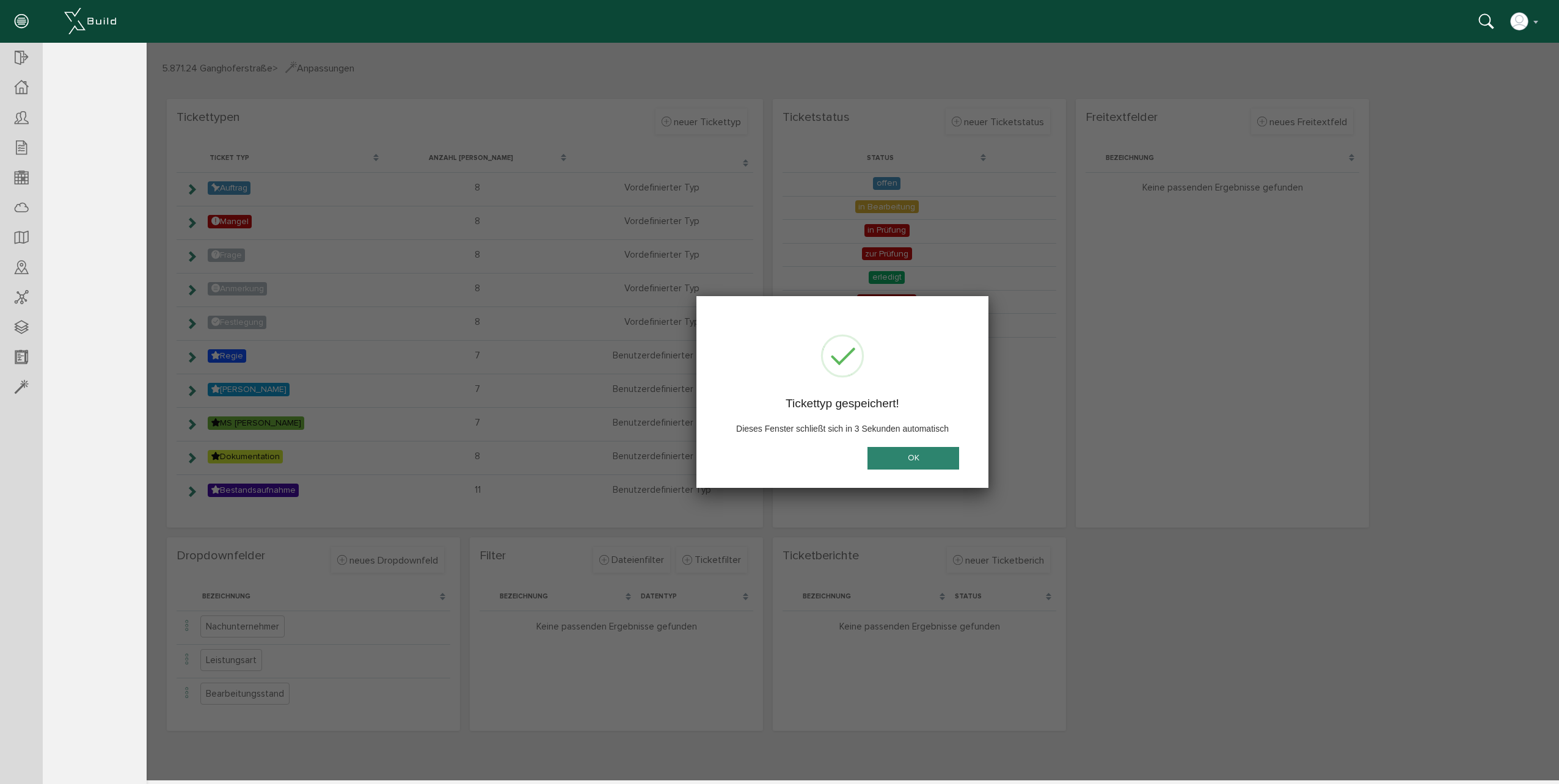
scroll to position [0, 0]
click at [892, 453] on button "OK" at bounding box center [913, 458] width 92 height 23
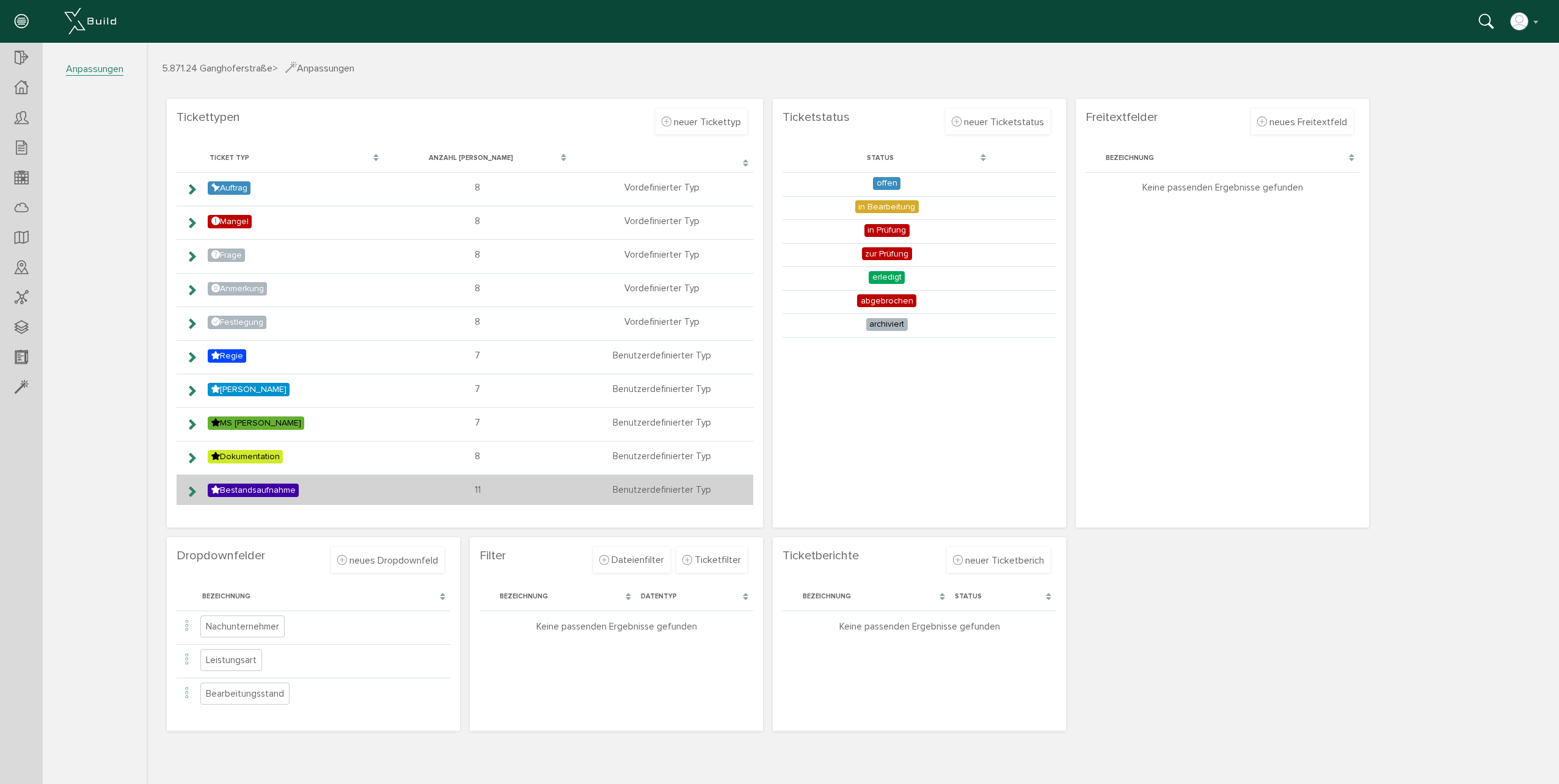
drag, startPoint x: 192, startPoint y: 484, endPoint x: 203, endPoint y: 480, distance: 11.7
click at [192, 487] on icon at bounding box center [192, 491] width 12 height 10
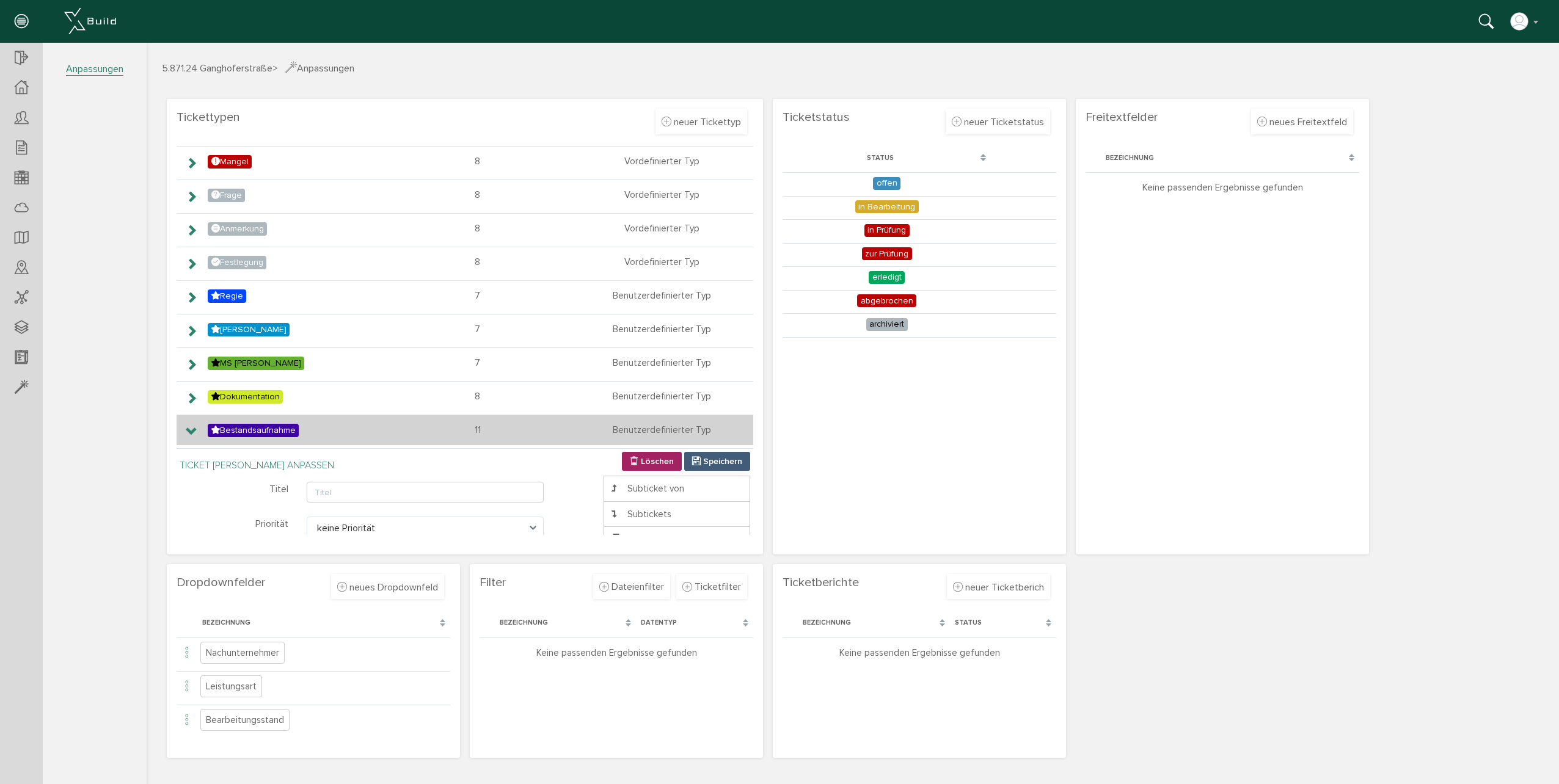
scroll to position [52, 0]
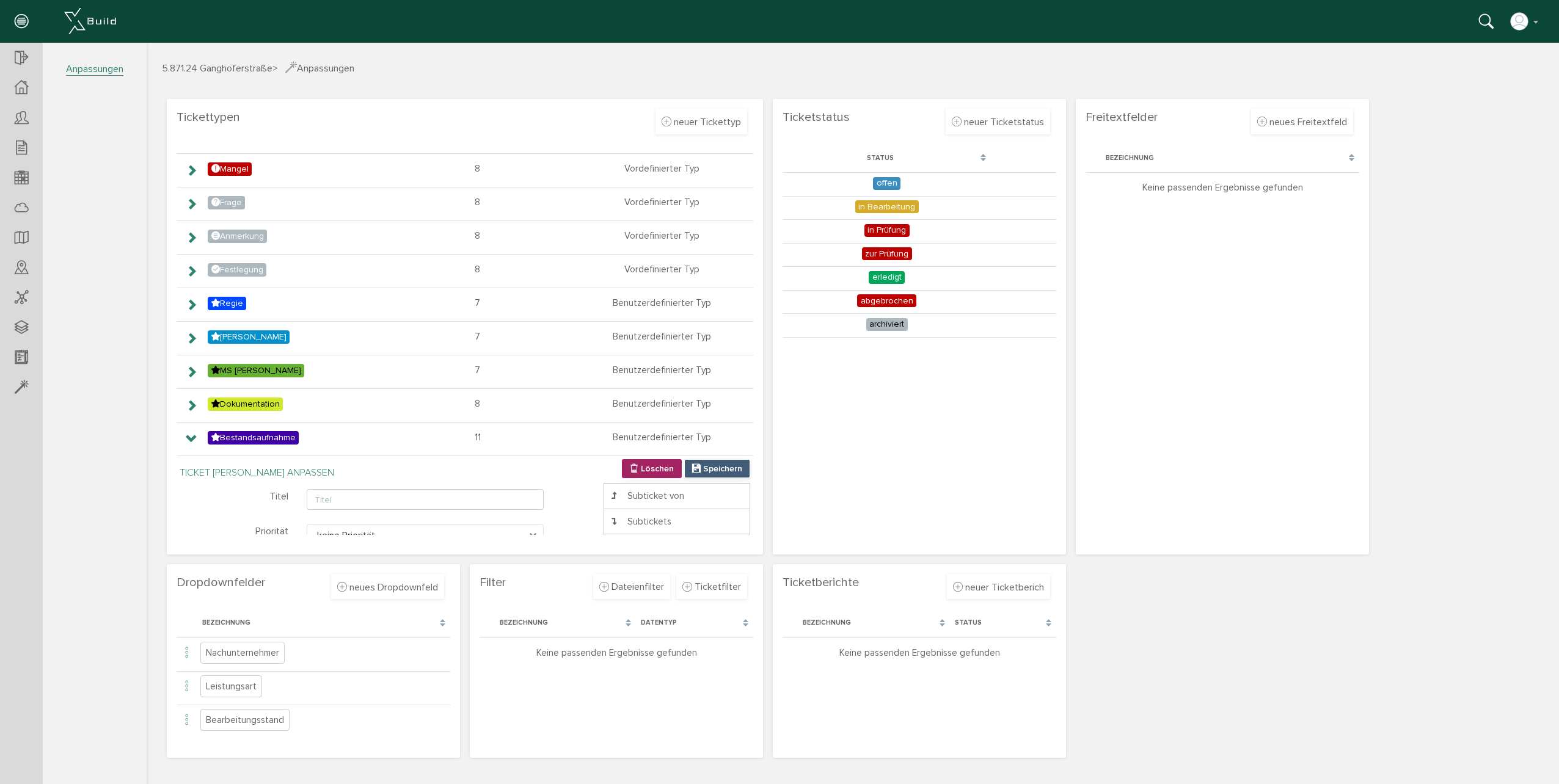
click at [703, 467] on span "Speichern" at bounding box center [722, 469] width 39 height 10
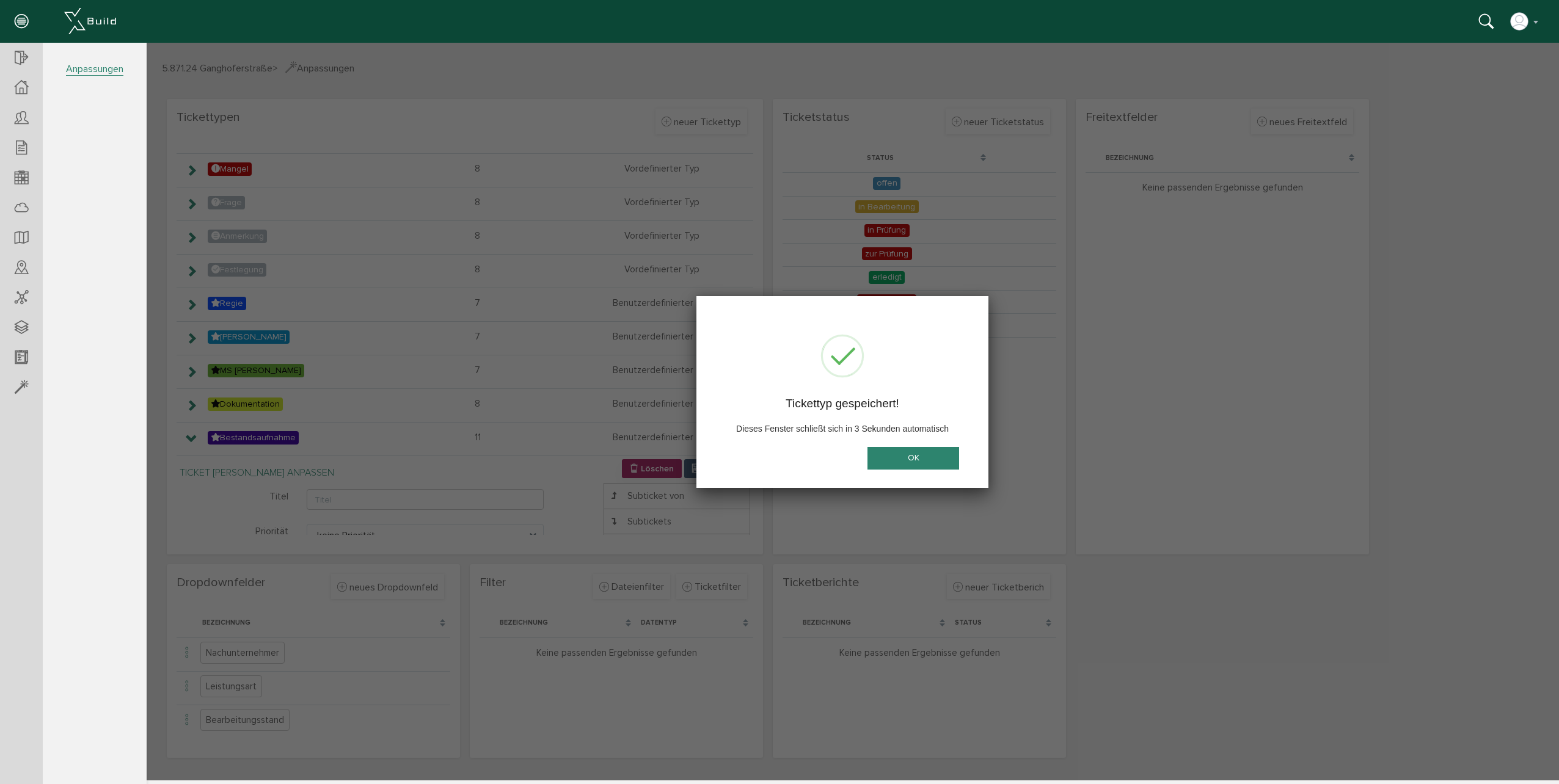
scroll to position [0, 0]
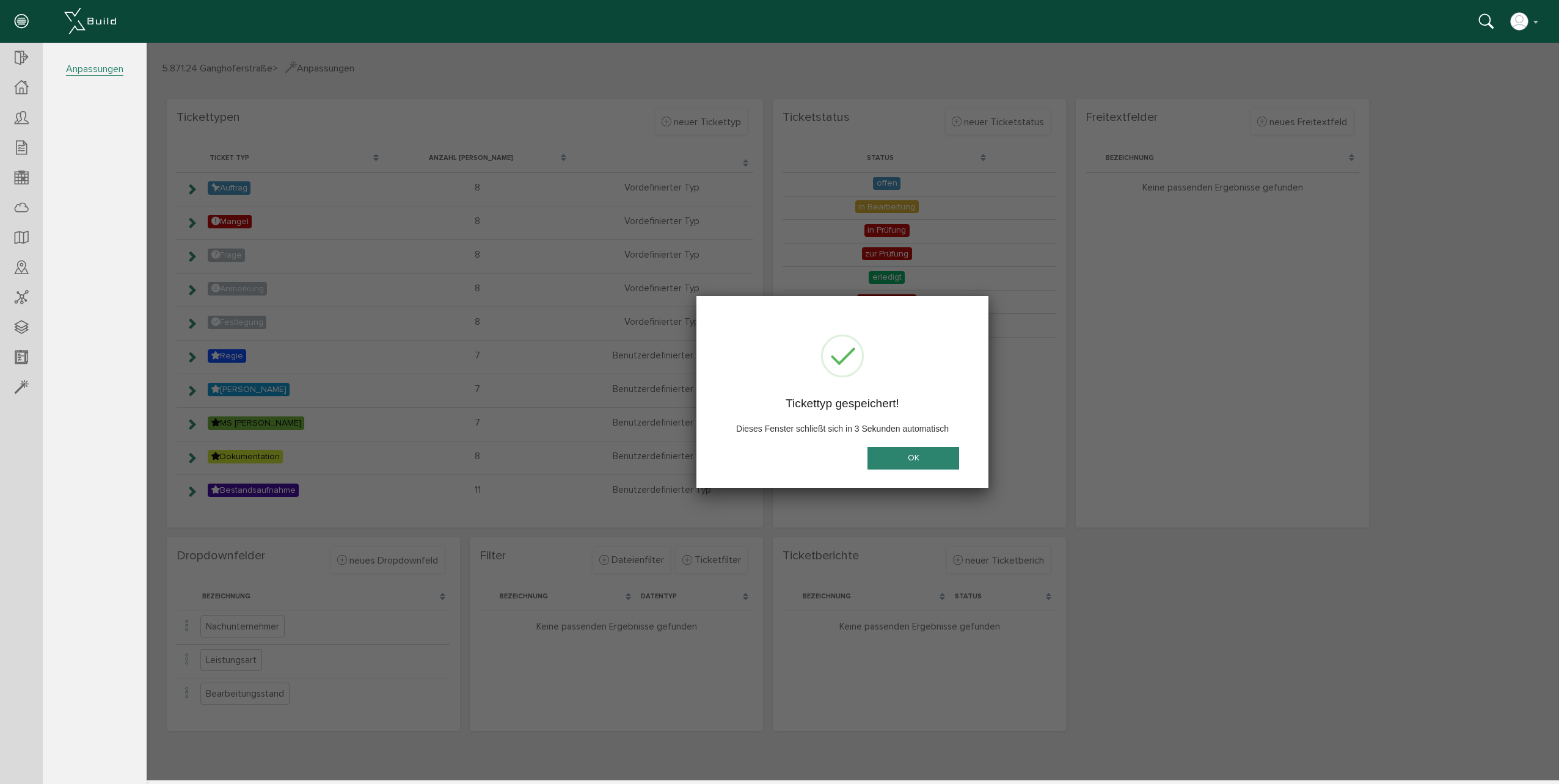
click at [944, 462] on button "OK" at bounding box center [913, 458] width 92 height 23
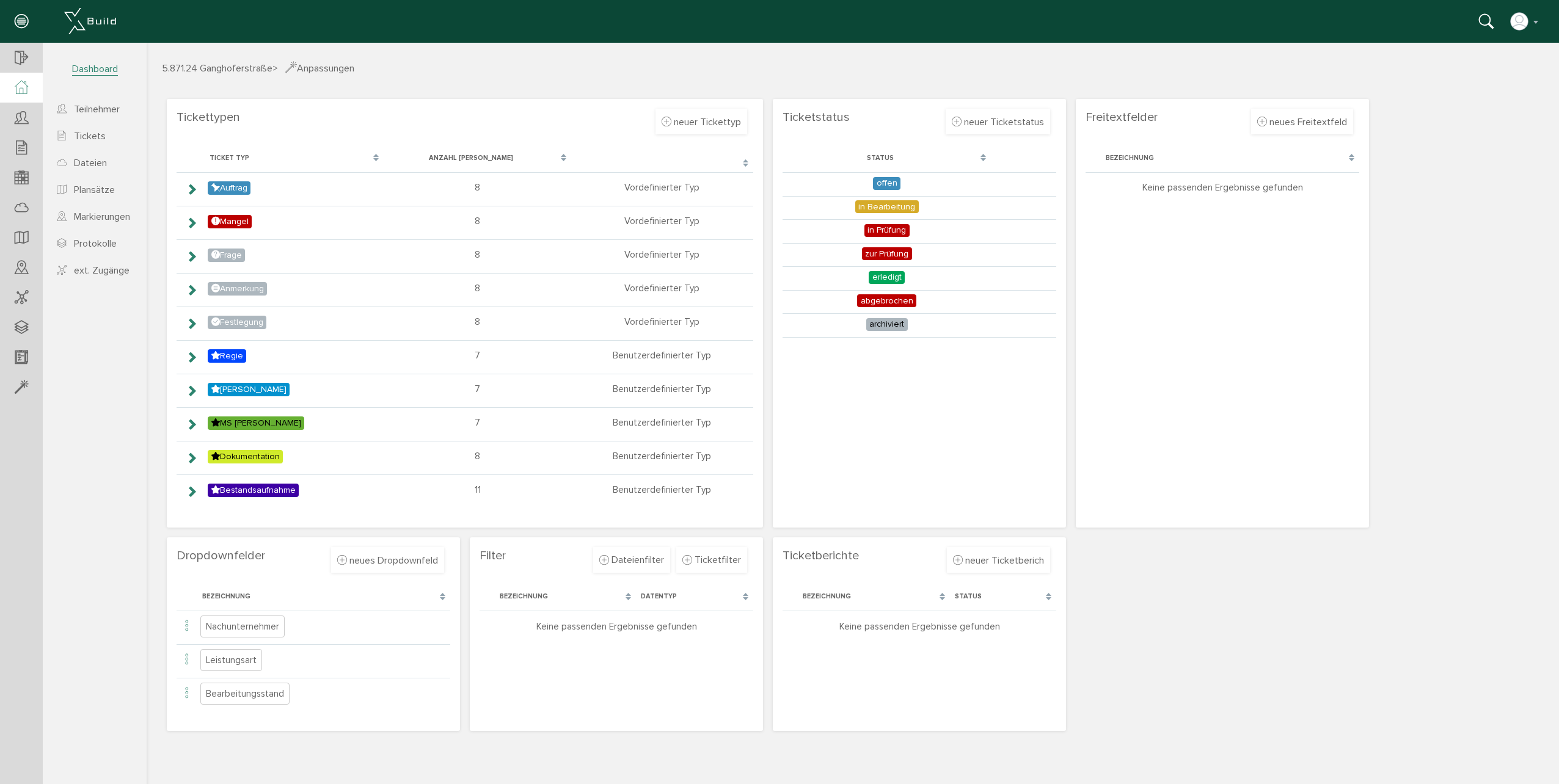
click at [30, 85] on div at bounding box center [21, 88] width 43 height 30
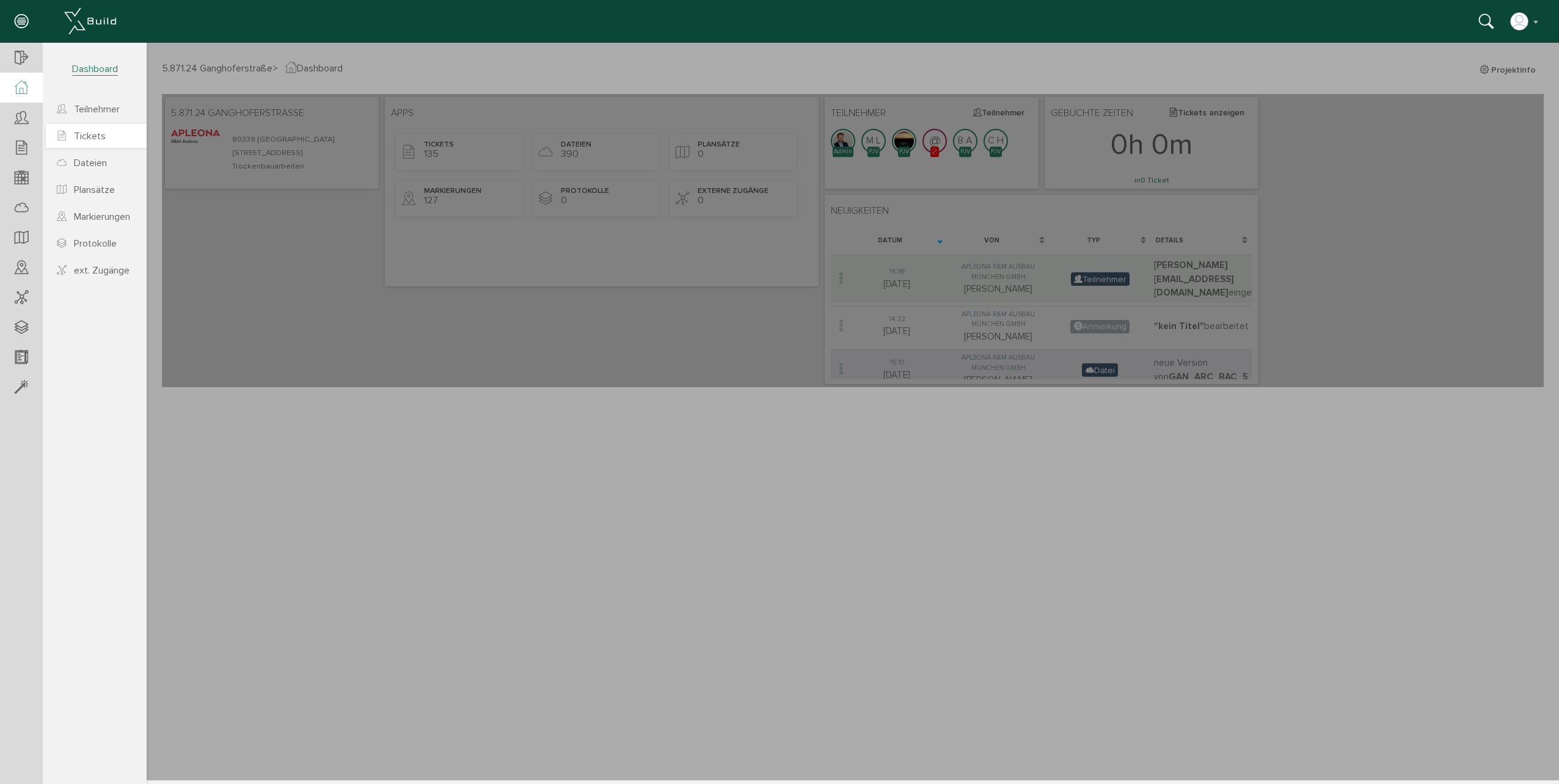
click at [86, 135] on span "Tickets" at bounding box center [90, 136] width 32 height 12
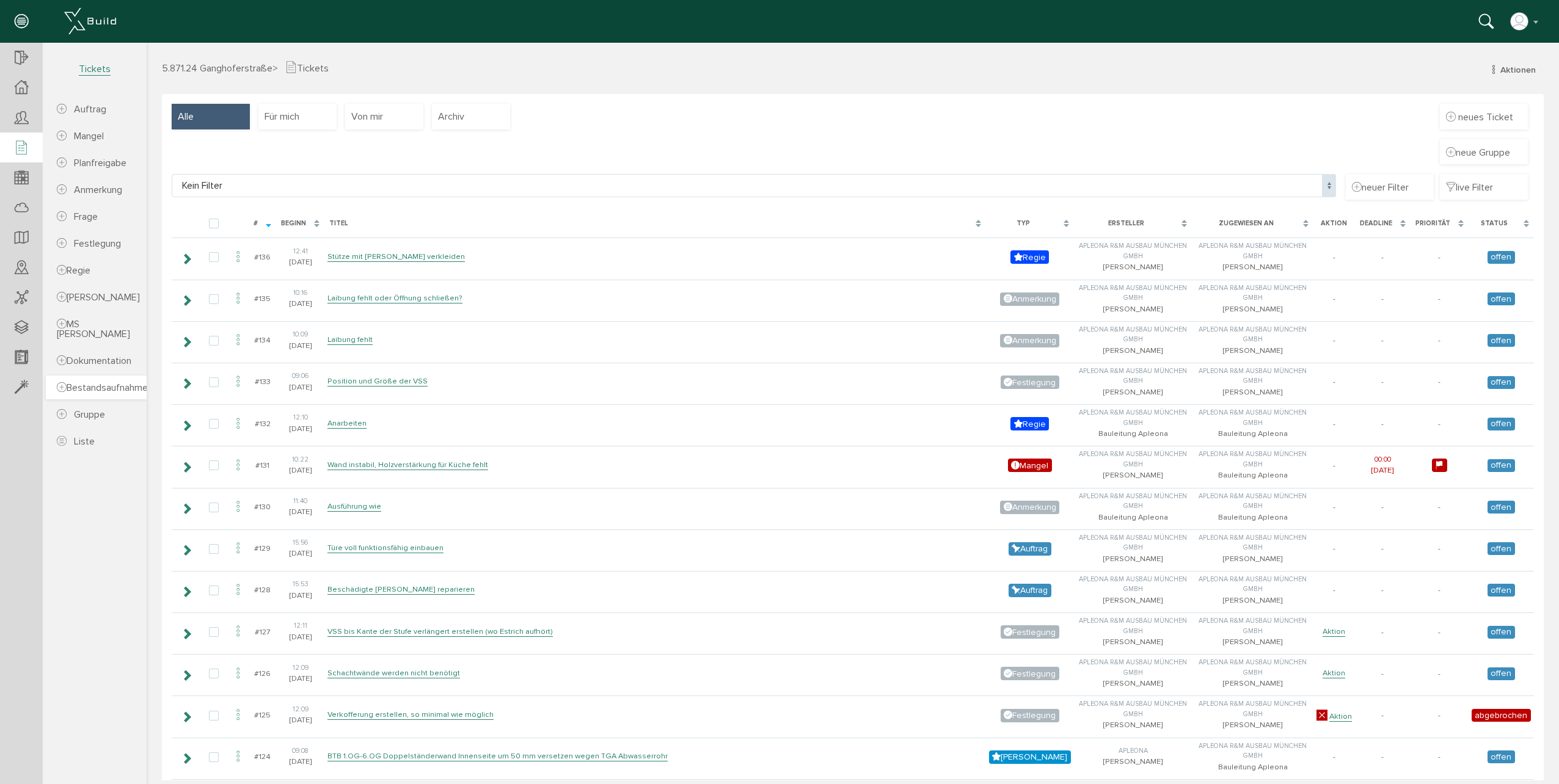
click at [104, 394] on span "Bestandsaufnahme" at bounding box center [102, 387] width 91 height 12
select select
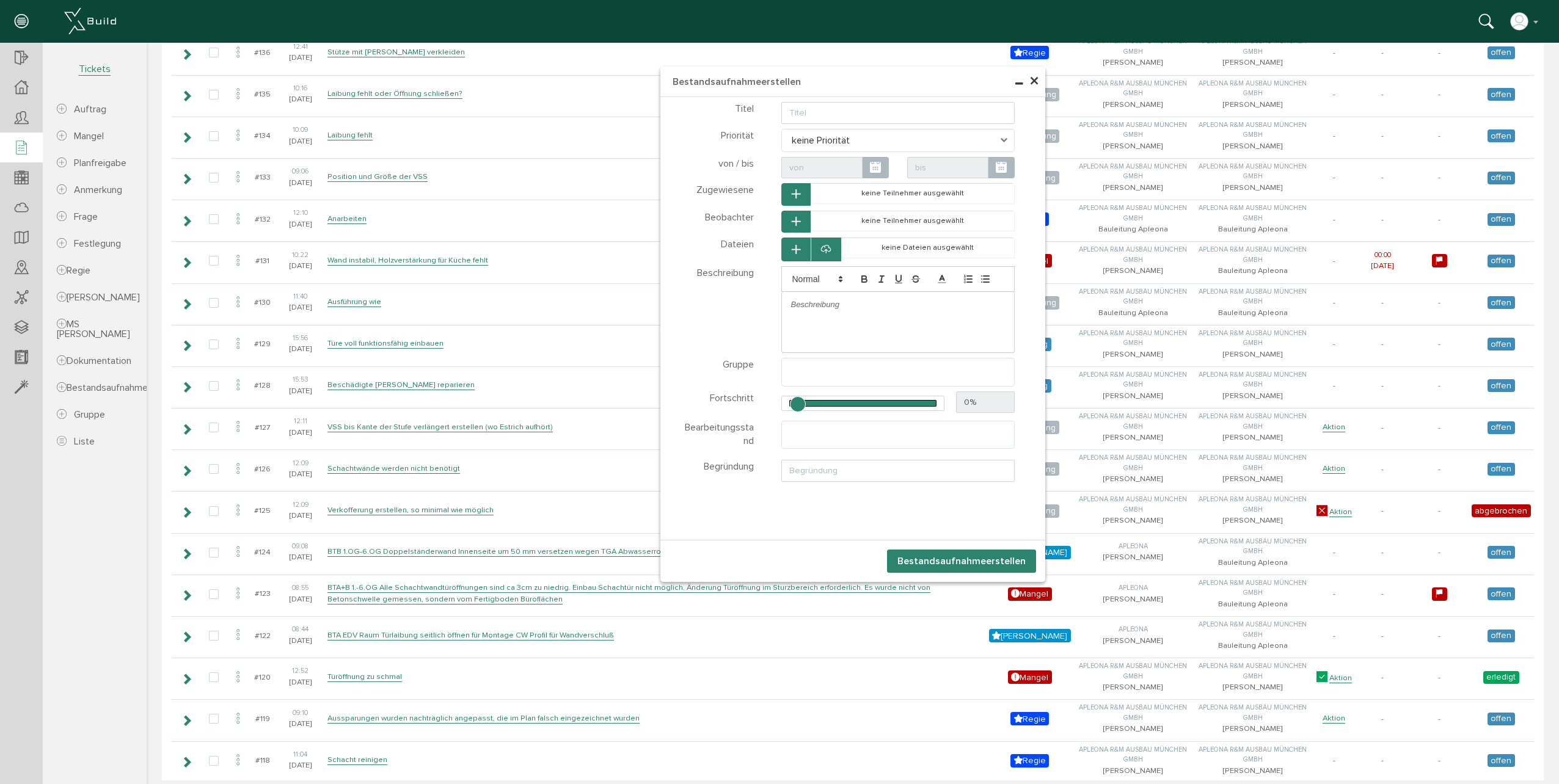
scroll to position [182, 0]
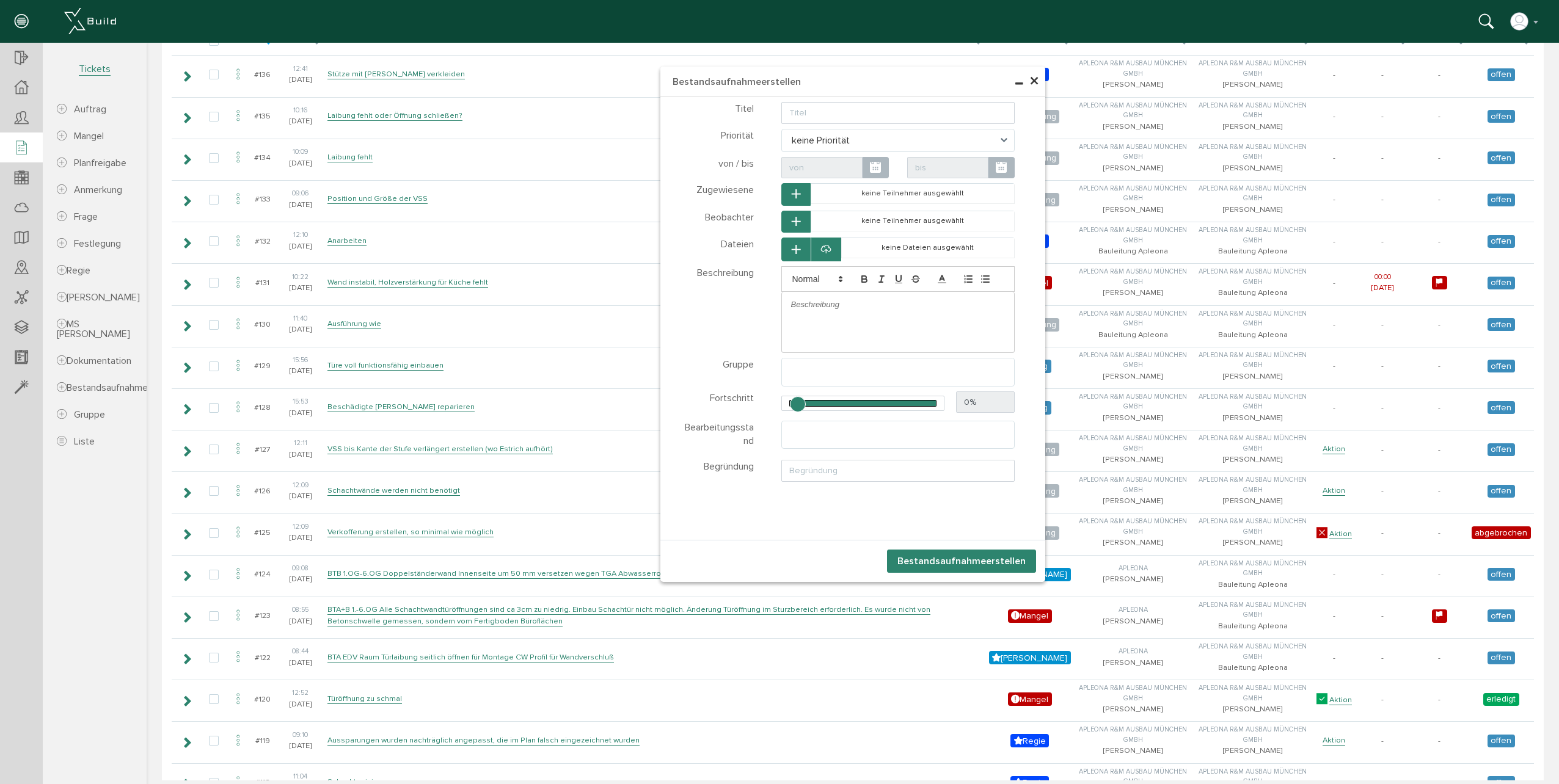
click at [908, 442] on ul at bounding box center [898, 433] width 233 height 23
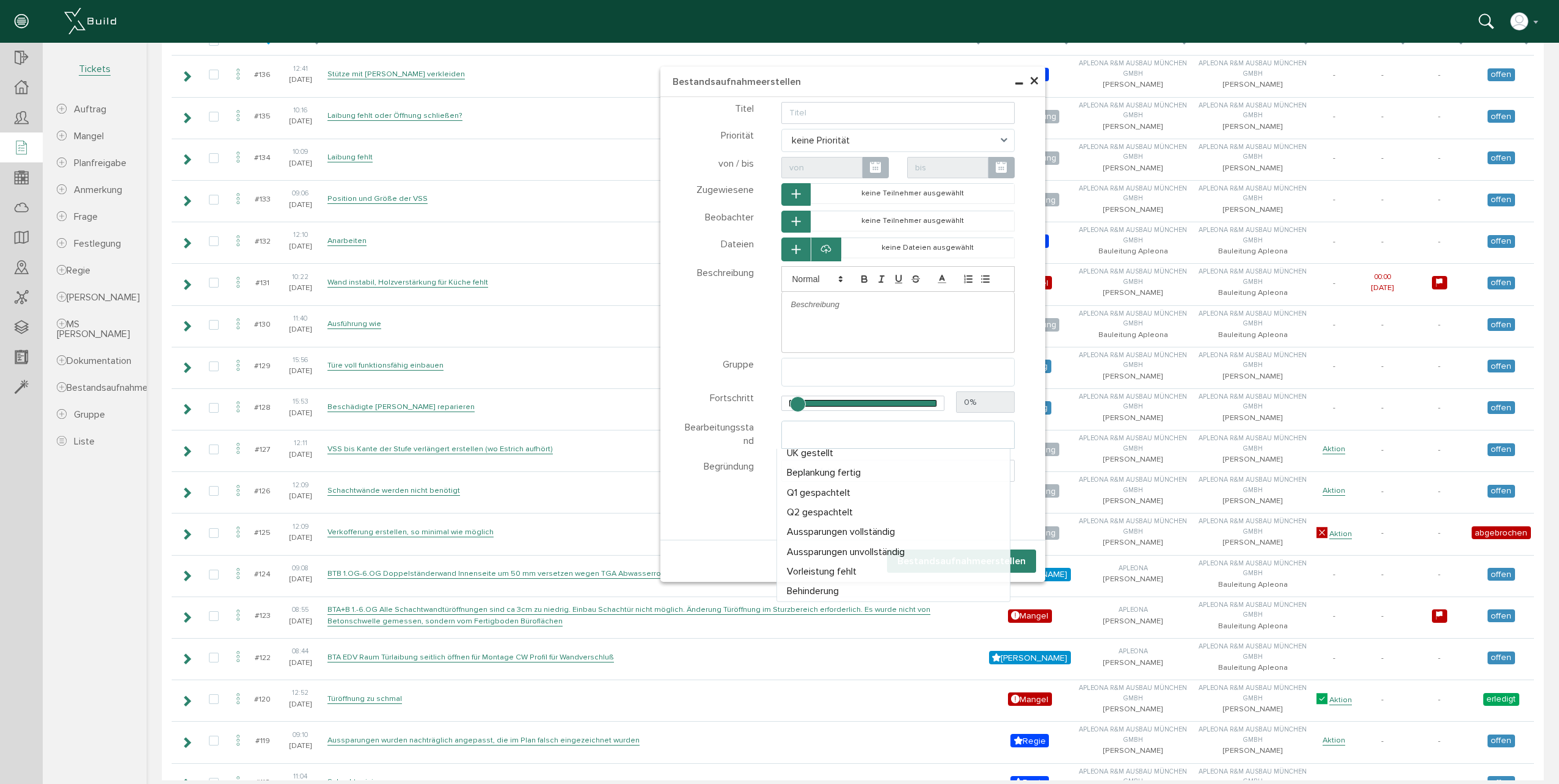
scroll to position [0, 0]
select select "0"
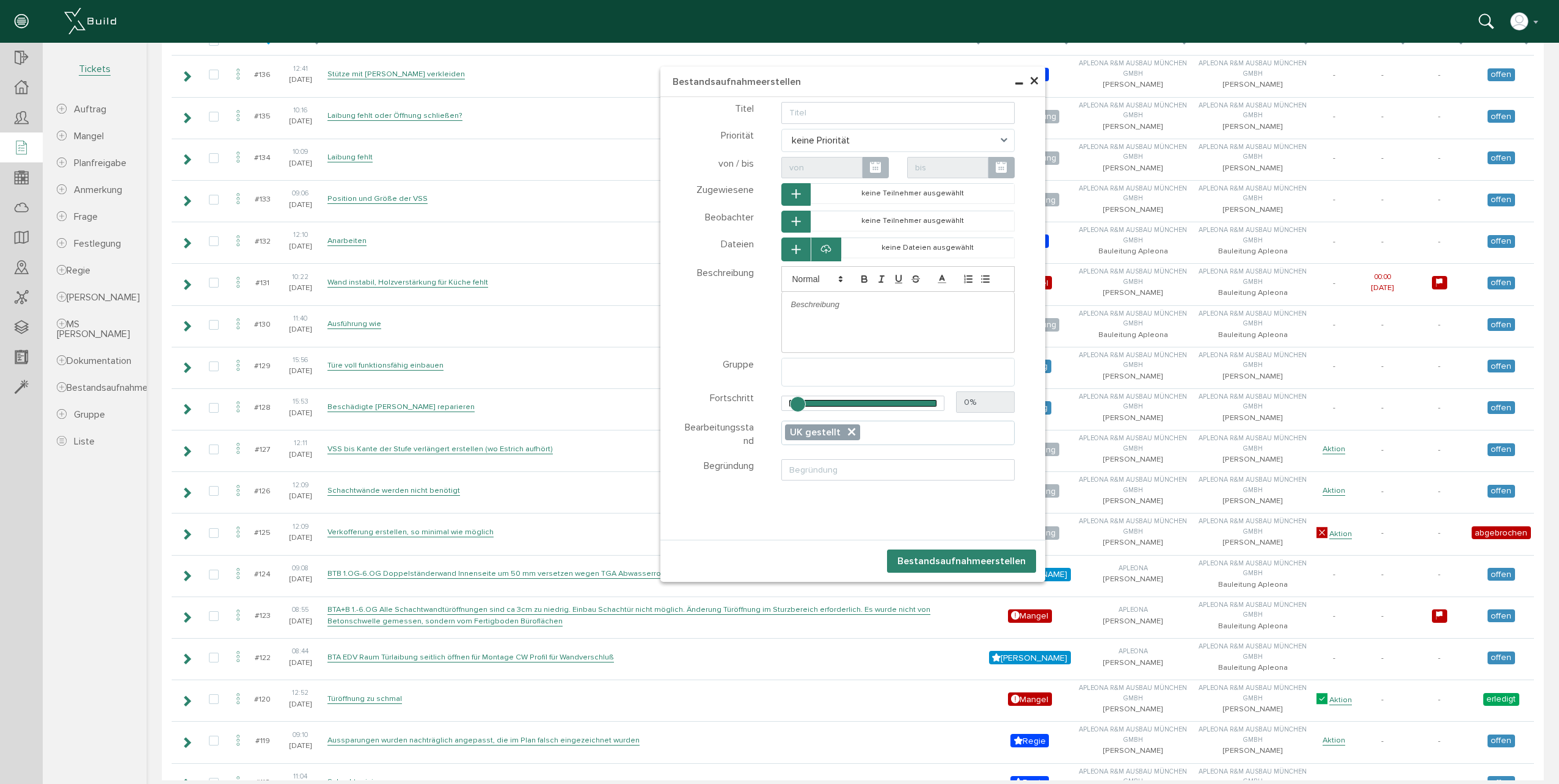
click at [885, 438] on ul "× UK gestellt" at bounding box center [898, 433] width 233 height 23
click at [1029, 83] on span "×" at bounding box center [1034, 81] width 10 height 24
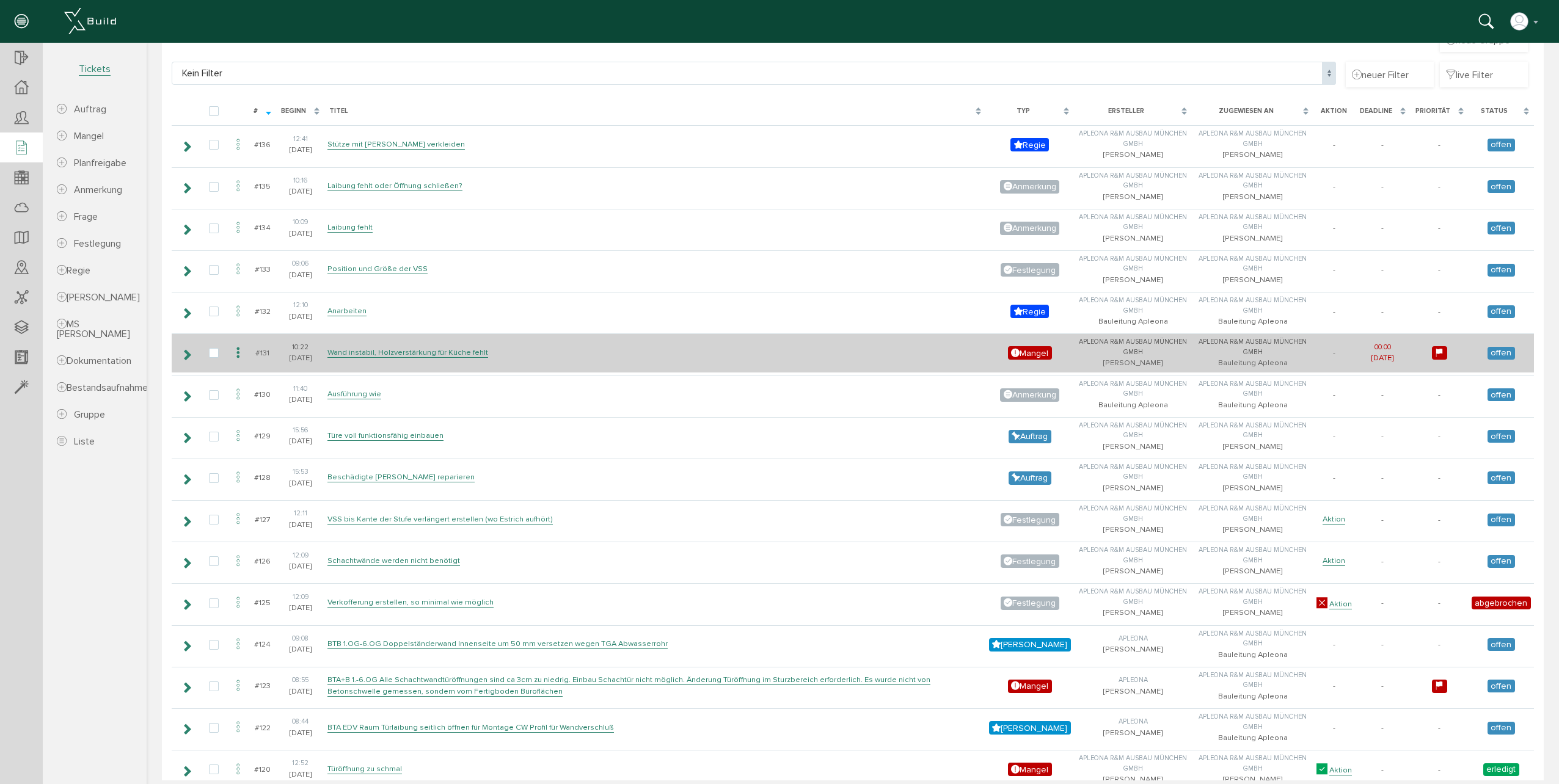
scroll to position [122, 0]
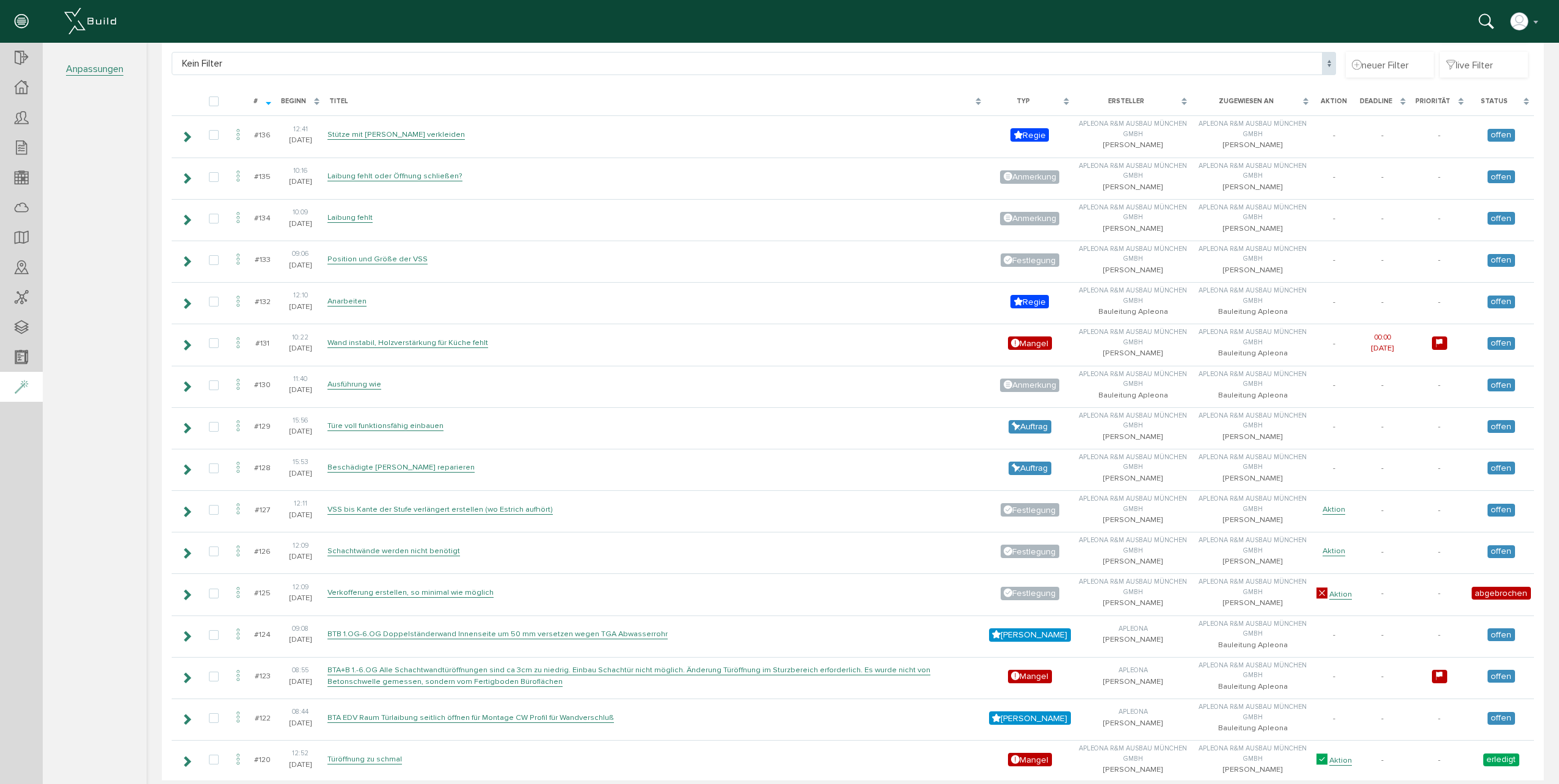
click at [15, 387] on icon at bounding box center [21, 387] width 14 height 17
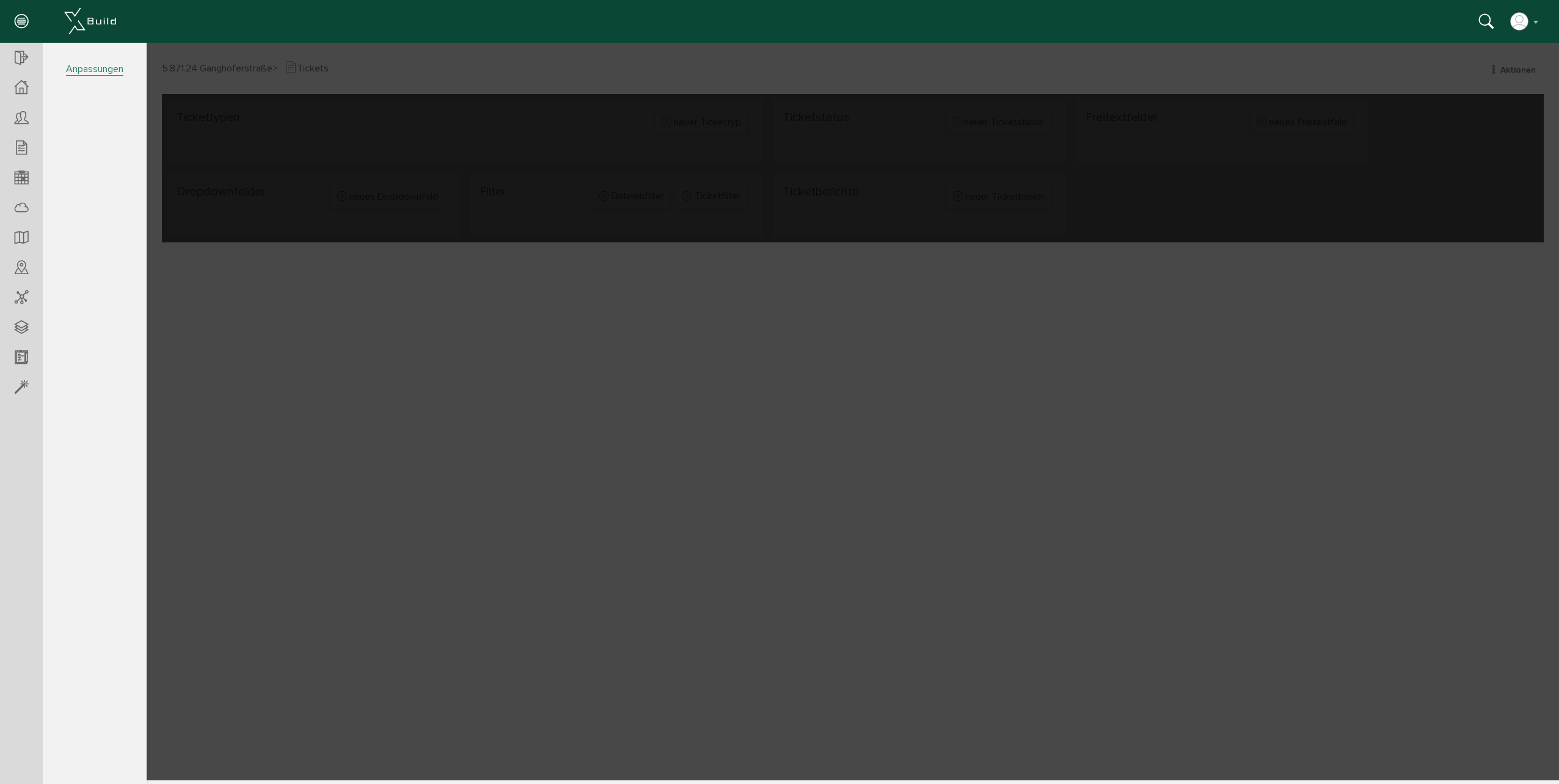
click at [81, 58] on span "Anpassungen" at bounding box center [94, 63] width 104 height 41
click at [99, 73] on span "Anpassungen" at bounding box center [94, 70] width 57 height 13
click at [312, 281] on div at bounding box center [853, 411] width 1413 height 738
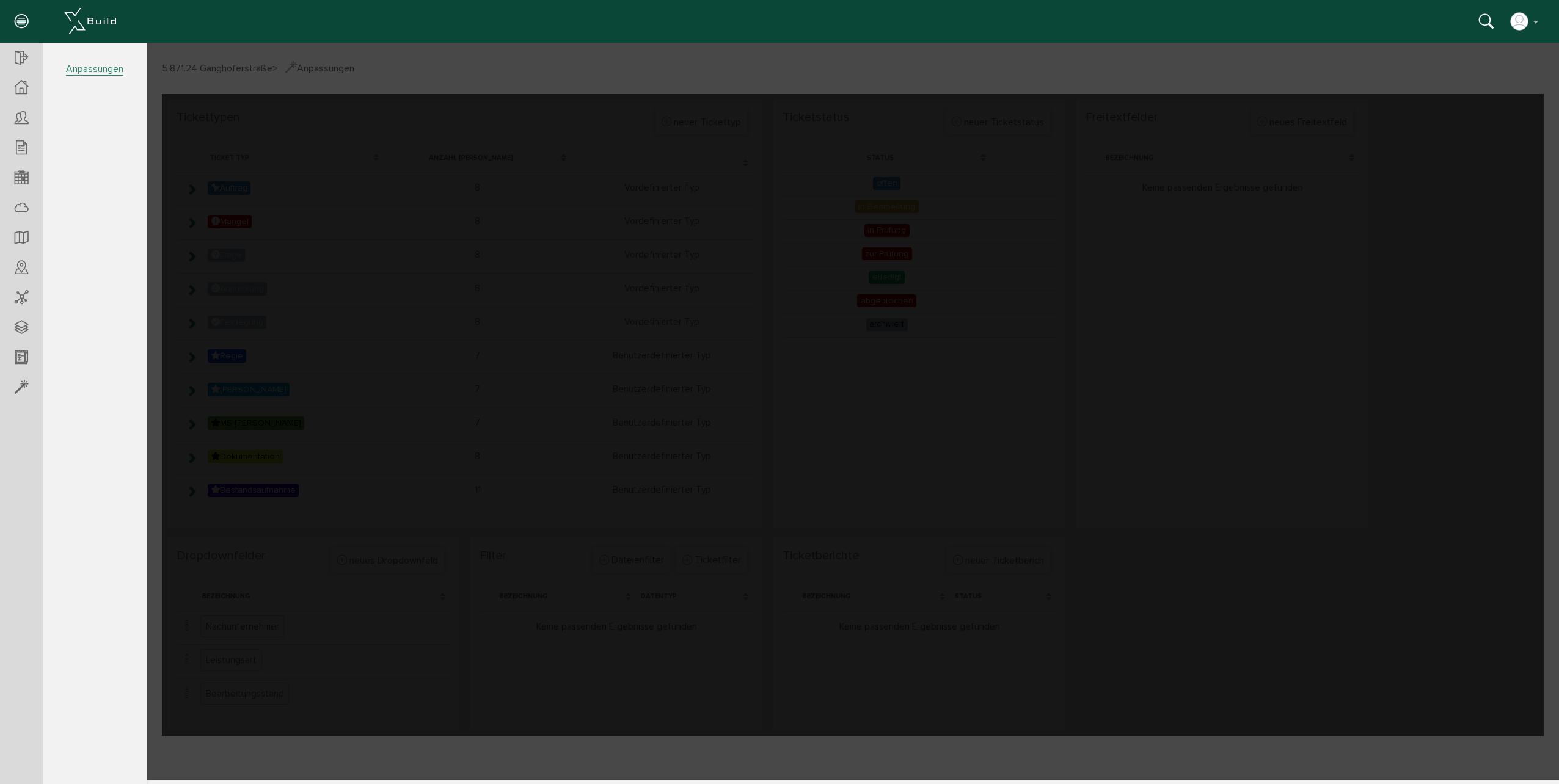
click at [117, 74] on span "Anpassungen" at bounding box center [94, 70] width 57 height 13
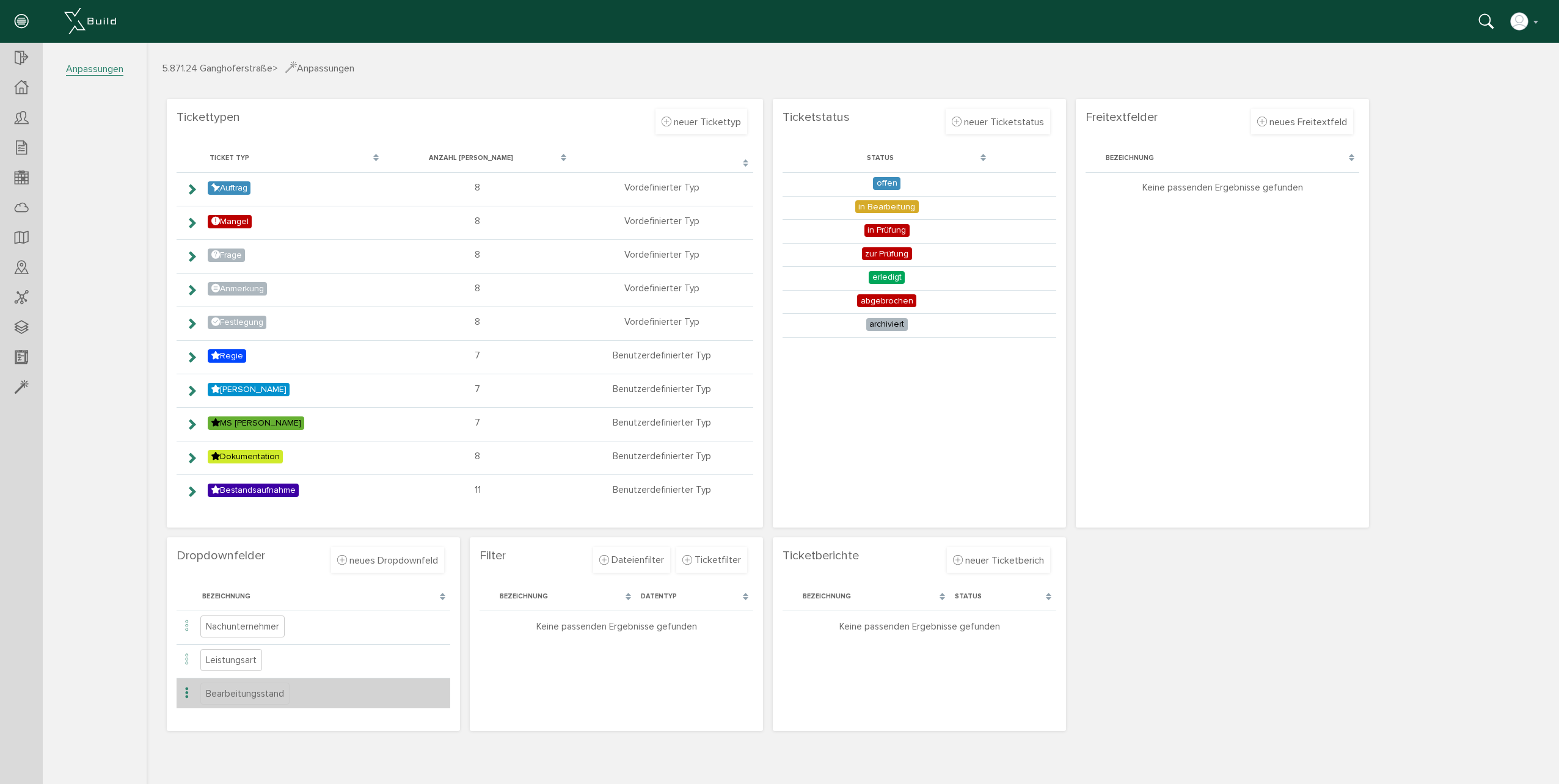
click at [320, 687] on td "Bearbeitungsstand" at bounding box center [324, 692] width 253 height 30
click at [200, 705] on li "bearbeiten" at bounding box center [244, 709] width 110 height 19
type input "Bearbeitungsstand"
radio input "true"
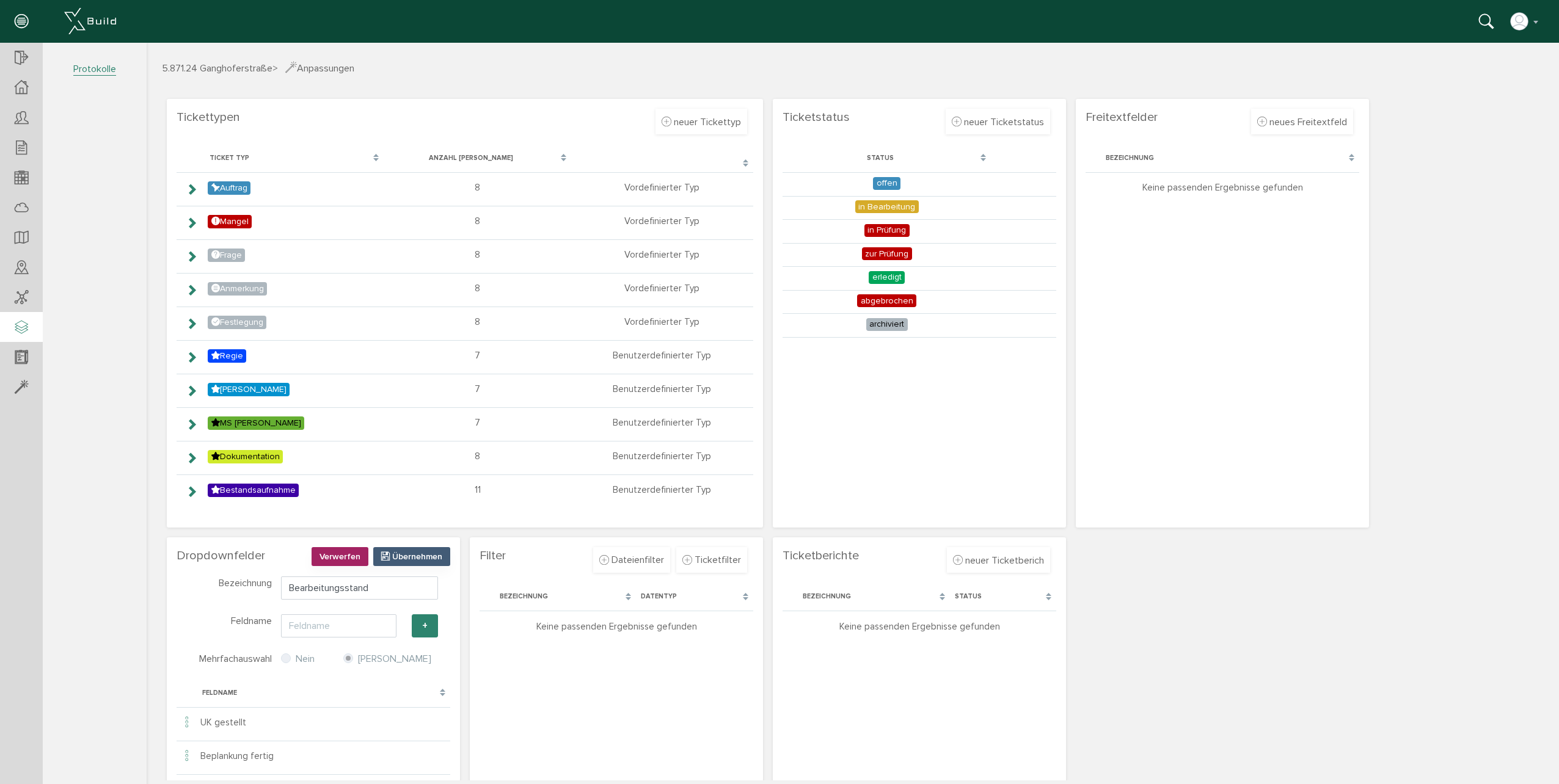
click at [27, 327] on icon at bounding box center [21, 328] width 14 height 17
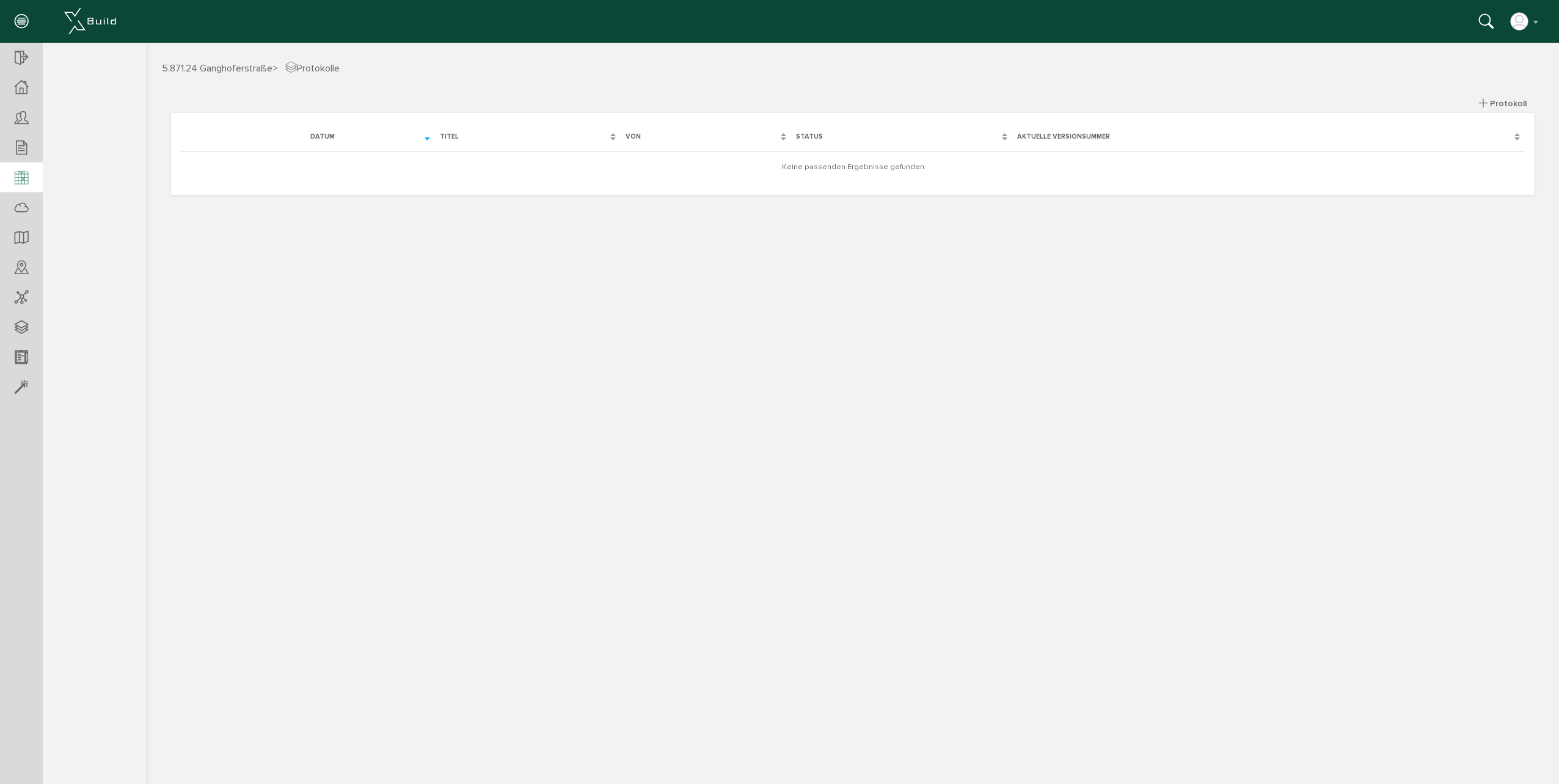
click at [6, 176] on div at bounding box center [21, 178] width 43 height 31
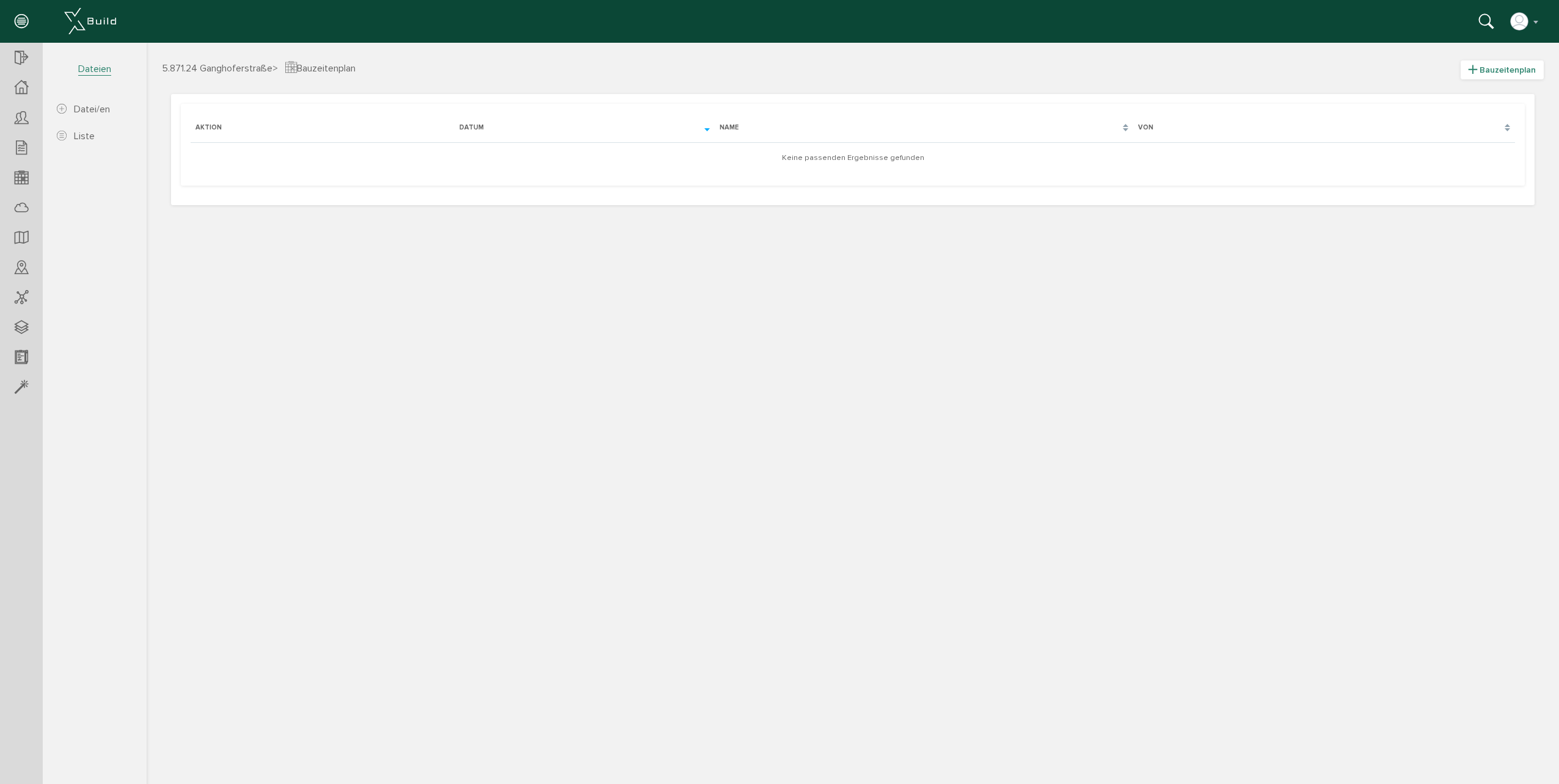
click at [1520, 70] on span "Bauzeitenplan" at bounding box center [1507, 70] width 56 height 10
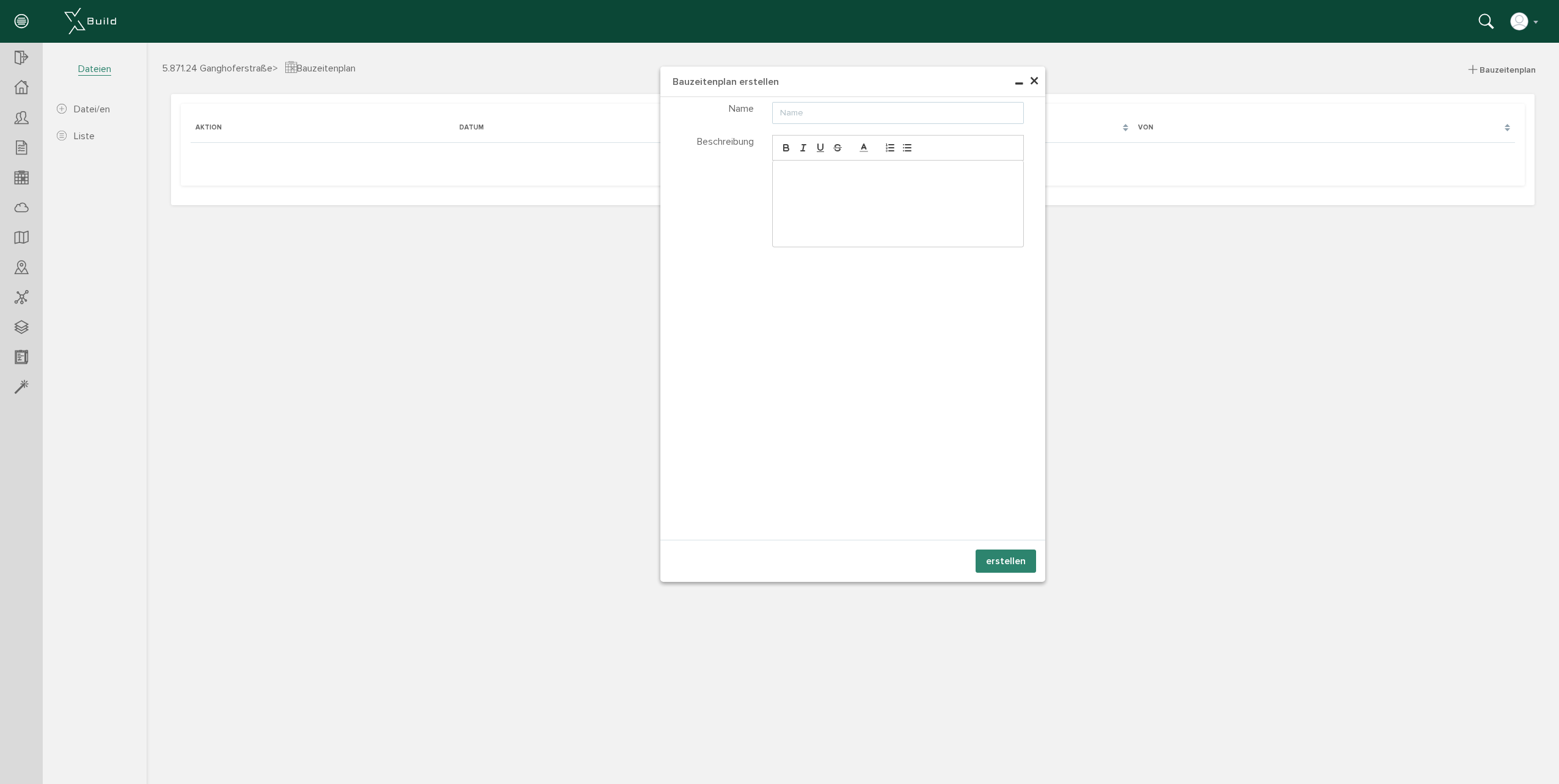
click at [822, 113] on input "text" at bounding box center [898, 113] width 252 height 22
type input "Leistungsstand"
click at [998, 558] on button "erstellen" at bounding box center [1006, 561] width 61 height 23
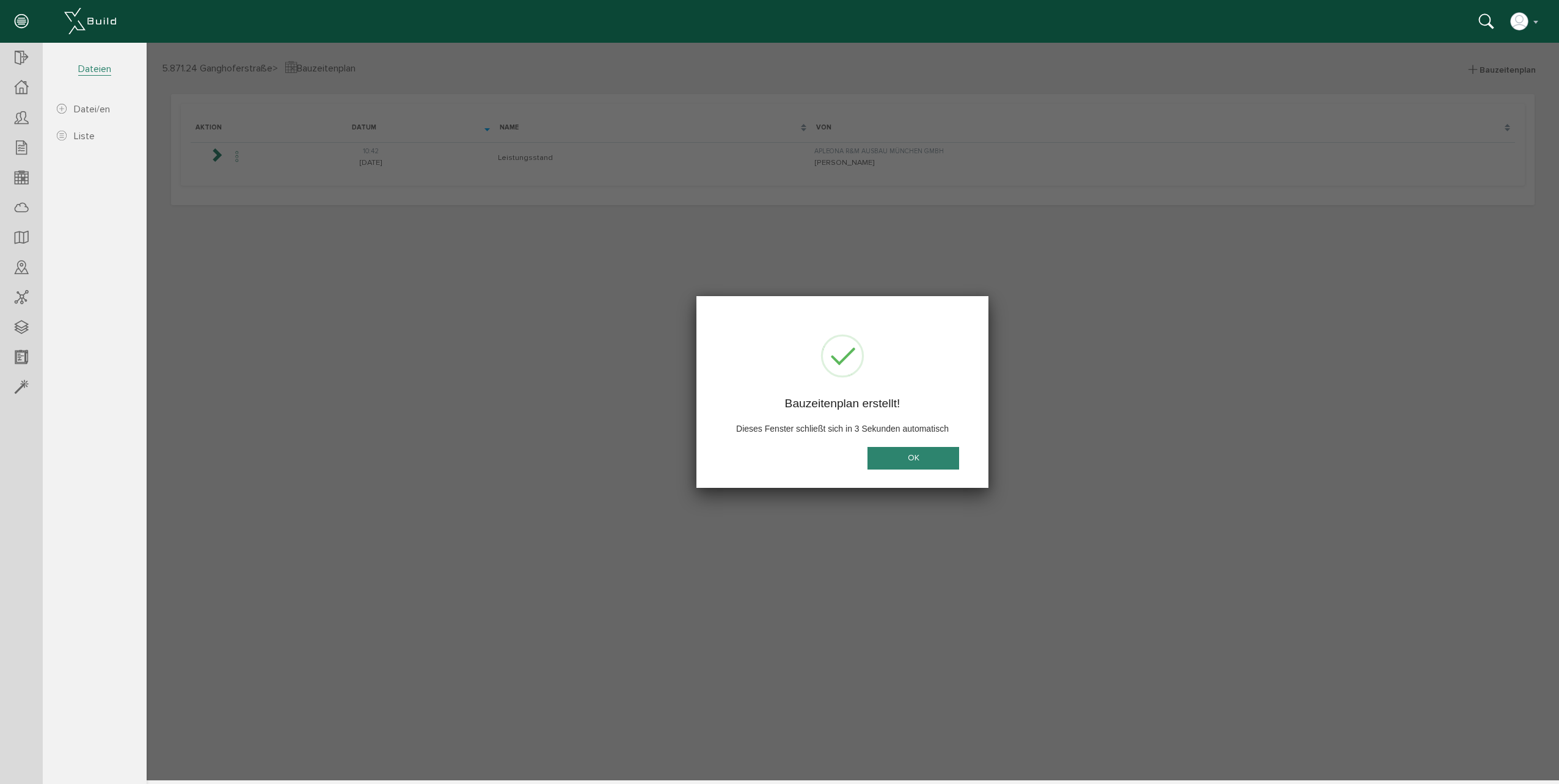
click at [902, 465] on button "OK" at bounding box center [913, 458] width 92 height 23
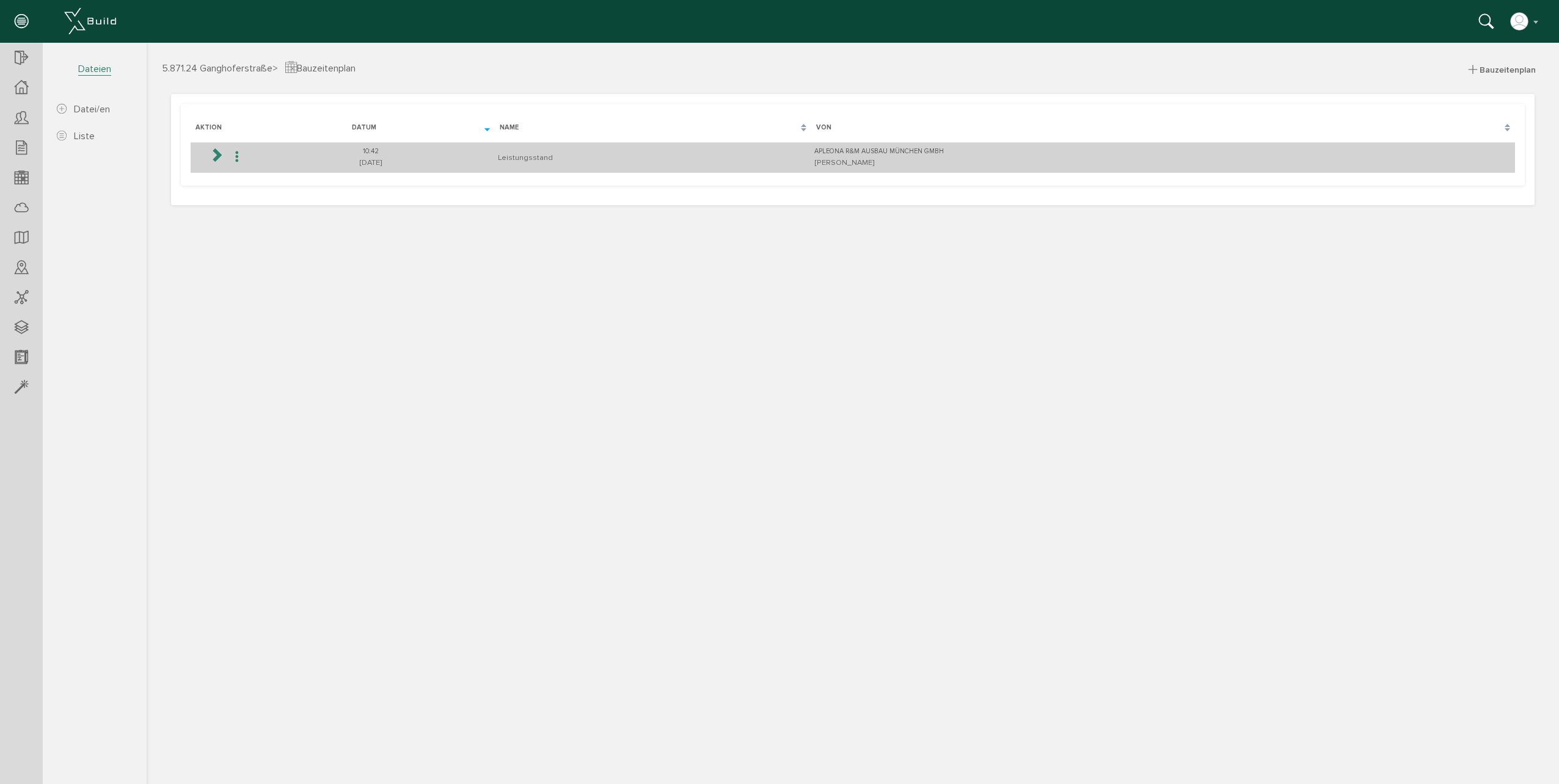
click at [215, 154] on icon at bounding box center [216, 154] width 15 height 15
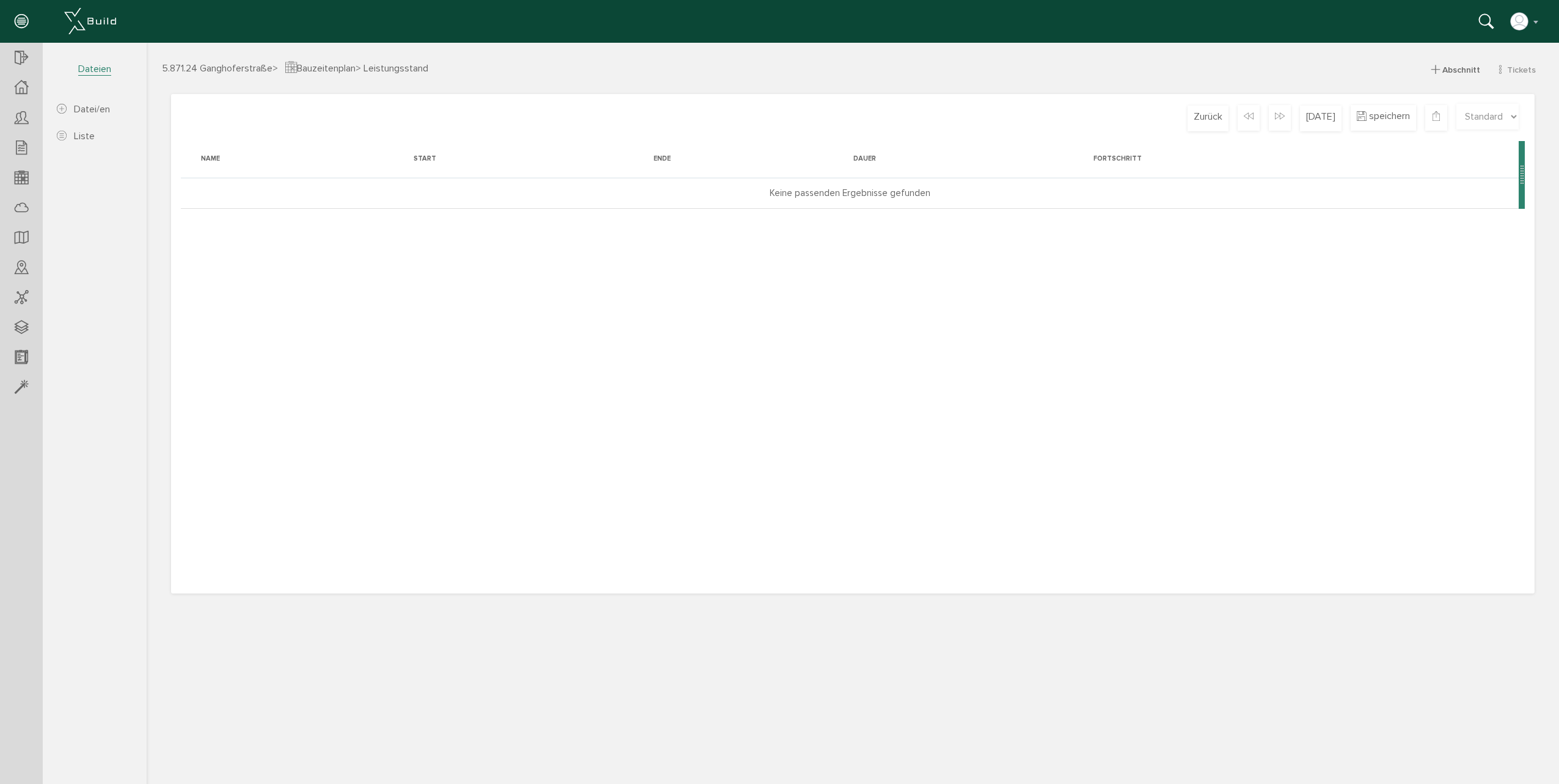
click at [1103, 187] on td "Keine passenden Ergebnisse gefunden" at bounding box center [849, 193] width 1338 height 30
click at [348, 64] on span "Bauzeitenplan > Leistungsstand" at bounding box center [357, 68] width 143 height 12
click at [1453, 67] on span "Abschnitt" at bounding box center [1461, 70] width 38 height 10
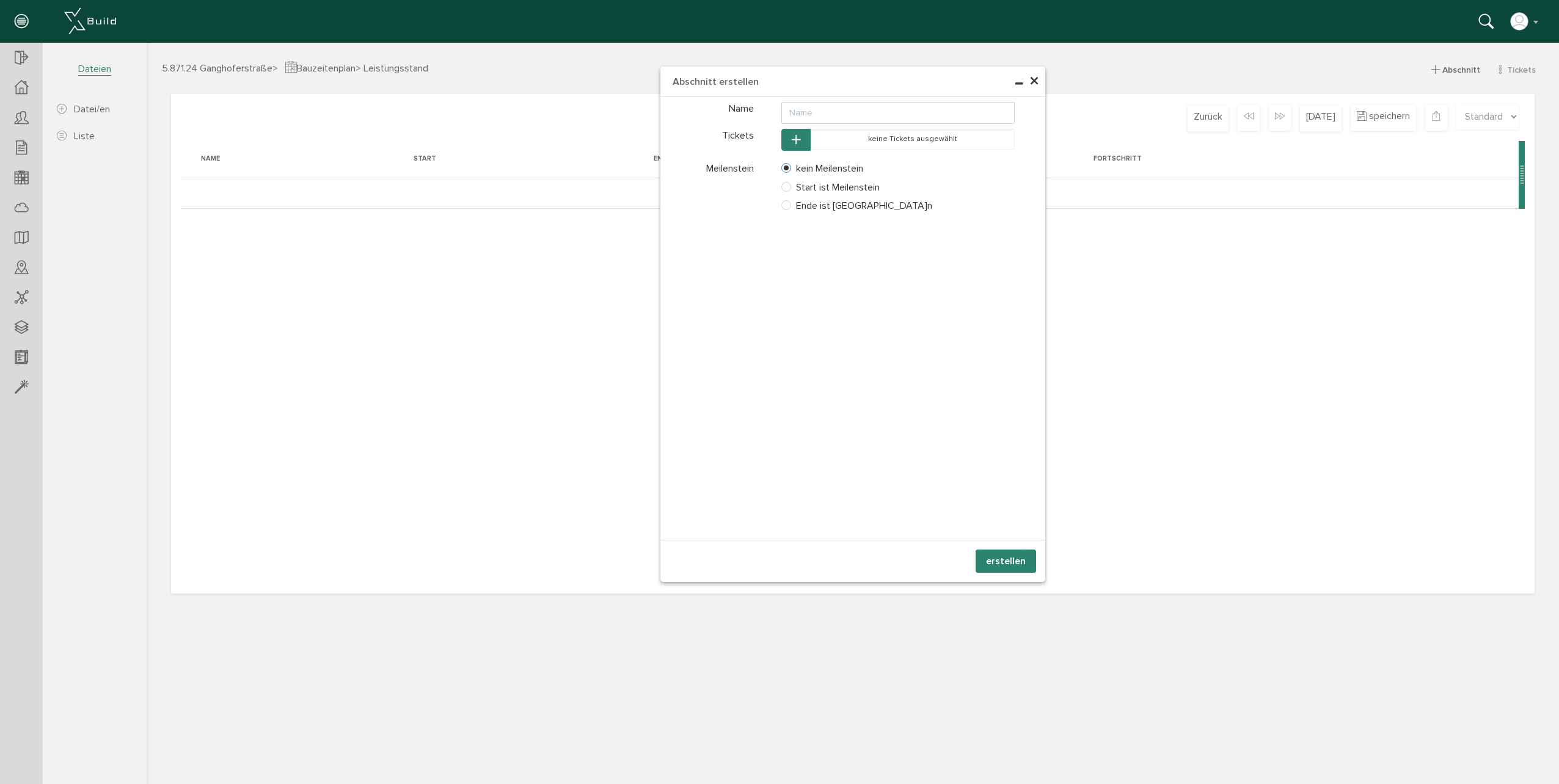
click at [805, 136] on button "button" at bounding box center [795, 140] width 29 height 23
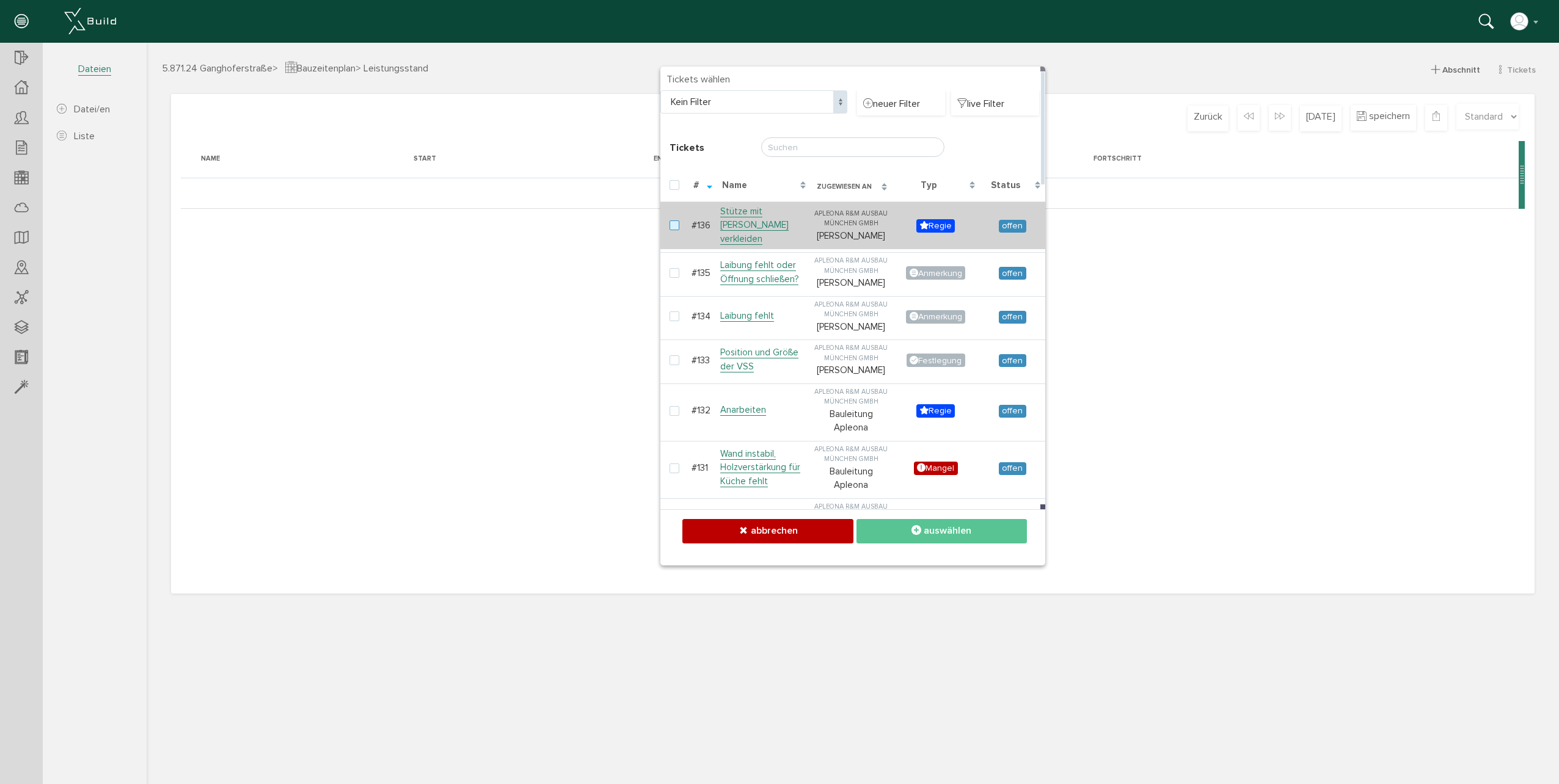
click at [667, 222] on td at bounding box center [675, 226] width 28 height 48
click at [674, 220] on label at bounding box center [677, 226] width 15 height 11
click at [674, 220] on input "checkbox" at bounding box center [673, 224] width 8 height 8
checkbox input "true"
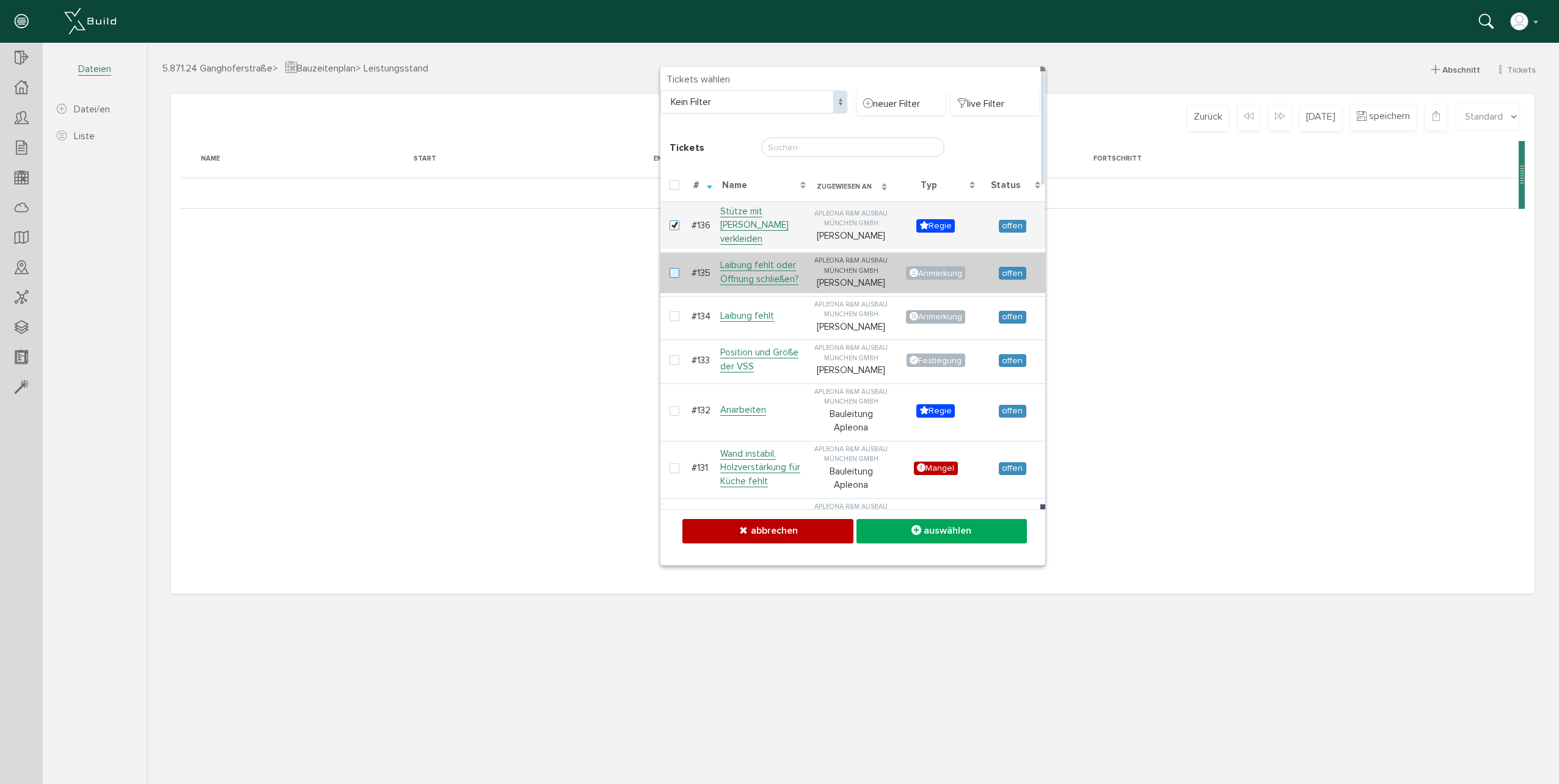
click at [679, 268] on label at bounding box center [677, 273] width 15 height 11
click at [677, 268] on input "checkbox" at bounding box center [673, 272] width 8 height 8
checkbox input "true"
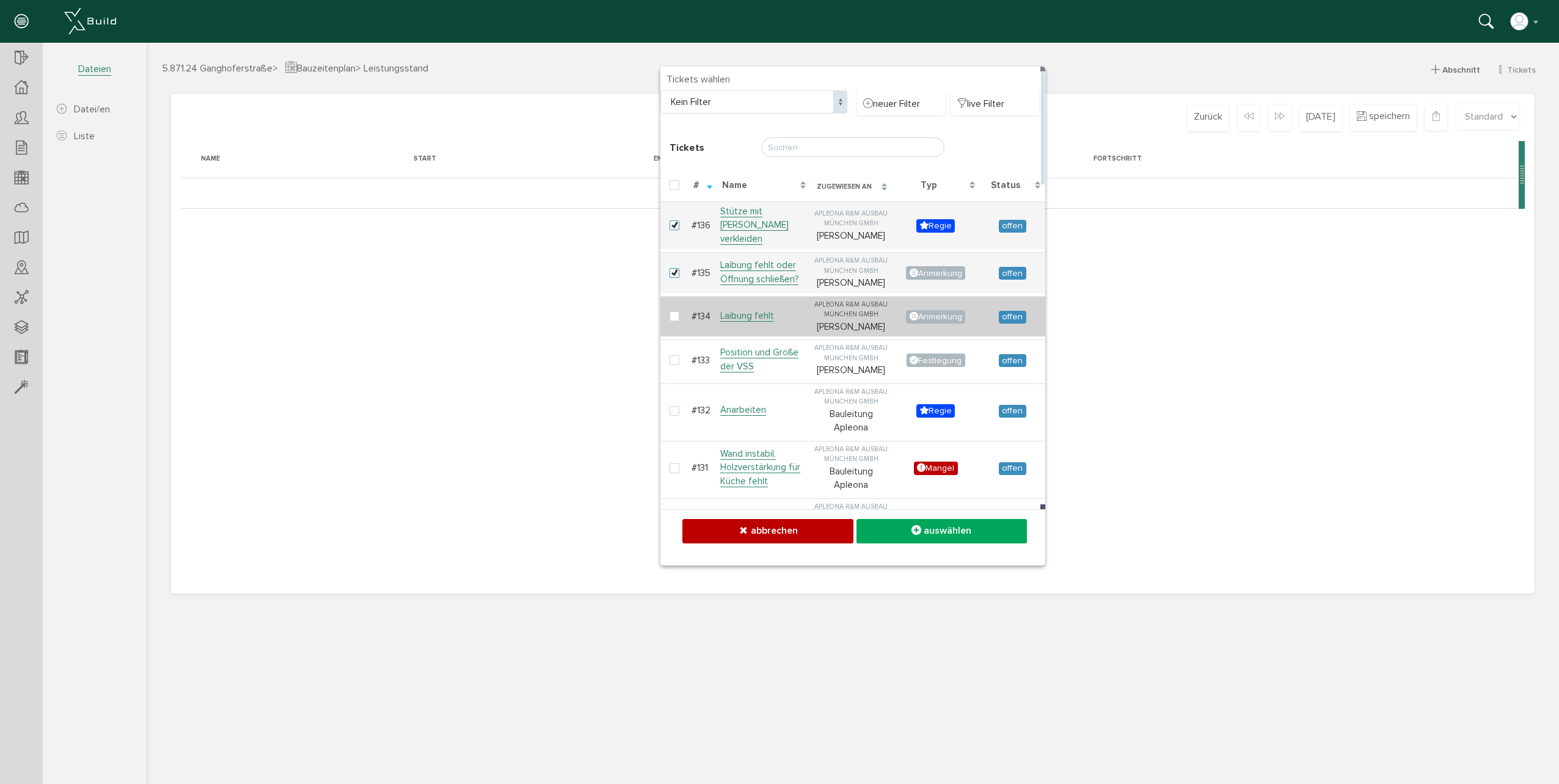
click at [668, 308] on td at bounding box center [675, 316] width 28 height 41
click at [669, 306] on td at bounding box center [675, 316] width 28 height 41
click at [675, 311] on label at bounding box center [677, 317] width 15 height 11
click at [675, 311] on input "checkbox" at bounding box center [673, 315] width 8 height 8
checkbox input "true"
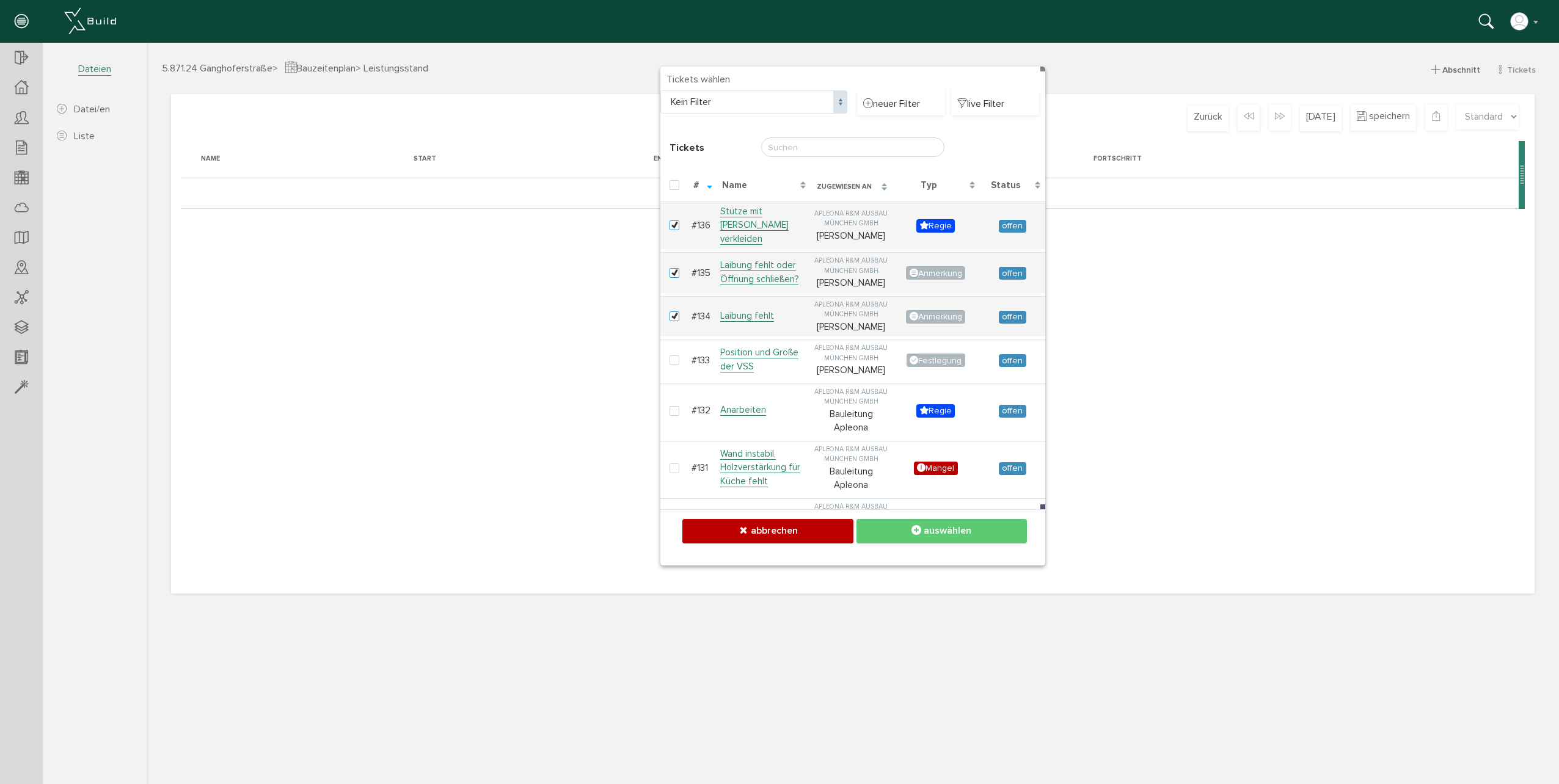
click at [942, 525] on span "auswählen" at bounding box center [948, 531] width 48 height 12
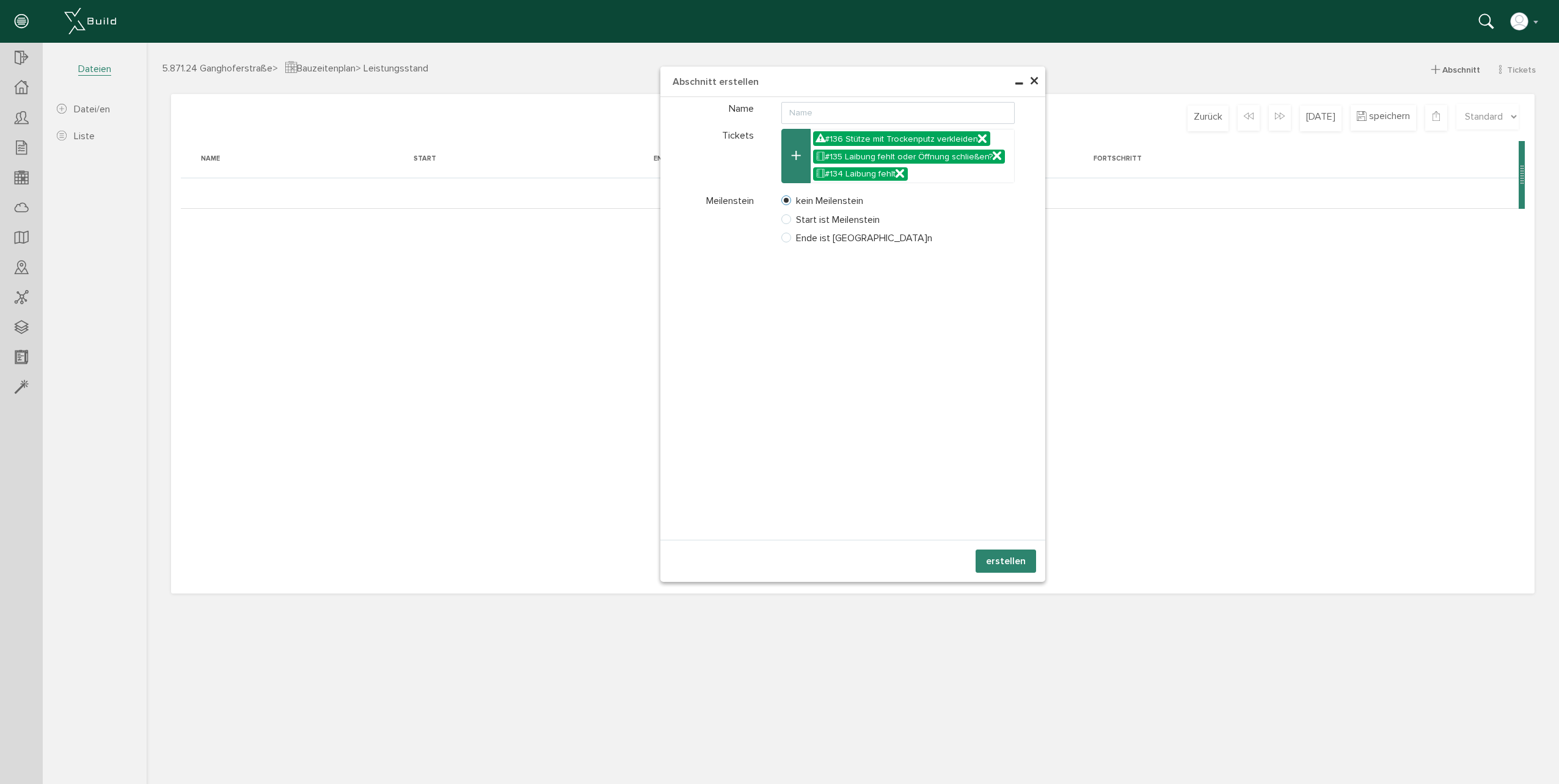
click at [1009, 562] on button "erstellen" at bounding box center [1006, 561] width 61 height 23
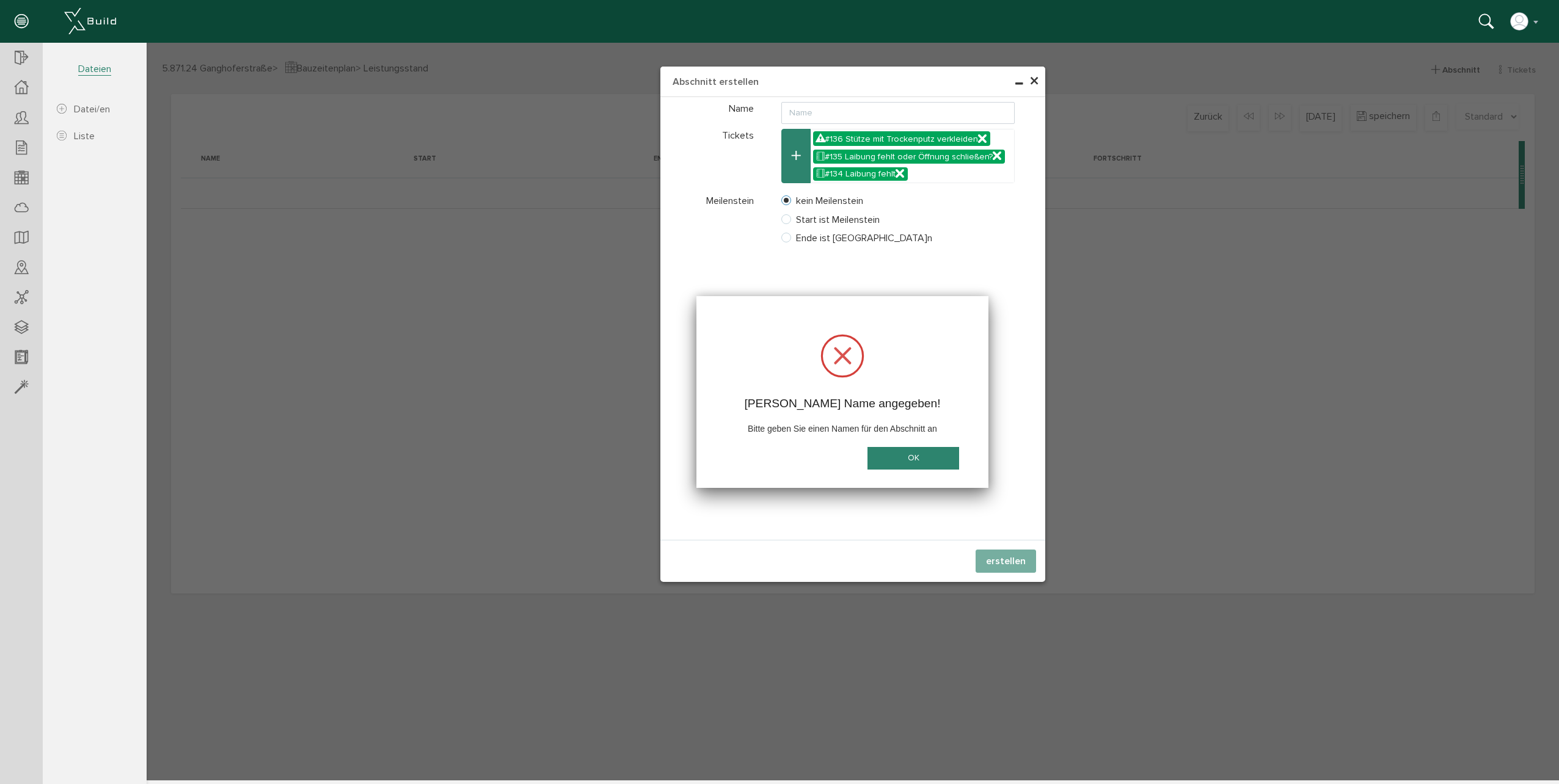
click at [949, 454] on button "OK" at bounding box center [913, 458] width 92 height 23
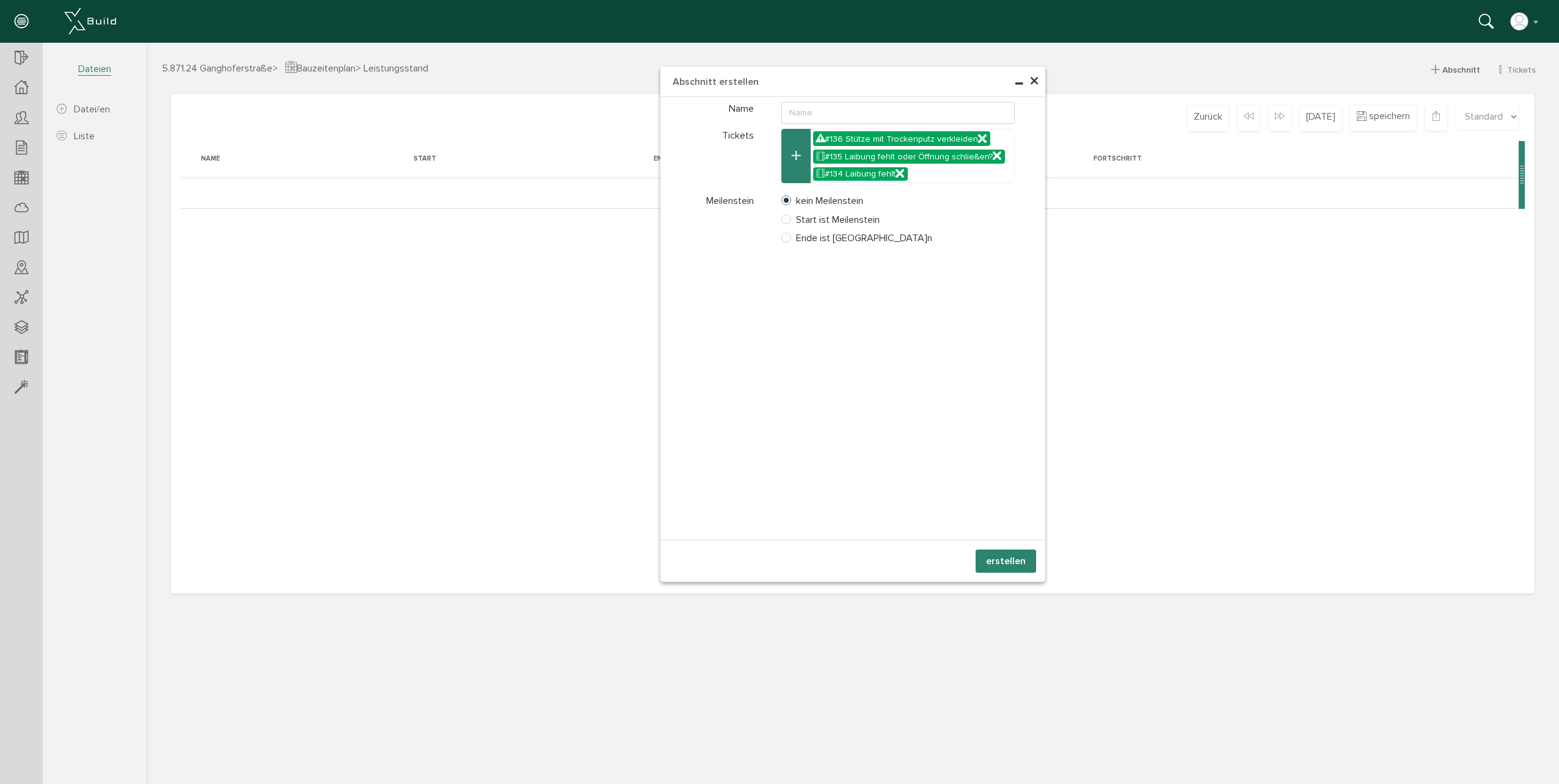
click at [842, 118] on input "text" at bounding box center [898, 113] width 234 height 22
type input "Test"
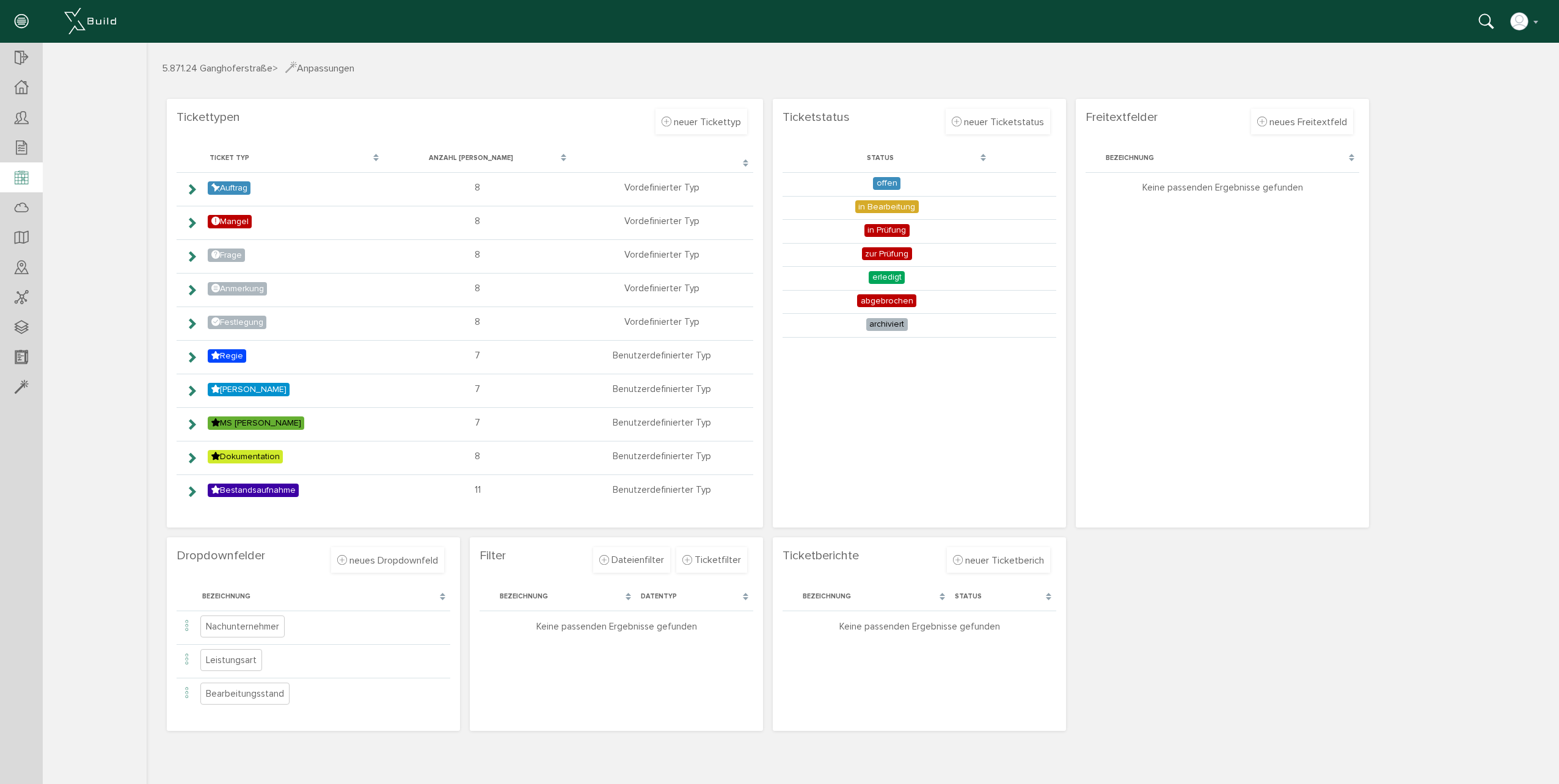
click at [29, 179] on div at bounding box center [21, 178] width 43 height 31
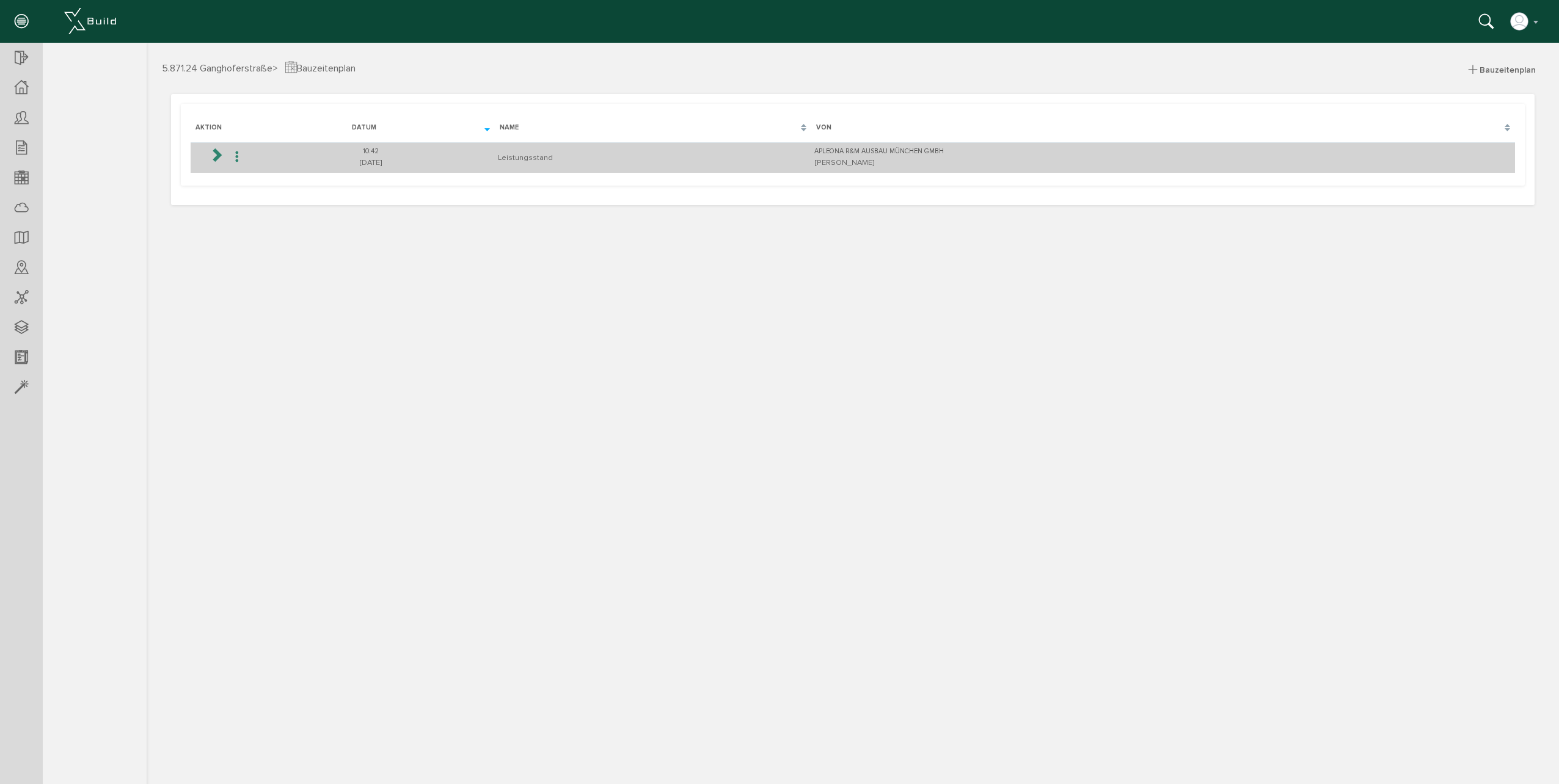
click at [215, 154] on icon at bounding box center [216, 154] width 15 height 15
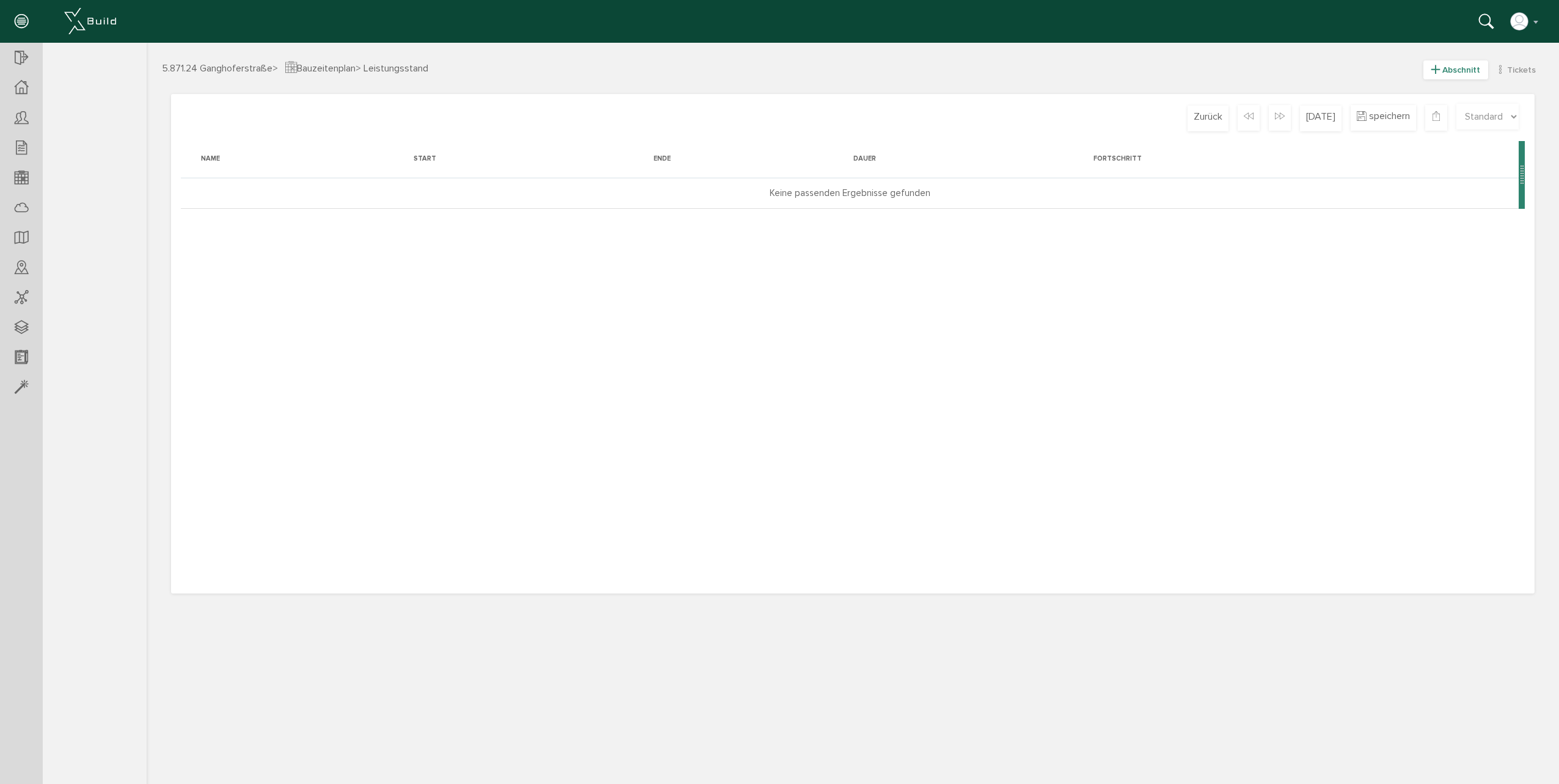
click at [1471, 73] on span "Abschnitt" at bounding box center [1461, 70] width 38 height 10
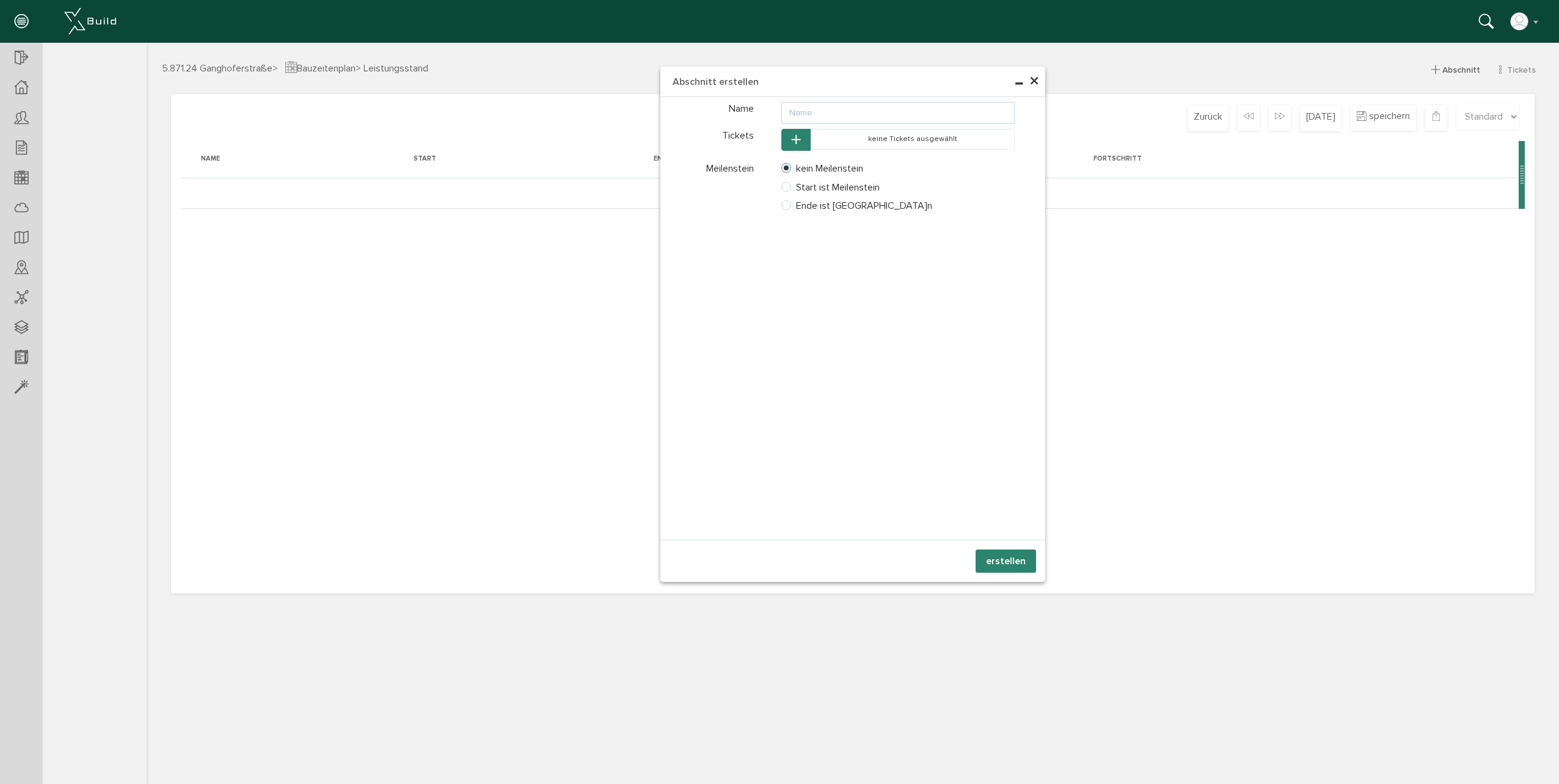
click at [795, 112] on input "text" at bounding box center [898, 113] width 234 height 22
type input "test"
click at [796, 138] on icon "button" at bounding box center [795, 140] width 8 height 10
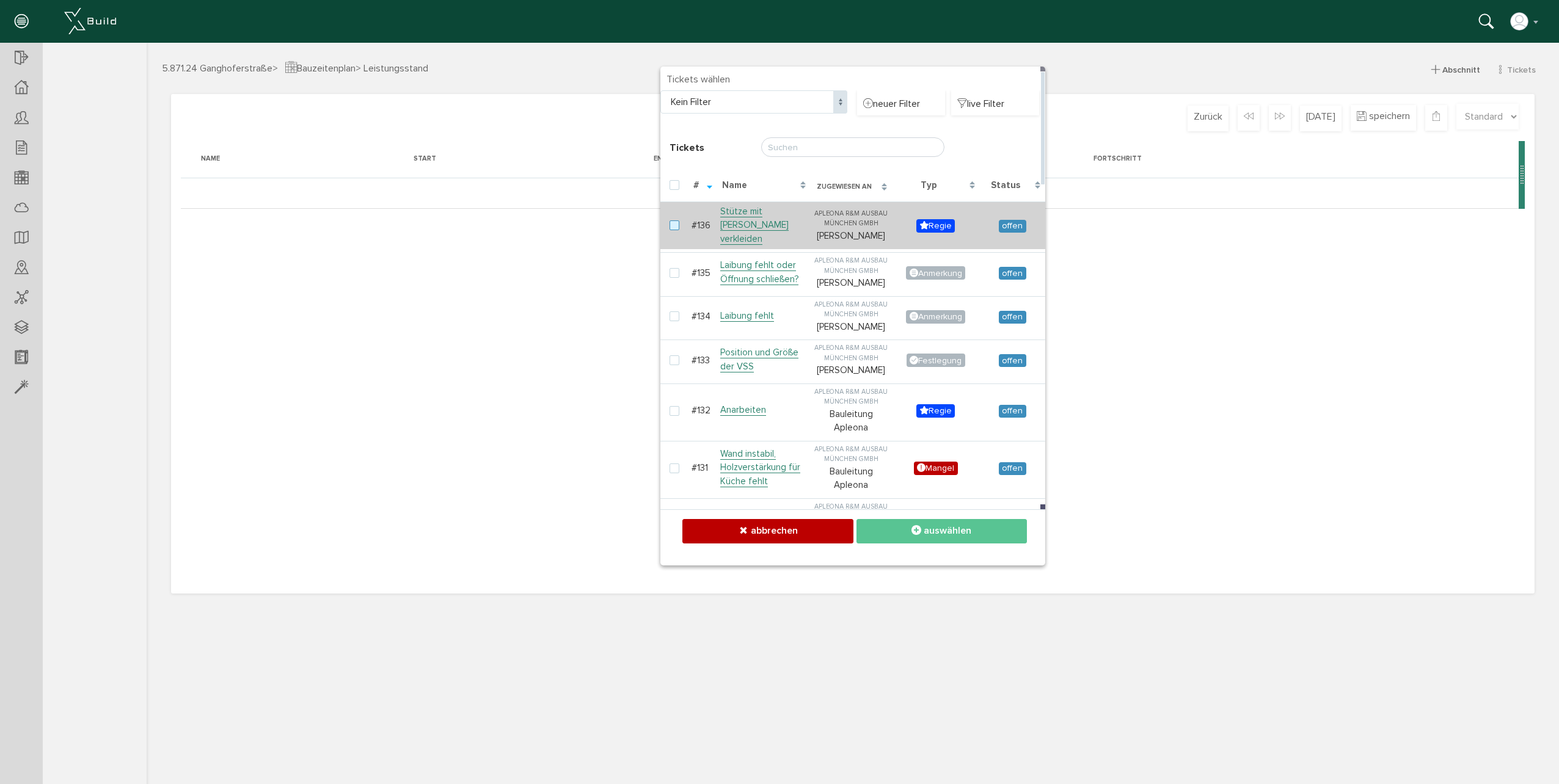
click at [681, 220] on label at bounding box center [677, 226] width 15 height 11
click at [677, 220] on input "checkbox" at bounding box center [673, 224] width 8 height 8
checkbox input "true"
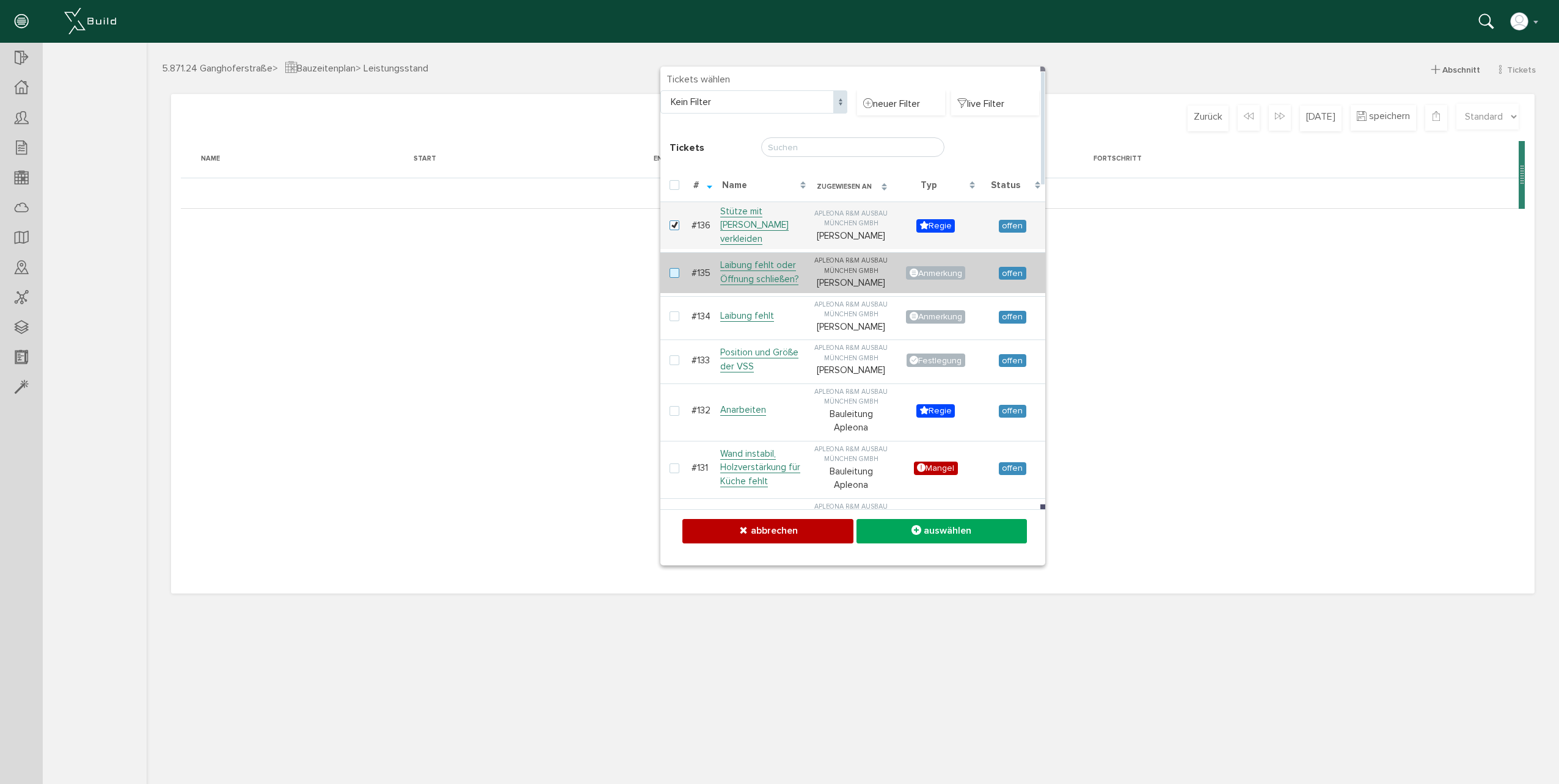
click at [675, 268] on label at bounding box center [677, 273] width 15 height 11
click at [675, 268] on input "checkbox" at bounding box center [673, 272] width 8 height 8
checkbox input "true"
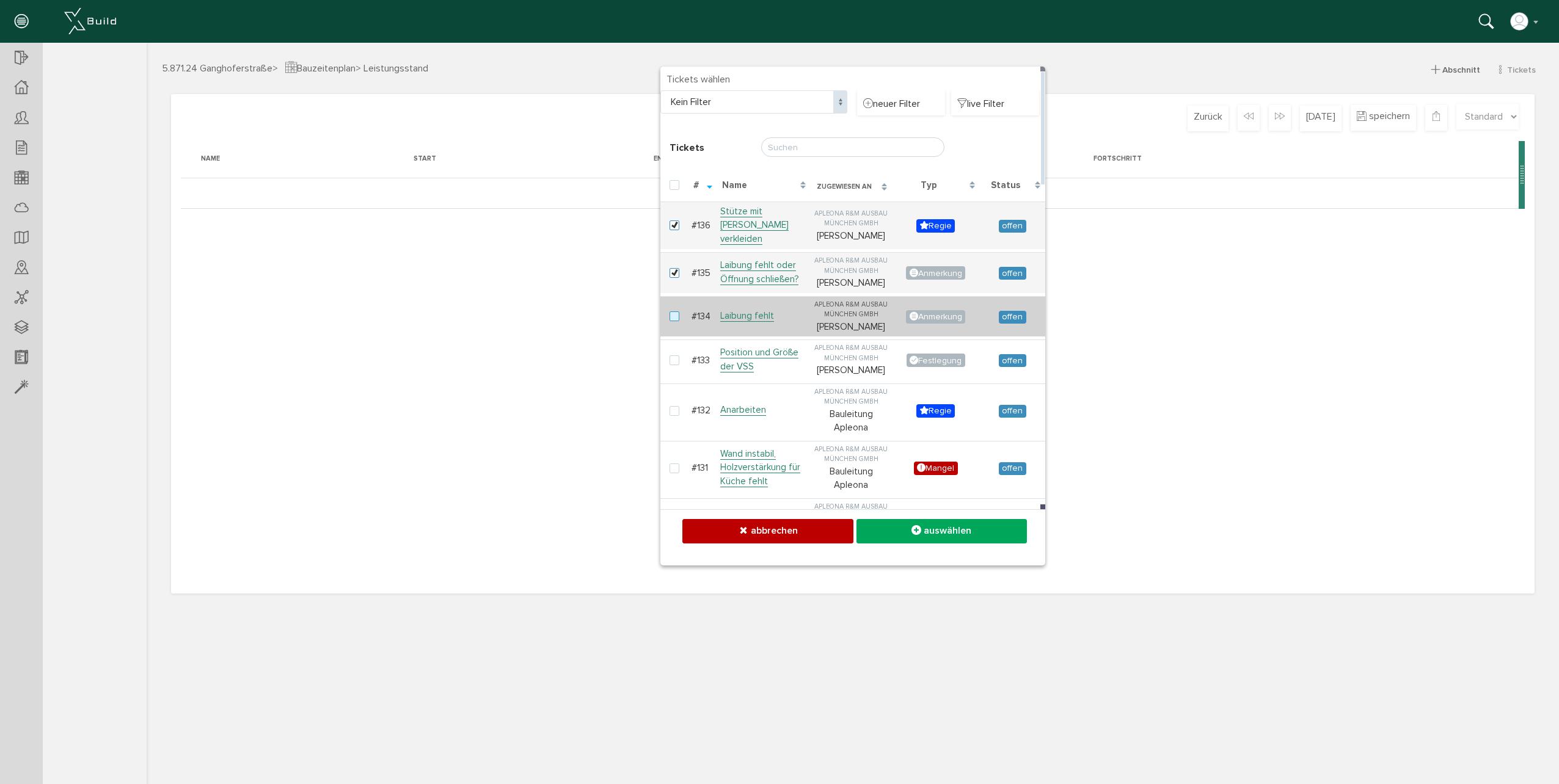
click at [679, 311] on label at bounding box center [677, 317] width 15 height 11
click at [677, 311] on input "checkbox" at bounding box center [673, 315] width 8 height 8
checkbox input "true"
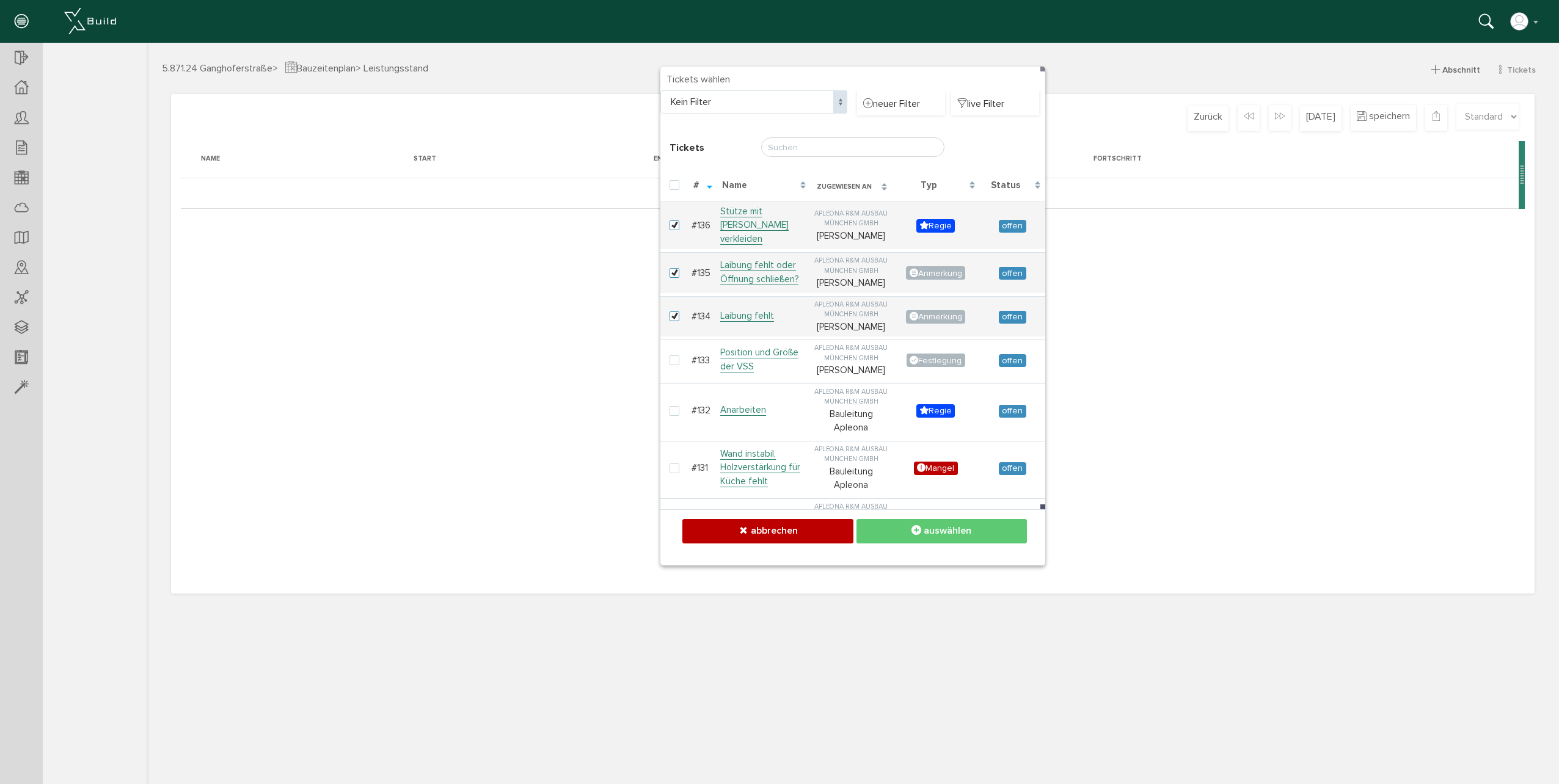
click at [962, 542] on div "erstellen abbrechen auswählen" at bounding box center [853, 537] width 385 height 55
click at [964, 533] on span "auswählen" at bounding box center [948, 531] width 48 height 12
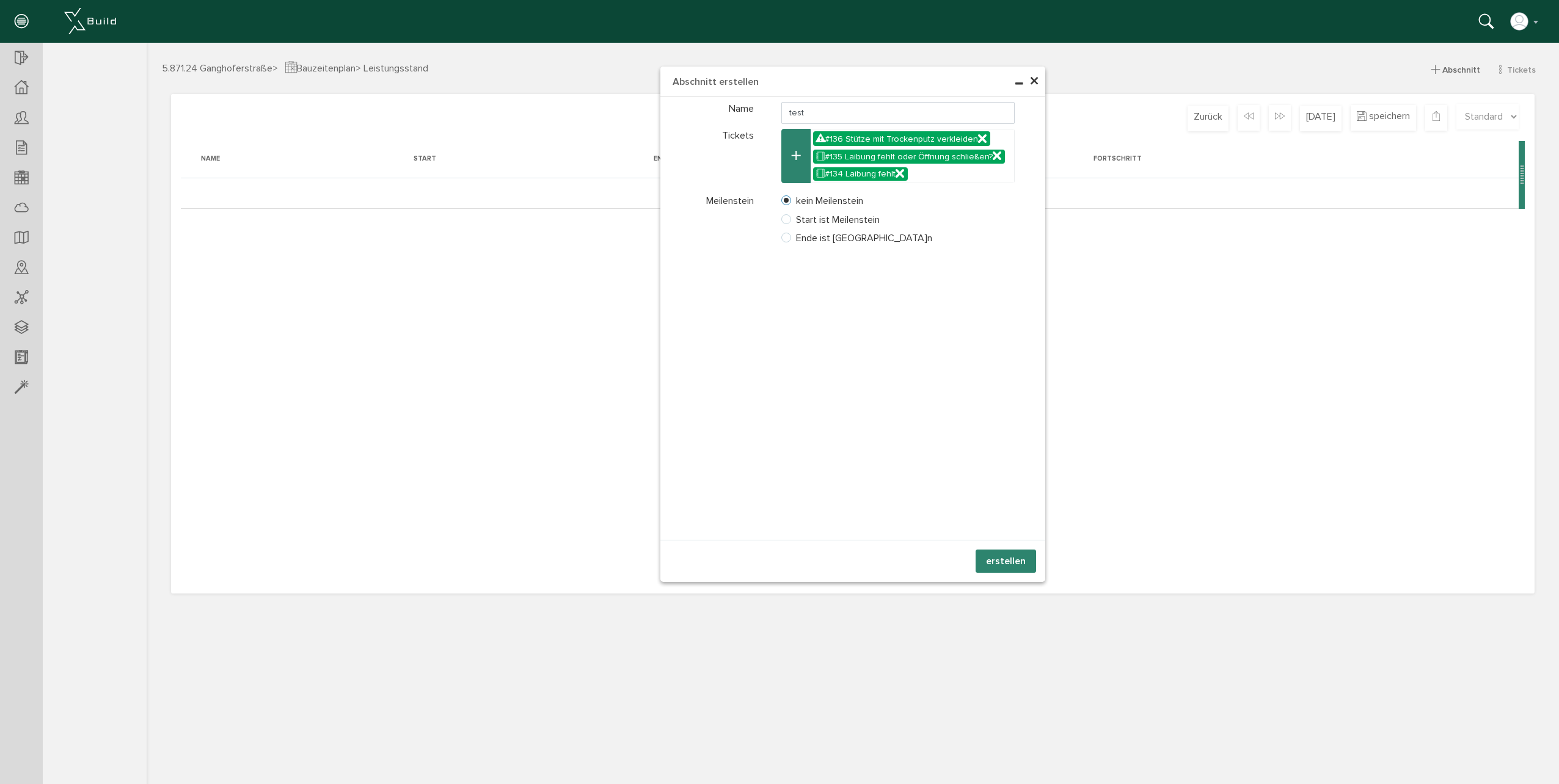
click at [994, 561] on button "erstellen" at bounding box center [1006, 561] width 61 height 23
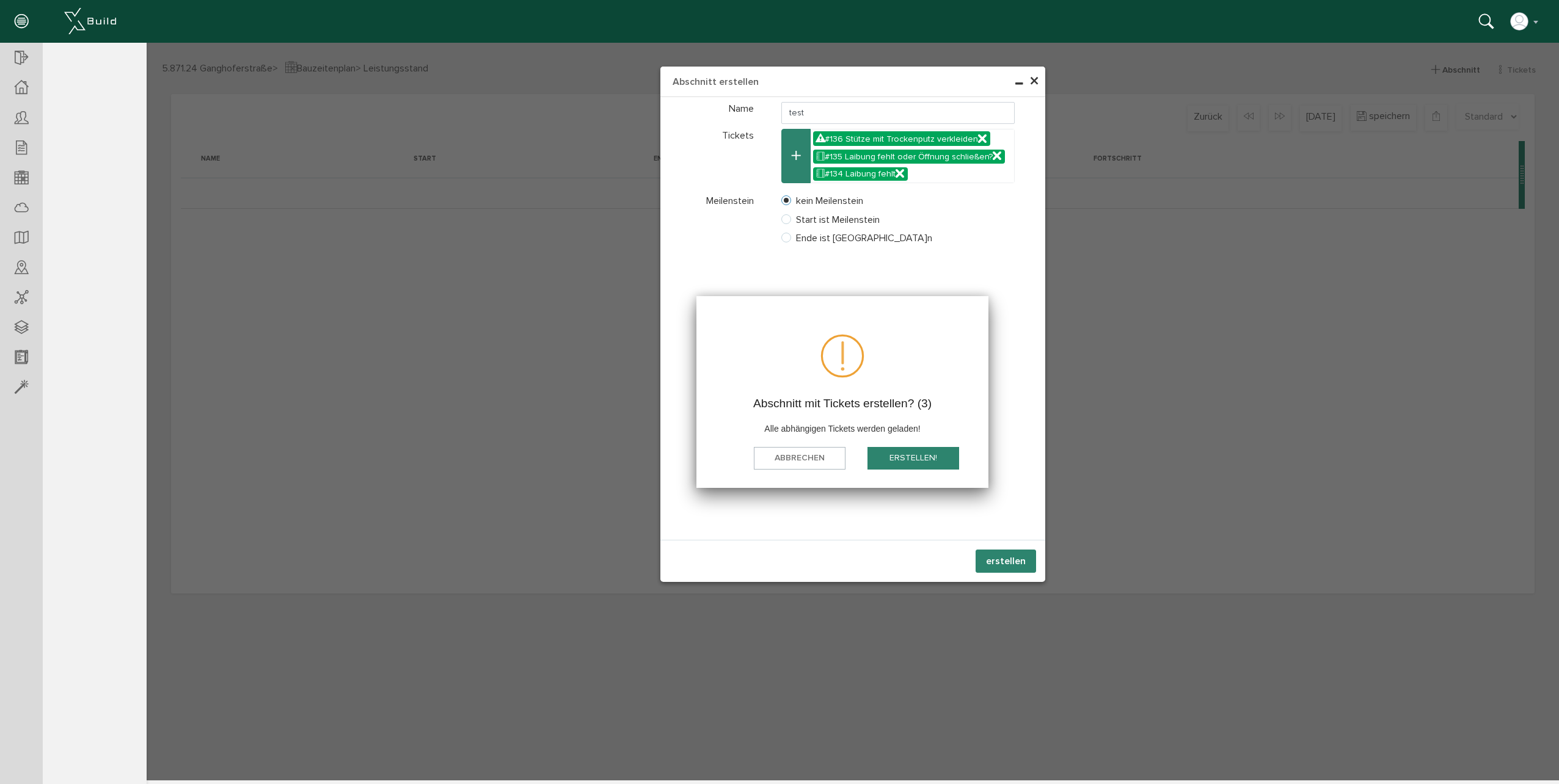
click at [926, 455] on button "Erstellen!" at bounding box center [913, 458] width 92 height 23
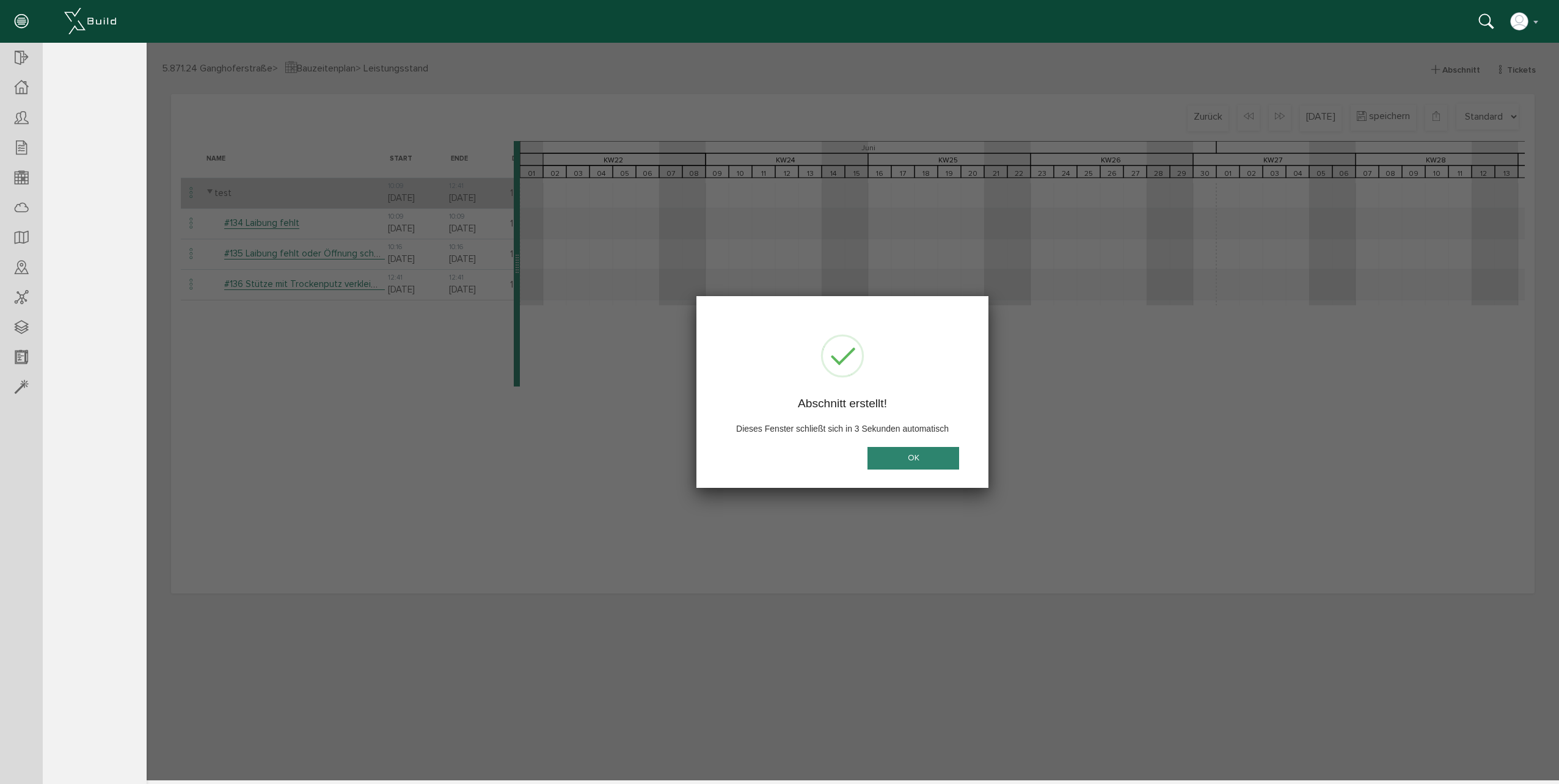
scroll to position [0, 2693]
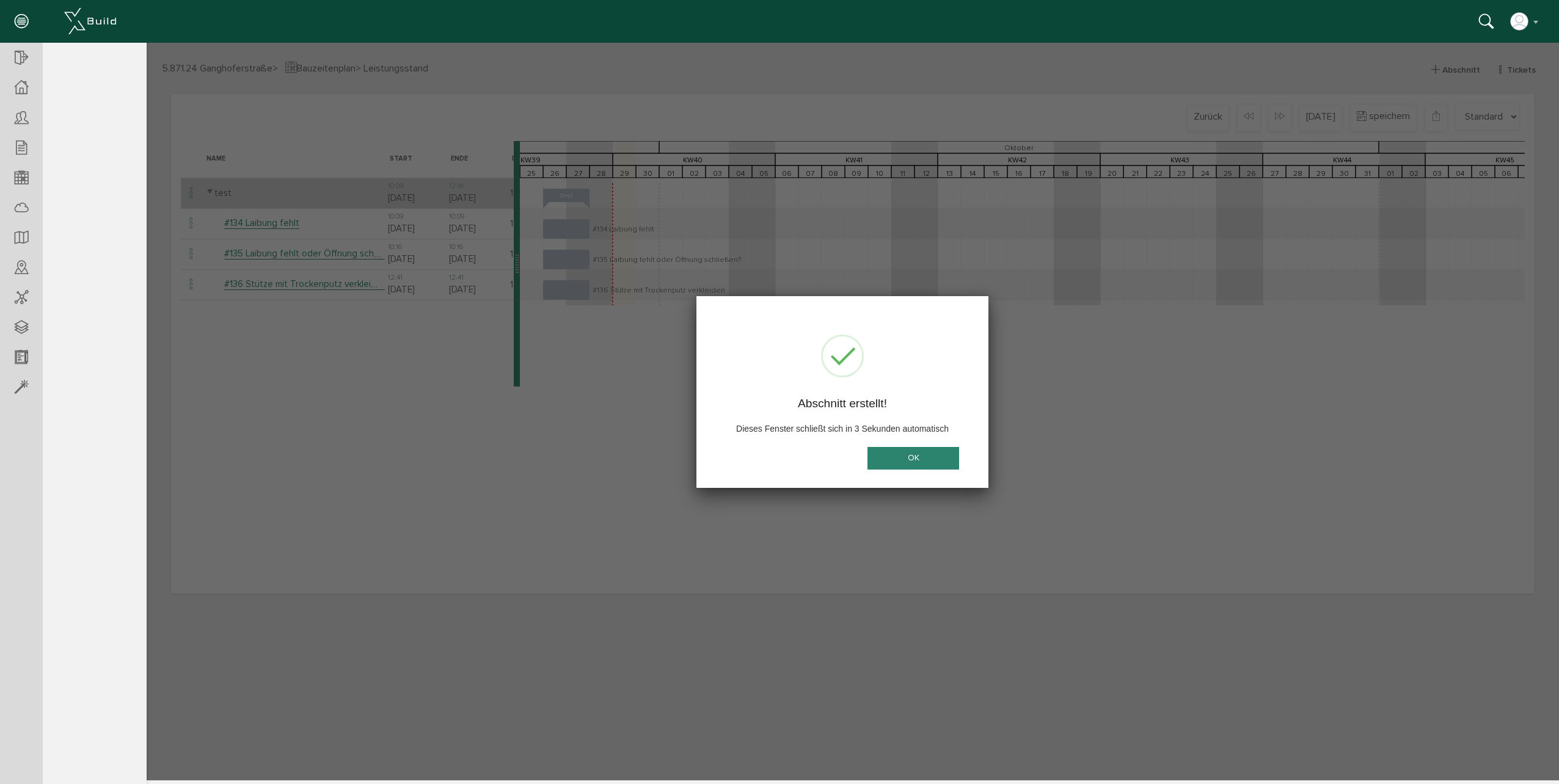
click at [926, 464] on button "OK" at bounding box center [913, 458] width 92 height 23
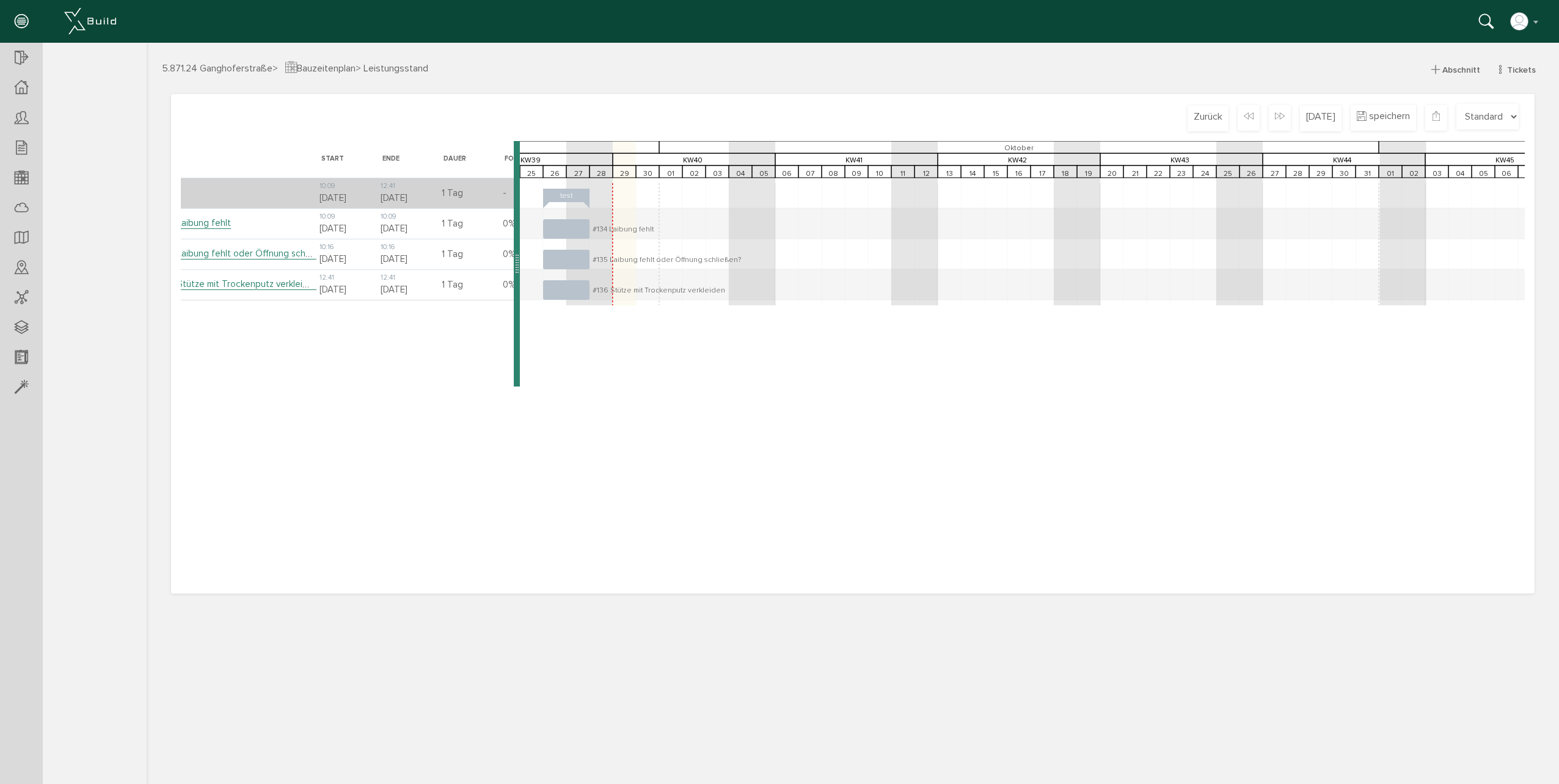
scroll to position [0, 0]
drag, startPoint x: 562, startPoint y: 289, endPoint x: 677, endPoint y: 274, distance: 116.0
click at [677, 274] on icon "01 KW22 [DATE] 04 05 06 07 08 KW24 09 10 11 12 13 14 15 KW25 16 17 18 19 20 21 …" at bounding box center [311, 262] width 4968 height 242
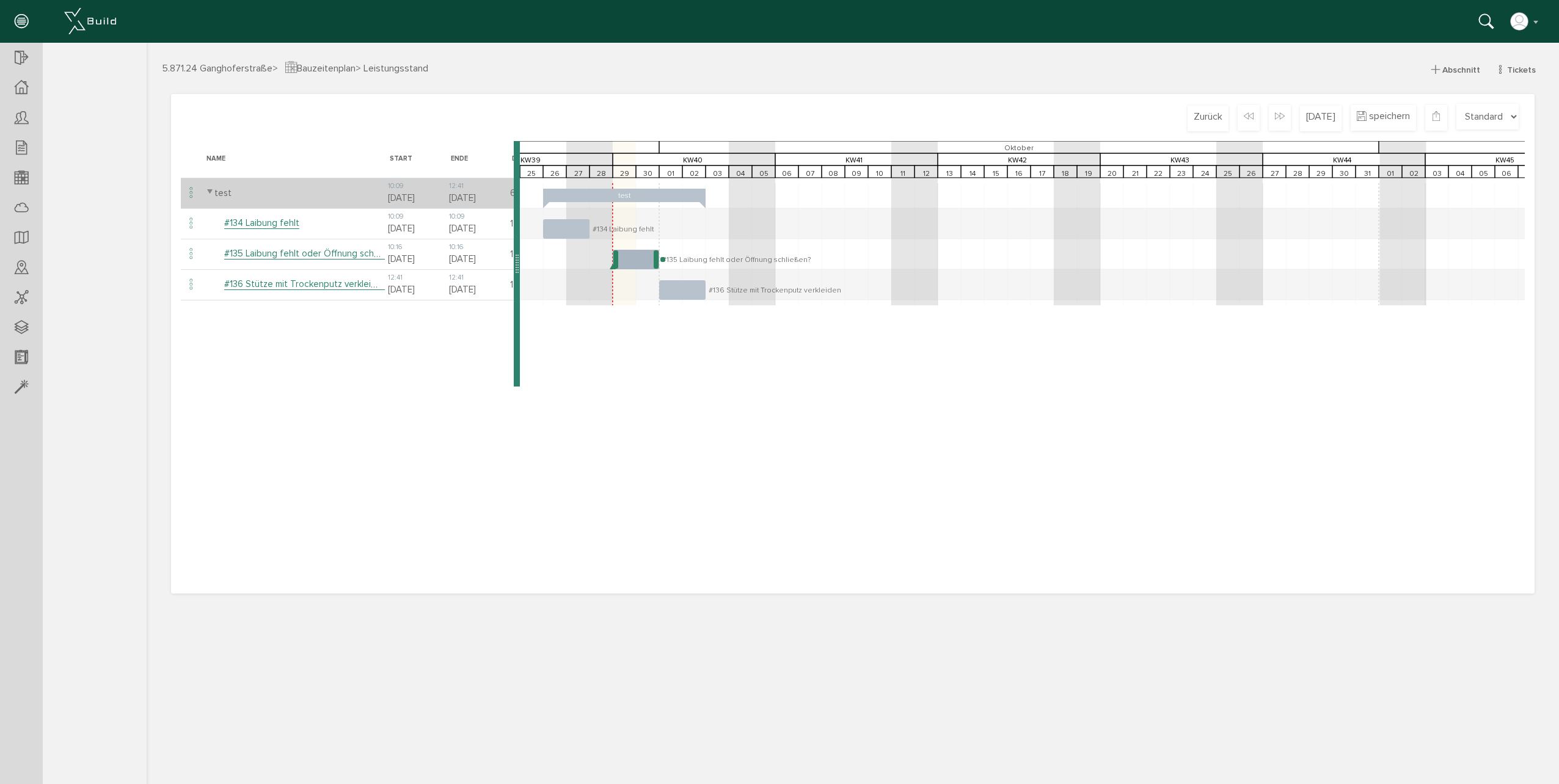
drag, startPoint x: 557, startPoint y: 260, endPoint x: 626, endPoint y: 257, distance: 69.1
click at [626, 257] on rect at bounding box center [636, 259] width 46 height 19
drag, startPoint x: 646, startPoint y: 260, endPoint x: 619, endPoint y: 260, distance: 27.0
click at [619, 260] on rect at bounding box center [613, 259] width 46 height 19
drag, startPoint x: 680, startPoint y: 289, endPoint x: 658, endPoint y: 289, distance: 22.0
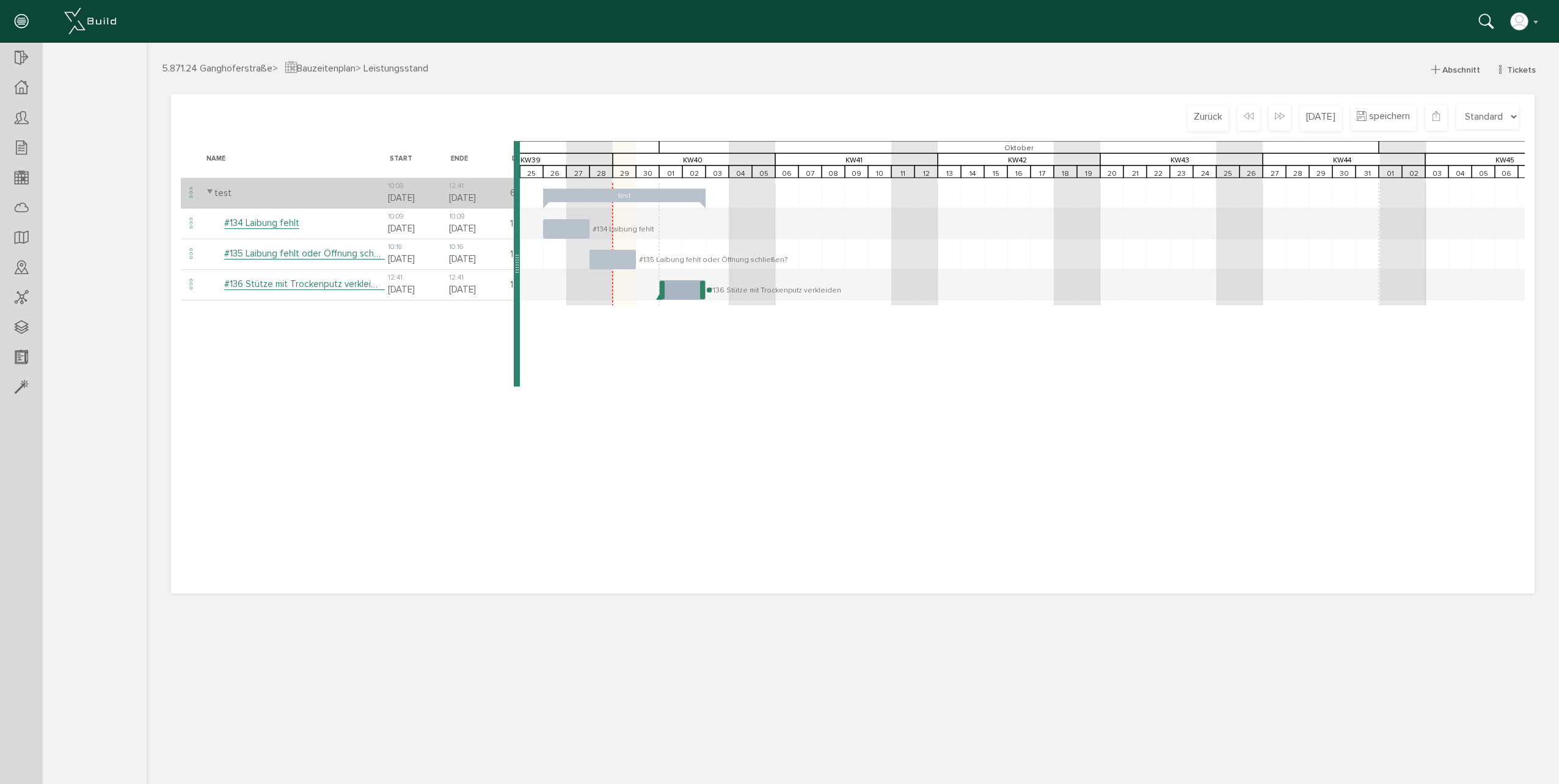
click at [658, 289] on icon "01 KW22 [DATE] 04 05 06 07 08 KW24 09 10 11 12 13 14 15 KW25 16 17 18 19 20 21 …" at bounding box center [311, 262] width 4968 height 242
drag, startPoint x: 677, startPoint y: 285, endPoint x: 646, endPoint y: 289, distance: 31.3
click at [646, 289] on rect at bounding box center [659, 290] width 46 height 19
